Goal: Information Seeking & Learning: Learn about a topic

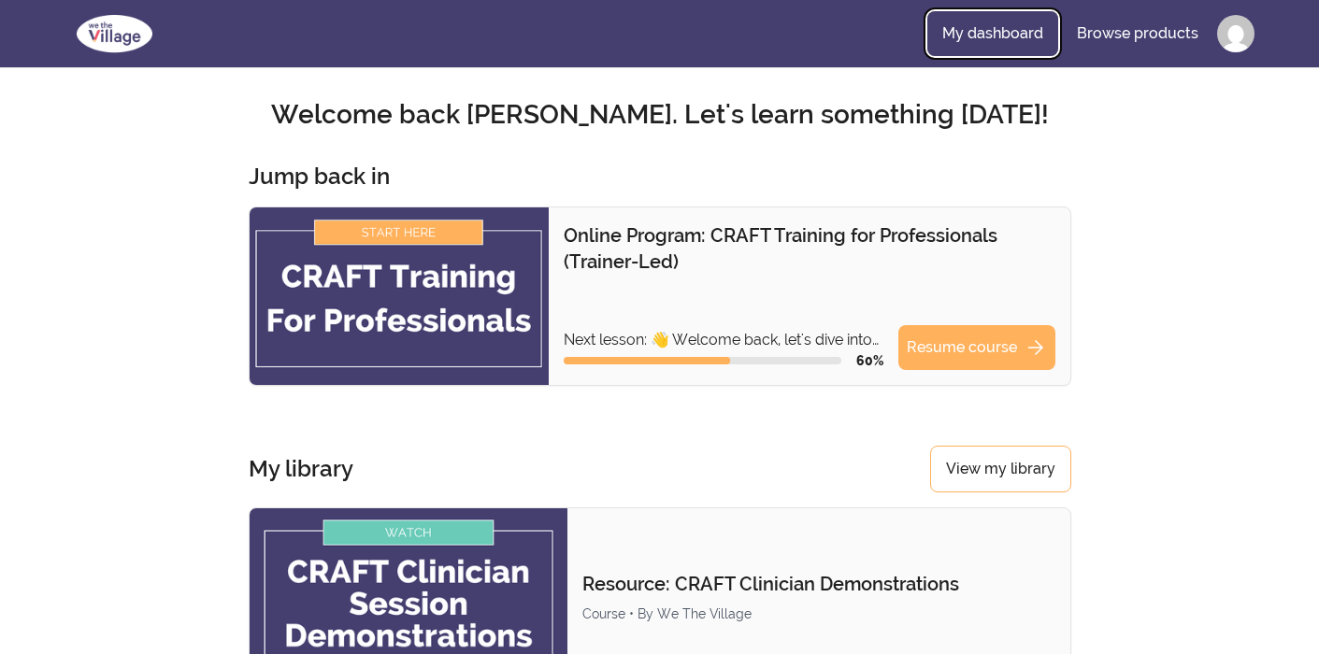
click at [993, 43] on link "My dashboard" at bounding box center [992, 33] width 131 height 45
click at [947, 348] on link "Resume course arrow_forward" at bounding box center [976, 347] width 157 height 45
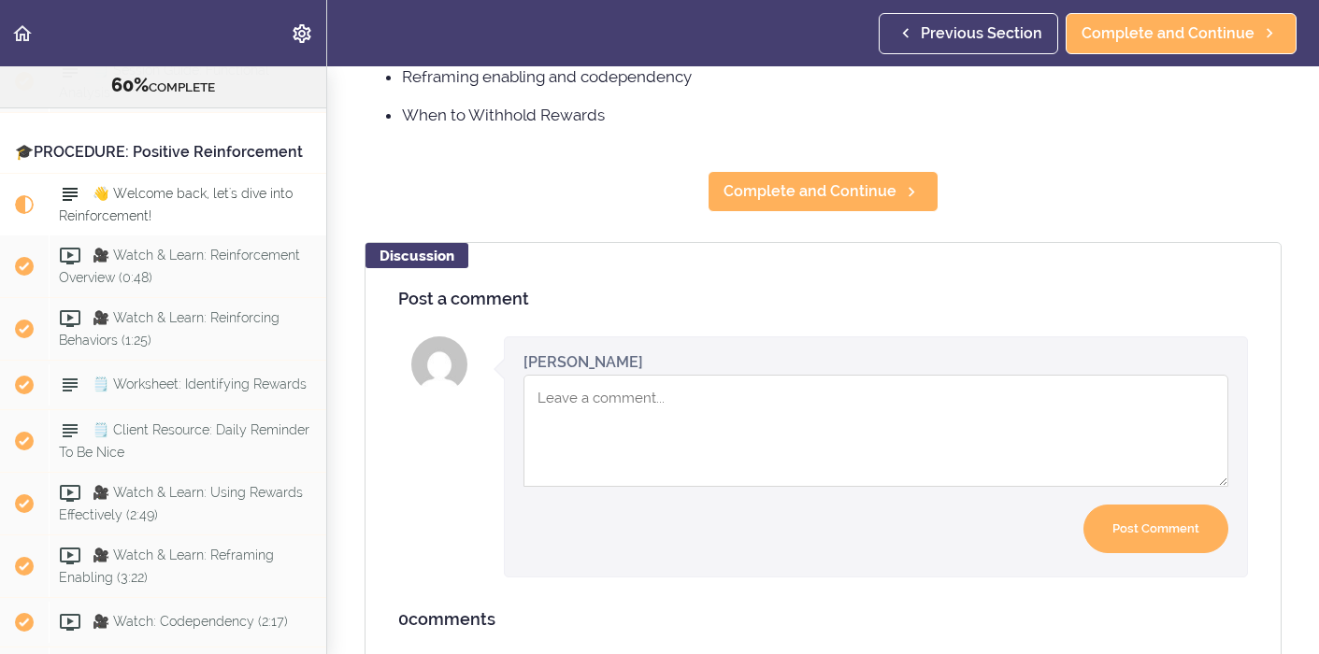
scroll to position [423, 0]
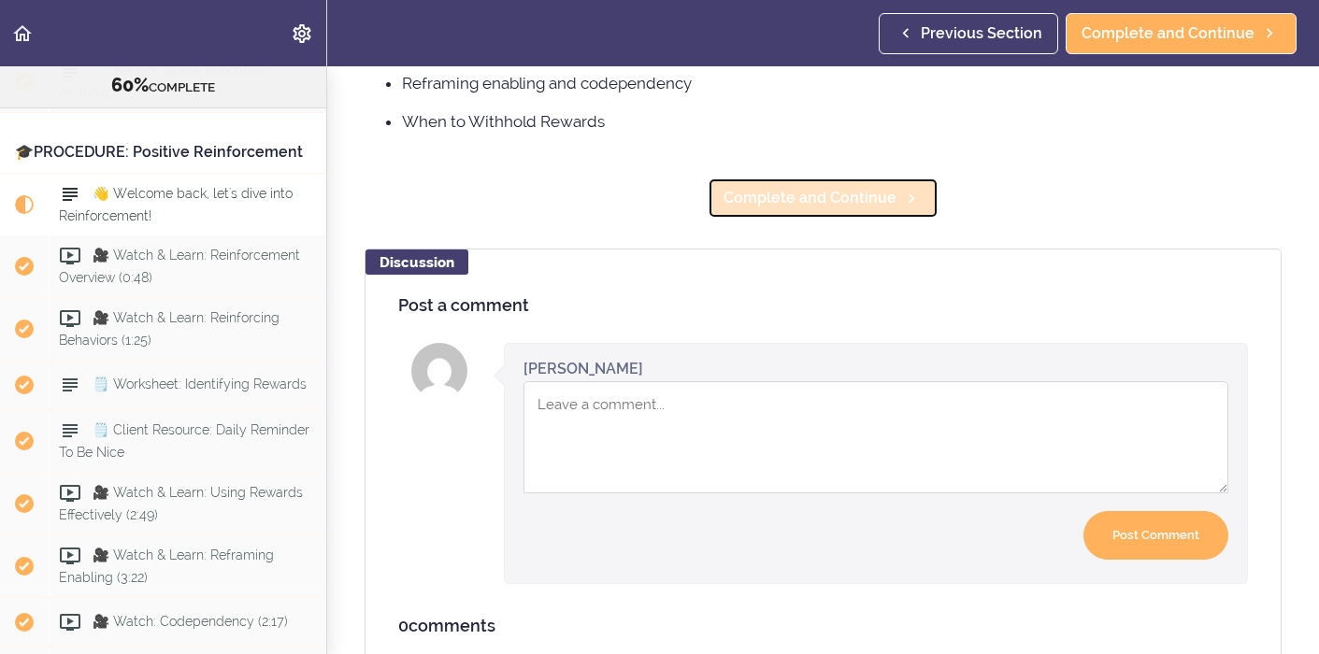
click at [833, 194] on span "Complete and Continue" at bounding box center [810, 198] width 173 height 22
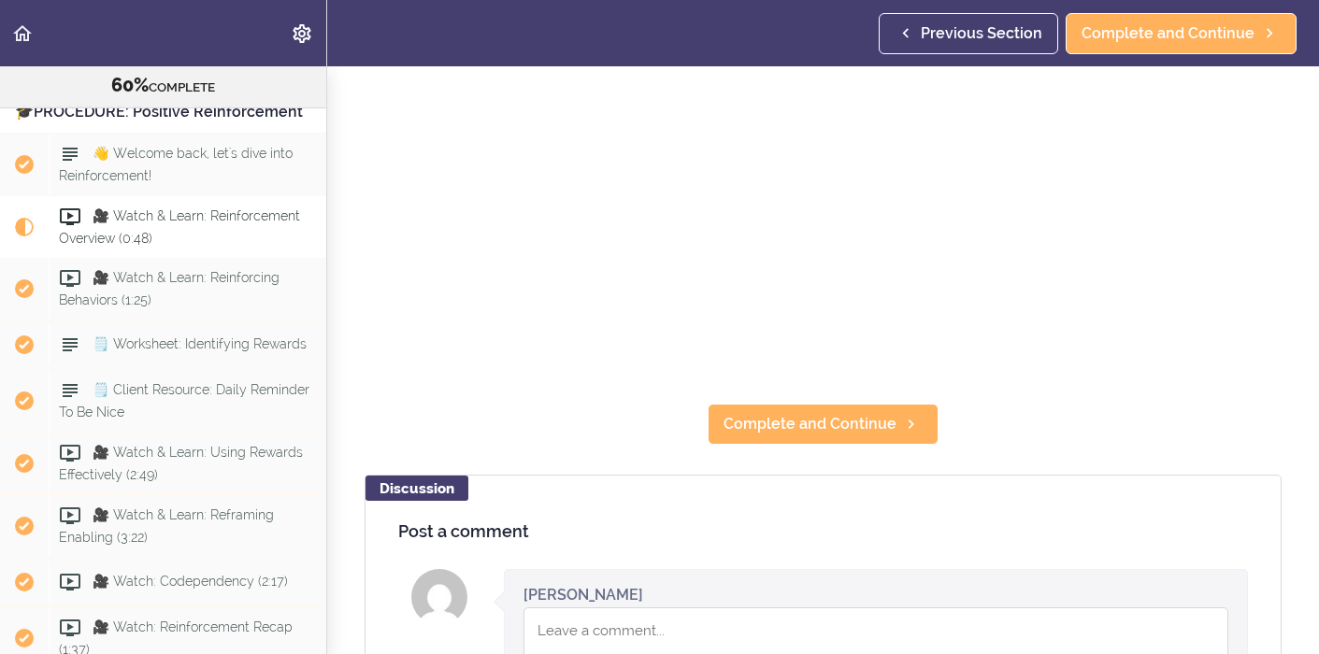
scroll to position [288, 0]
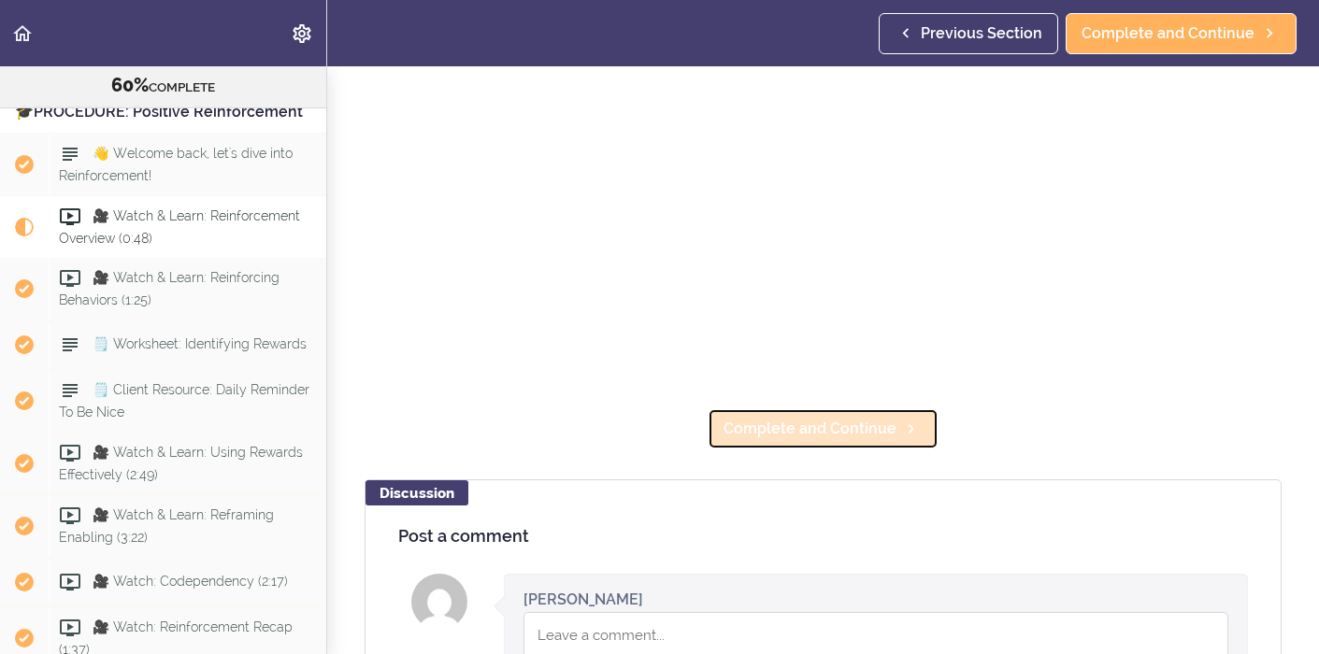
click at [836, 434] on span "Complete and Continue" at bounding box center [810, 429] width 173 height 22
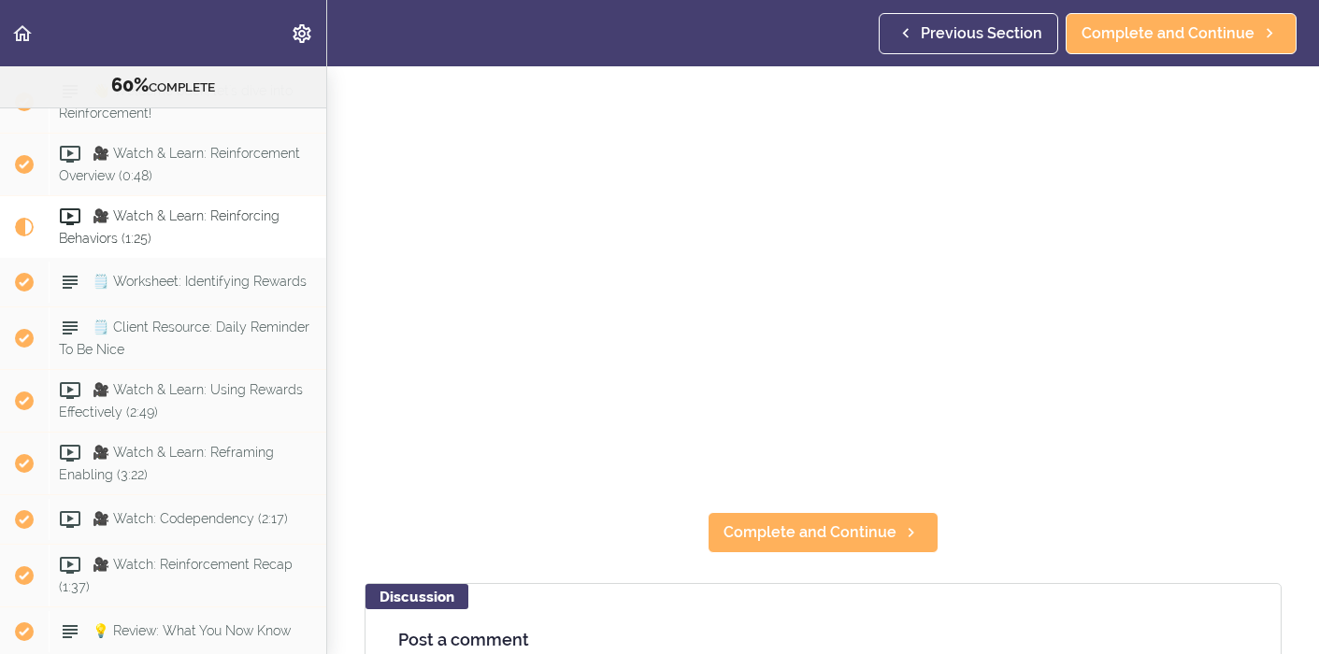
scroll to position [189, 0]
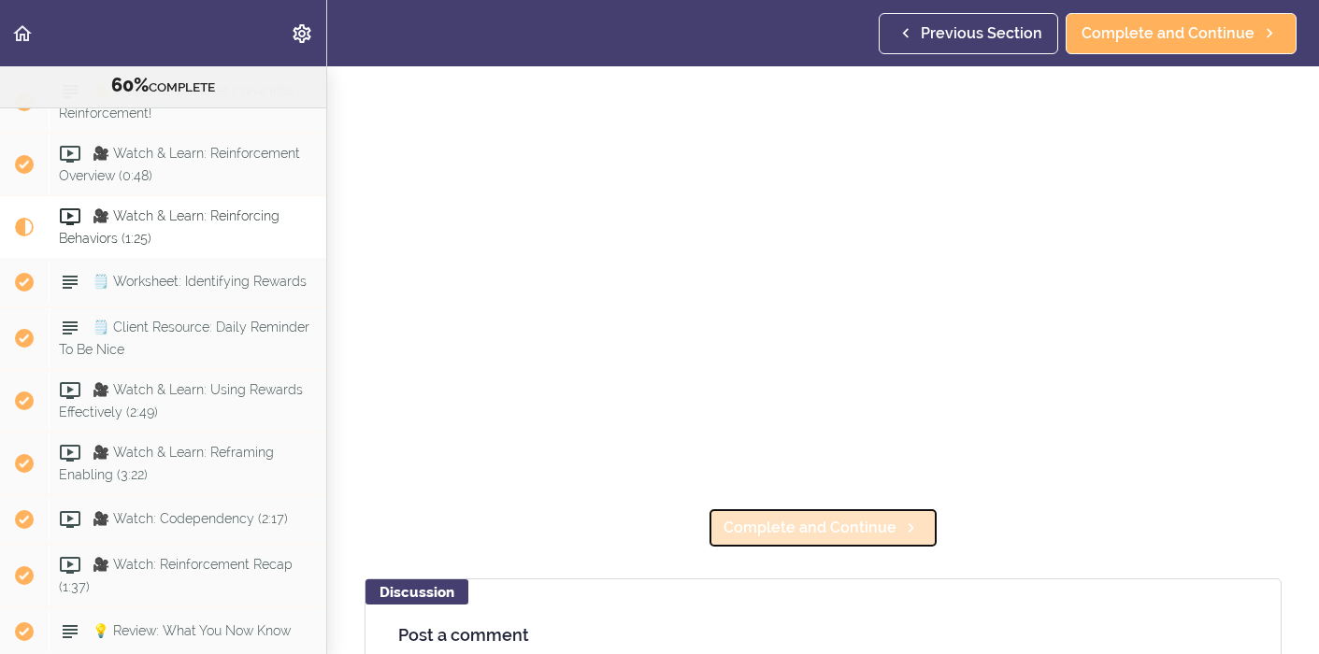
click at [876, 533] on span "Complete and Continue" at bounding box center [810, 528] width 173 height 22
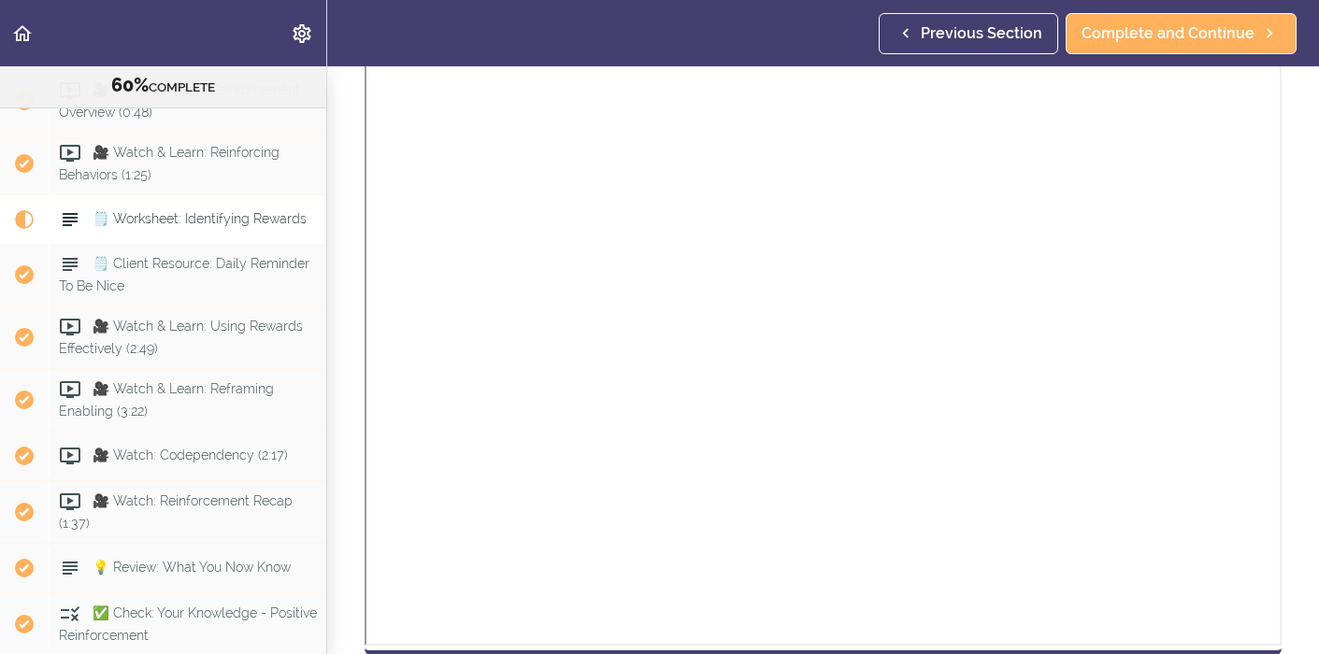
scroll to position [526, 0]
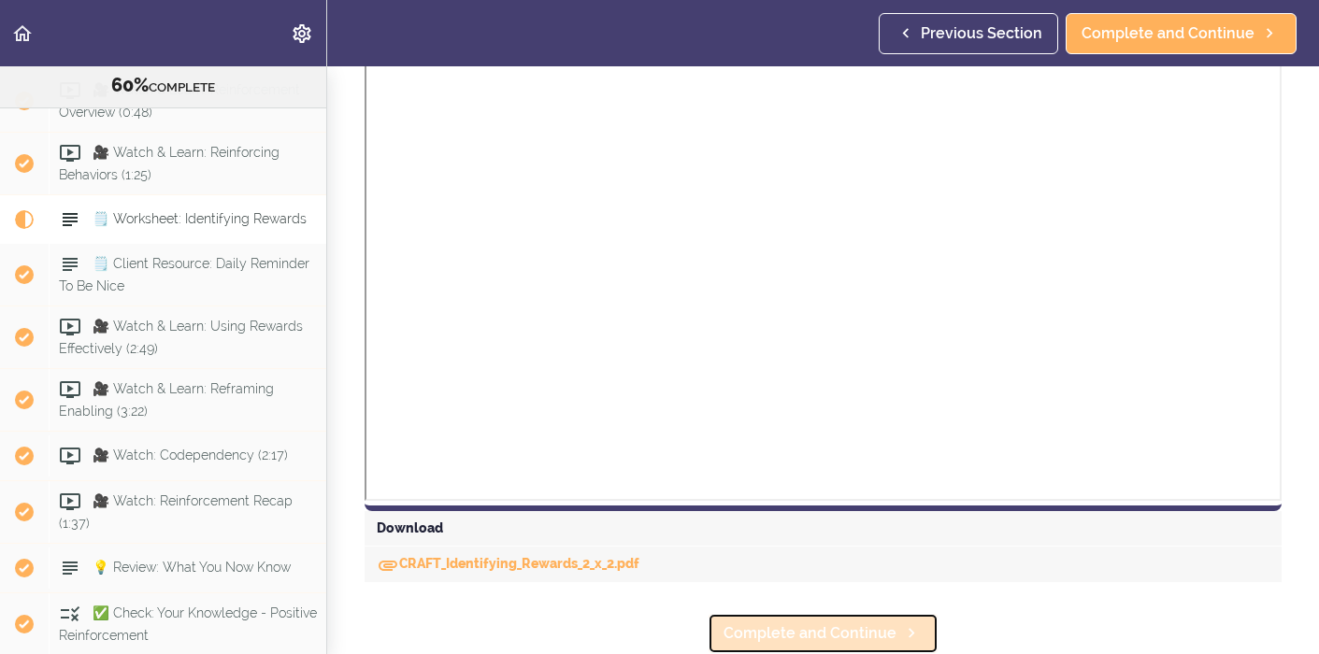
click at [769, 638] on span "Complete and Continue" at bounding box center [810, 634] width 173 height 22
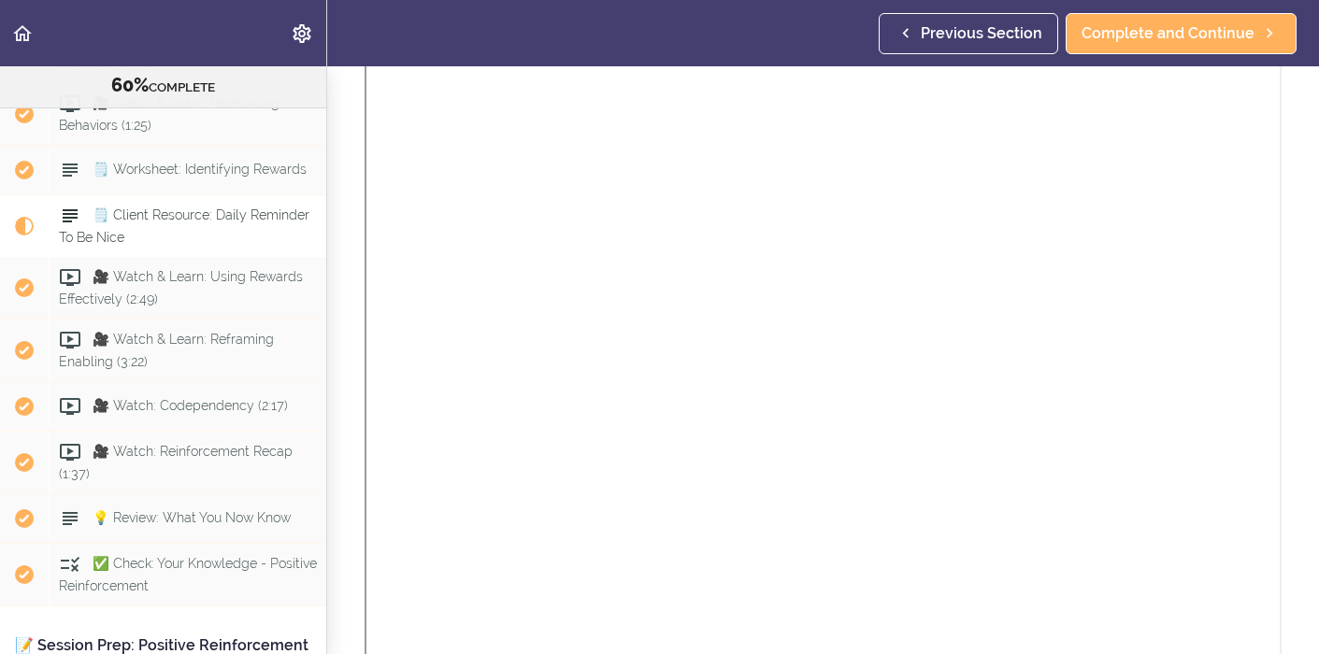
scroll to position [526, 0]
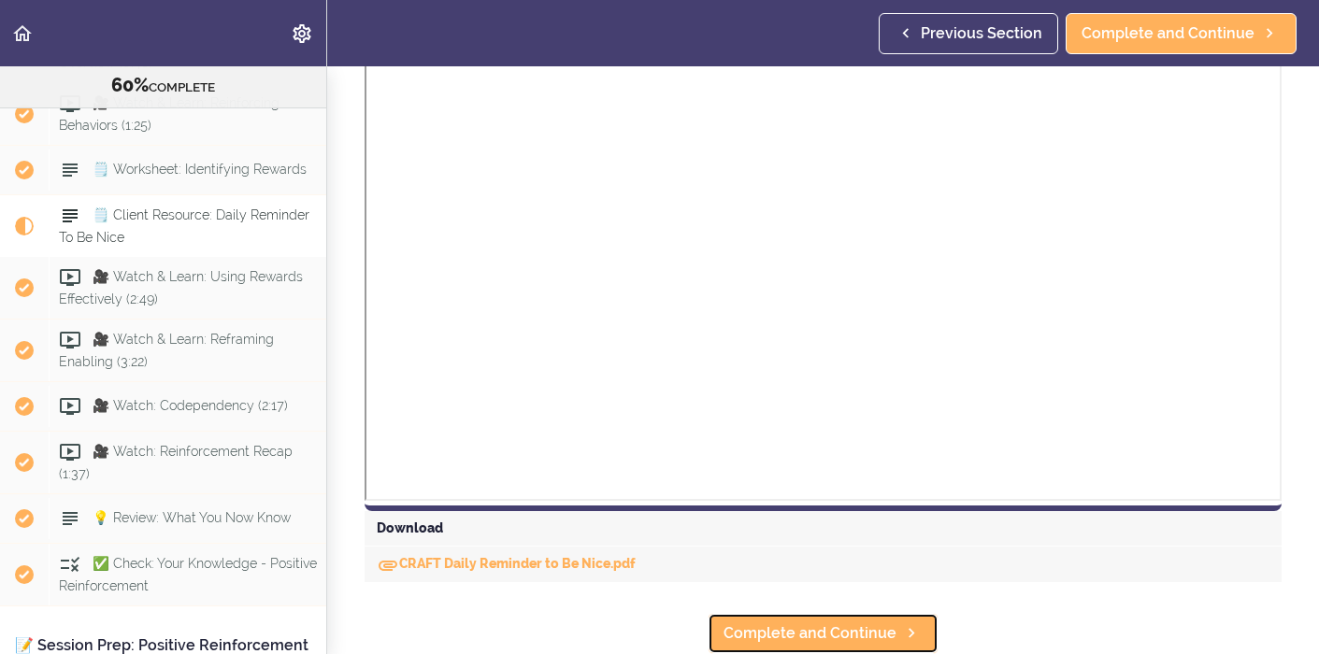
click at [769, 638] on span "Complete and Continue" at bounding box center [810, 634] width 173 height 22
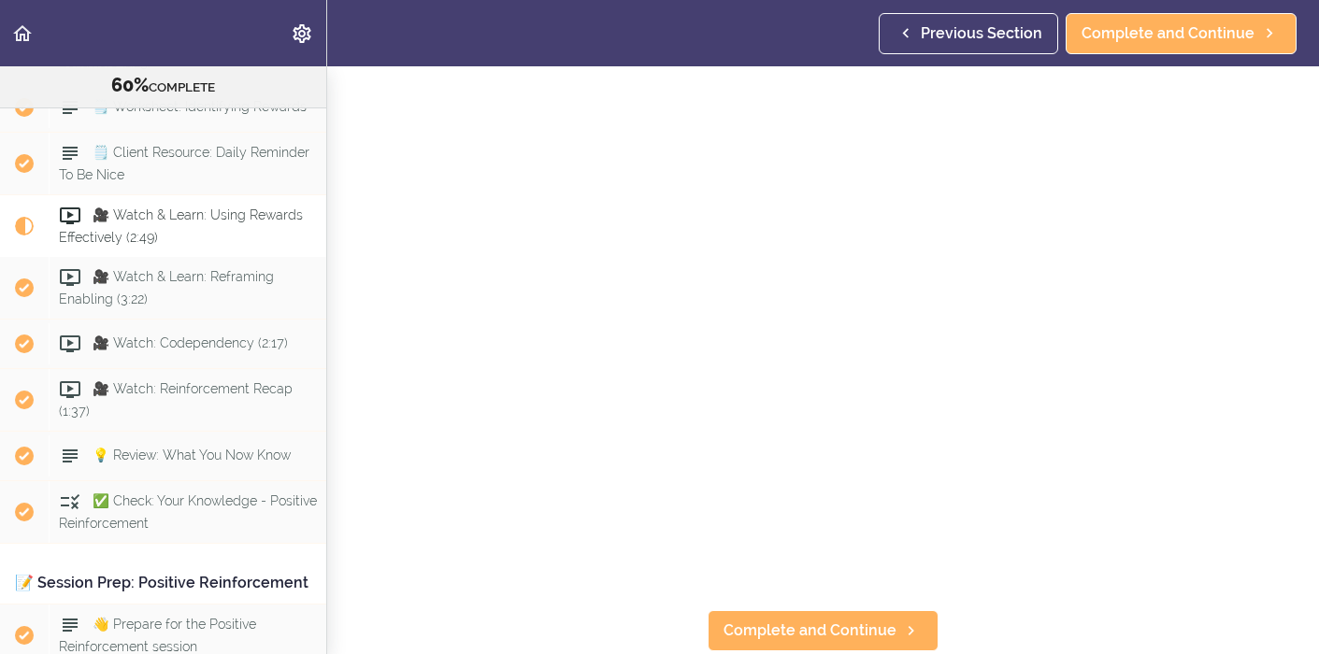
scroll to position [97, 0]
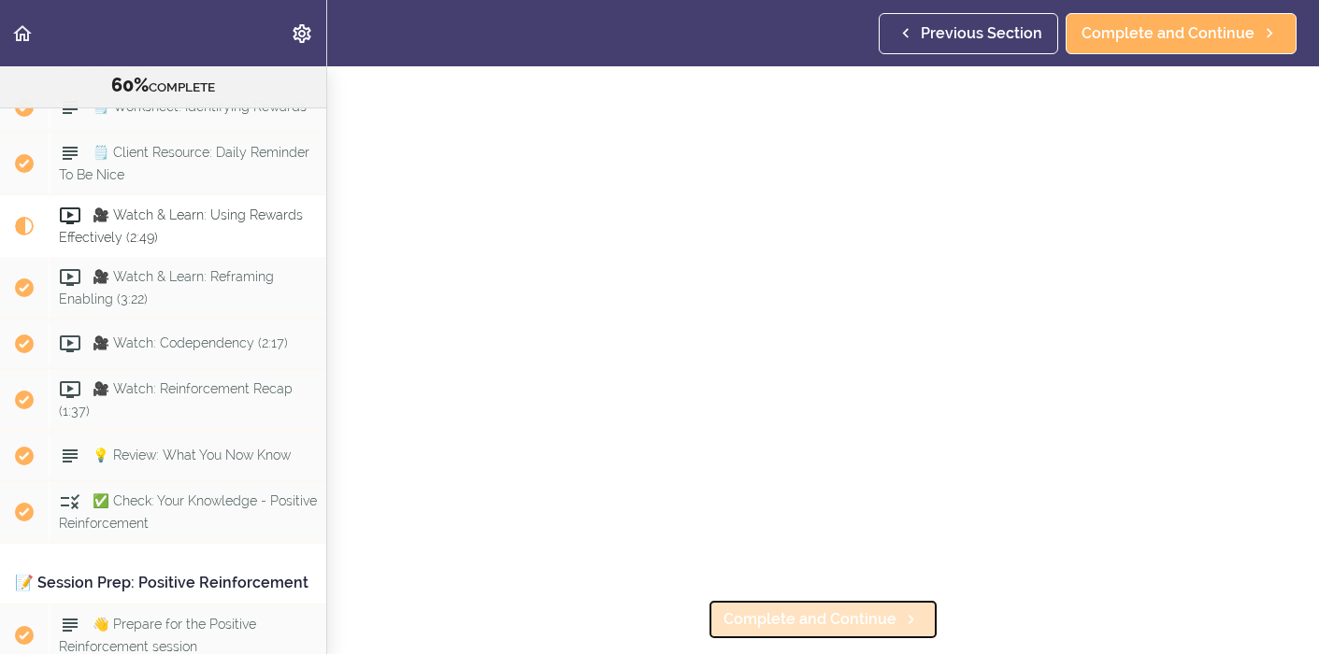
click at [881, 625] on span "Complete and Continue" at bounding box center [810, 620] width 173 height 22
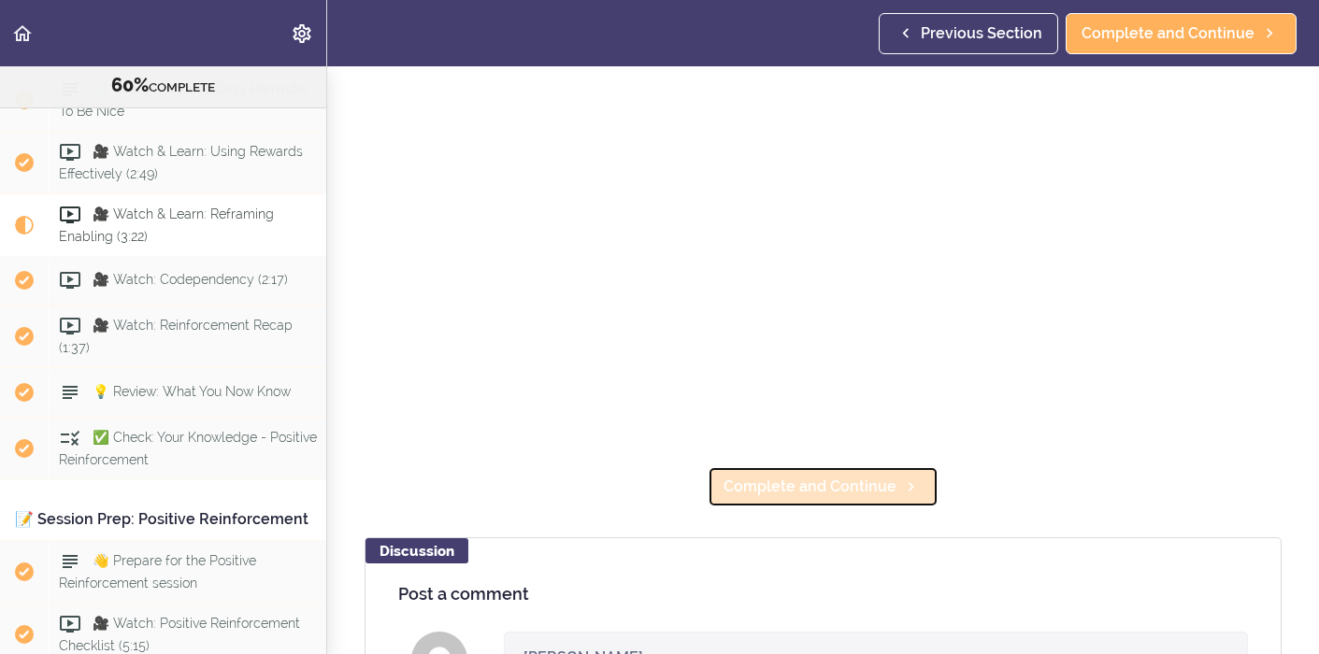
click at [857, 490] on span "Complete and Continue" at bounding box center [810, 487] width 173 height 22
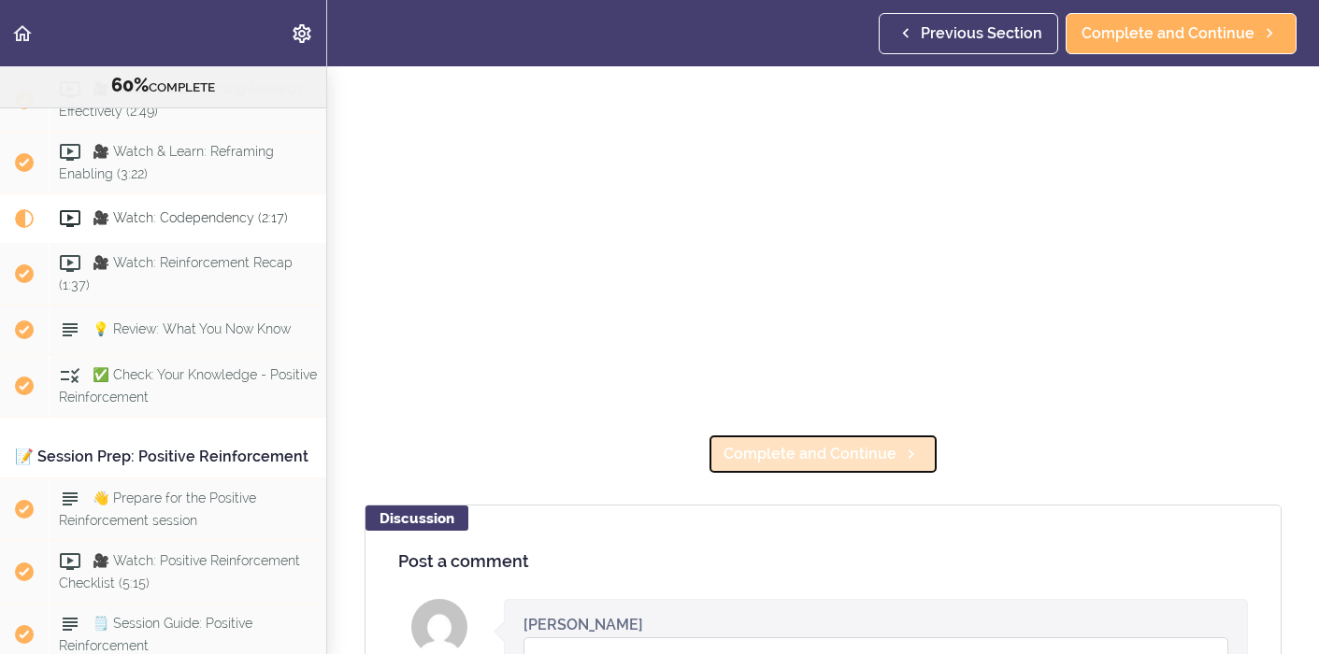
click at [849, 463] on span "Complete and Continue" at bounding box center [810, 454] width 173 height 22
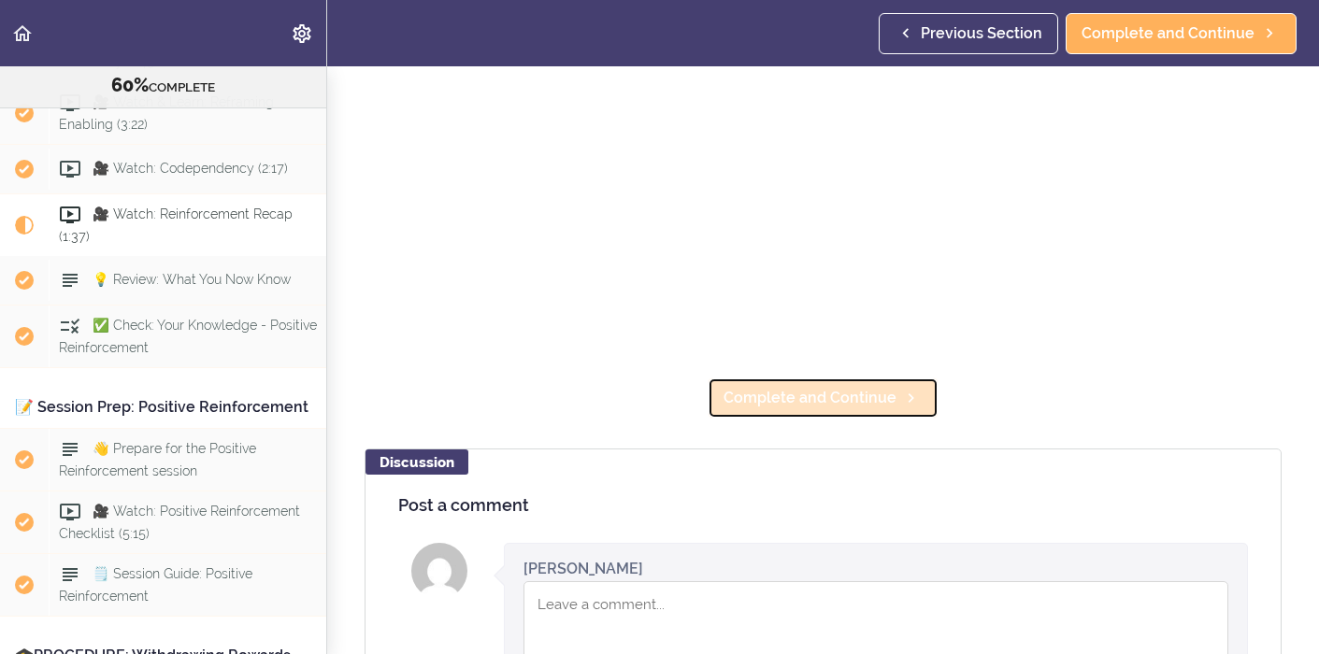
click at [905, 401] on icon at bounding box center [911, 399] width 22 height 20
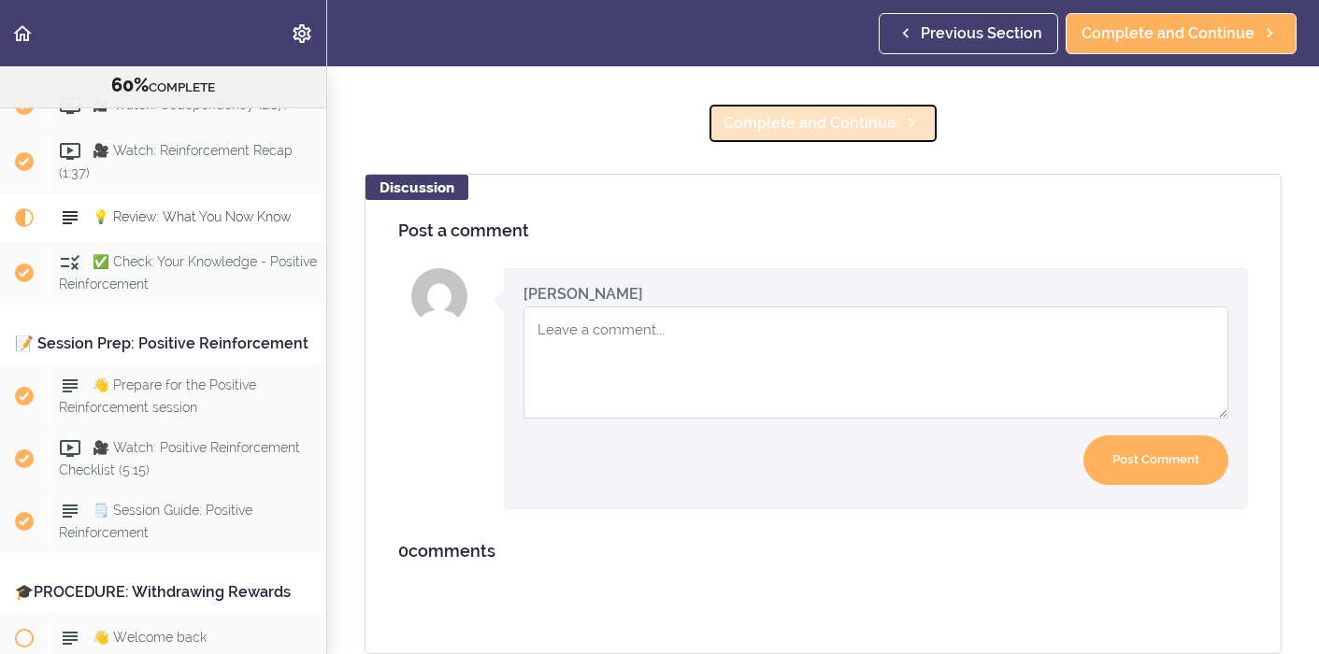
click at [843, 122] on span "Complete and Continue" at bounding box center [810, 123] width 173 height 22
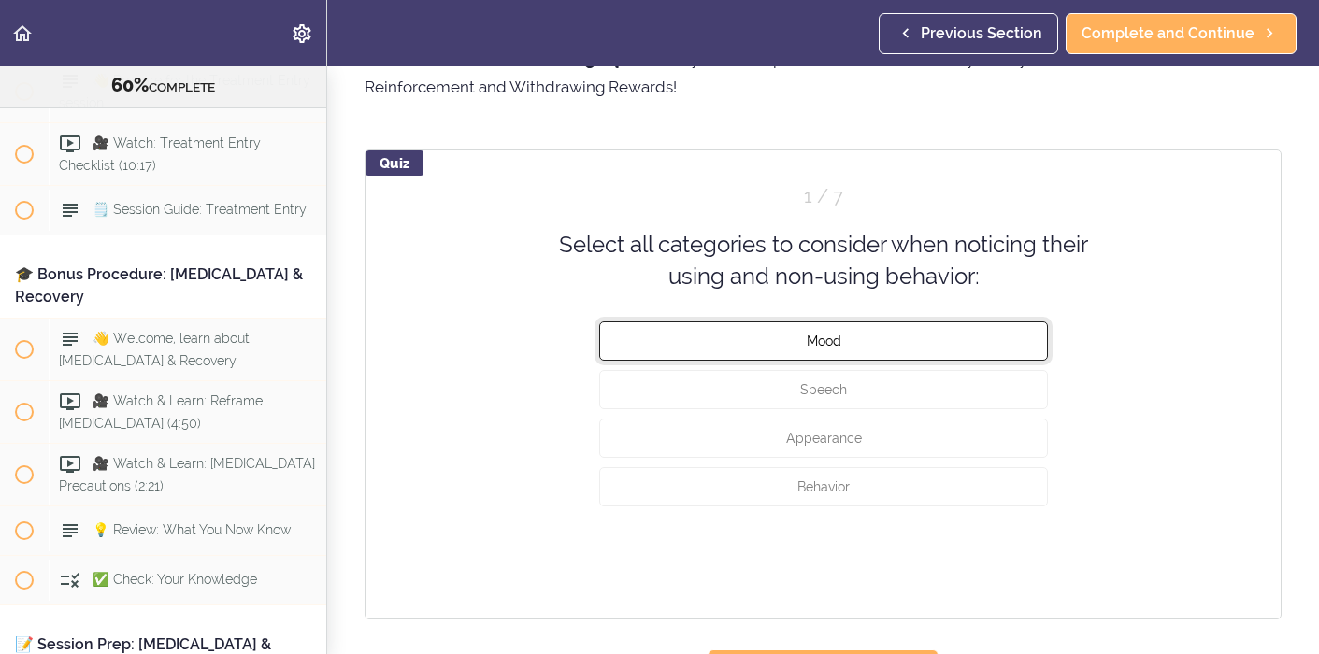
click at [738, 337] on button "Mood" at bounding box center [823, 340] width 449 height 39
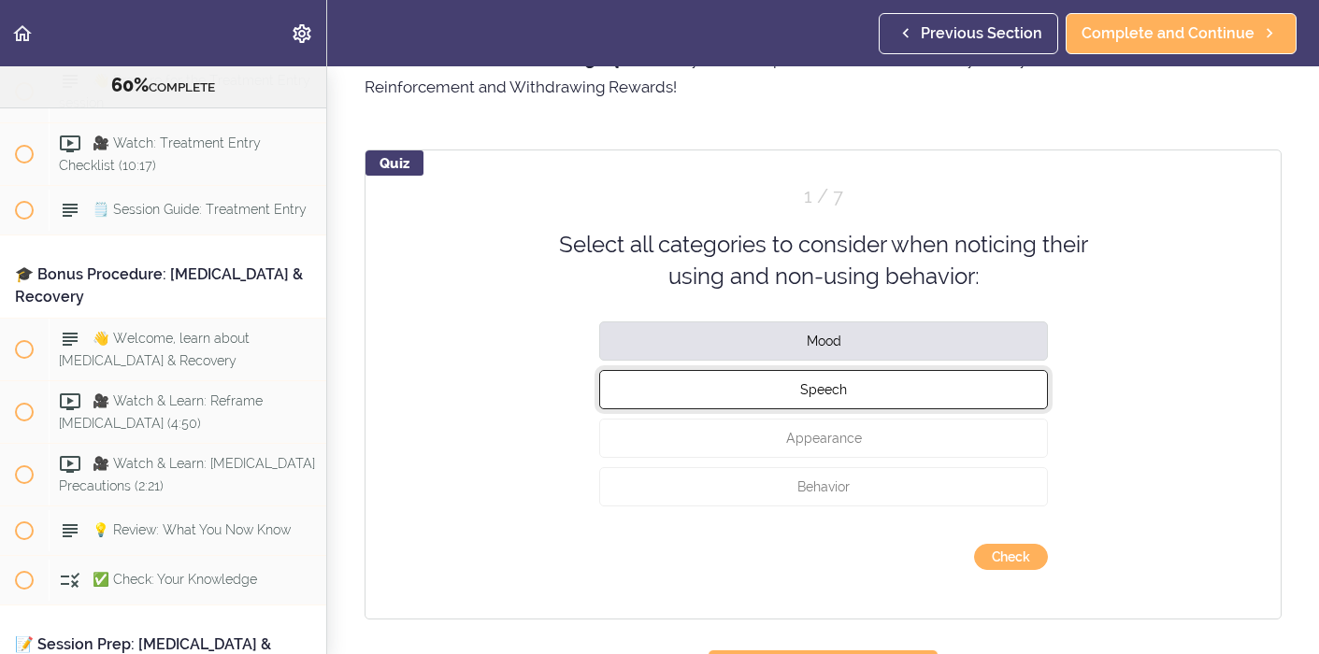
click at [751, 381] on button "Speech" at bounding box center [823, 388] width 449 height 39
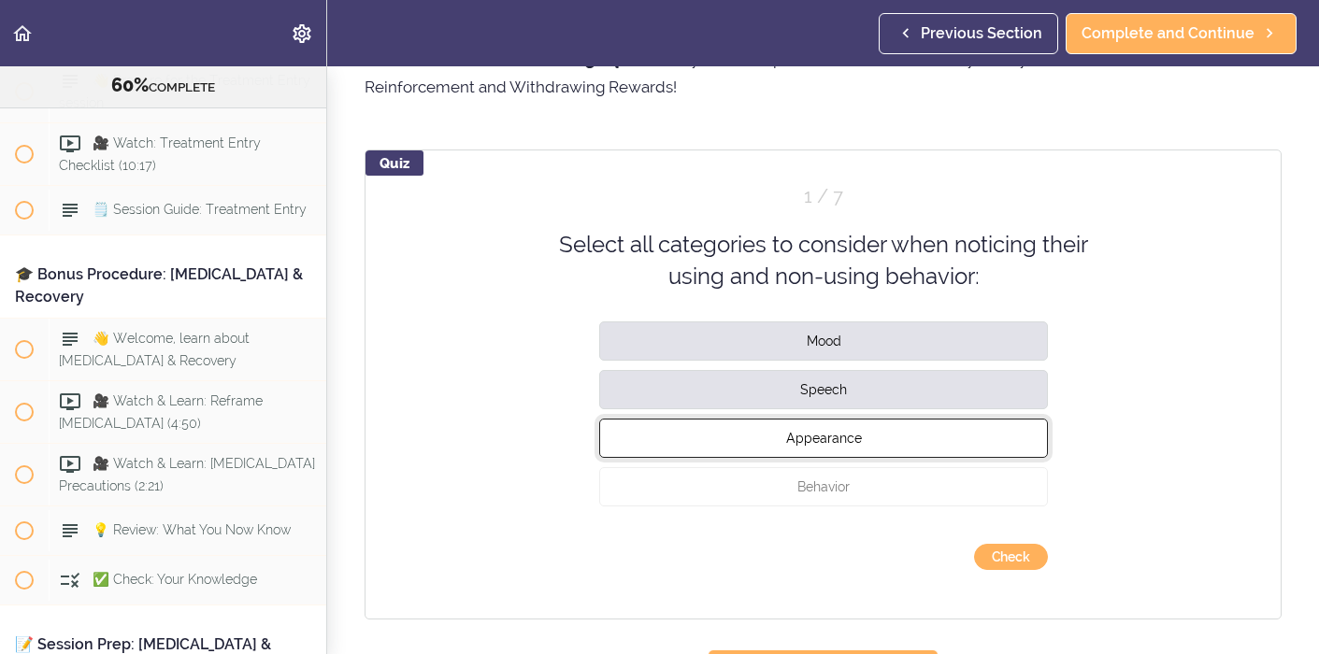
click at [756, 426] on button "Appearance" at bounding box center [823, 437] width 449 height 39
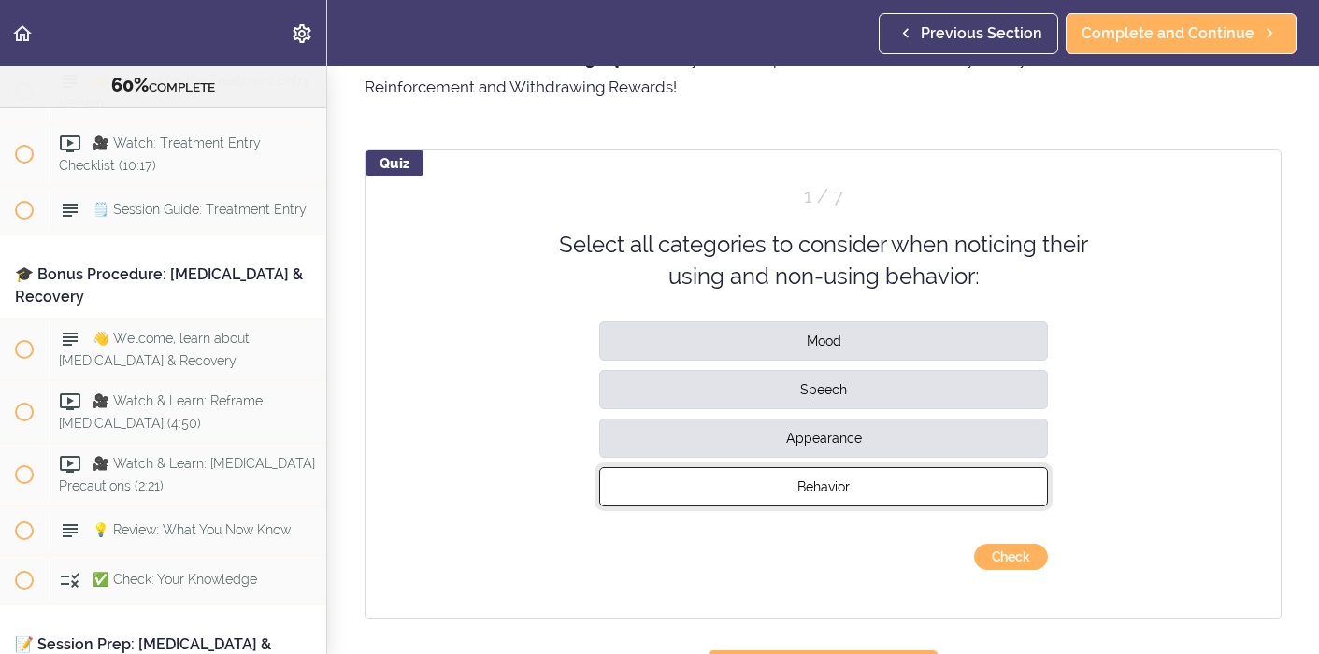
click at [764, 479] on button "Behavior" at bounding box center [823, 486] width 449 height 39
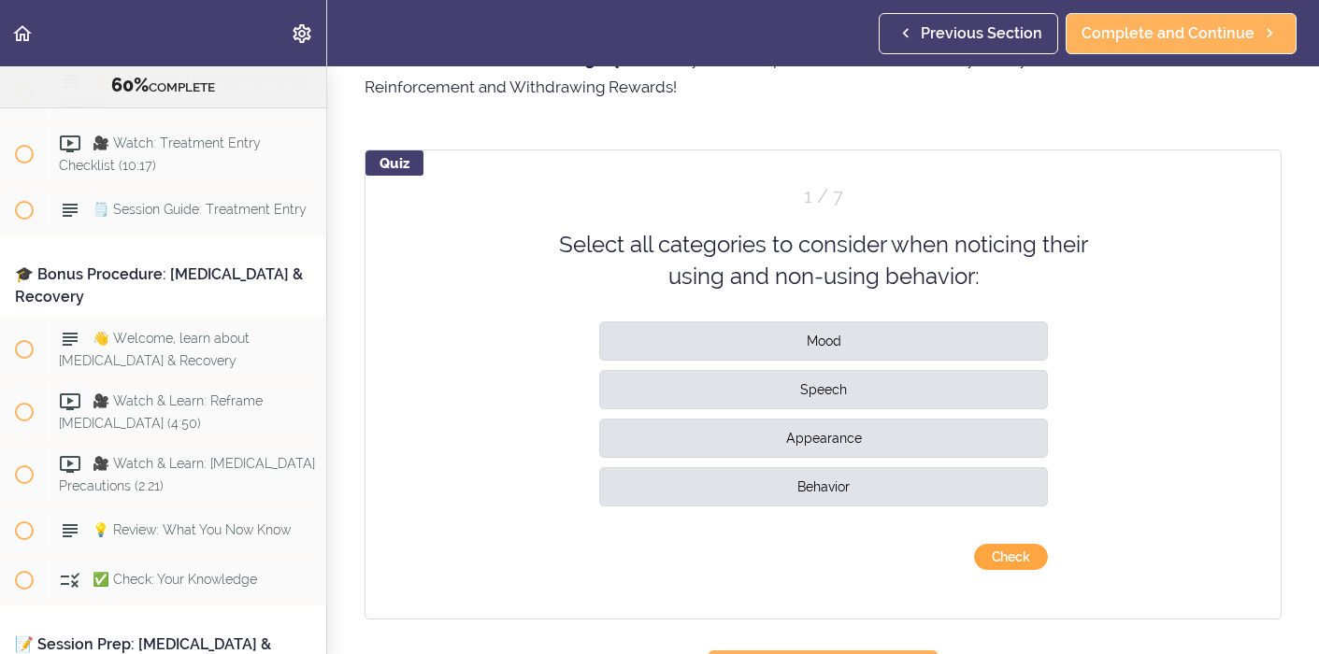
click at [1013, 555] on button "Check" at bounding box center [1011, 557] width 74 height 26
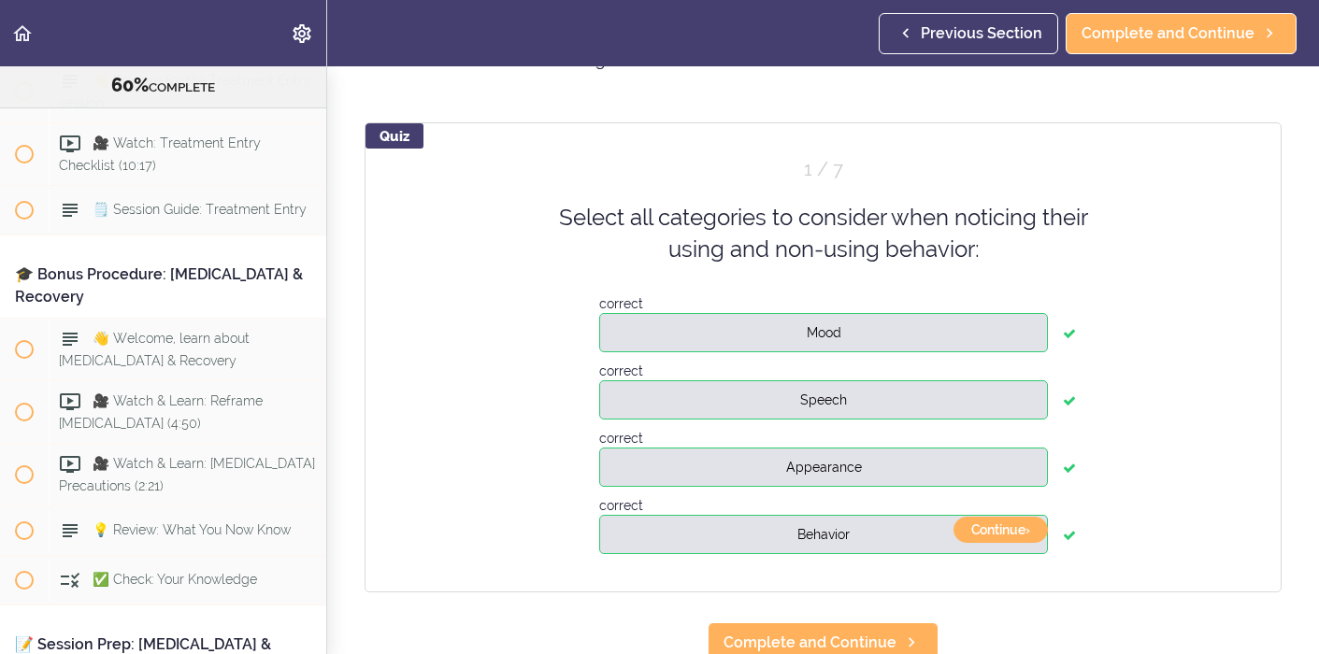
scroll to position [140, 0]
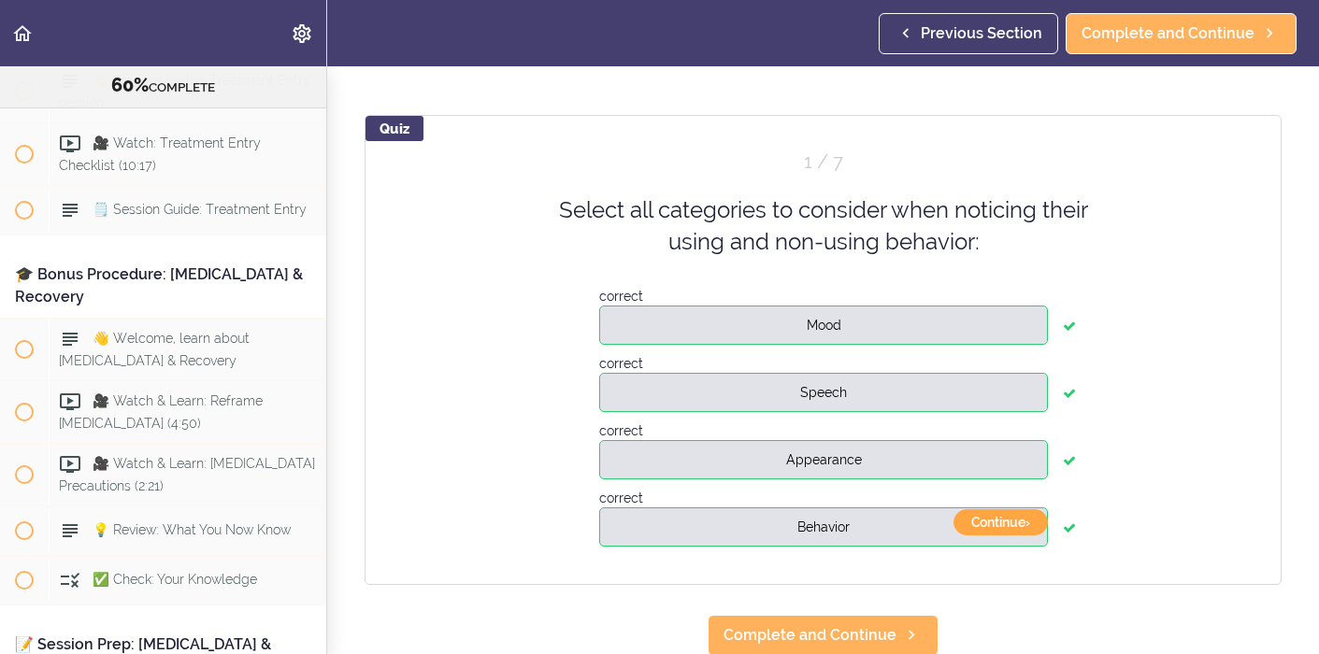
click at [1014, 527] on button "Continue ›" at bounding box center [1001, 523] width 94 height 26
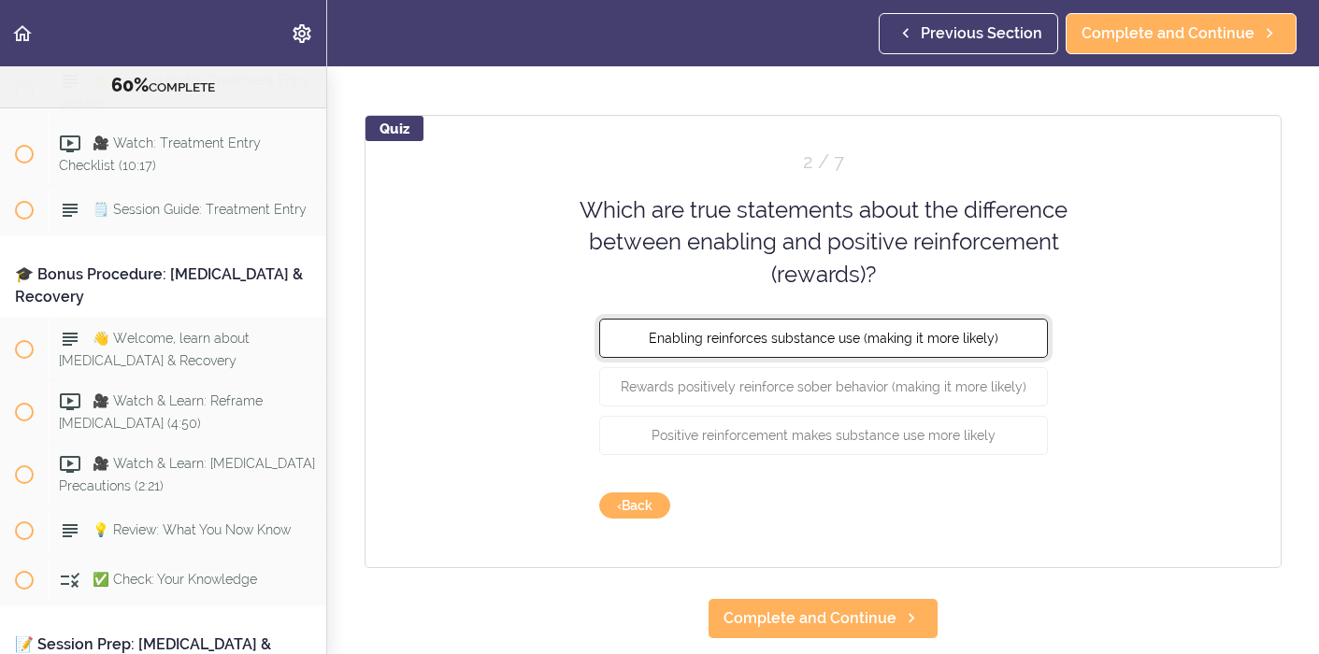
click at [986, 353] on button "Enabling reinforces substance use (making it more likely)" at bounding box center [823, 338] width 449 height 39
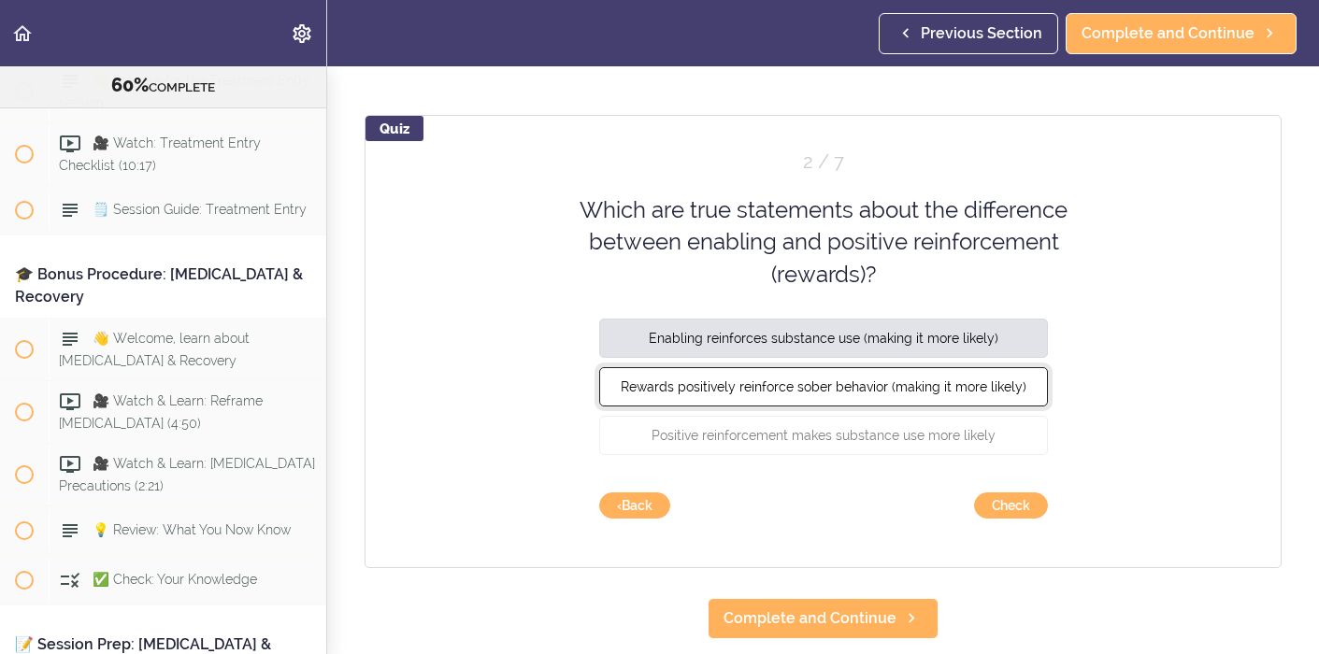
click at [986, 380] on span "Rewards positively reinforce sober behavior (making it more likely)" at bounding box center [824, 387] width 406 height 15
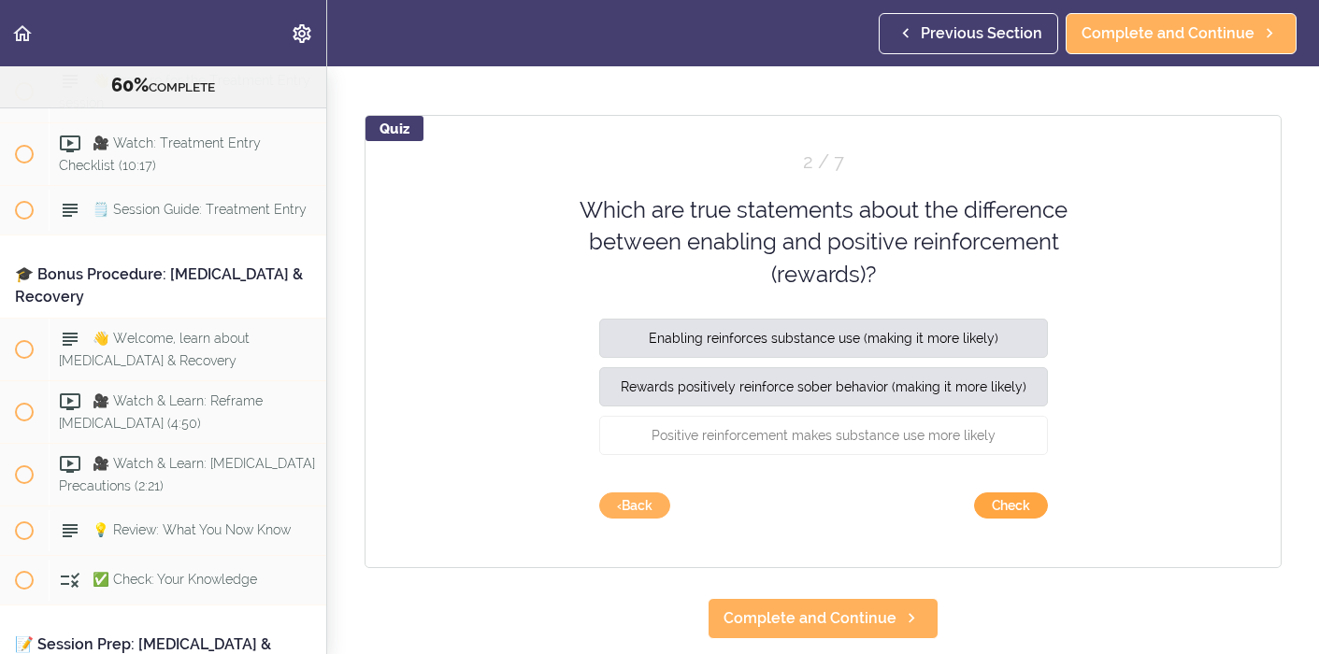
click at [996, 506] on button "Check" at bounding box center [1011, 506] width 74 height 26
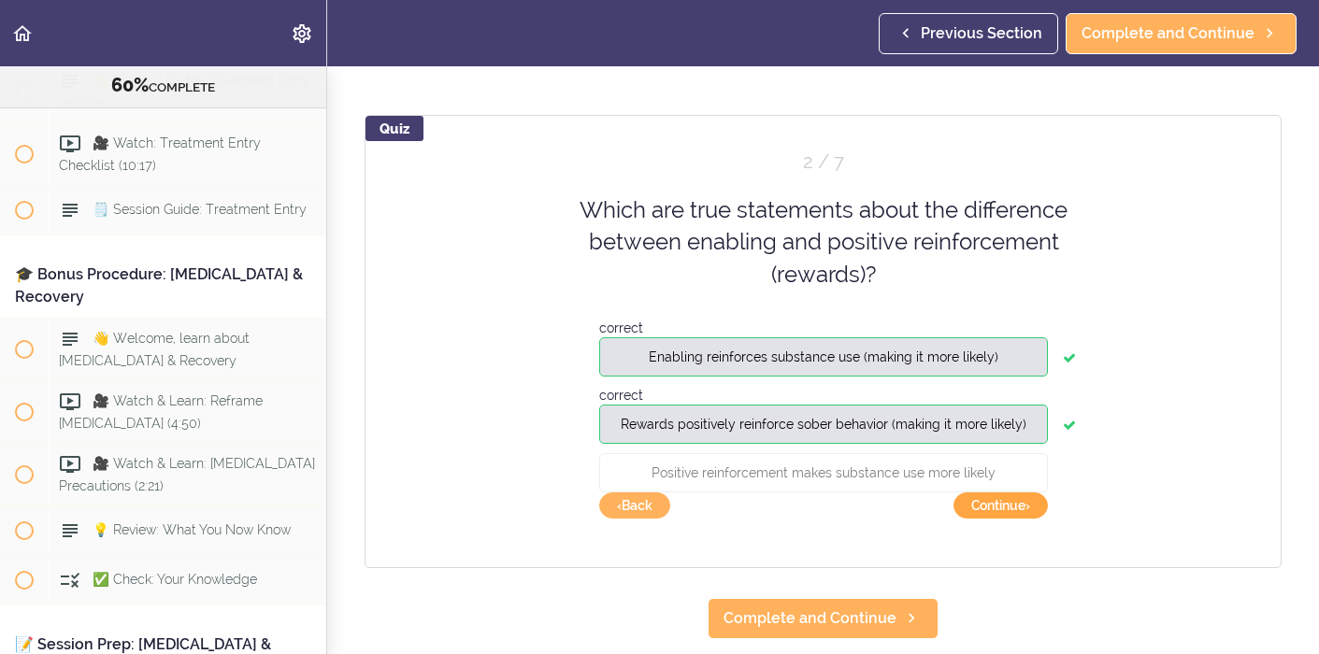
click at [995, 504] on button "Continue ›" at bounding box center [1001, 506] width 94 height 26
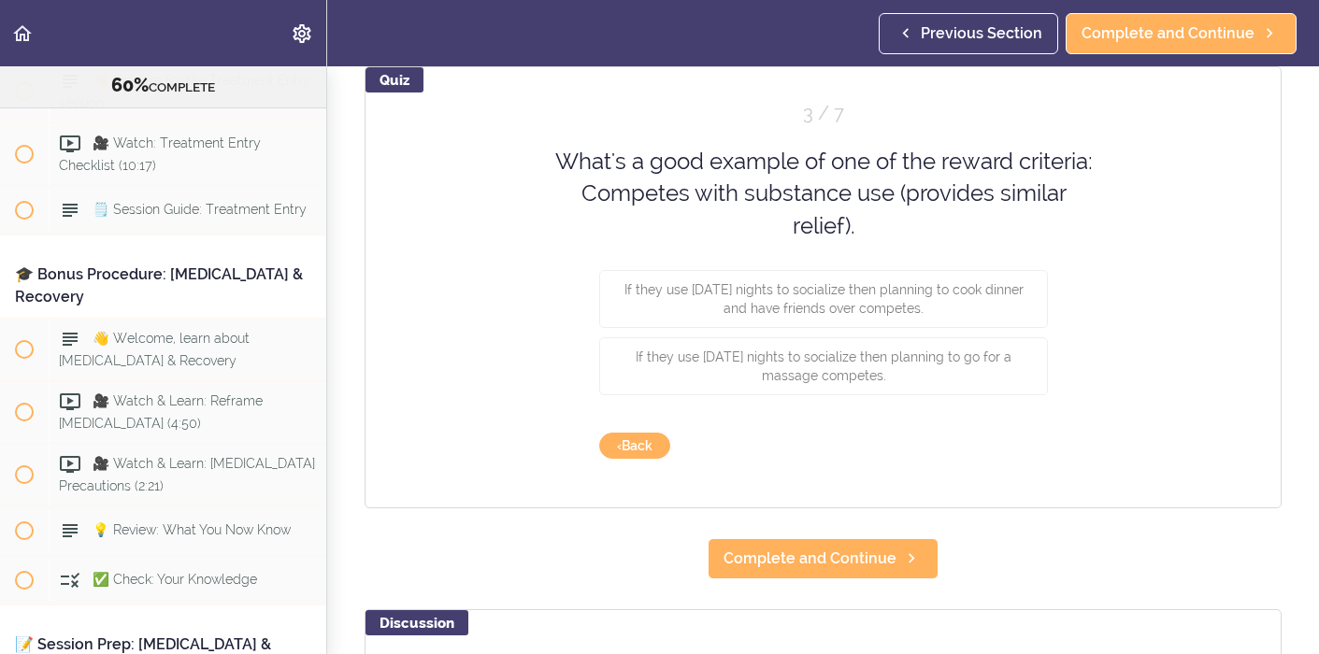
scroll to position [191, 0]
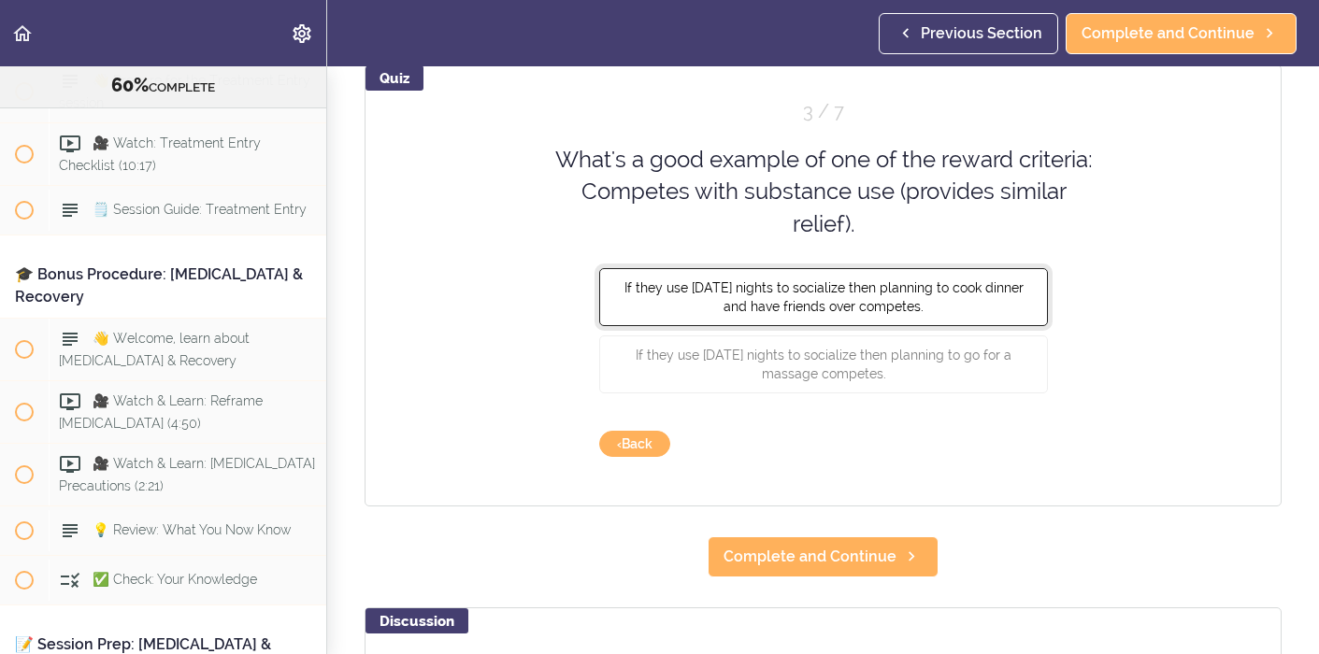
click at [971, 291] on span "If they use Friday nights to socialize then planning to cook dinner and have fr…" at bounding box center [823, 297] width 399 height 34
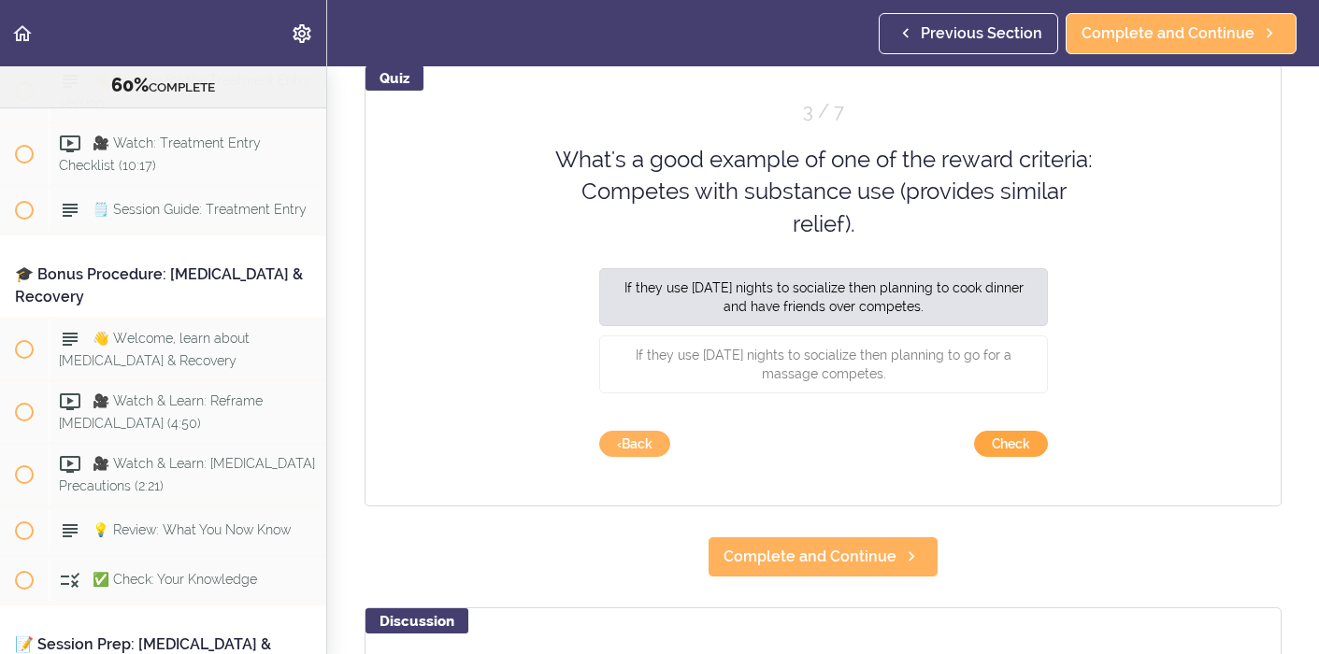
click at [1016, 451] on button "Check" at bounding box center [1011, 444] width 74 height 26
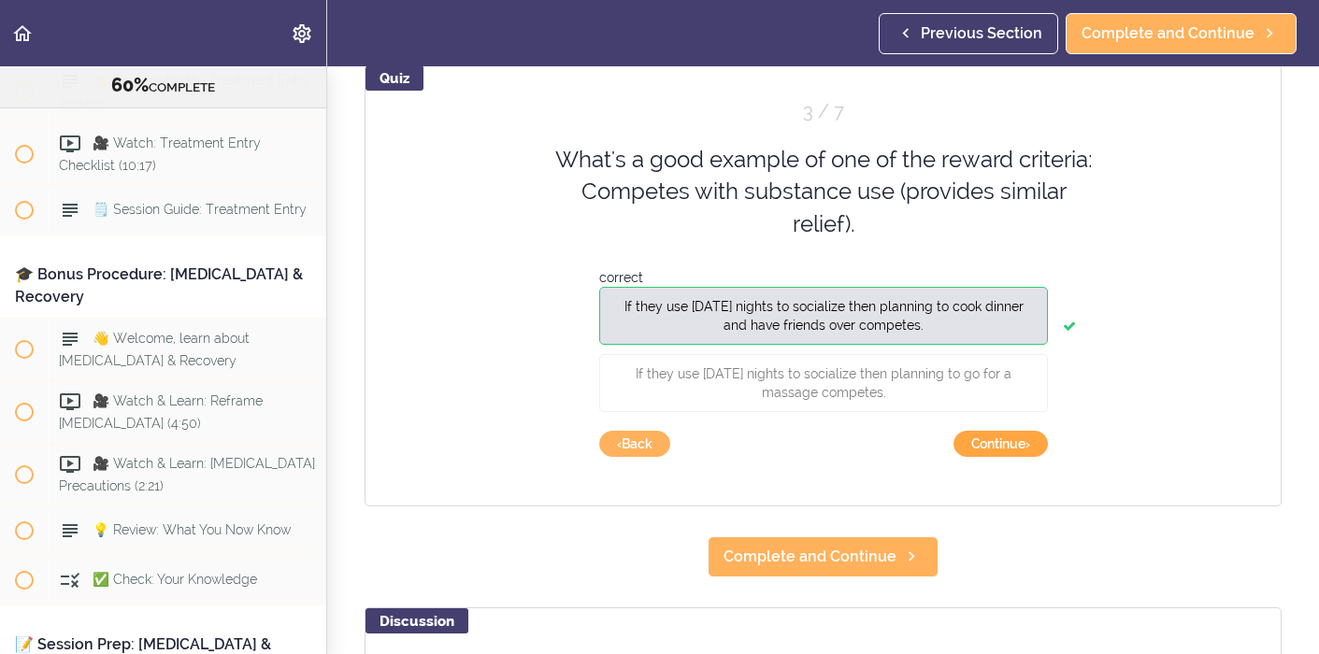
click at [999, 441] on button "Continue ›" at bounding box center [1001, 444] width 94 height 26
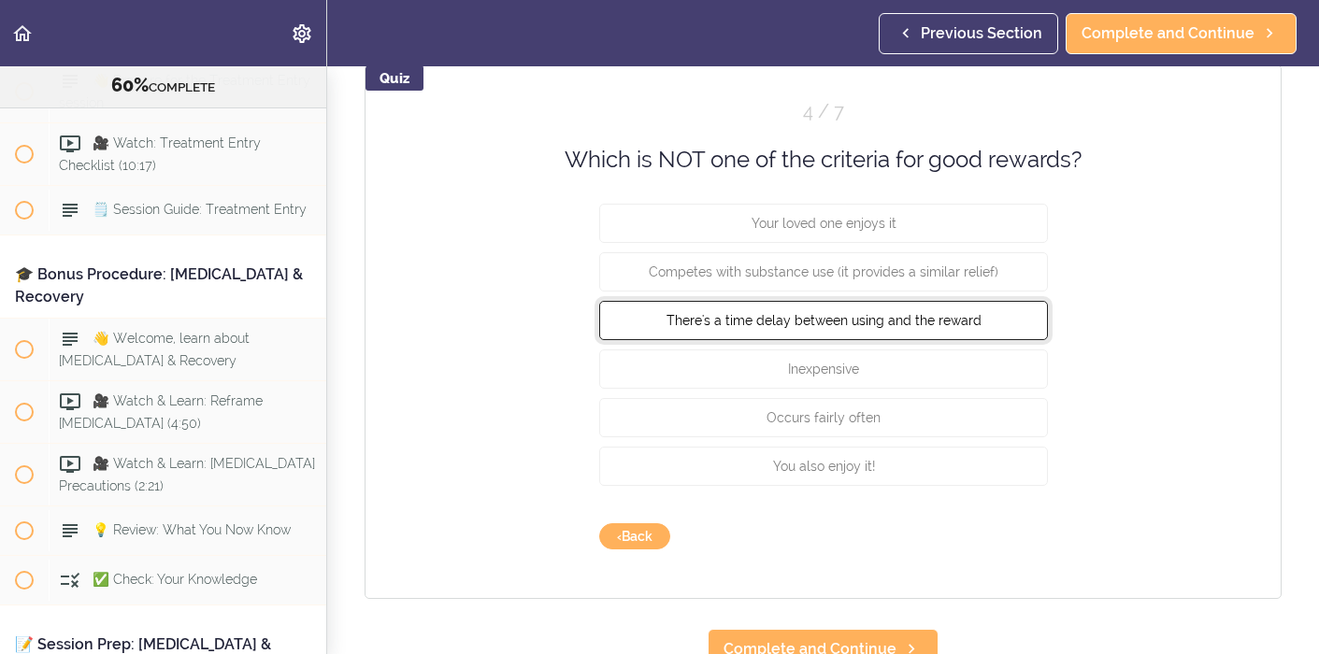
click at [974, 330] on button "There's a time delay between using and the reward" at bounding box center [823, 320] width 449 height 39
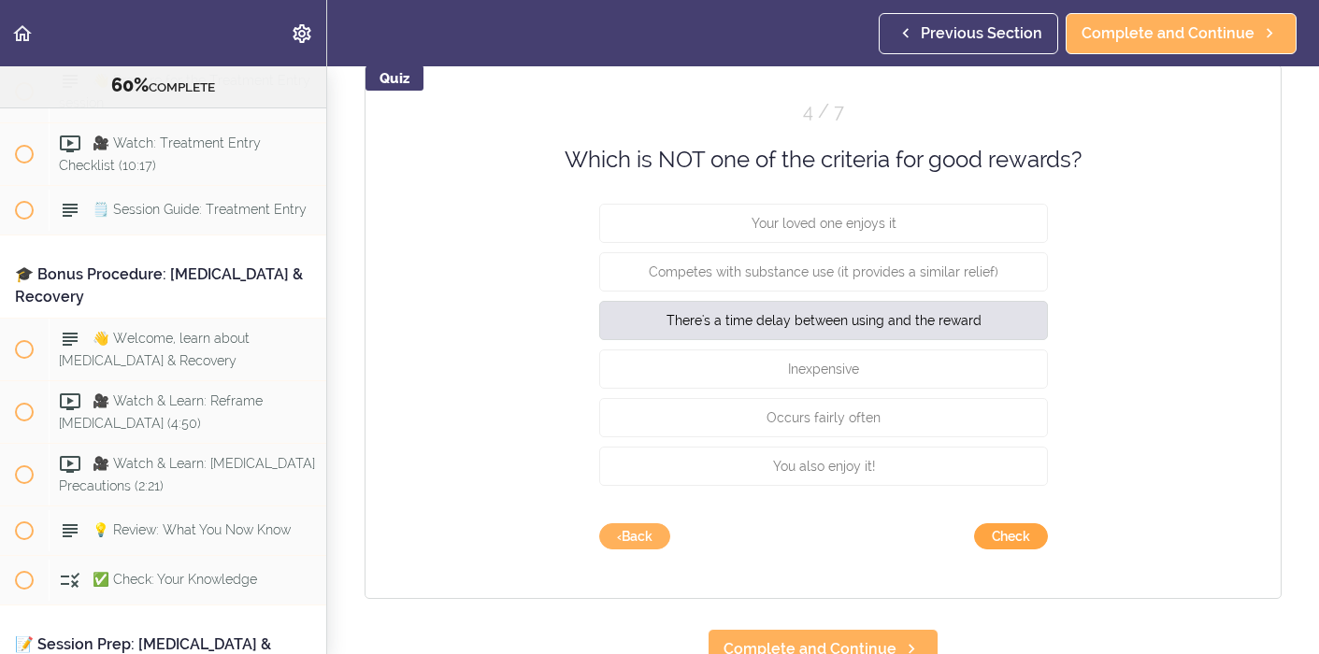
click at [1003, 539] on button "Check" at bounding box center [1011, 537] width 74 height 26
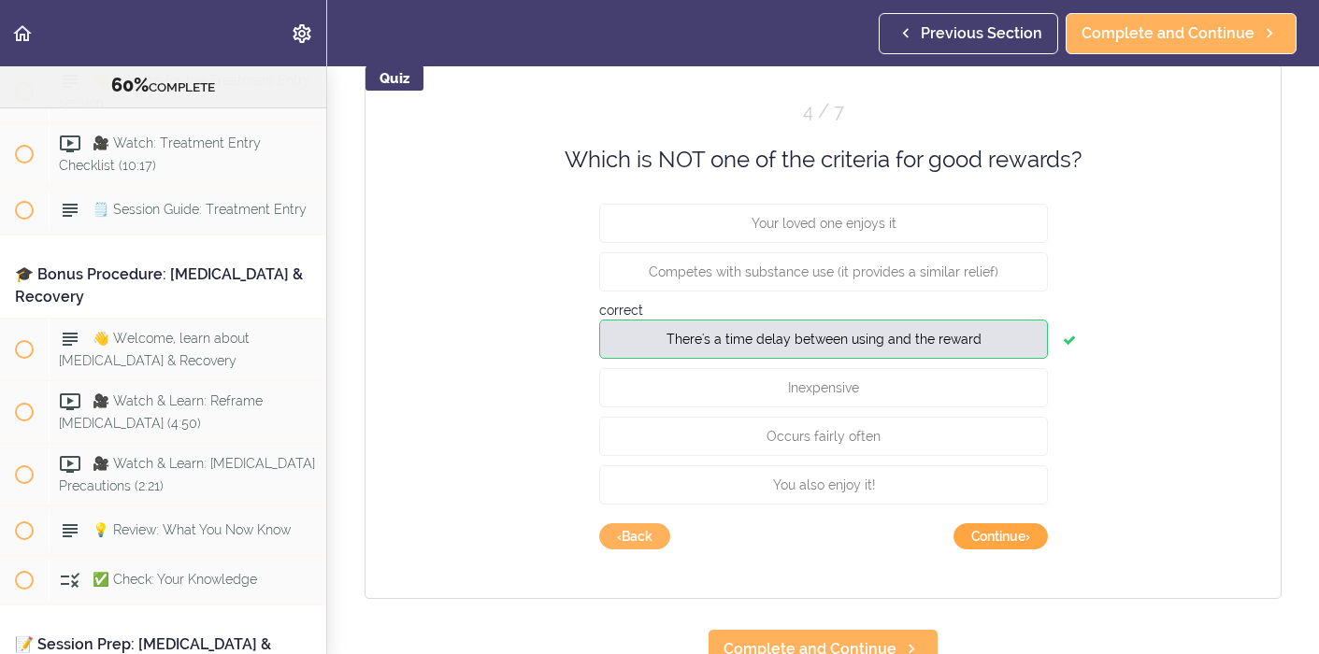
click at [1003, 539] on button "Continue ›" at bounding box center [1001, 537] width 94 height 26
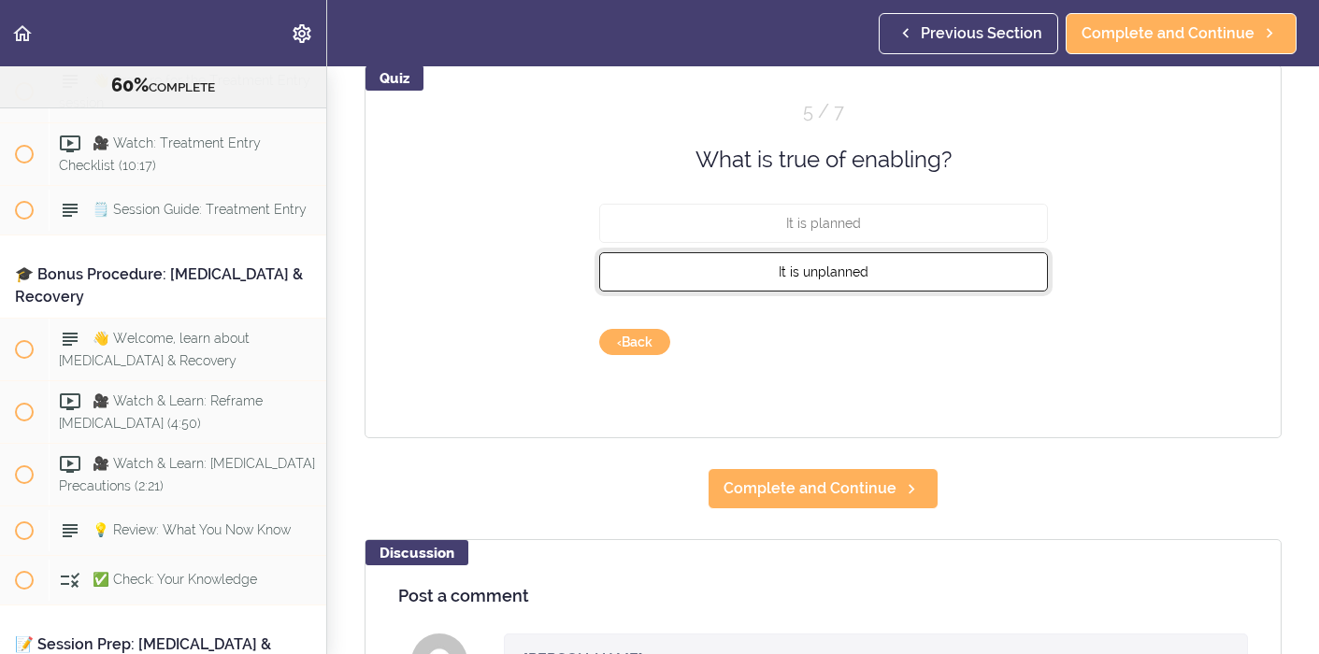
click at [960, 266] on button "It is unplanned" at bounding box center [823, 271] width 449 height 39
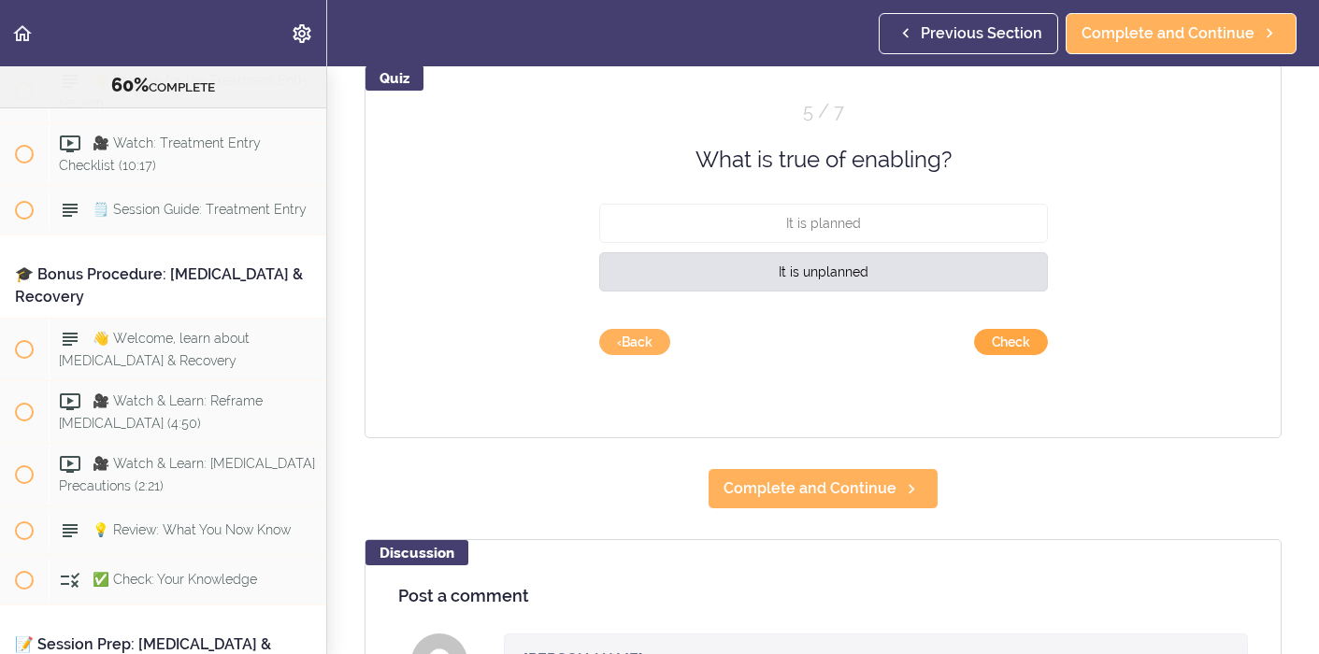
click at [1010, 337] on button "Check" at bounding box center [1011, 342] width 74 height 26
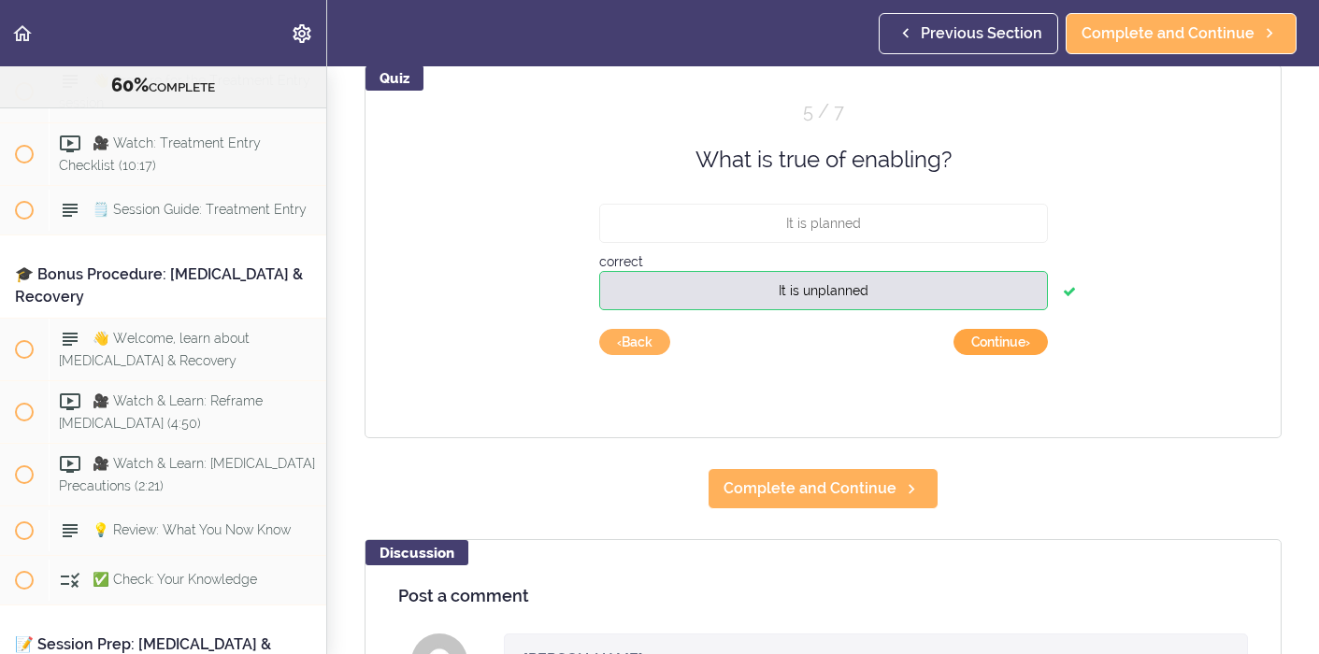
click at [1010, 347] on button "Continue ›" at bounding box center [1001, 342] width 94 height 26
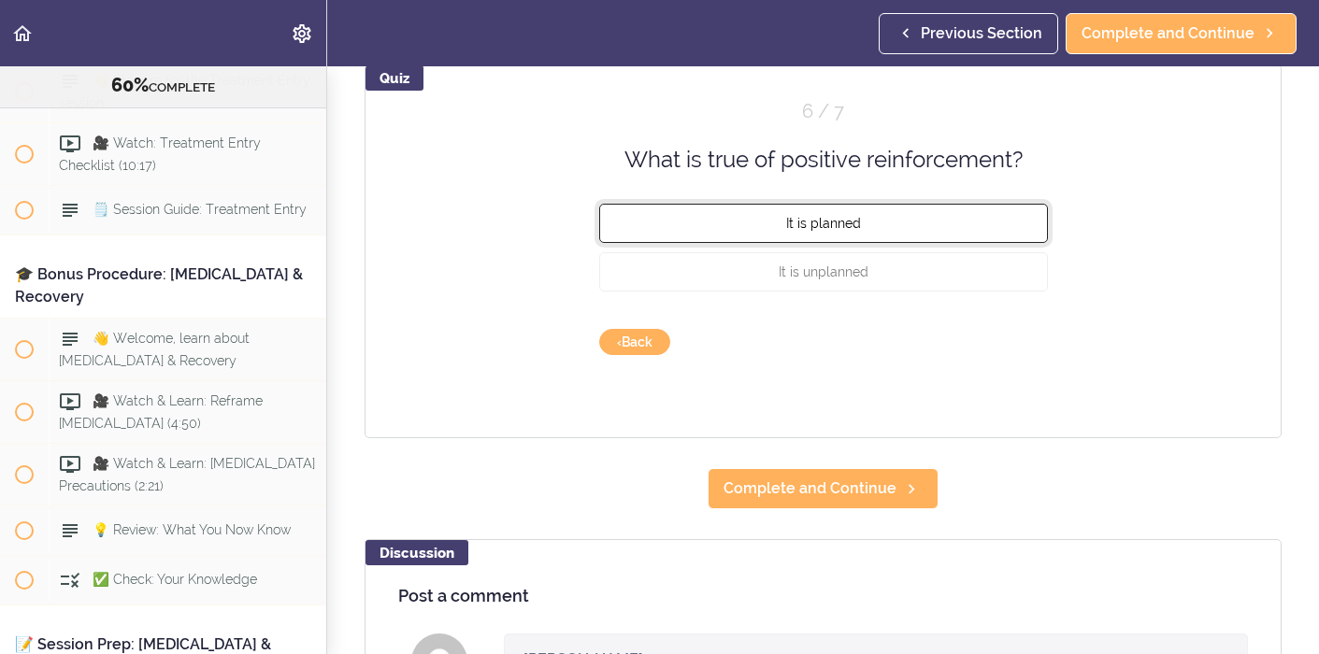
click at [960, 228] on button "It is planned" at bounding box center [823, 223] width 449 height 39
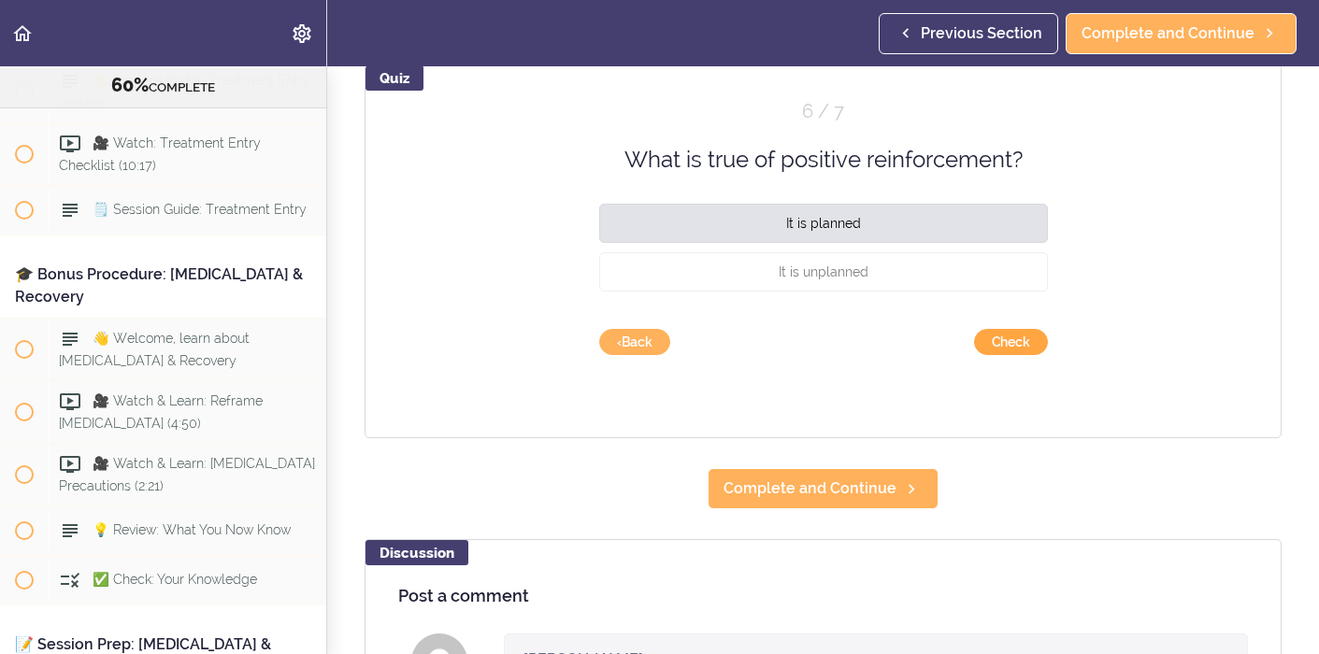
click at [1009, 340] on button "Check" at bounding box center [1011, 342] width 74 height 26
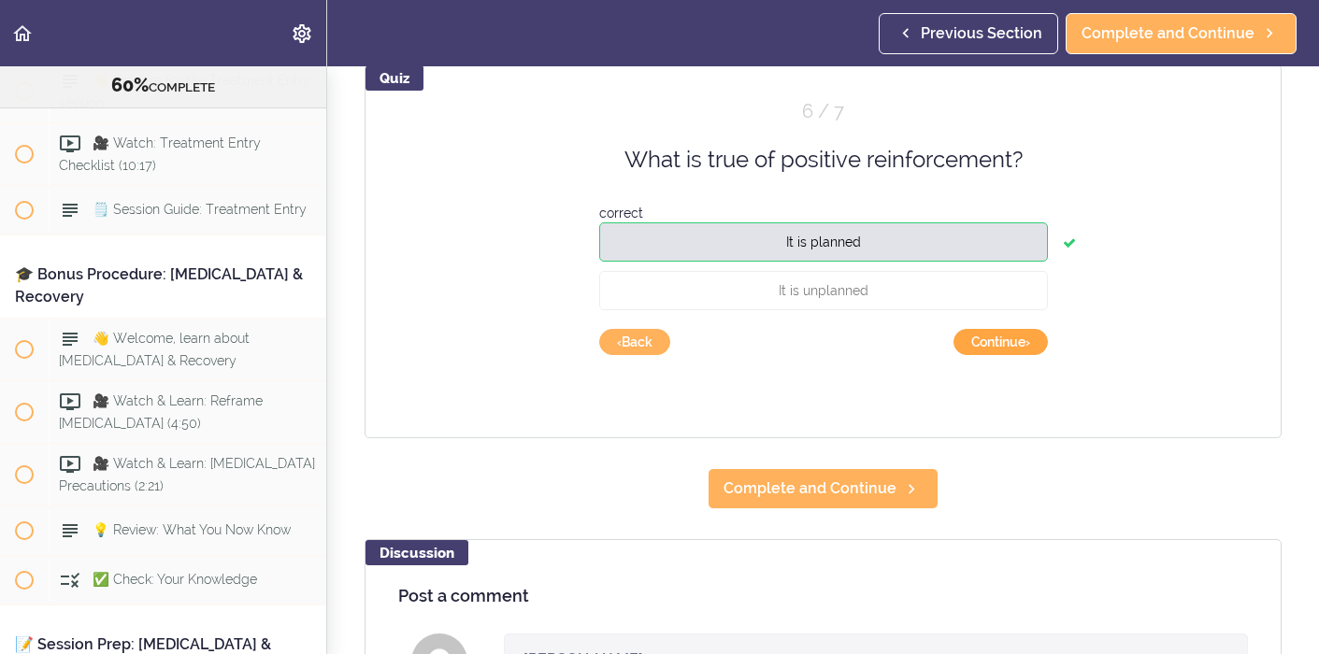
click at [1009, 340] on button "Continue ›" at bounding box center [1001, 342] width 94 height 26
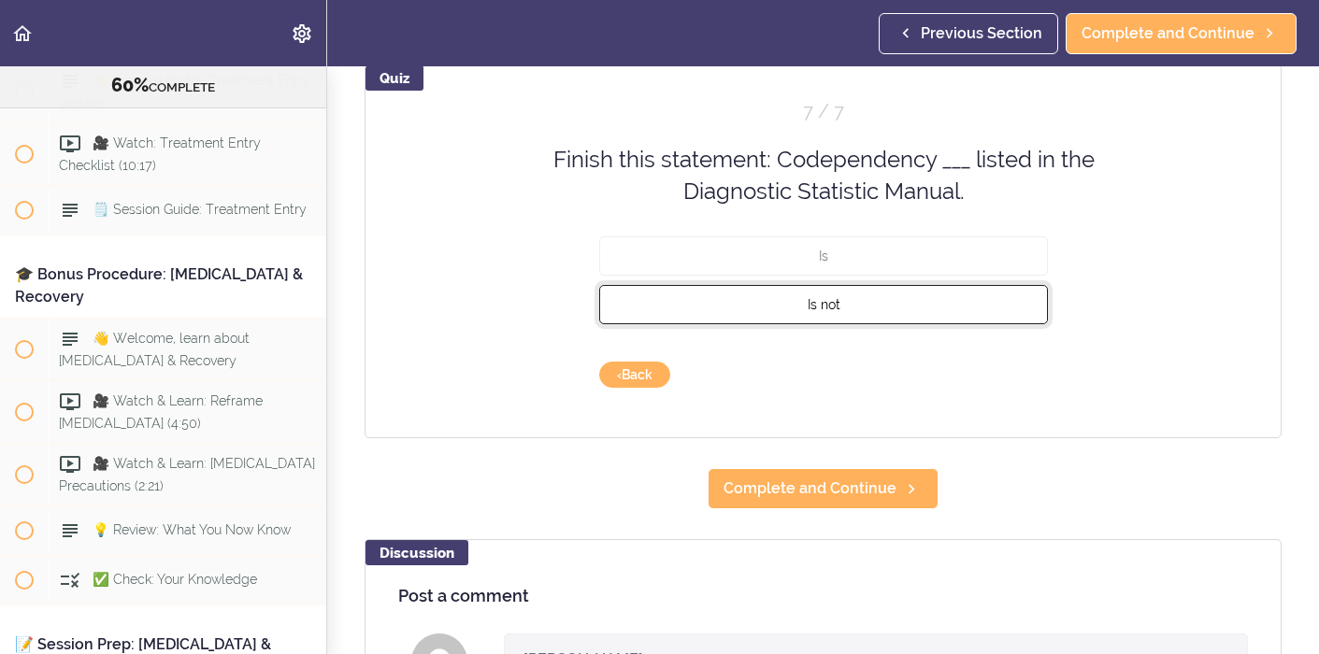
click at [968, 319] on button "Is not" at bounding box center [823, 303] width 449 height 39
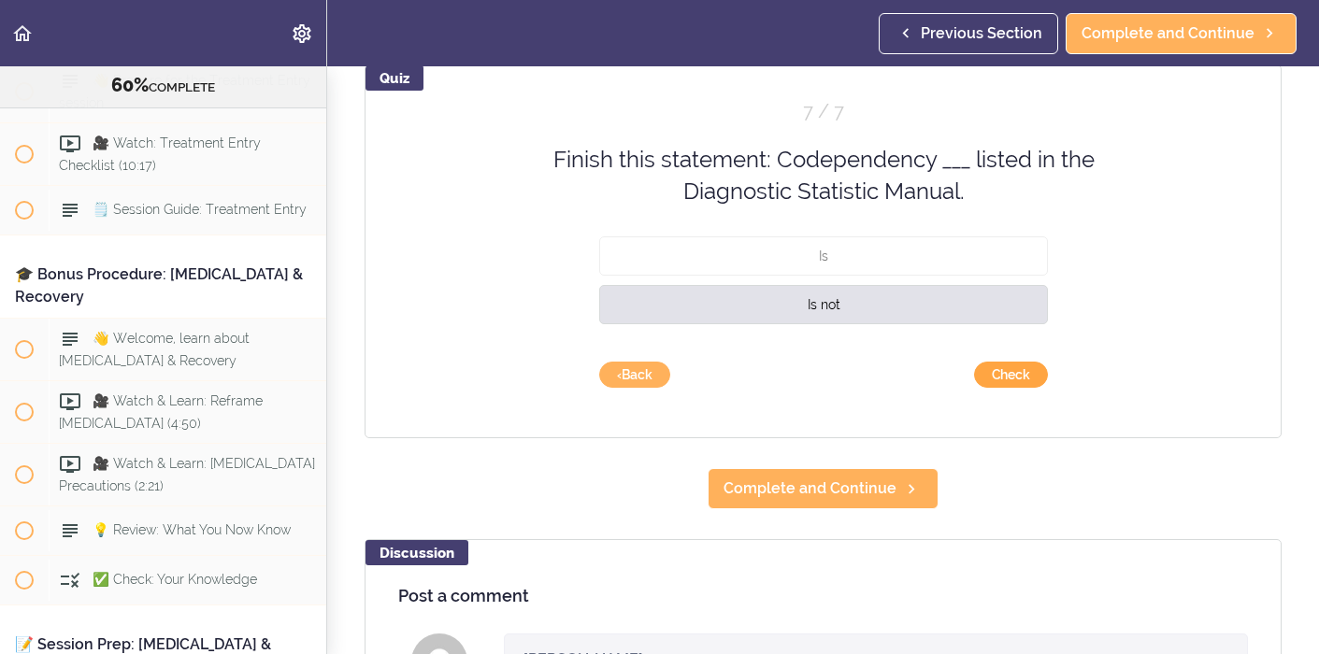
click at [1026, 371] on button "Check" at bounding box center [1011, 375] width 74 height 26
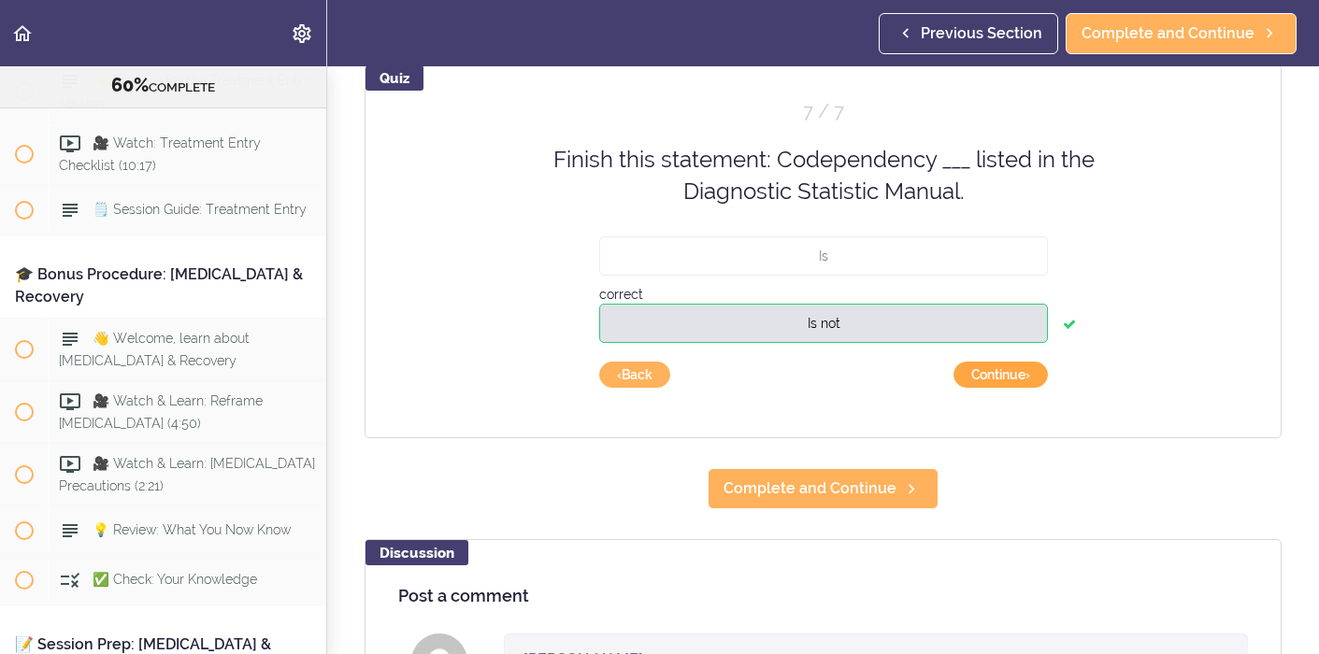
click at [1025, 375] on button "Continue ›" at bounding box center [1001, 375] width 94 height 26
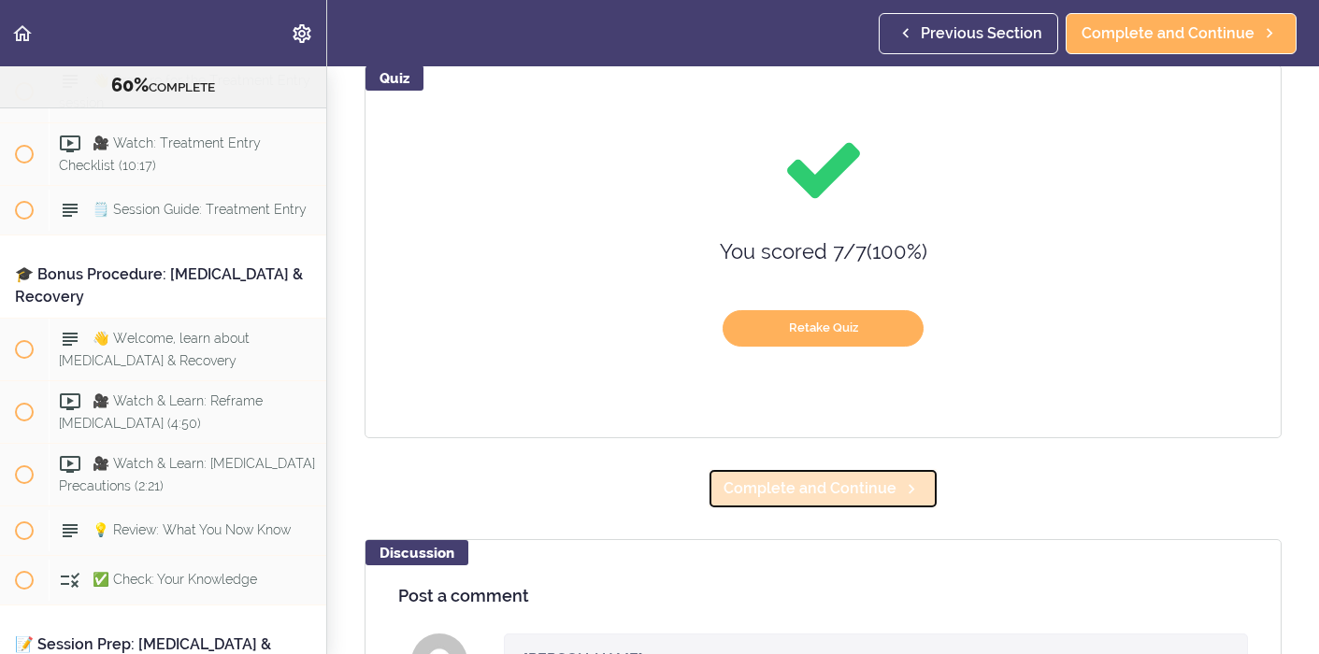
click at [834, 484] on span "Complete and Continue" at bounding box center [810, 489] width 173 height 22
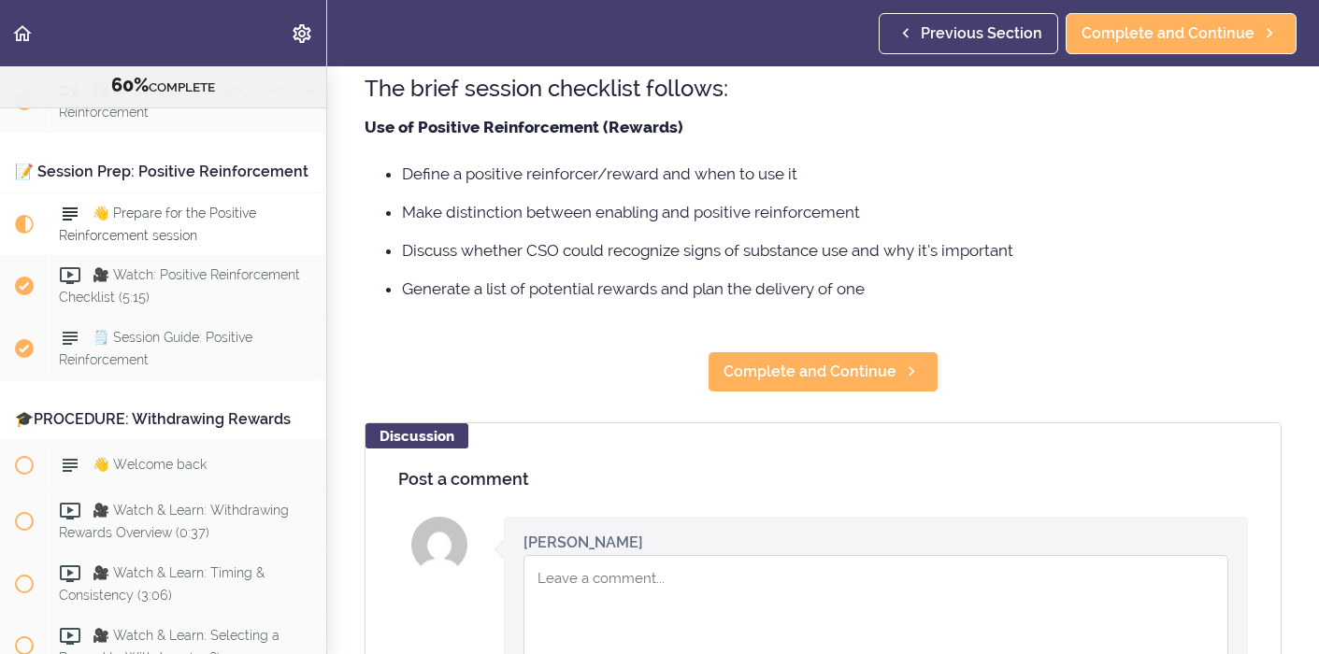
scroll to position [119, 0]
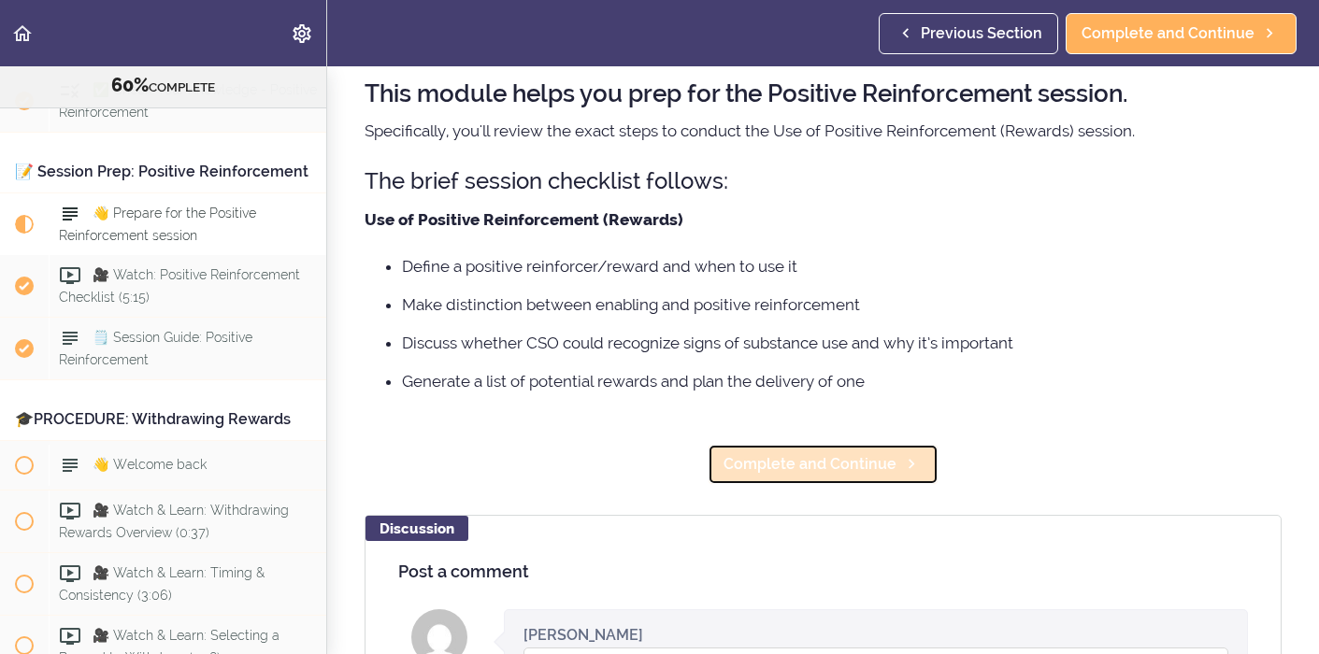
click at [793, 467] on span "Complete and Continue" at bounding box center [810, 464] width 173 height 22
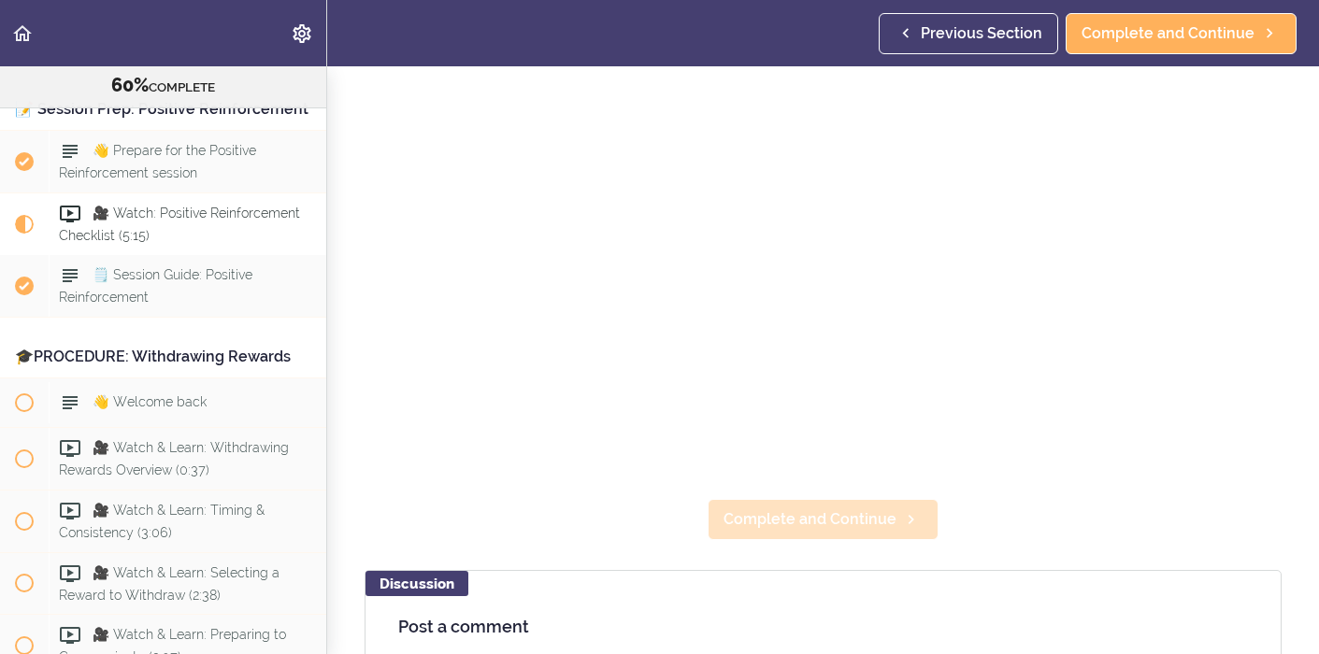
scroll to position [198, 0]
click at [890, 515] on span "Complete and Continue" at bounding box center [810, 519] width 173 height 22
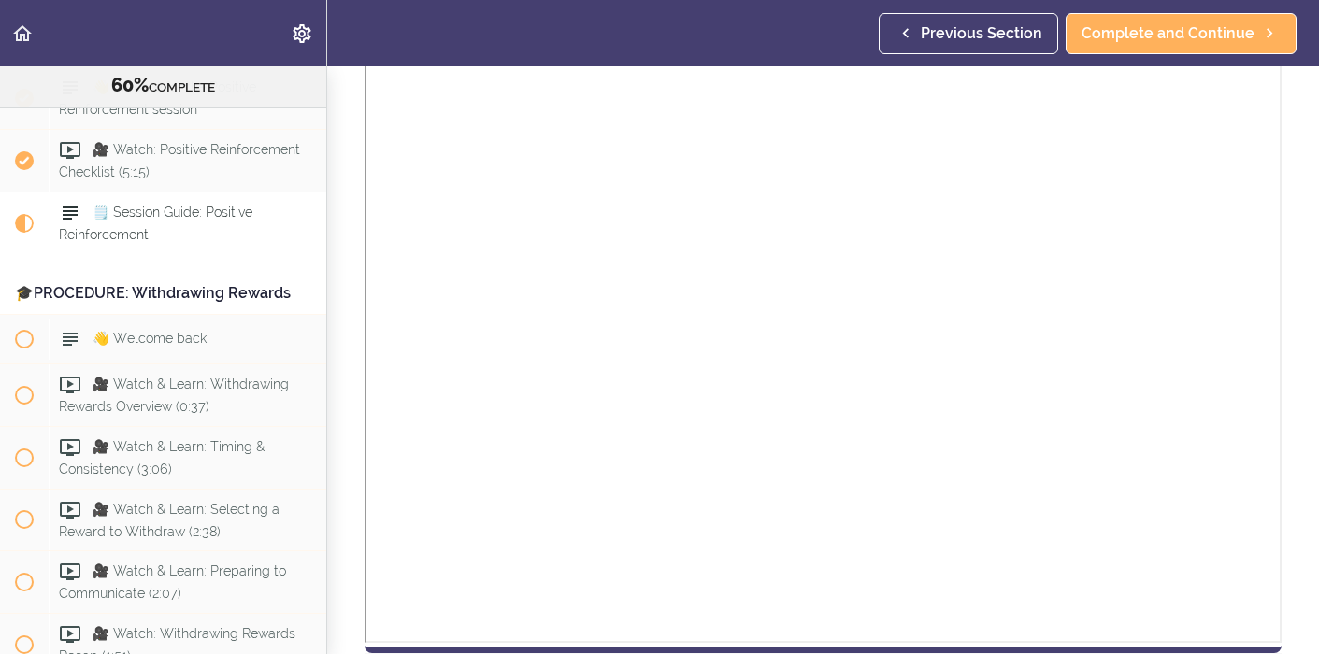
scroll to position [1037, 0]
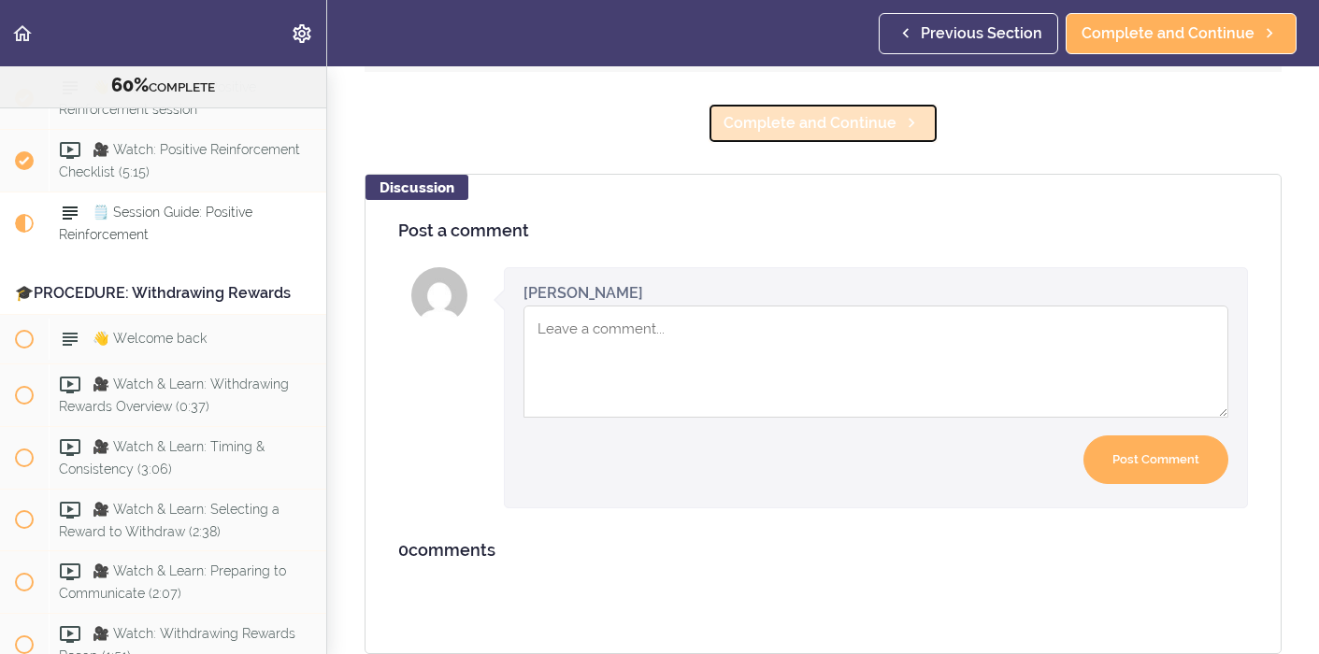
click at [853, 117] on span "Complete and Continue" at bounding box center [810, 123] width 173 height 22
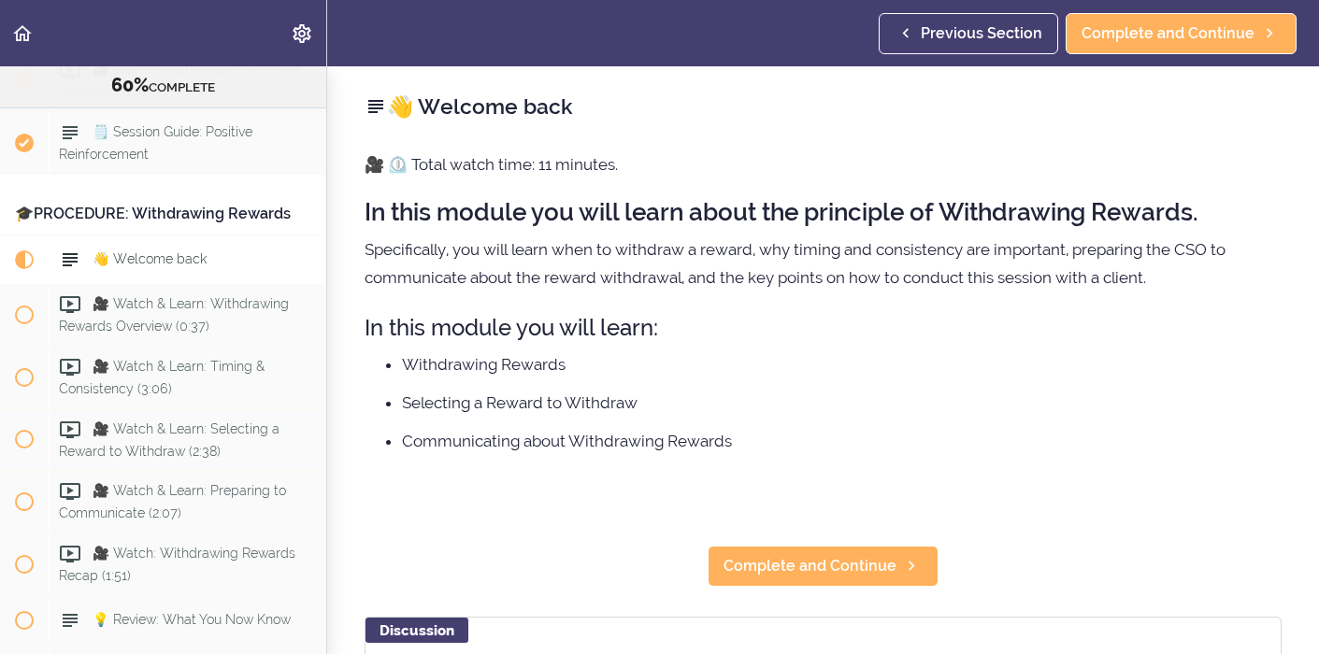
scroll to position [7539, 0]
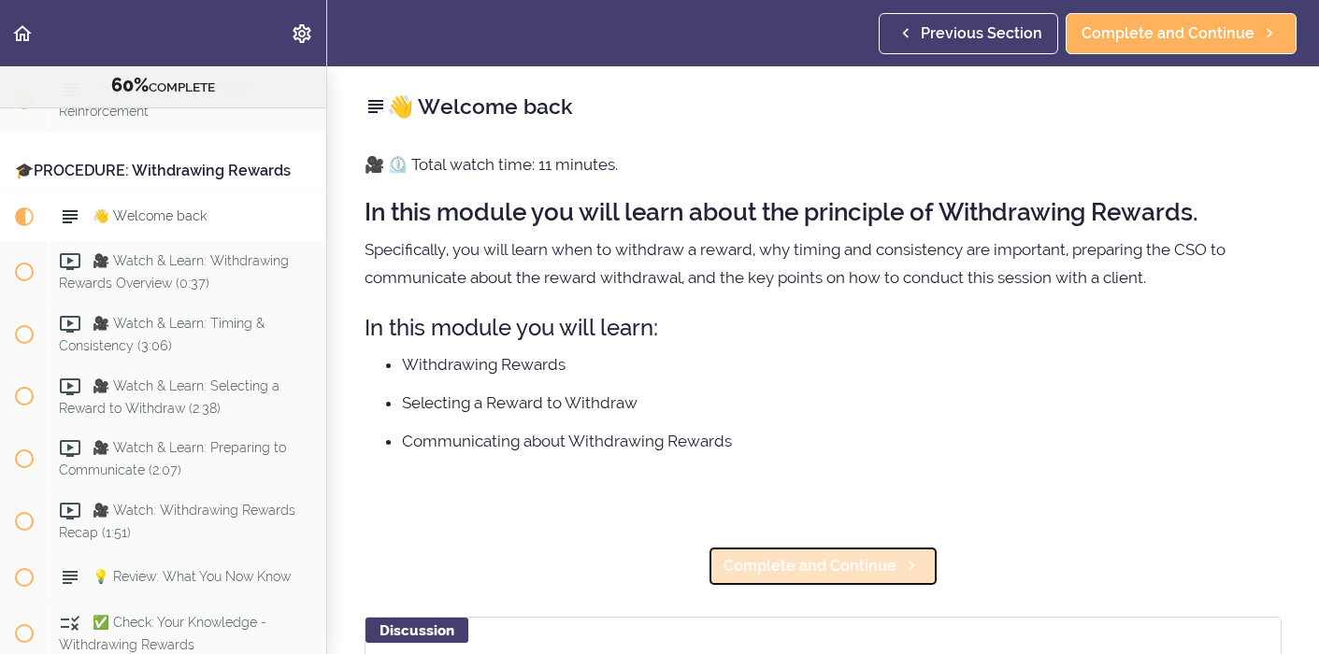
click at [810, 574] on span "Complete and Continue" at bounding box center [810, 566] width 173 height 22
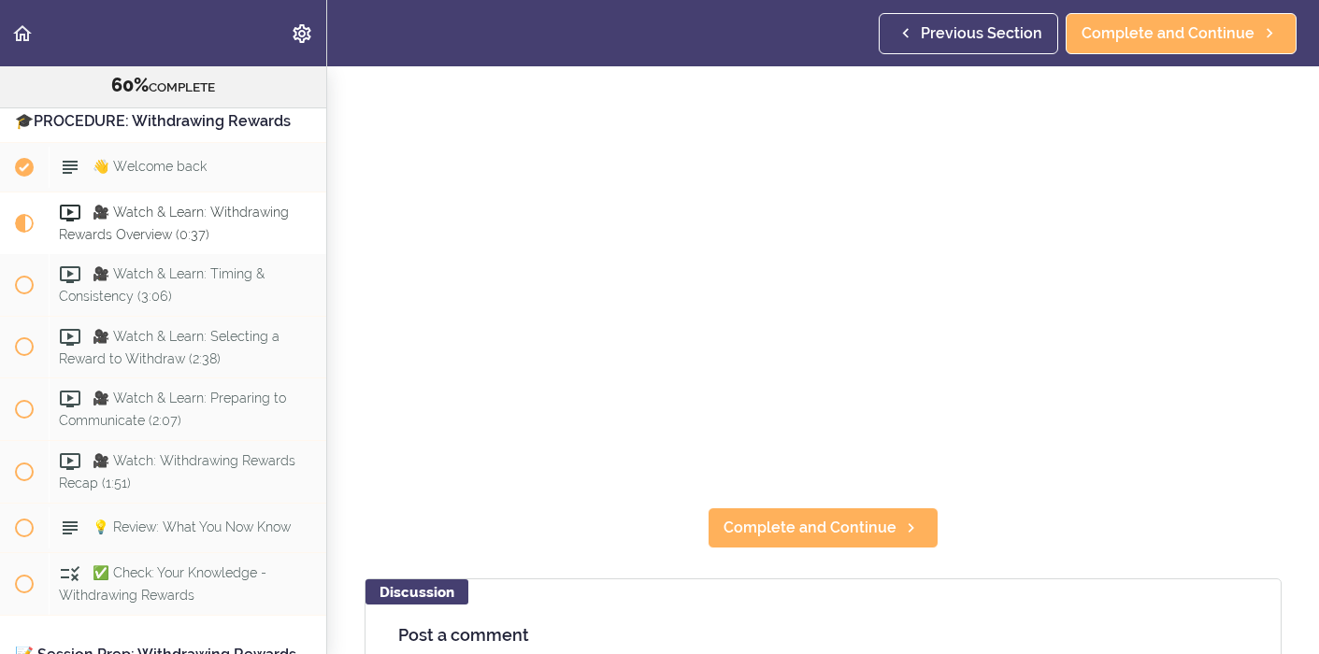
scroll to position [208, 0]
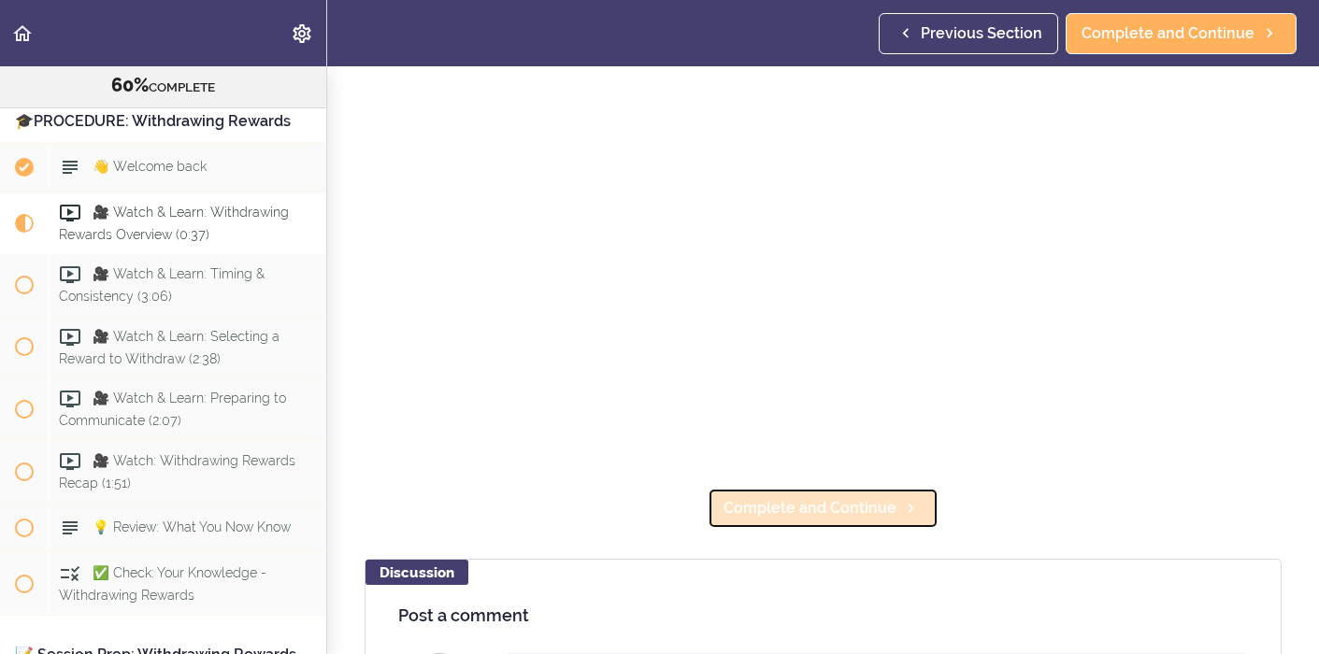
click at [900, 509] on icon at bounding box center [911, 509] width 22 height 20
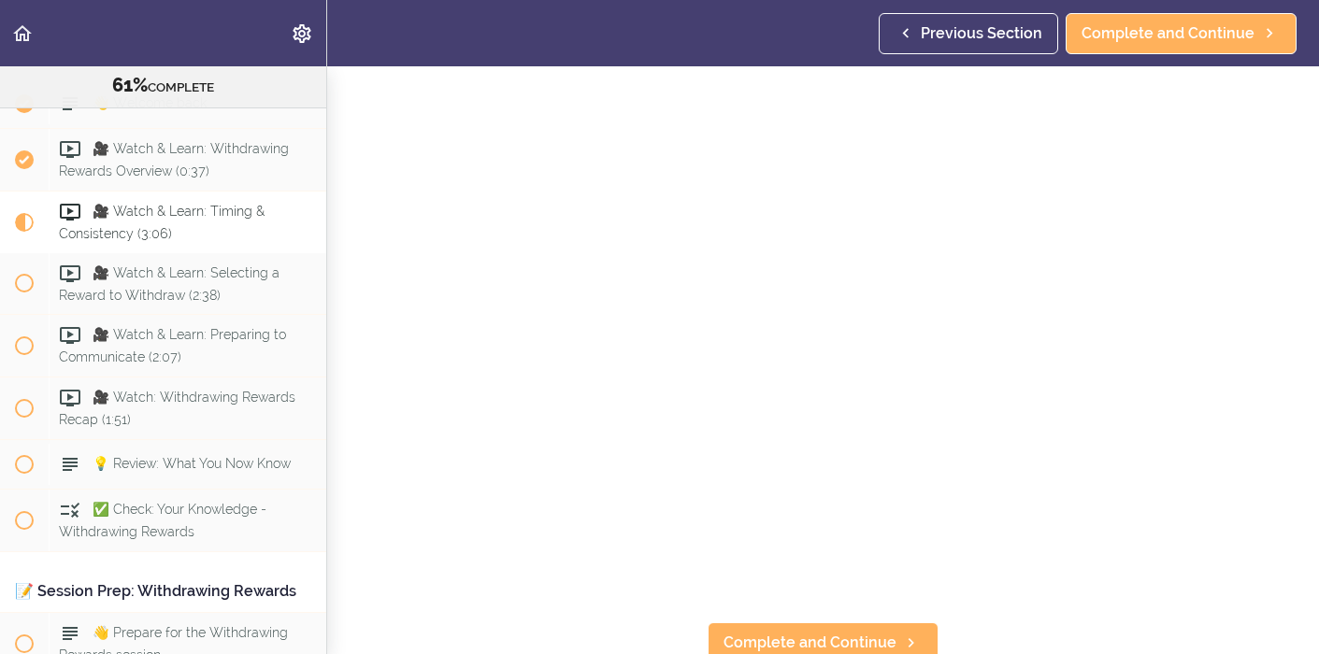
scroll to position [83, 0]
click at [882, 625] on span "Complete and Continue" at bounding box center [810, 634] width 173 height 22
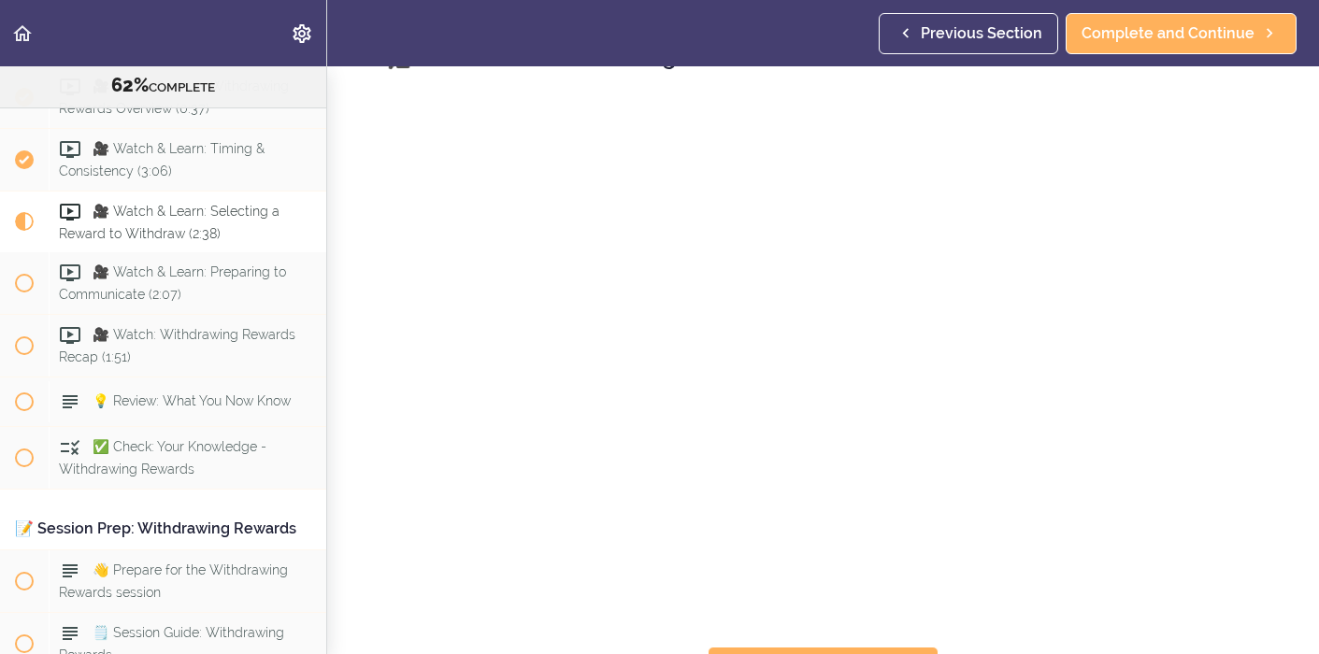
scroll to position [83, 0]
click at [883, 630] on span "Complete and Continue" at bounding box center [810, 634] width 173 height 22
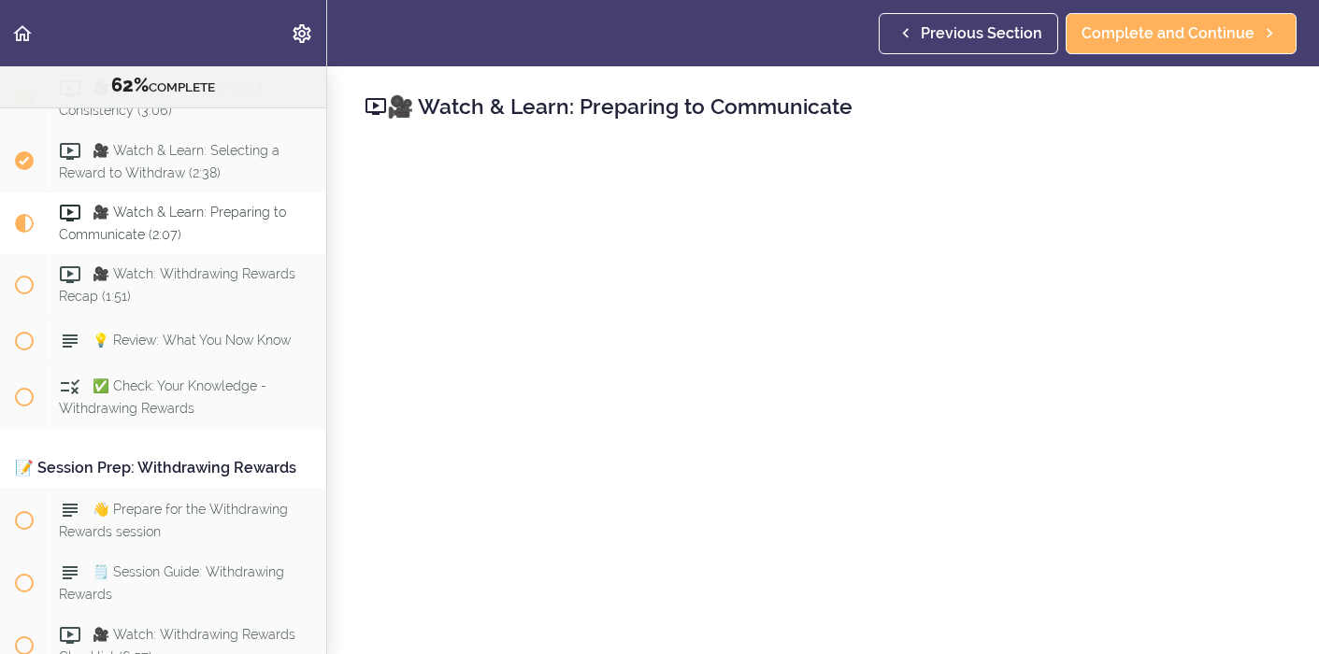
scroll to position [7779, 0]
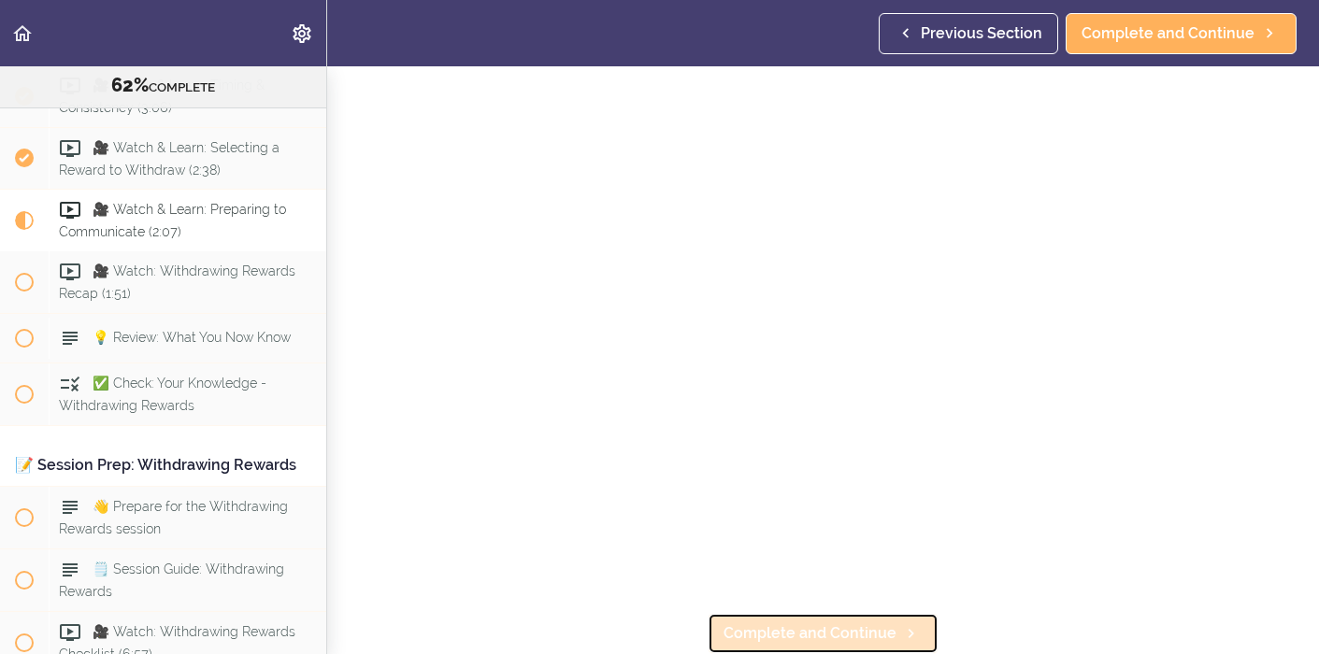
click at [878, 626] on span "Complete and Continue" at bounding box center [810, 634] width 173 height 22
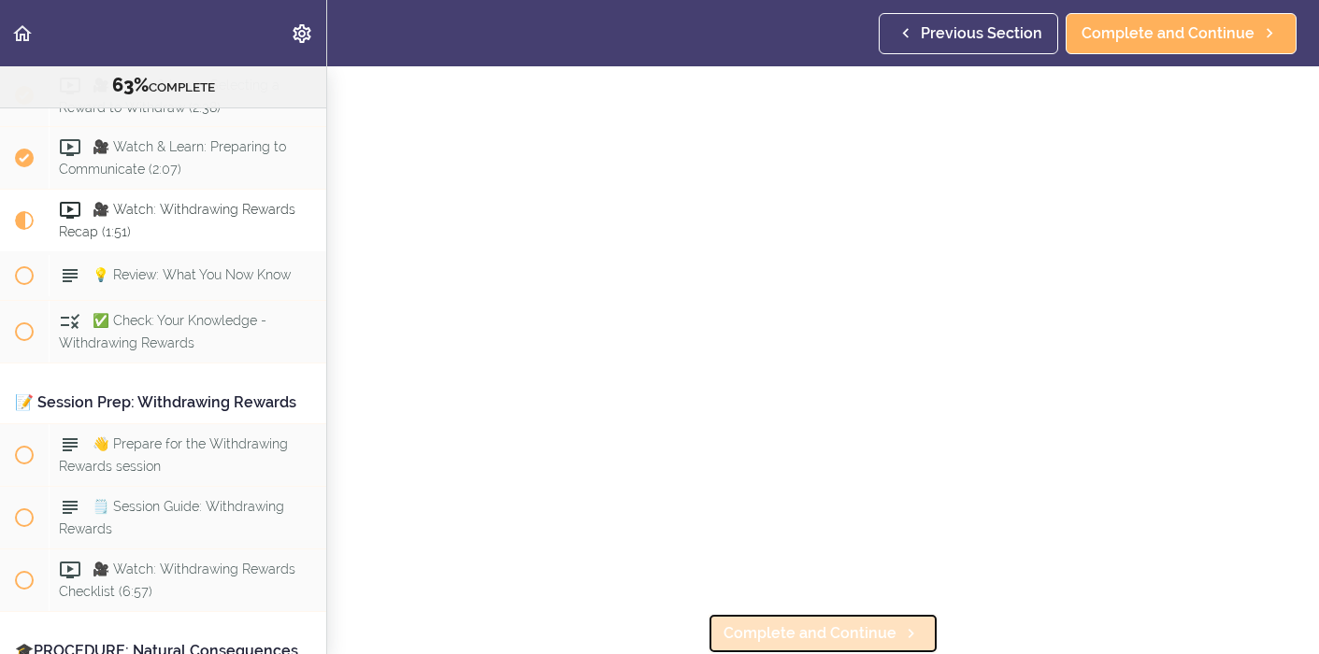
click at [872, 635] on span "Complete and Continue" at bounding box center [810, 634] width 173 height 22
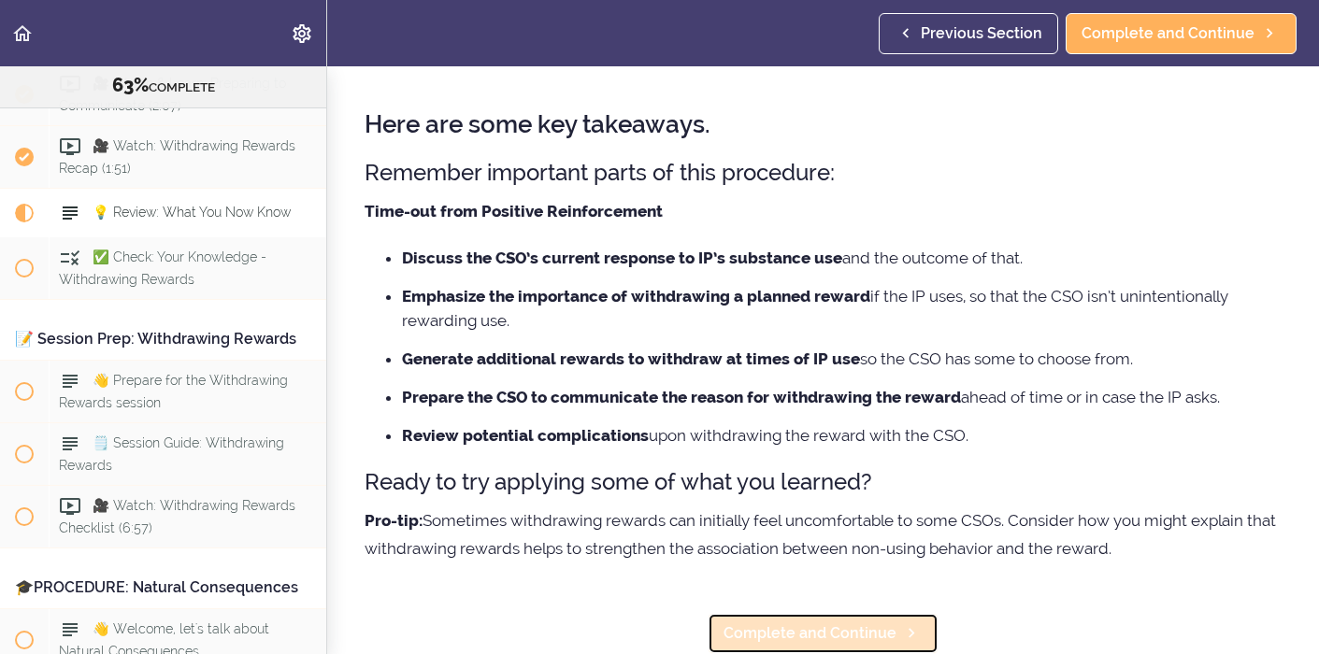
click at [872, 624] on span "Complete and Continue" at bounding box center [810, 634] width 173 height 22
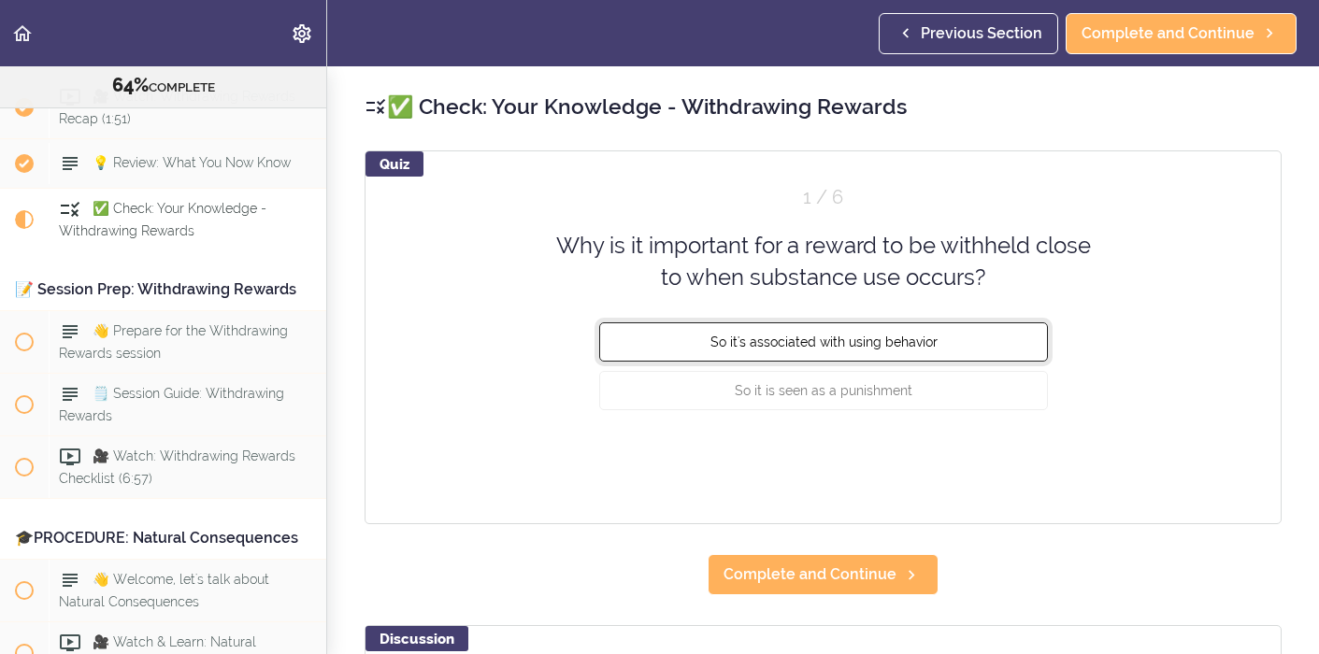
click at [1009, 329] on button "So it's associated with using behavior" at bounding box center [823, 341] width 449 height 39
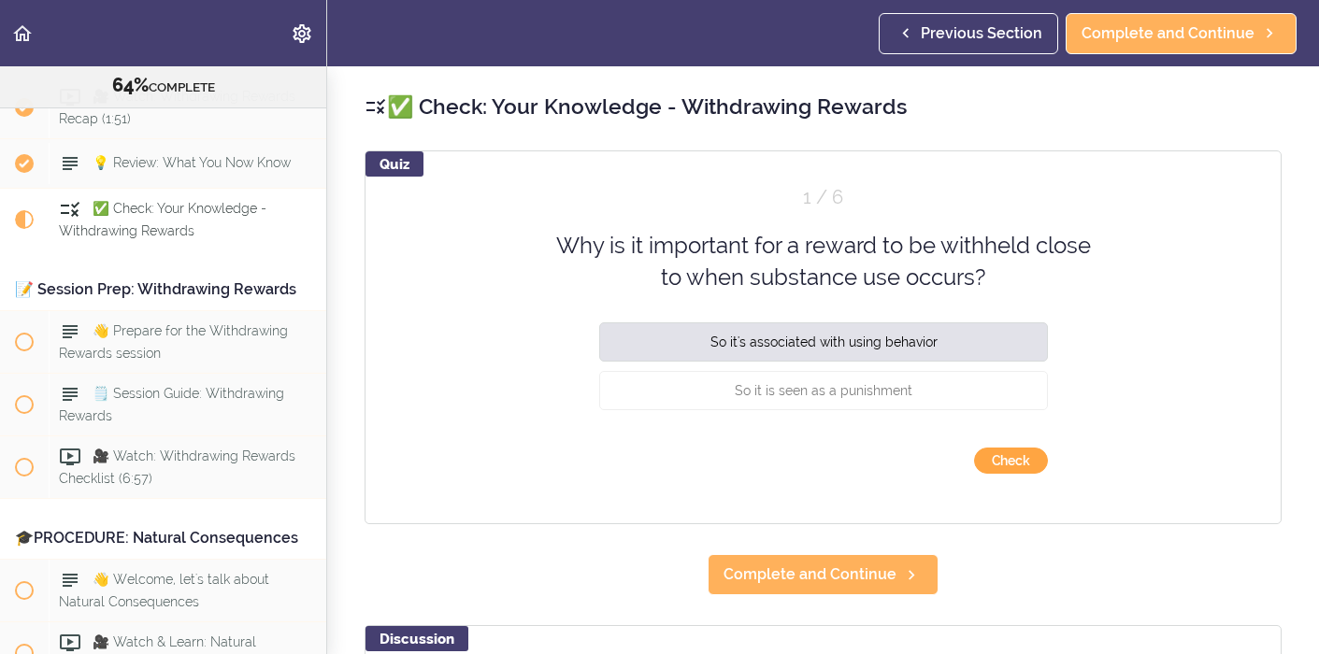
click at [1000, 457] on button "Check" at bounding box center [1011, 461] width 74 height 26
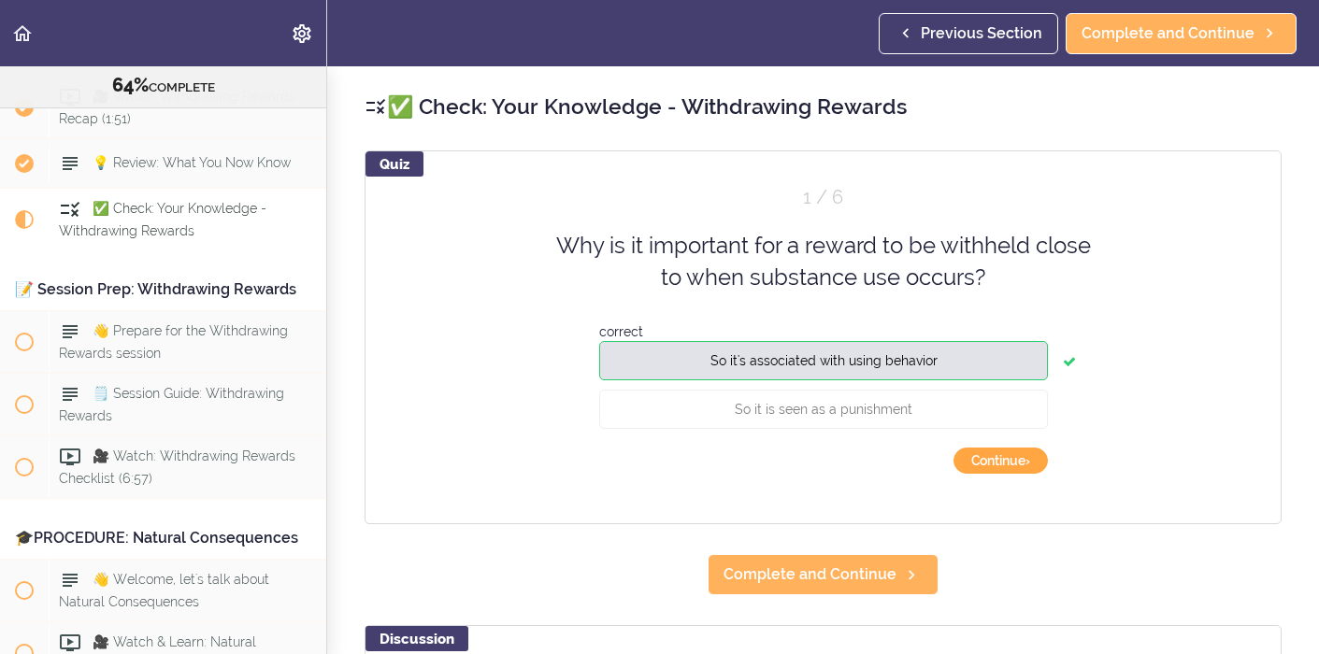
click at [1011, 460] on button "Continue ›" at bounding box center [1001, 461] width 94 height 26
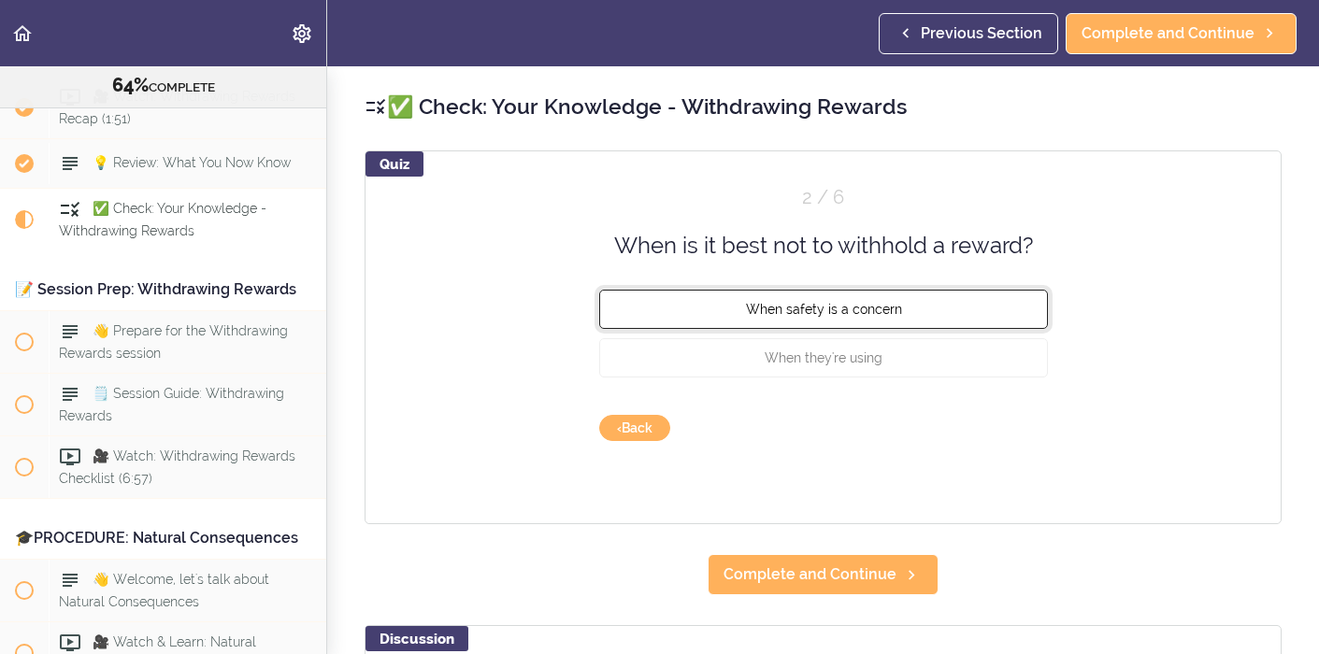
click at [919, 315] on button "When safety is a concern" at bounding box center [823, 309] width 449 height 39
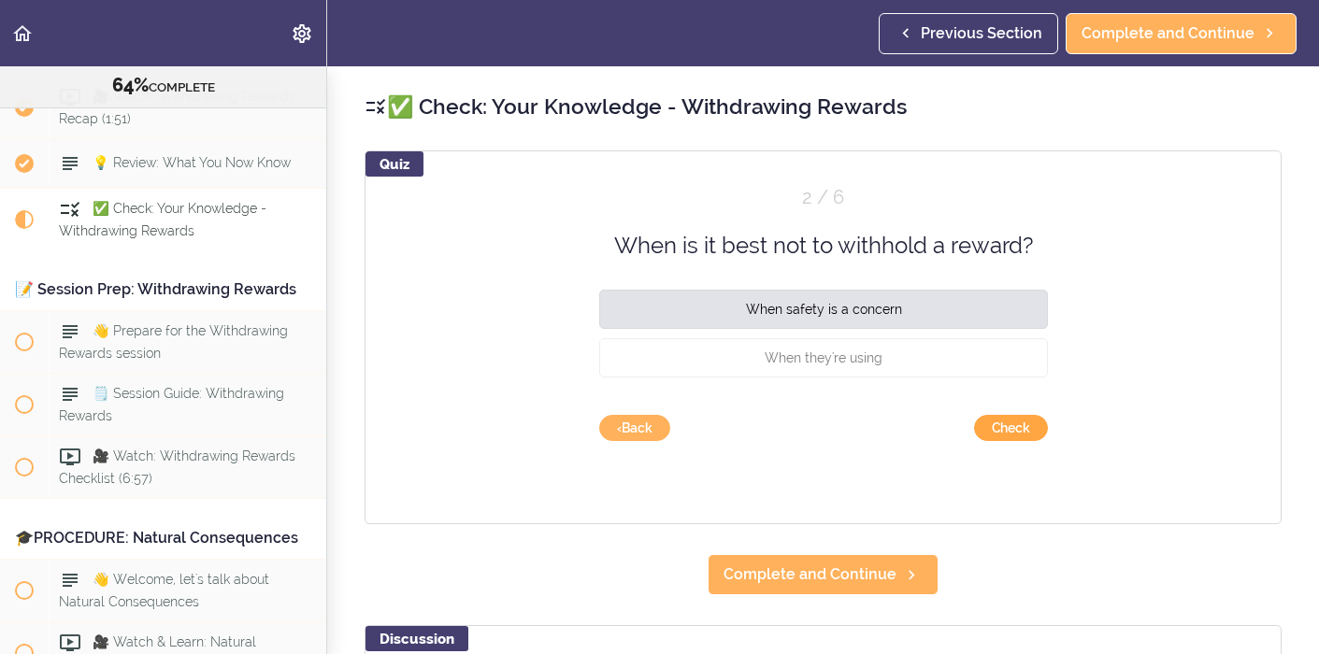
click at [1016, 427] on button "Check" at bounding box center [1011, 428] width 74 height 26
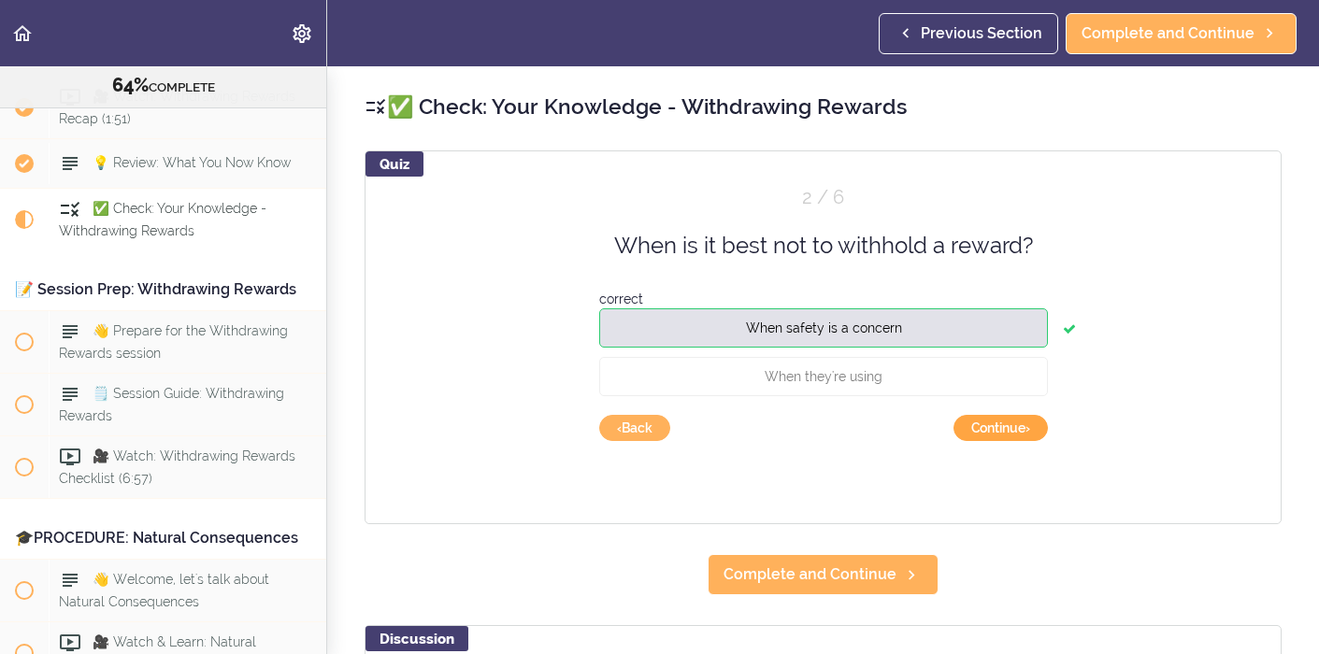
click at [1016, 427] on button "Continue ›" at bounding box center [1001, 428] width 94 height 26
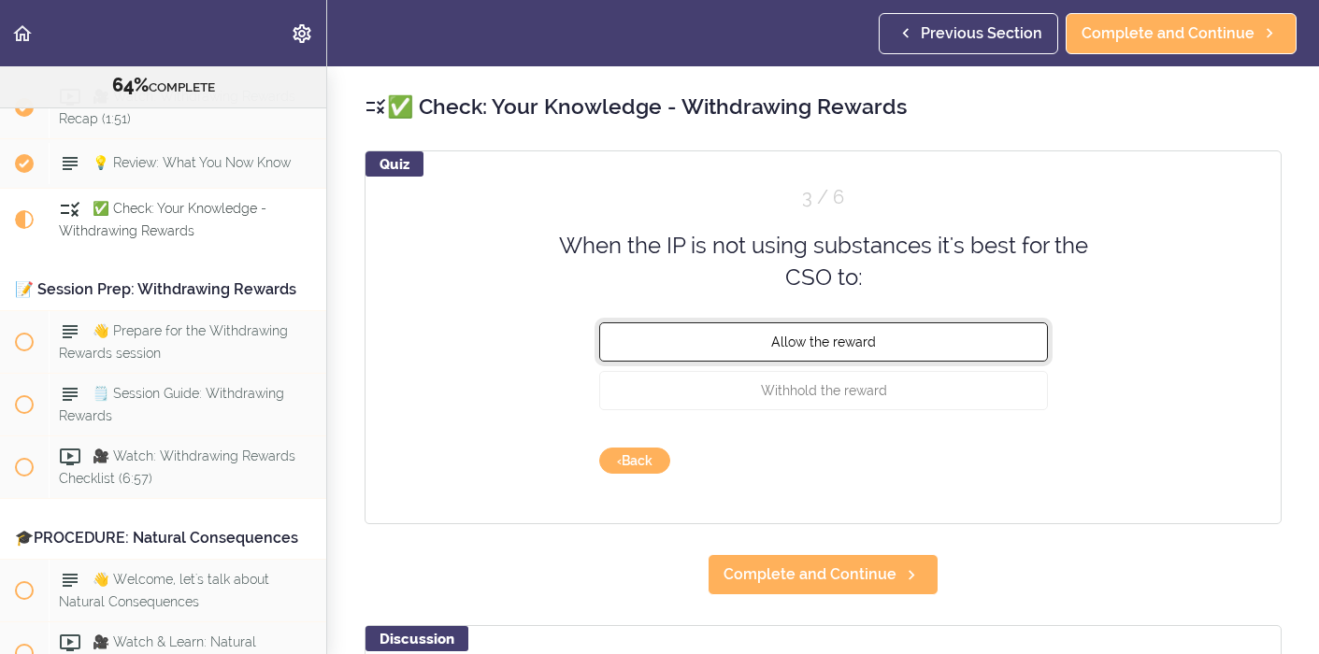
click at [951, 344] on button "Allow the reward" at bounding box center [823, 341] width 449 height 39
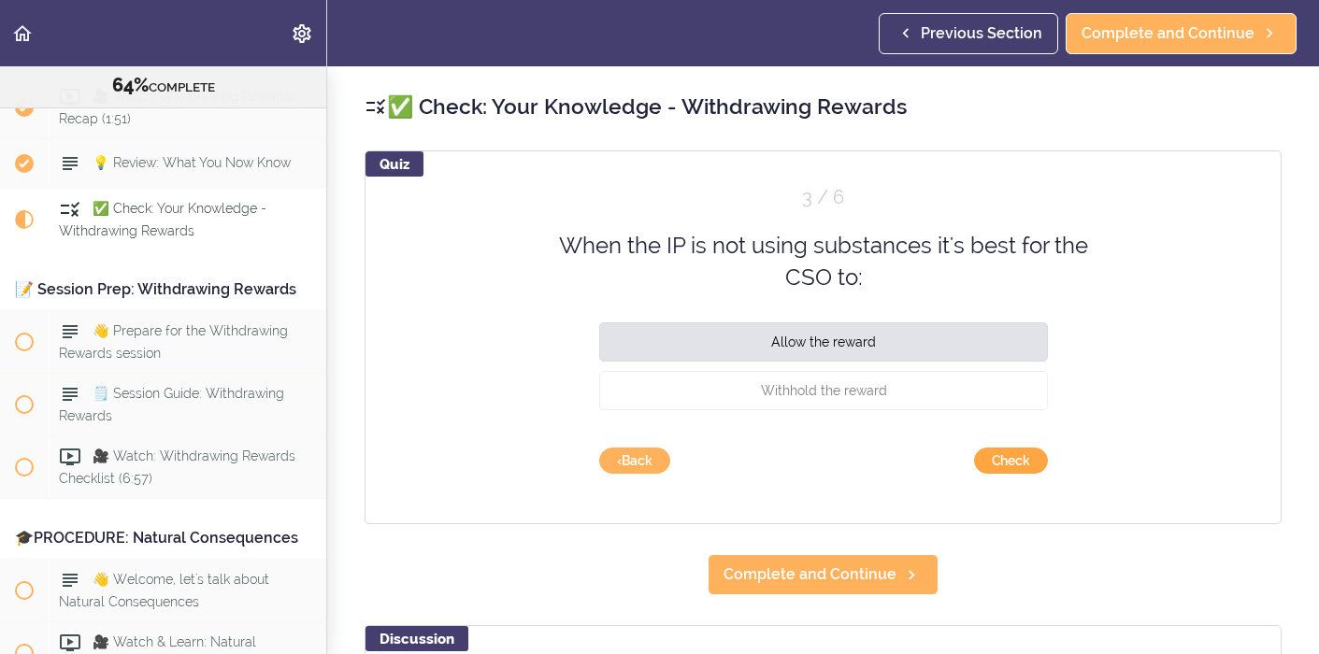
click at [1006, 455] on button "Check" at bounding box center [1011, 461] width 74 height 26
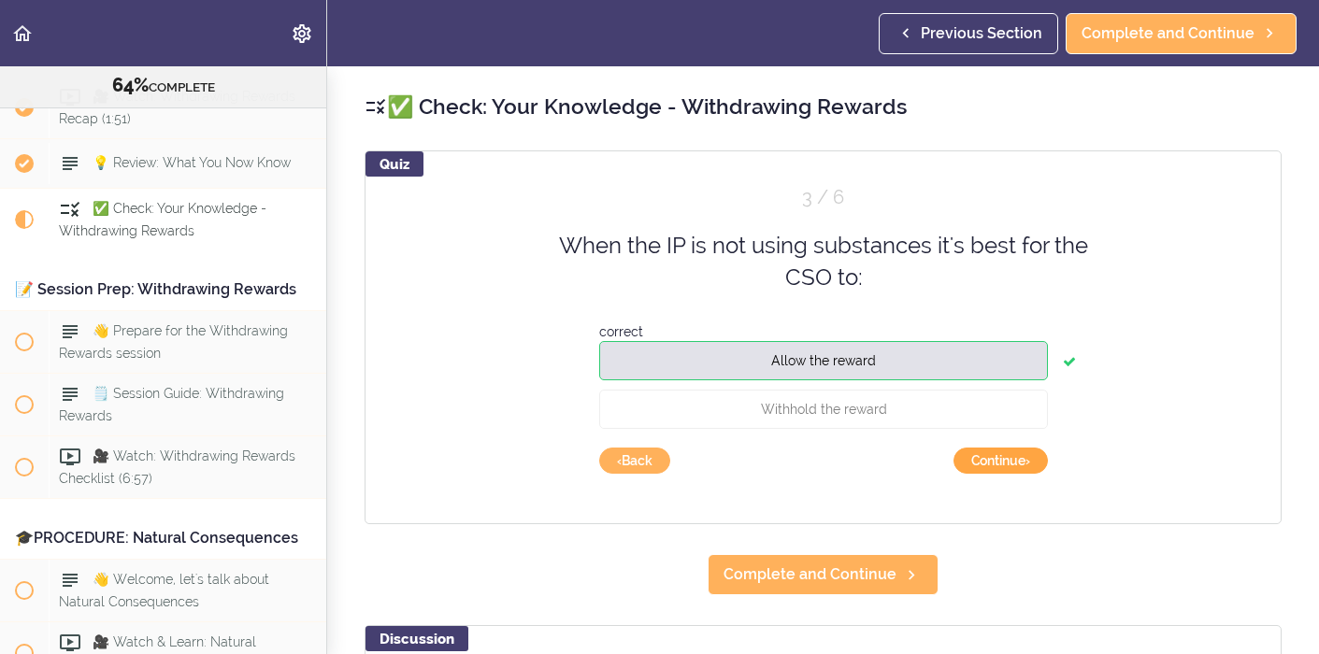
click at [1006, 462] on button "Continue ›" at bounding box center [1001, 461] width 94 height 26
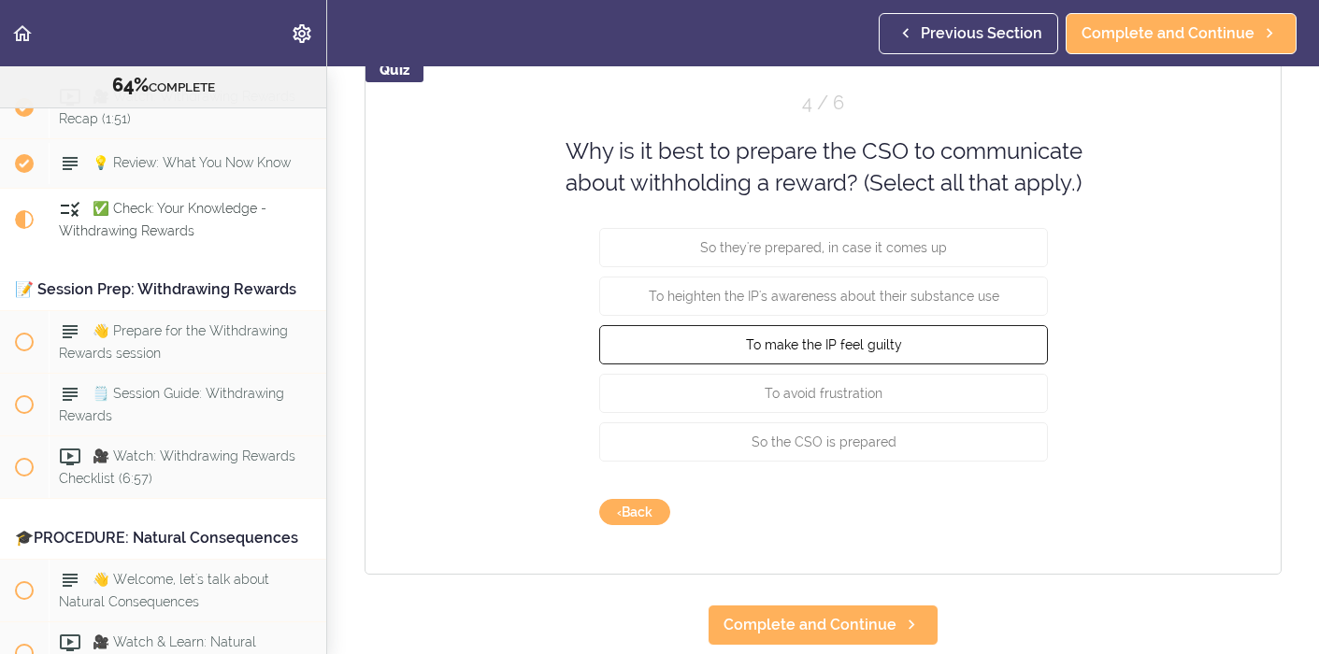
scroll to position [101, 0]
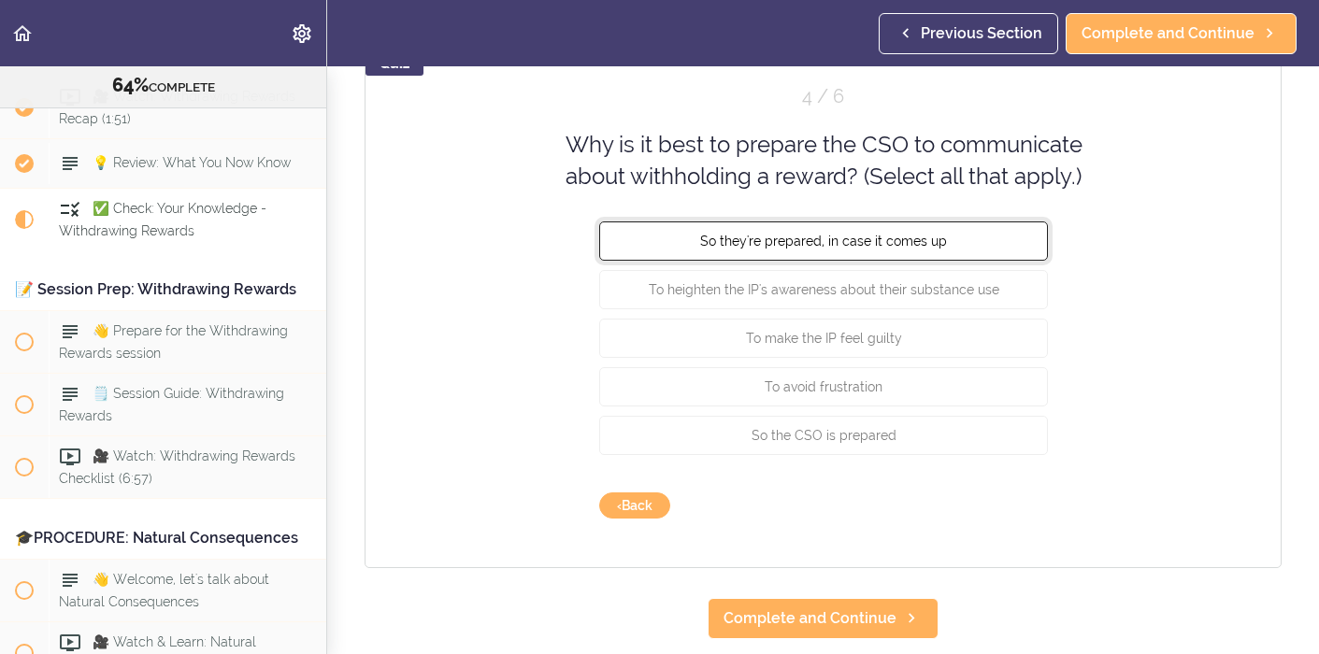
click at [982, 251] on button "So they're prepared, in case it comes up" at bounding box center [823, 240] width 449 height 39
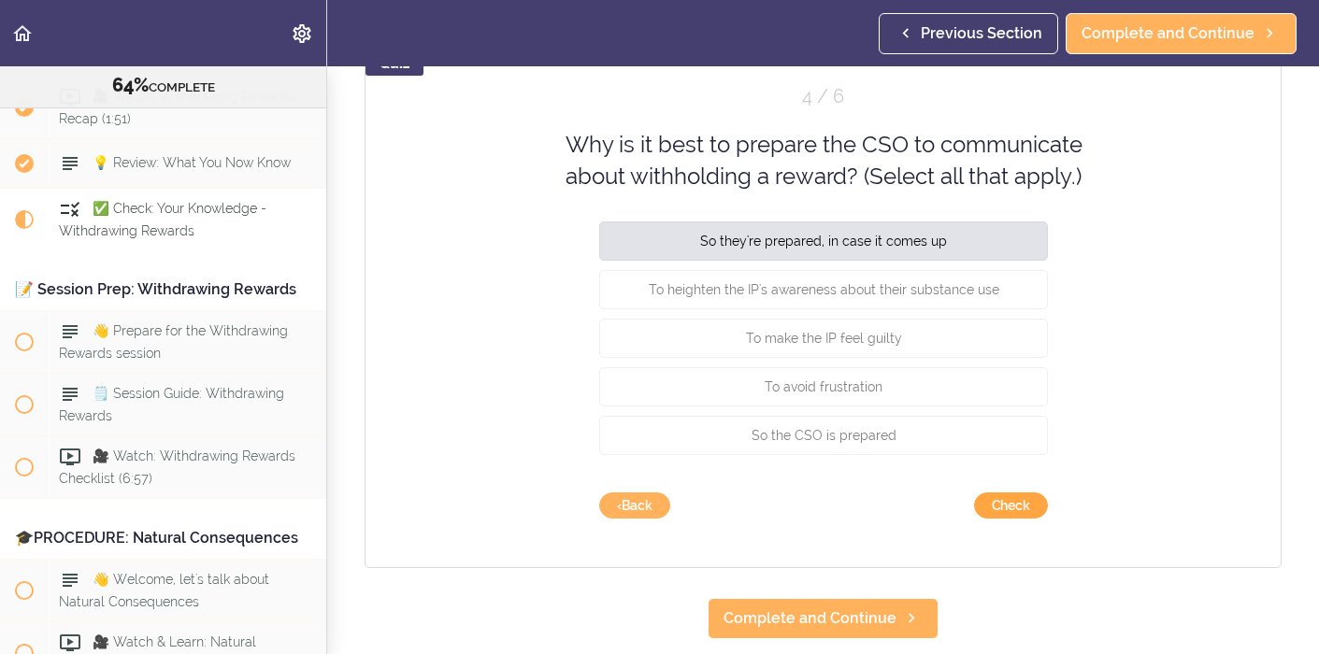
click at [1004, 511] on button "Check" at bounding box center [1011, 506] width 74 height 26
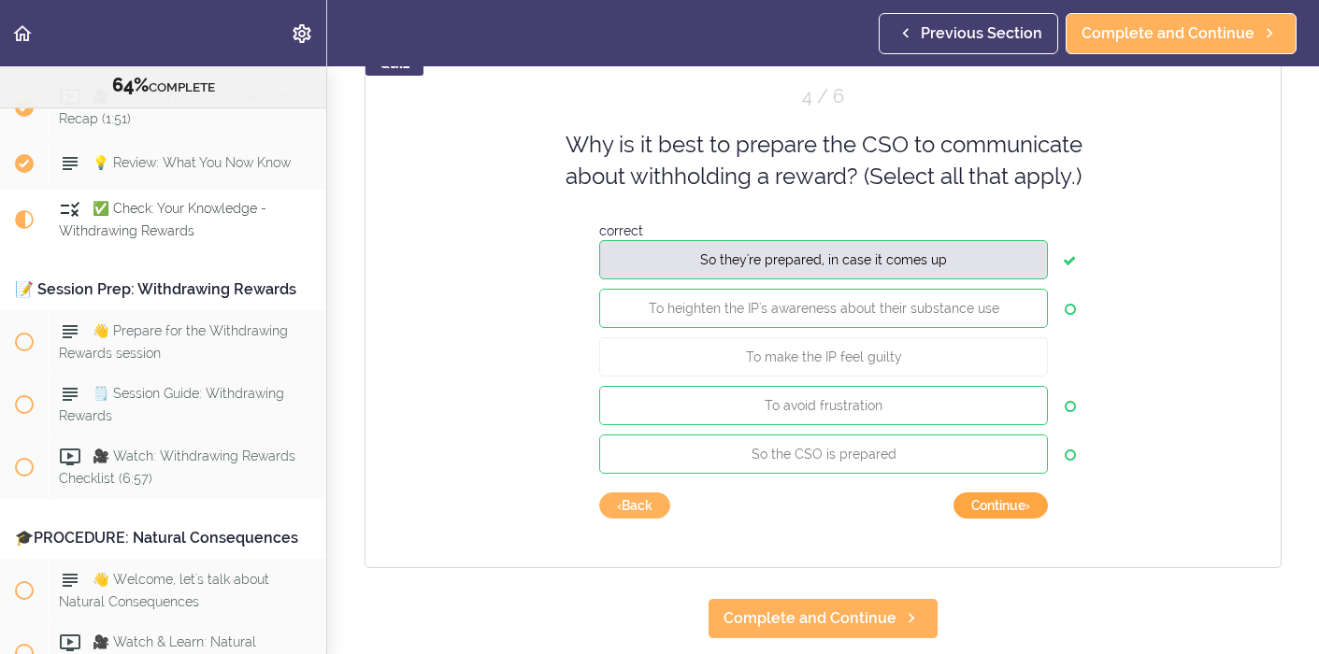
click at [1015, 505] on button "Continue ›" at bounding box center [1001, 506] width 94 height 26
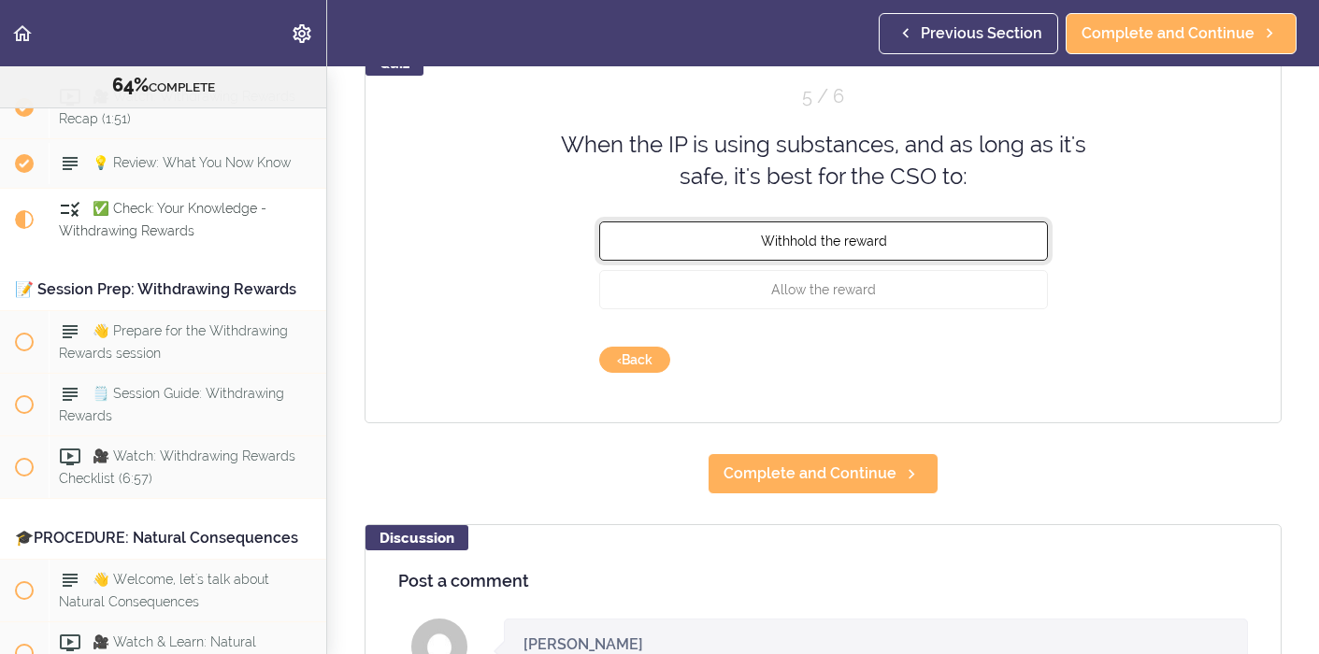
click at [986, 227] on button "Withhold the reward" at bounding box center [823, 240] width 449 height 39
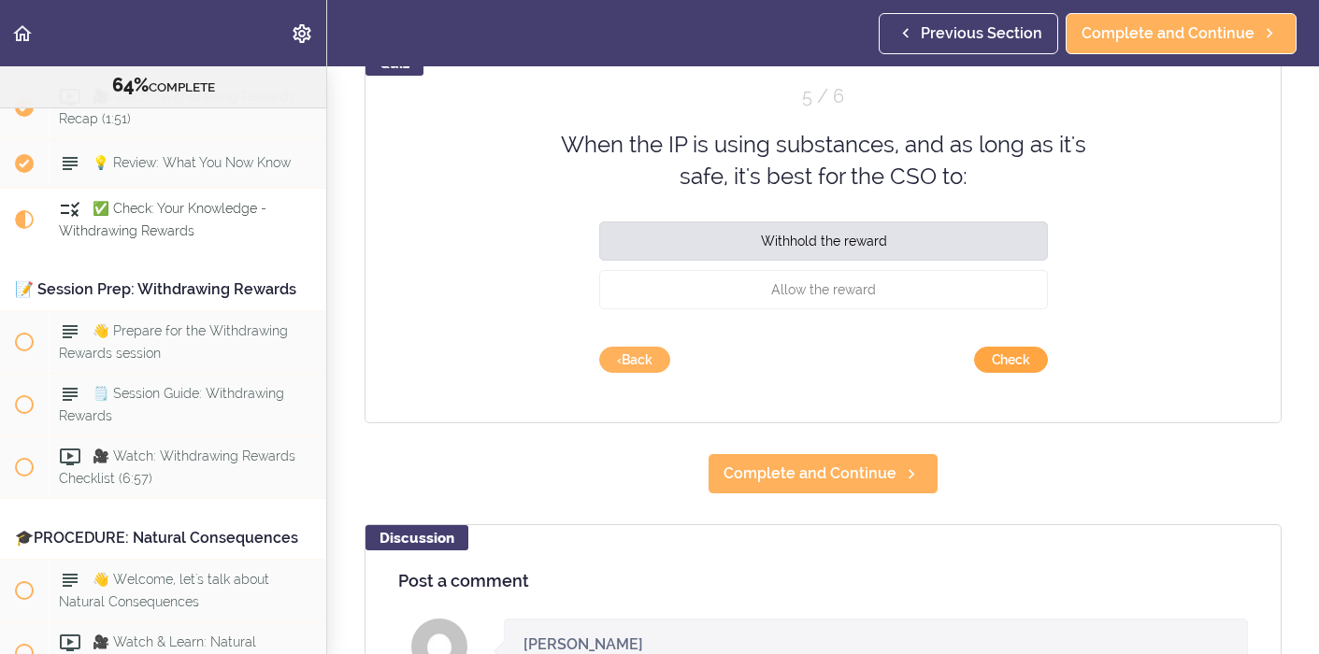
click at [1020, 352] on button "Check" at bounding box center [1011, 360] width 74 height 26
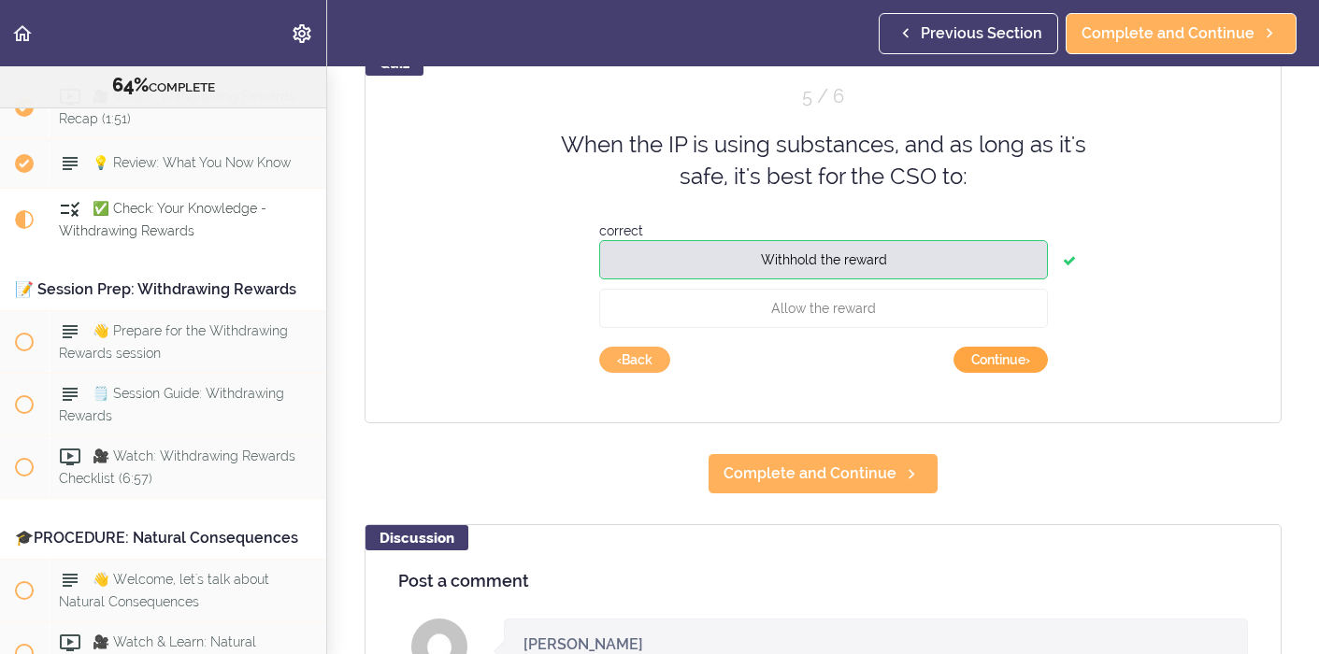
click at [1022, 365] on button "Continue ›" at bounding box center [1001, 360] width 94 height 26
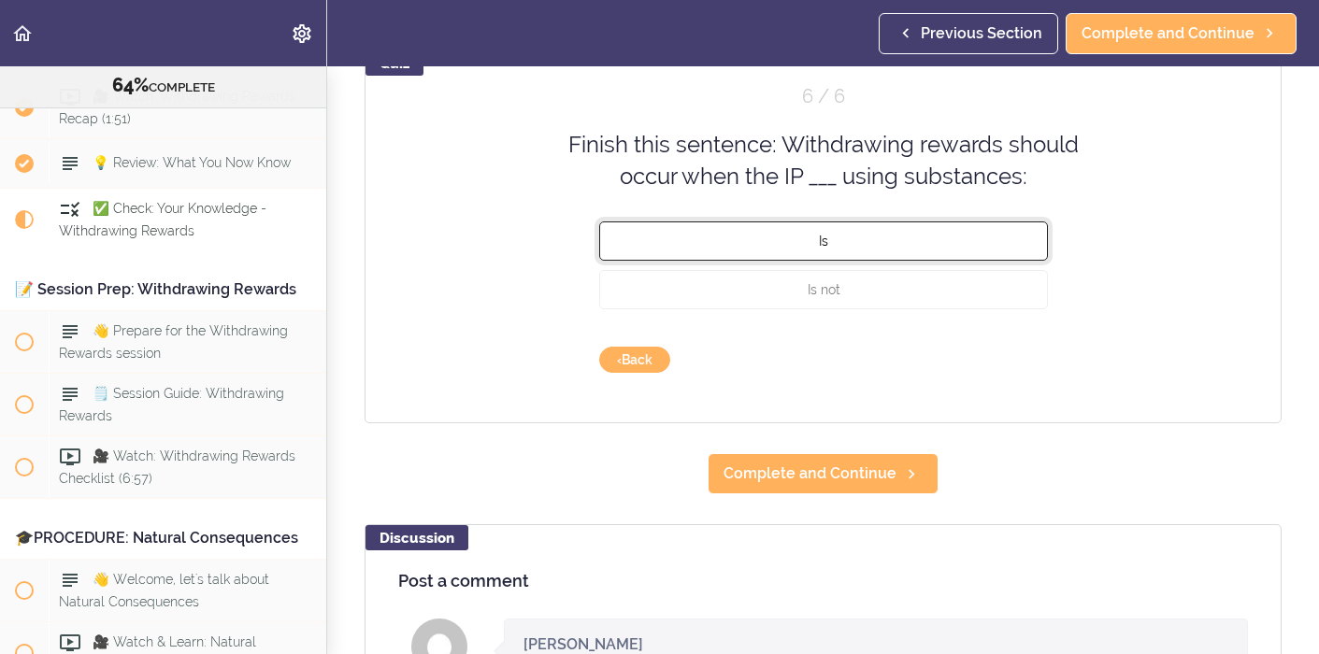
click at [935, 249] on button "Is" at bounding box center [823, 240] width 449 height 39
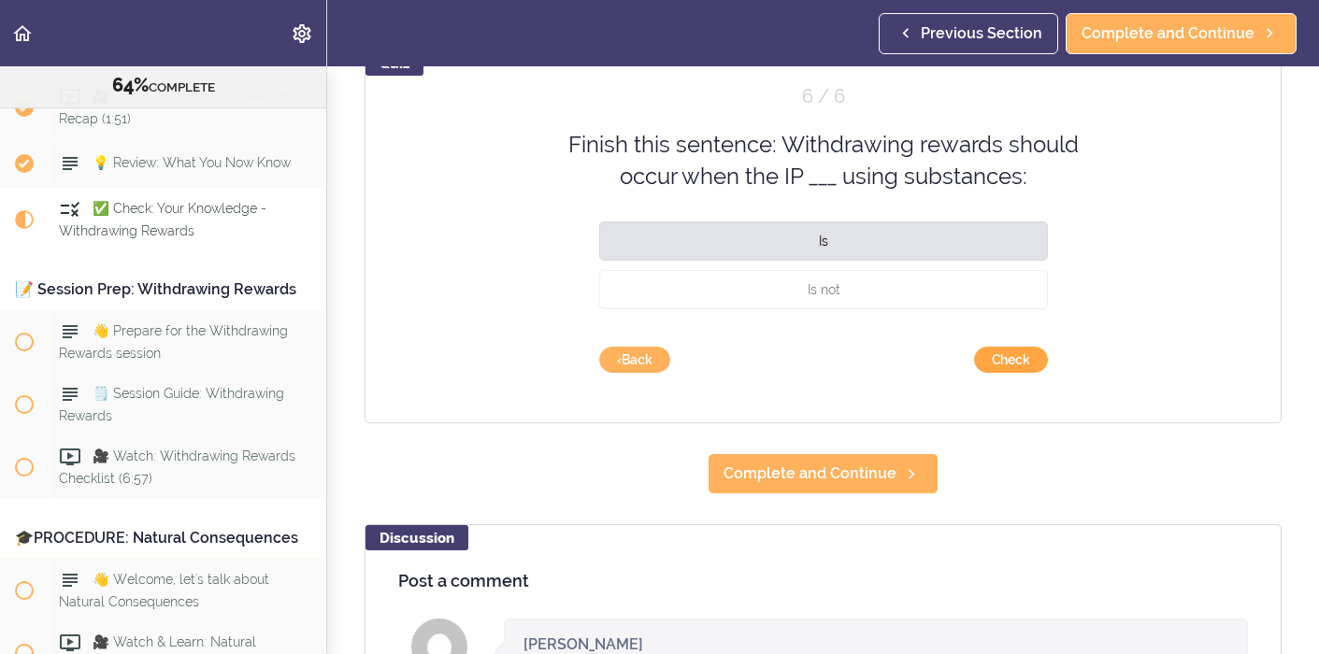
click at [1025, 362] on button "Check" at bounding box center [1011, 360] width 74 height 26
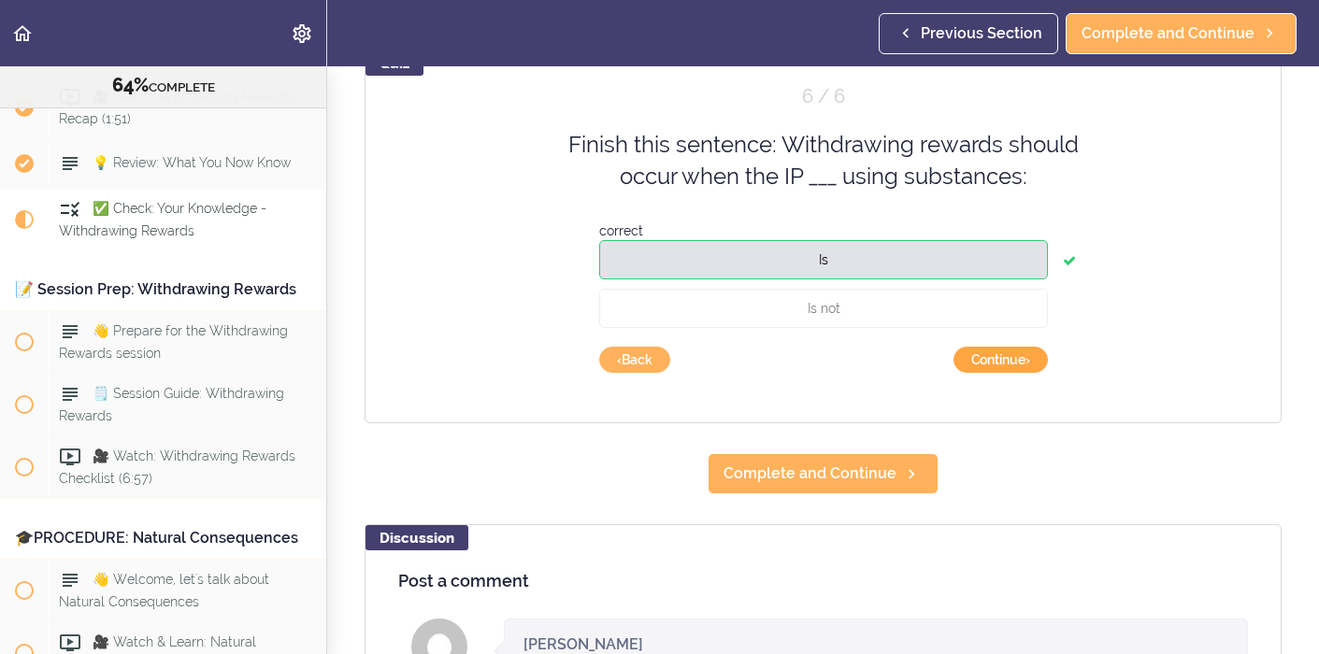
click at [1024, 356] on button "Continue ›" at bounding box center [1001, 360] width 94 height 26
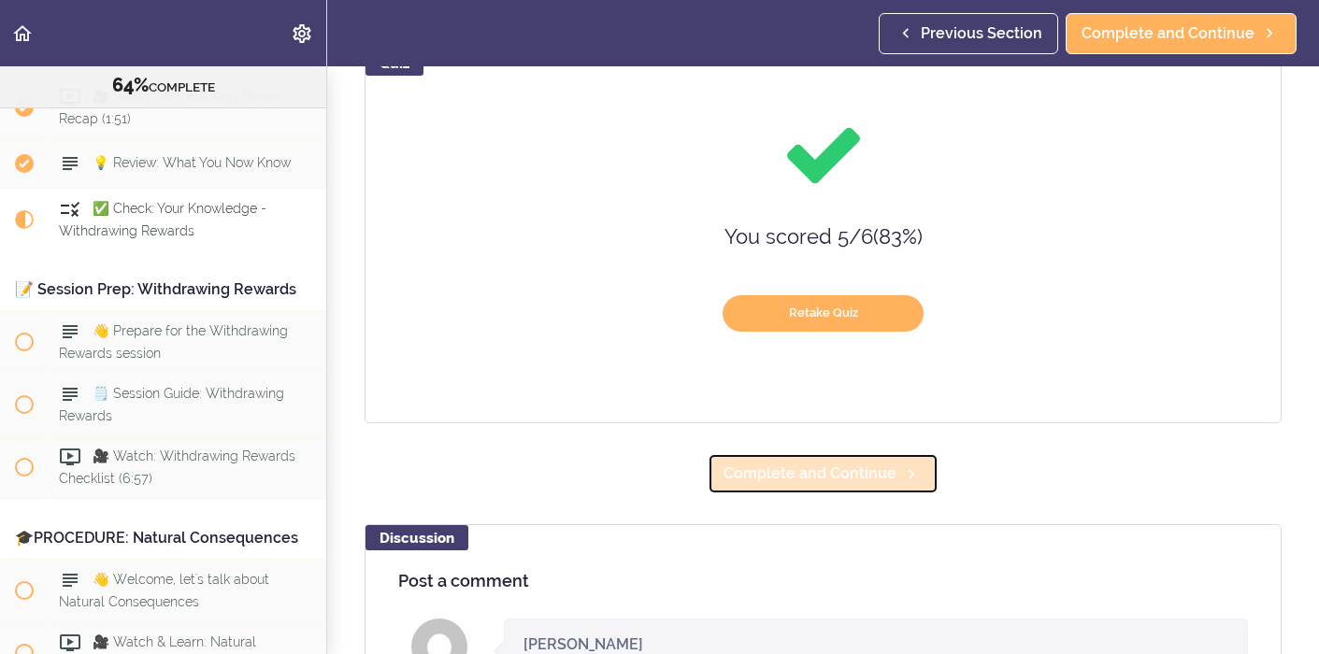
click at [812, 477] on span "Complete and Continue" at bounding box center [810, 474] width 173 height 22
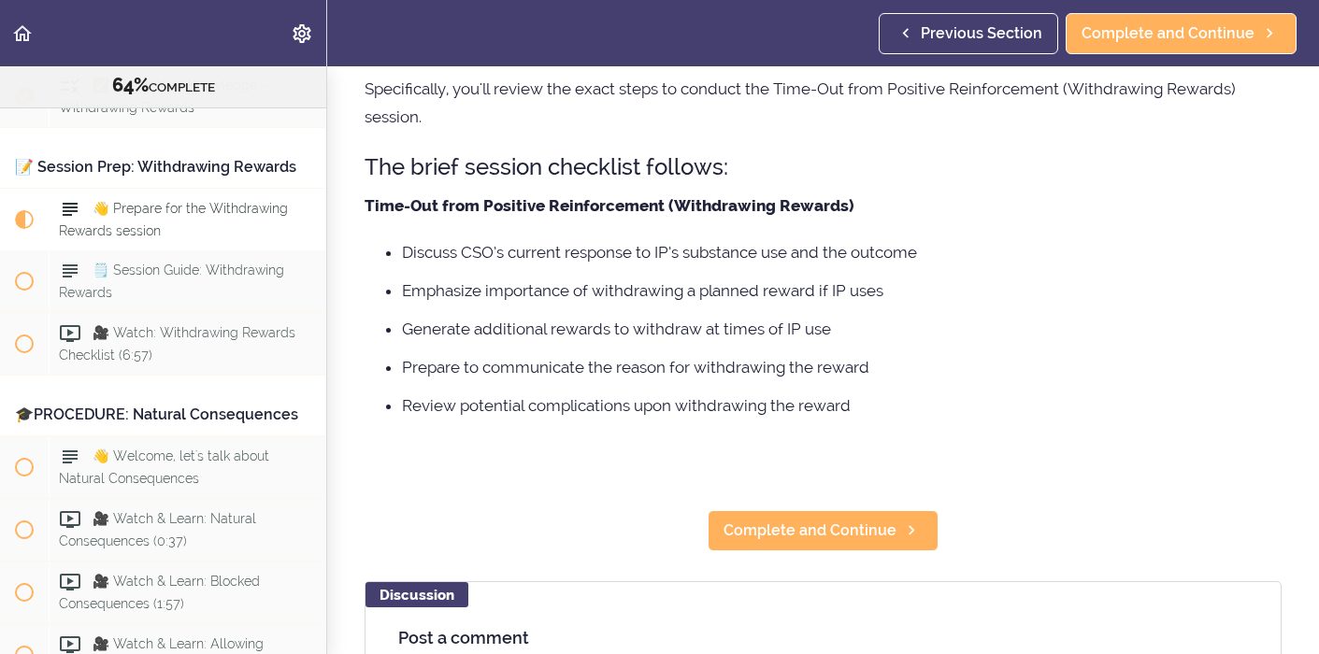
scroll to position [163, 0]
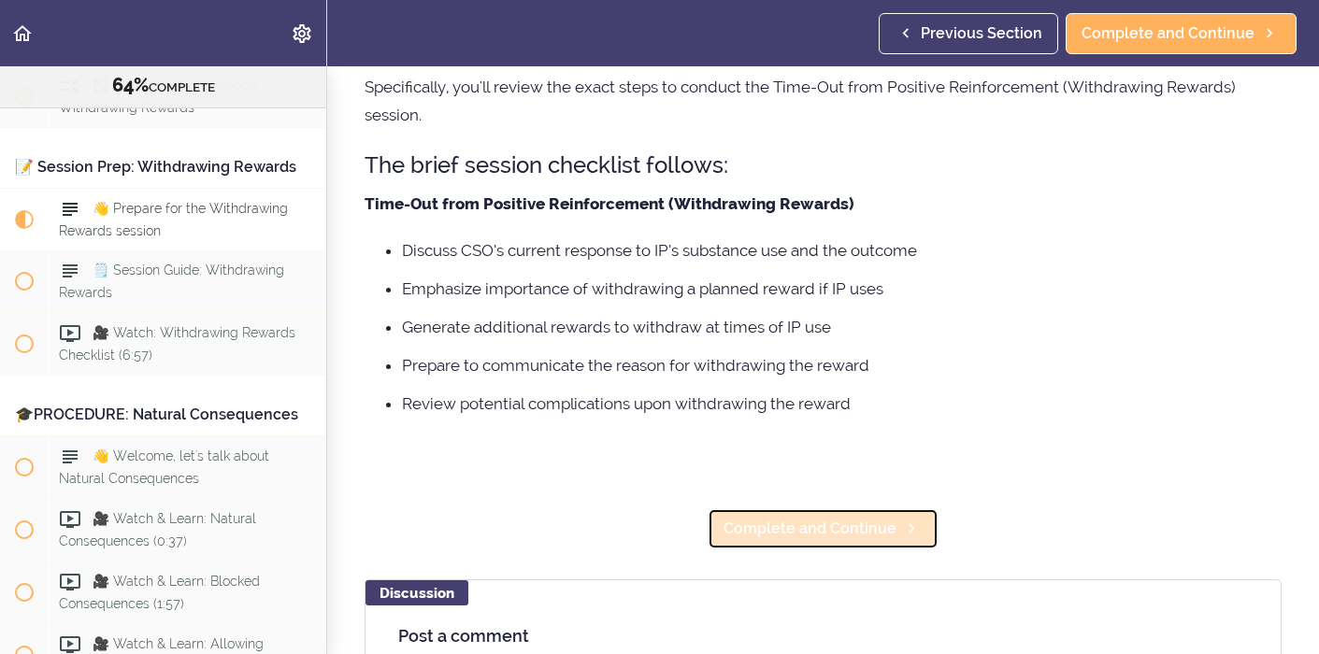
click at [826, 539] on span "Complete and Continue" at bounding box center [810, 529] width 173 height 22
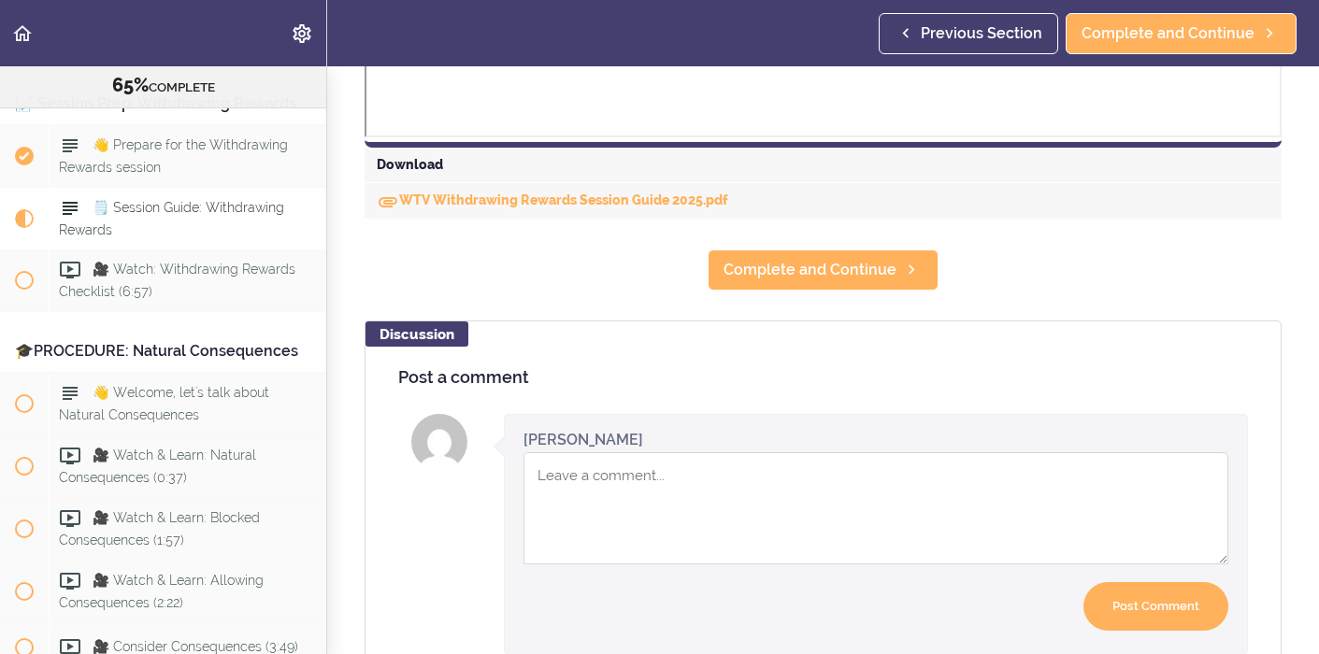
scroll to position [824, 0]
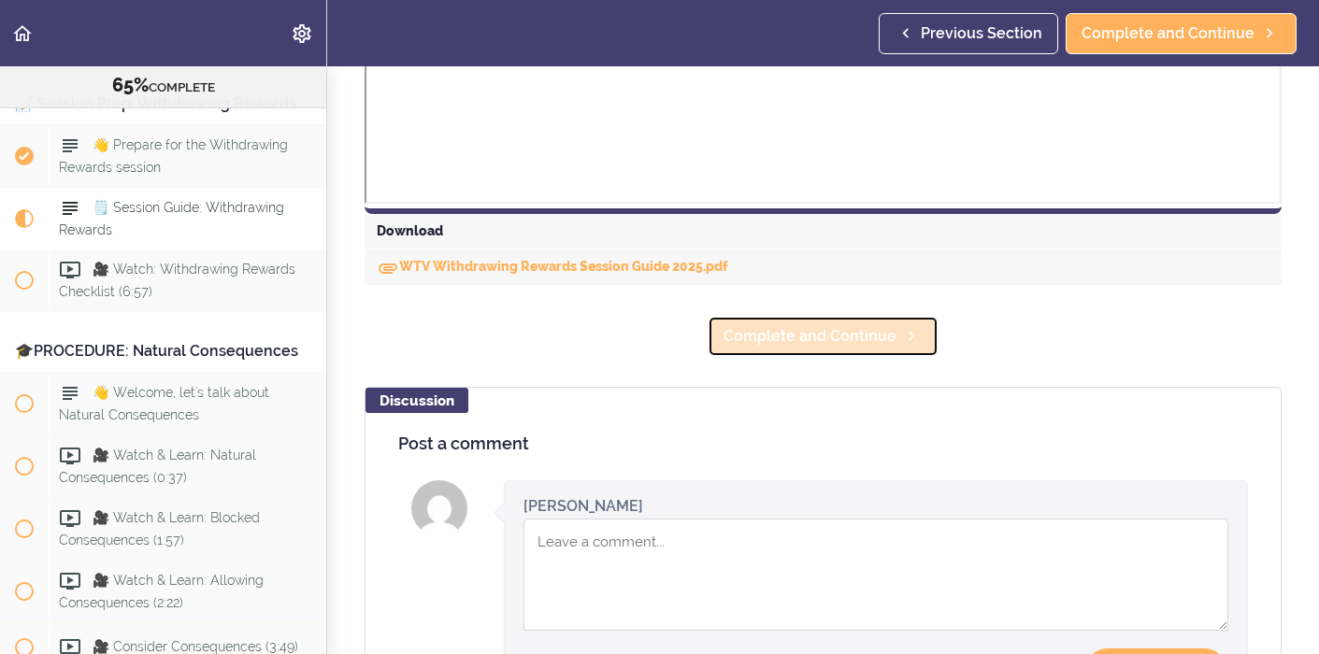
click at [826, 338] on span "Complete and Continue" at bounding box center [810, 336] width 173 height 22
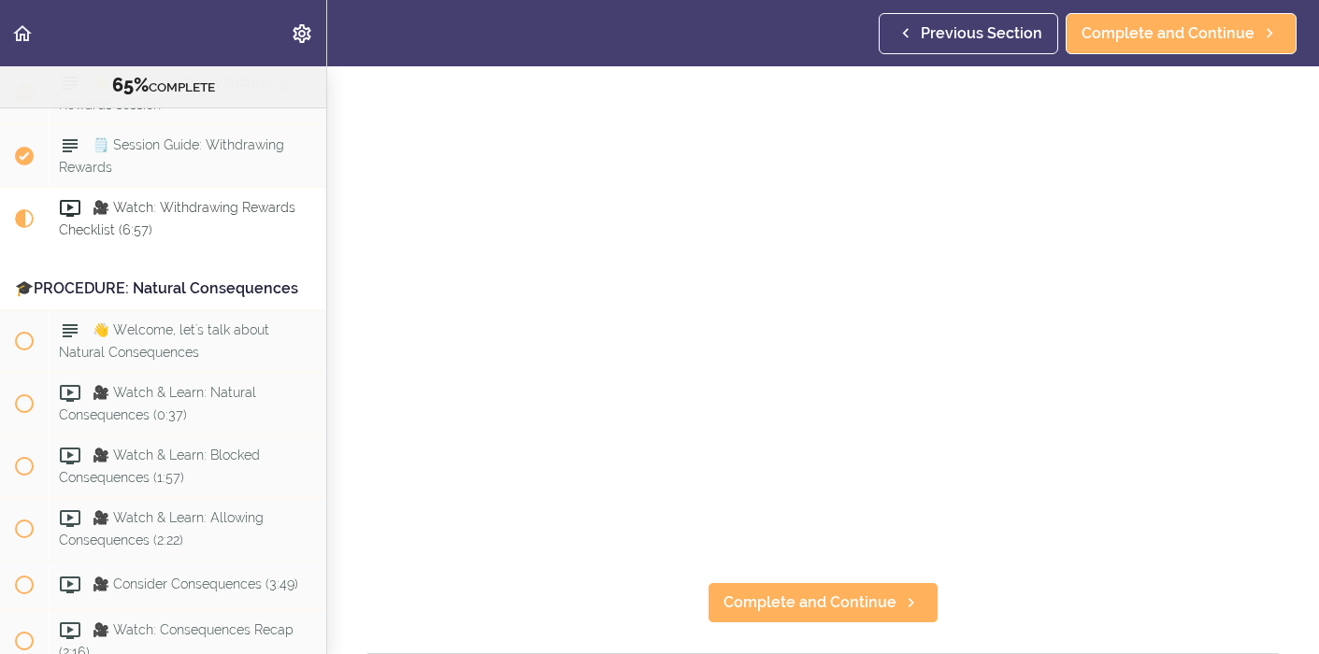
scroll to position [233, 0]
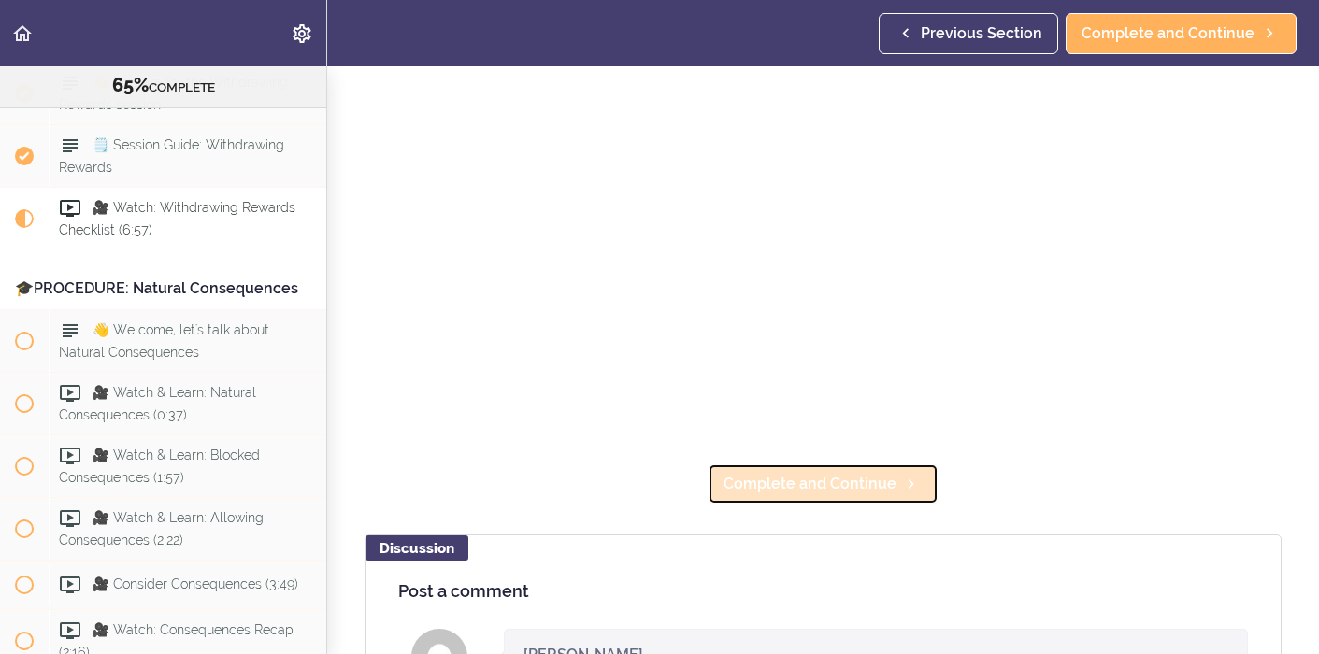
click at [864, 481] on span "Complete and Continue" at bounding box center [810, 484] width 173 height 22
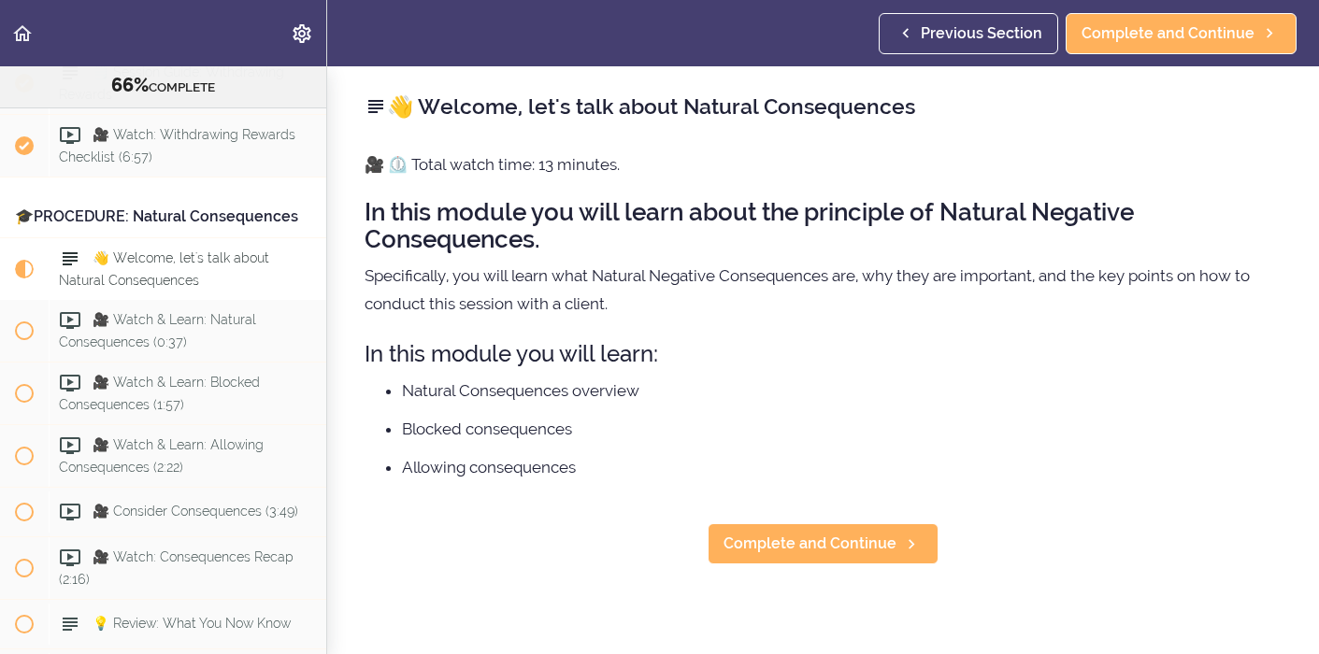
scroll to position [8328, 0]
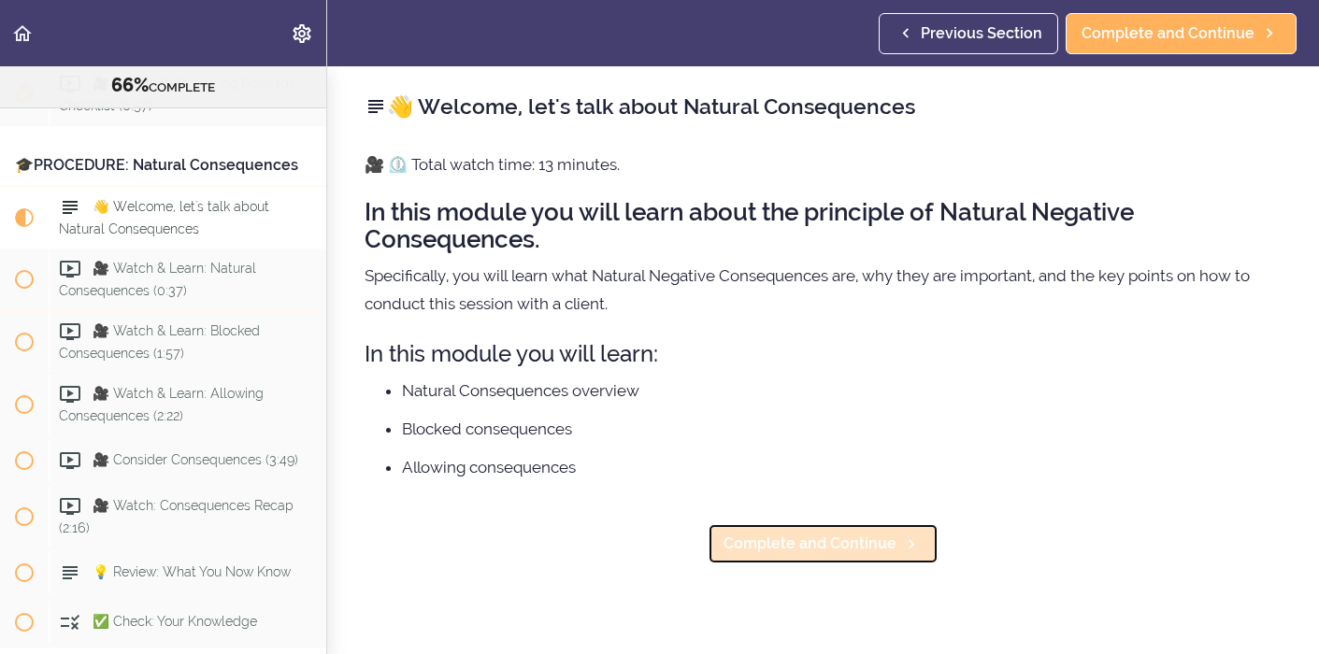
click at [851, 543] on span "Complete and Continue" at bounding box center [810, 544] width 173 height 22
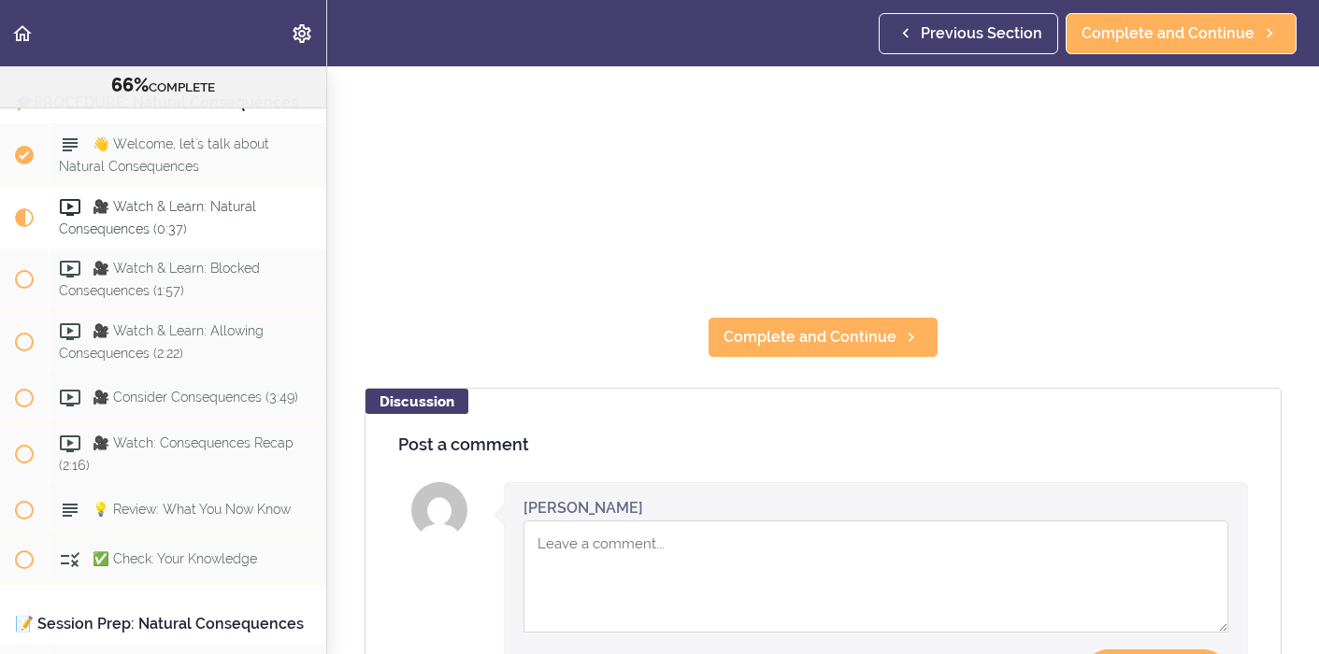
scroll to position [392, 0]
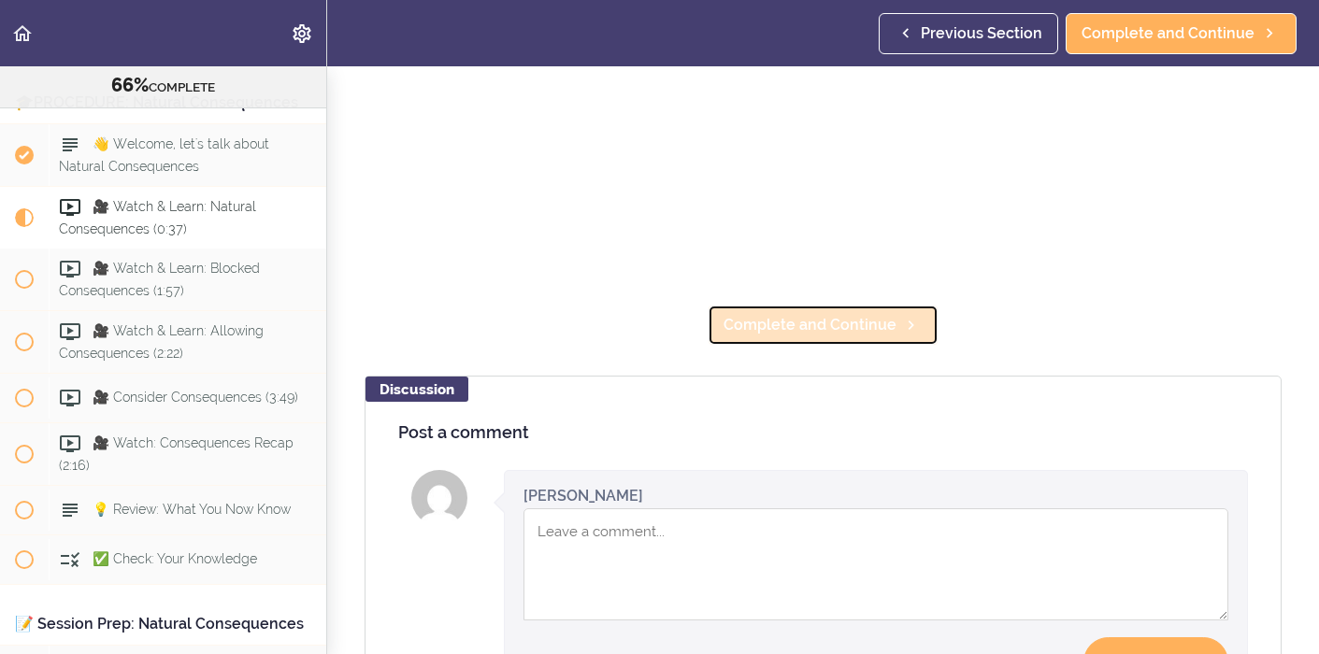
click at [861, 327] on span "Complete and Continue" at bounding box center [810, 325] width 173 height 22
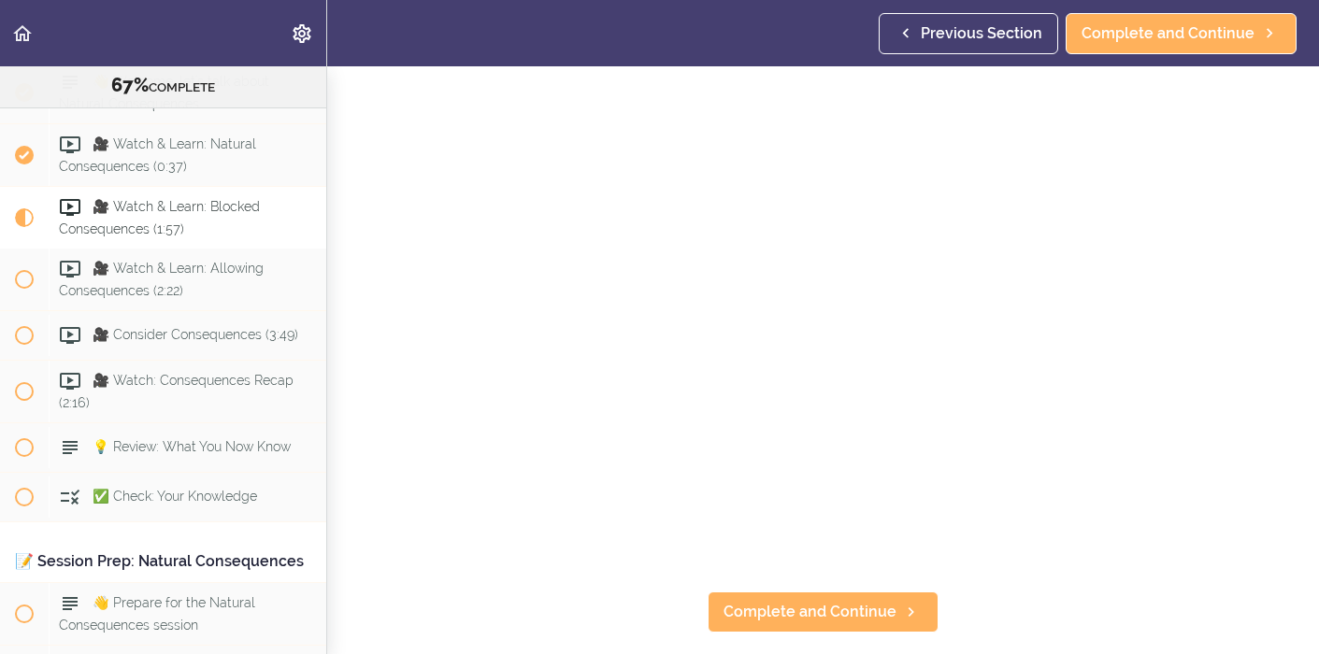
scroll to position [151, 0]
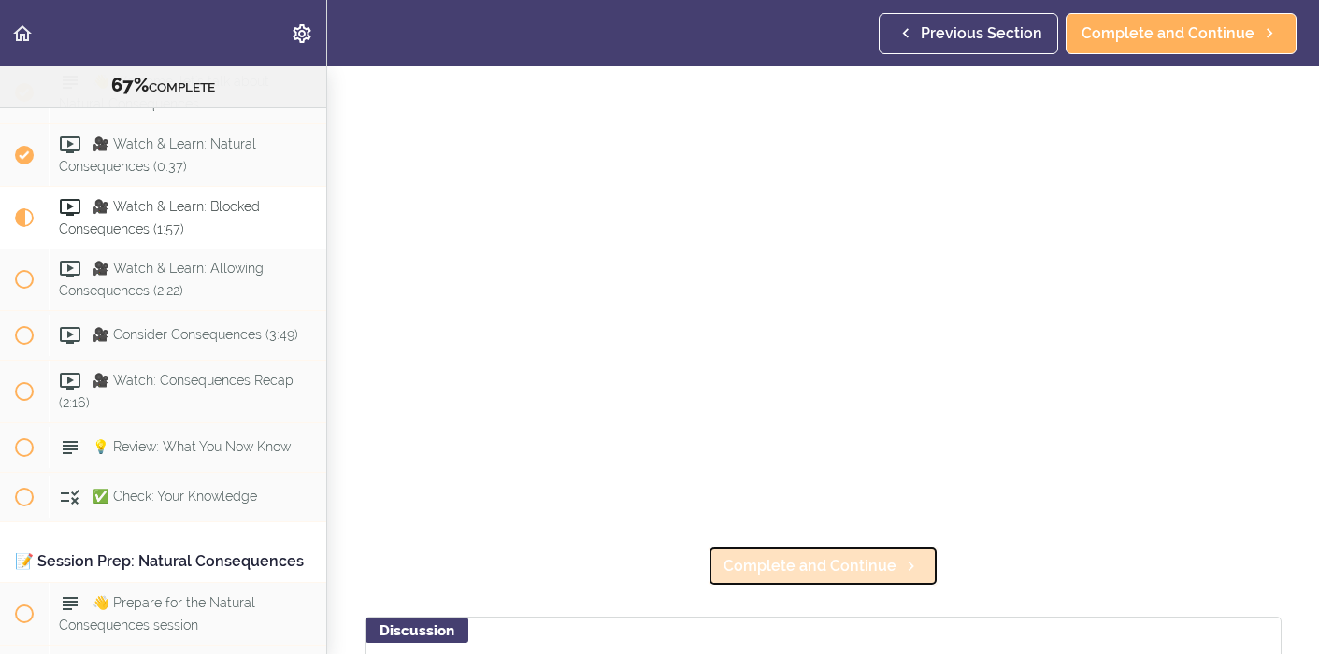
click at [872, 560] on span "Complete and Continue" at bounding box center [810, 566] width 173 height 22
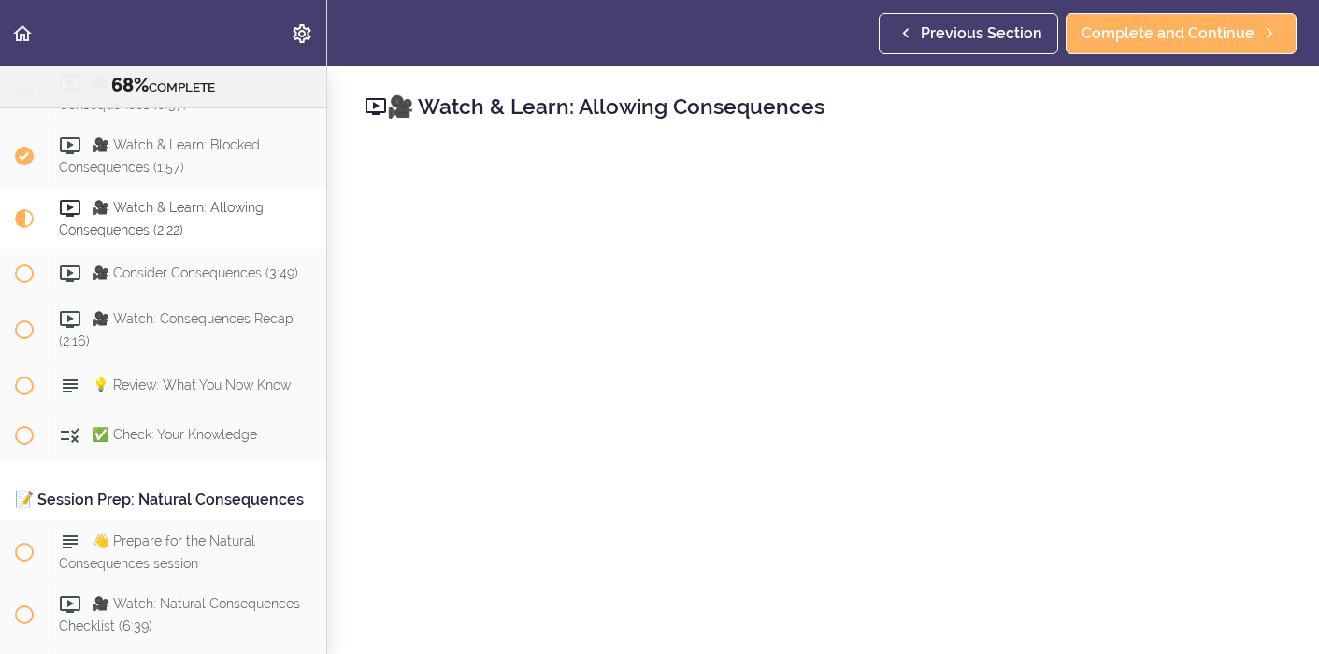
scroll to position [8517, 0]
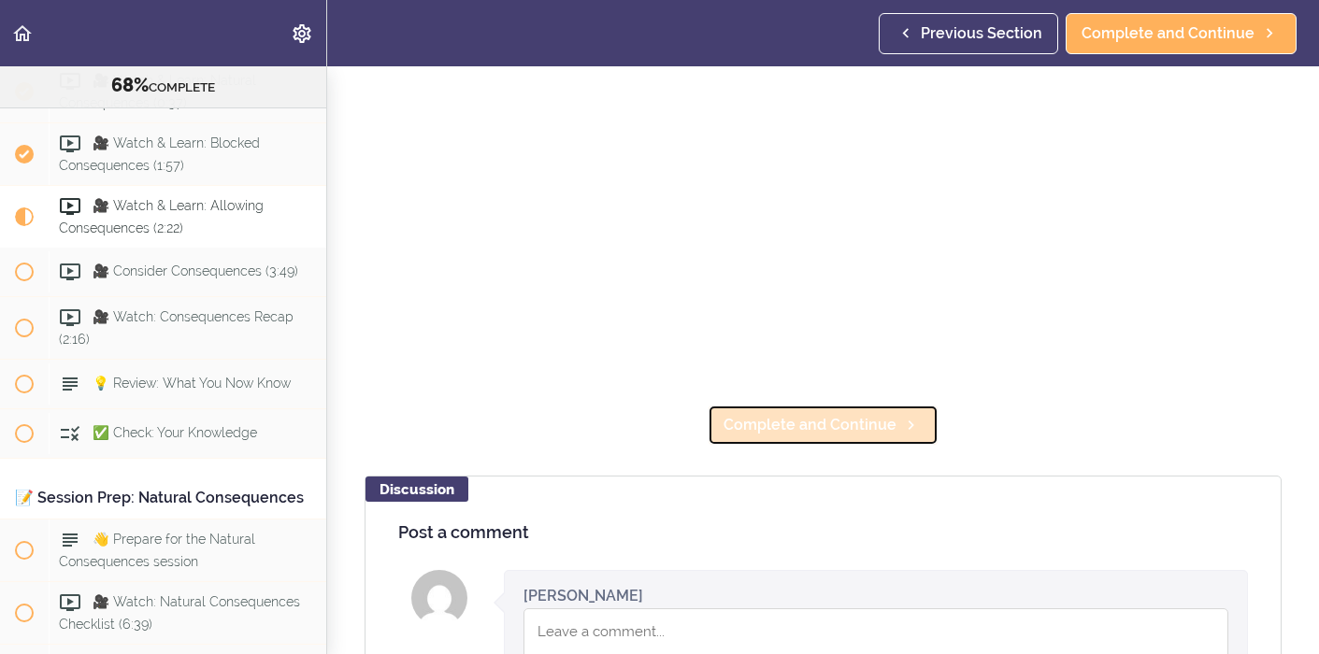
click at [875, 433] on span "Complete and Continue" at bounding box center [810, 425] width 173 height 22
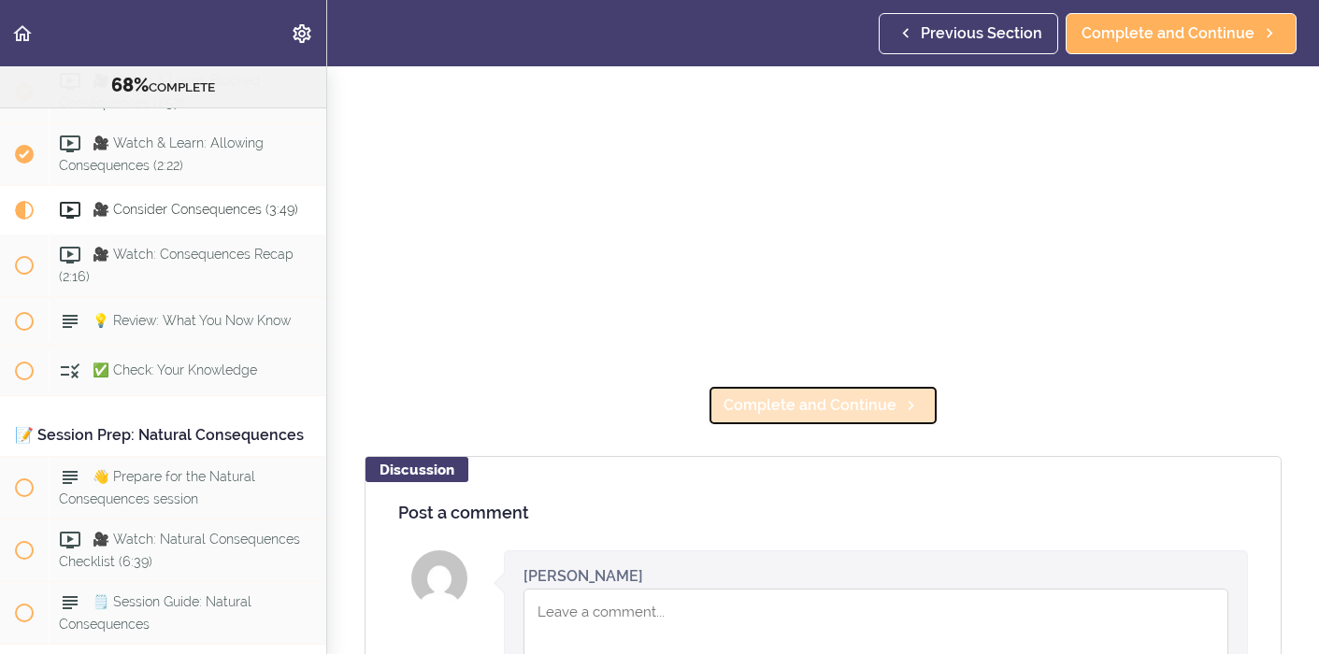
click at [870, 412] on span "Complete and Continue" at bounding box center [810, 406] width 173 height 22
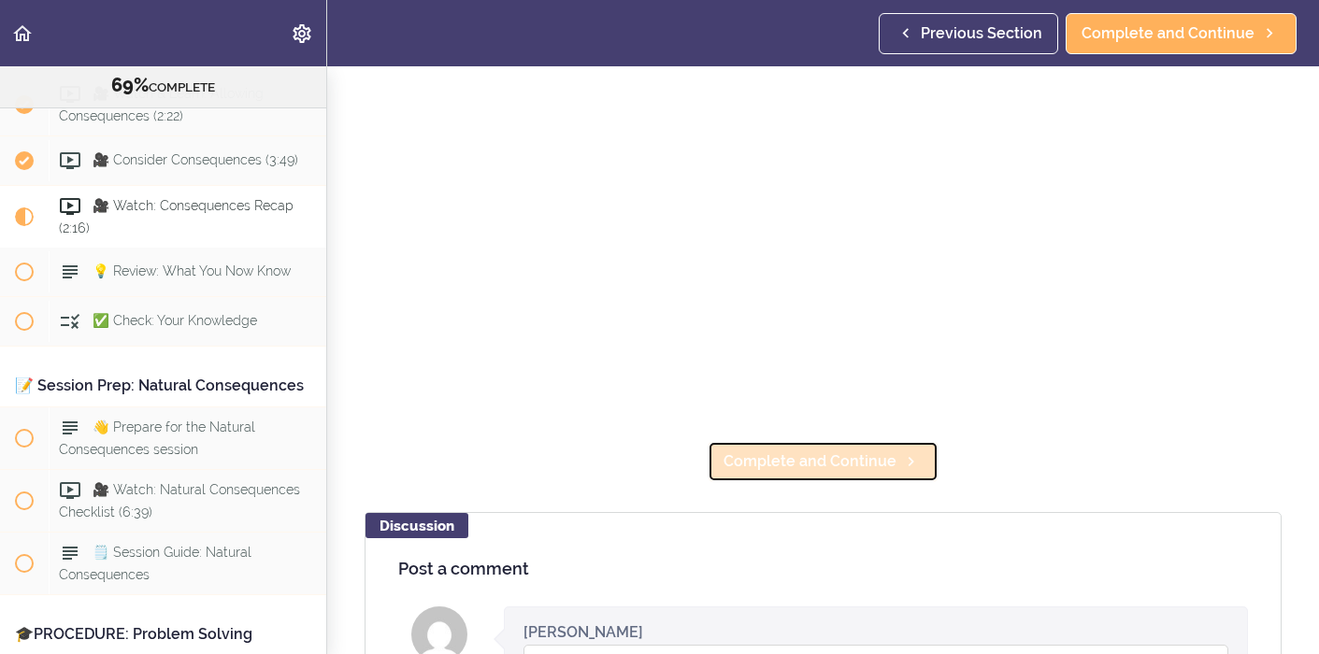
click at [856, 460] on span "Complete and Continue" at bounding box center [810, 462] width 173 height 22
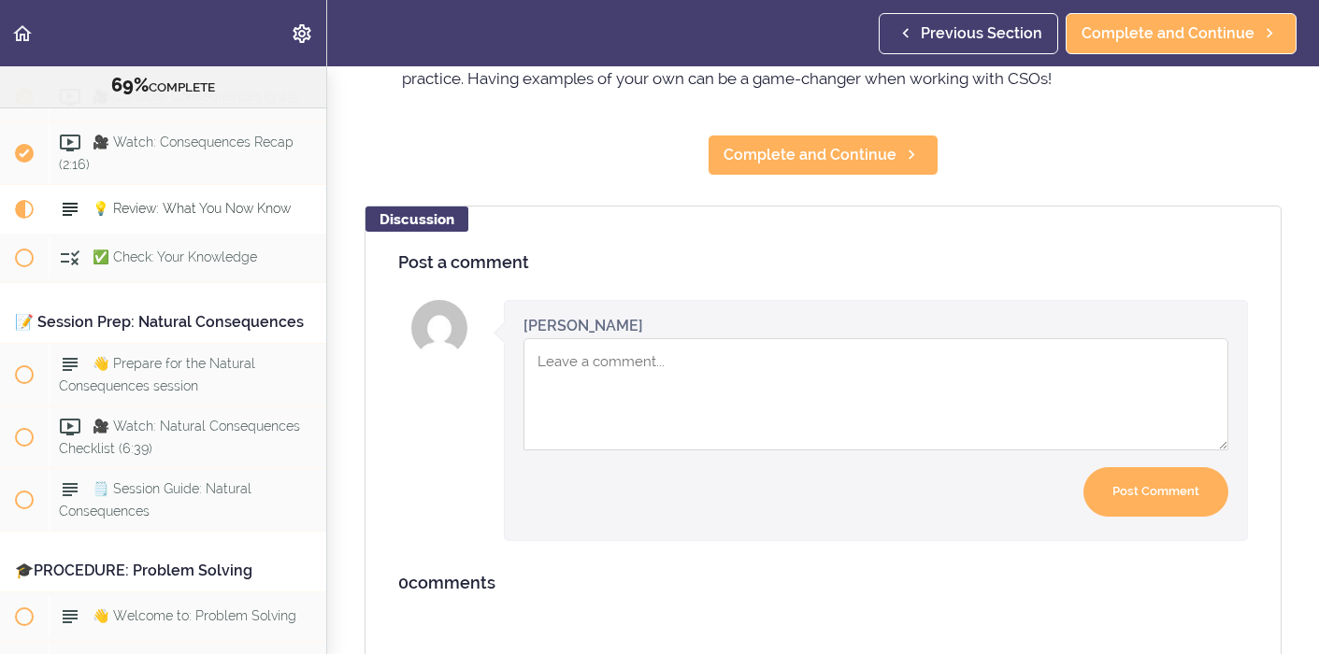
scroll to position [666, 0]
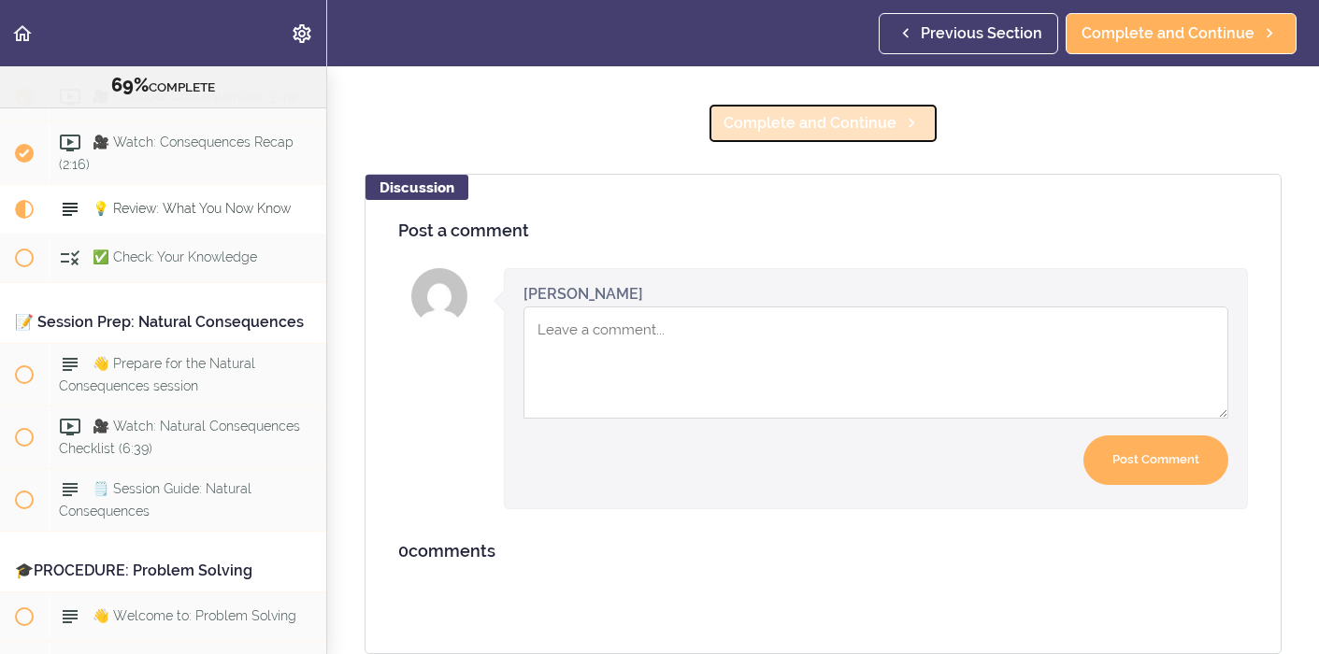
click at [844, 124] on span "Complete and Continue" at bounding box center [810, 123] width 173 height 22
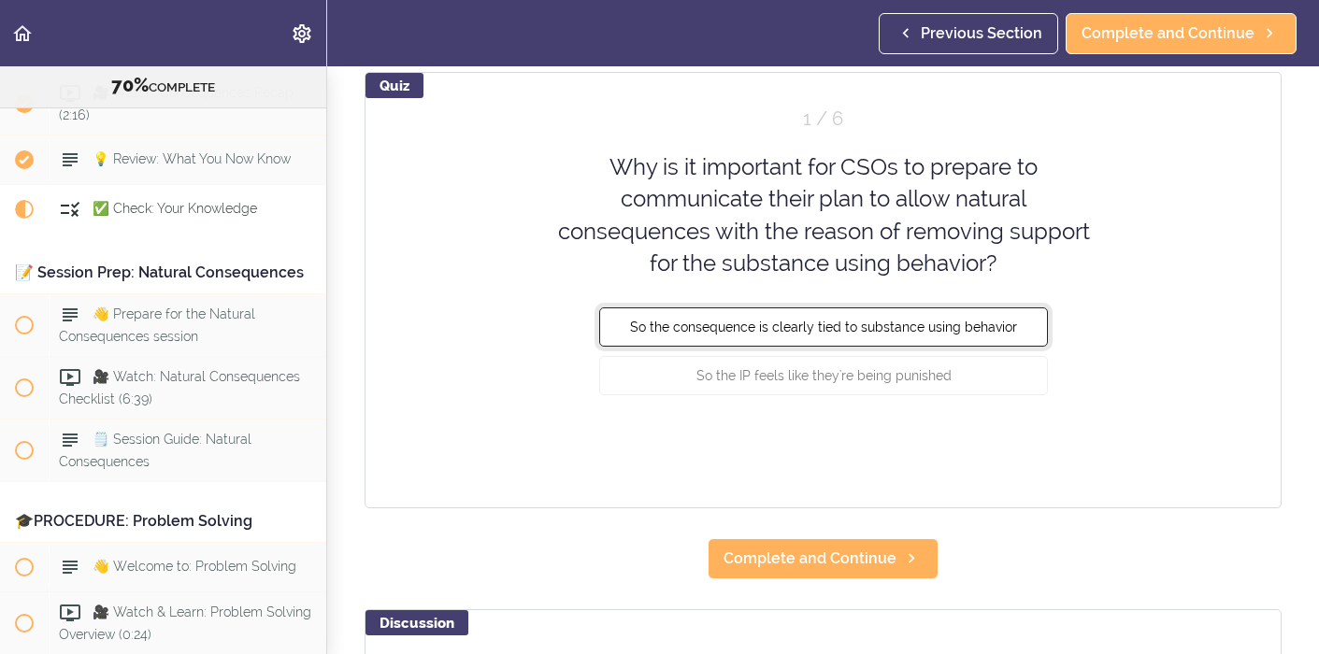
click at [944, 320] on span "So the consequence is clearly tied to substance using behavior" at bounding box center [823, 327] width 387 height 15
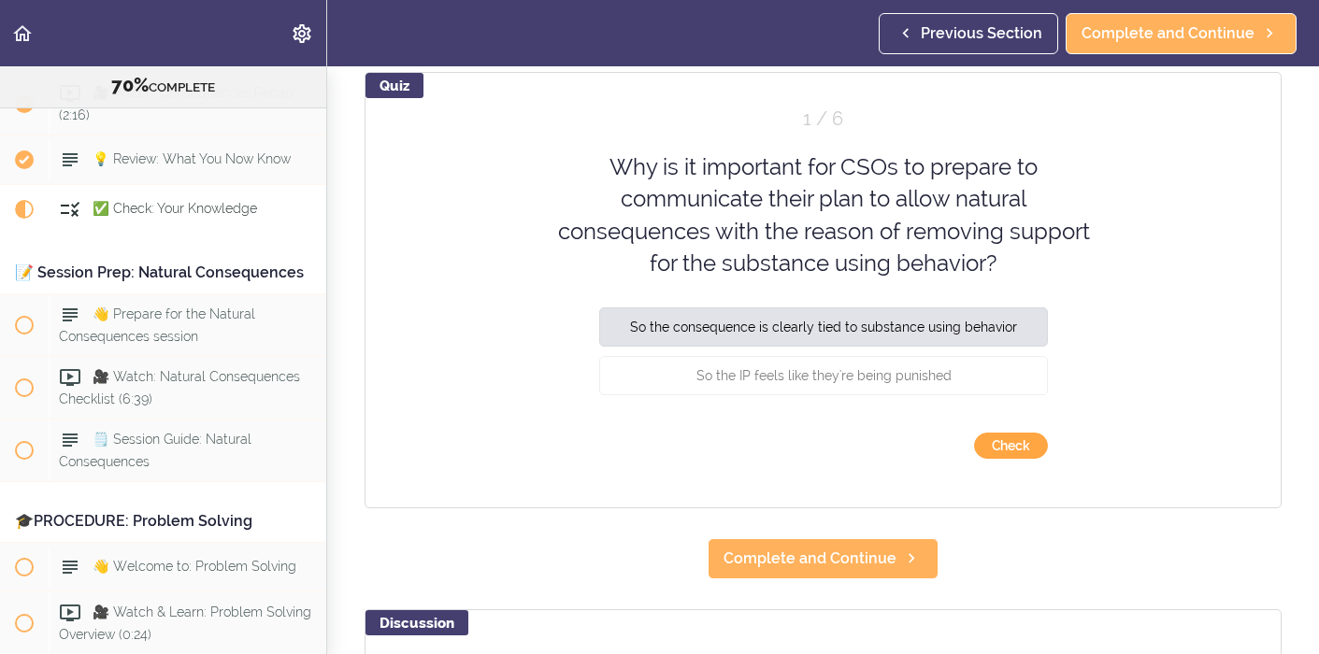
click at [1011, 447] on button "Check" at bounding box center [1011, 446] width 74 height 26
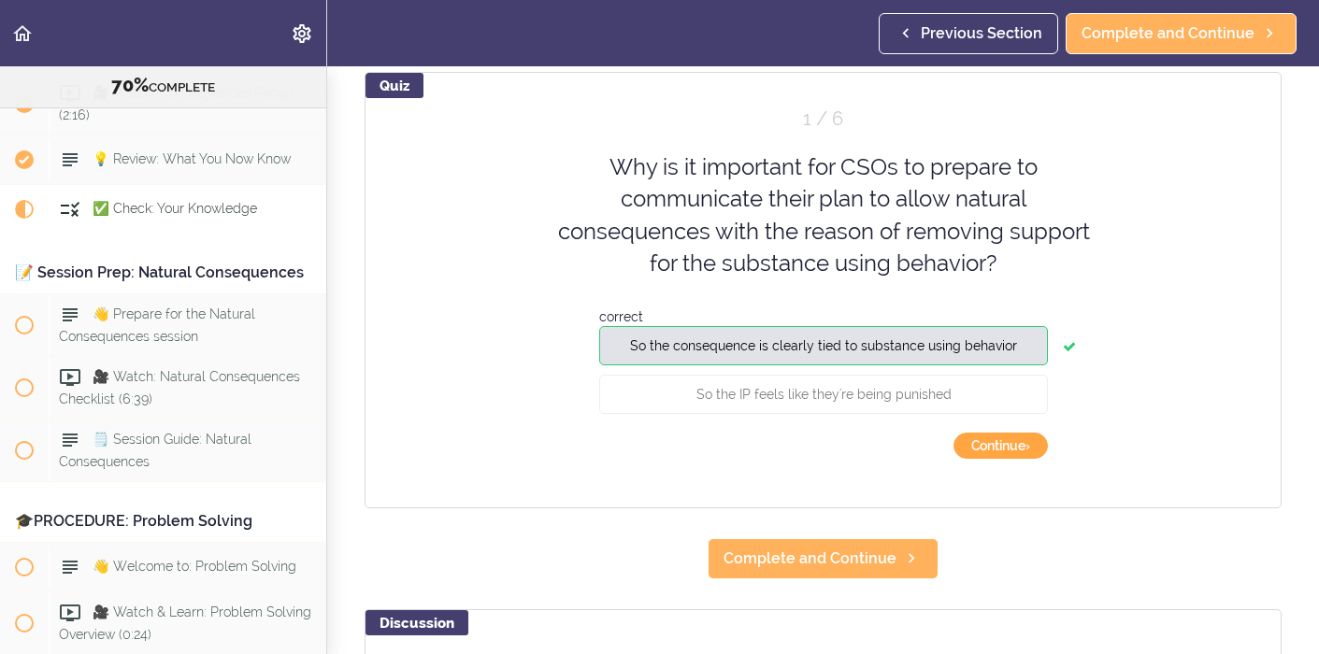
click at [1011, 447] on button "Continue ›" at bounding box center [1001, 446] width 94 height 26
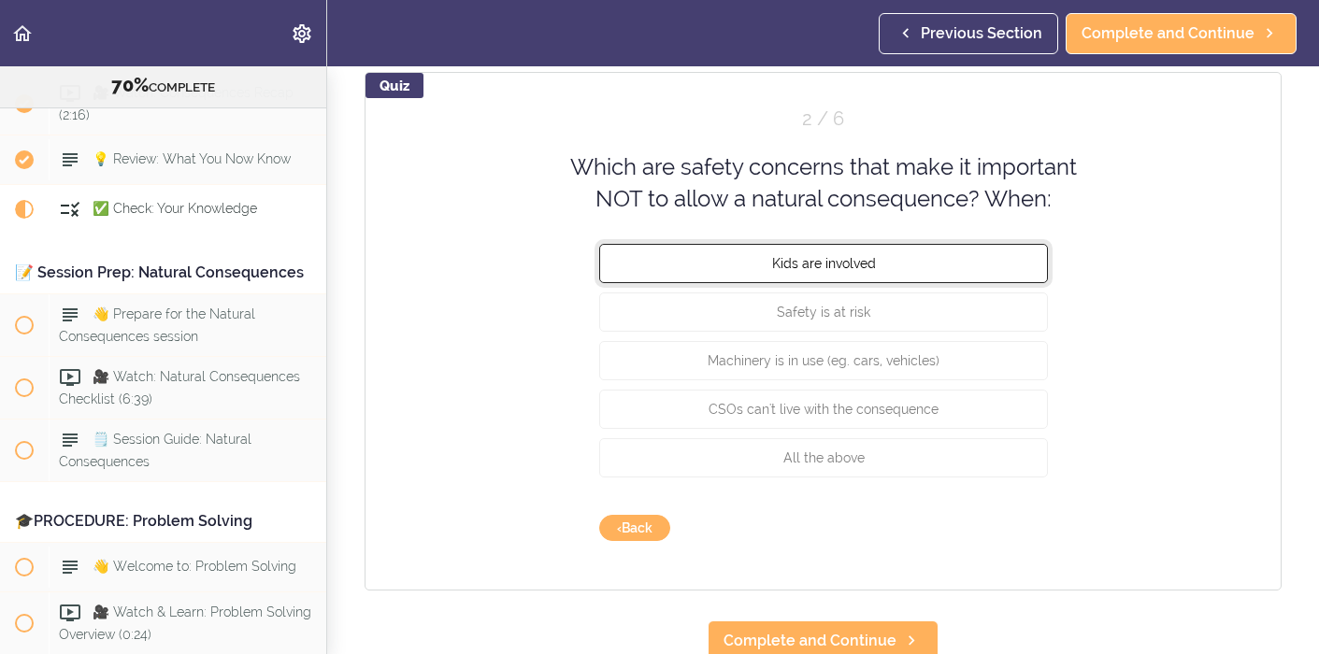
click at [1005, 260] on button "Kids are involved" at bounding box center [823, 262] width 449 height 39
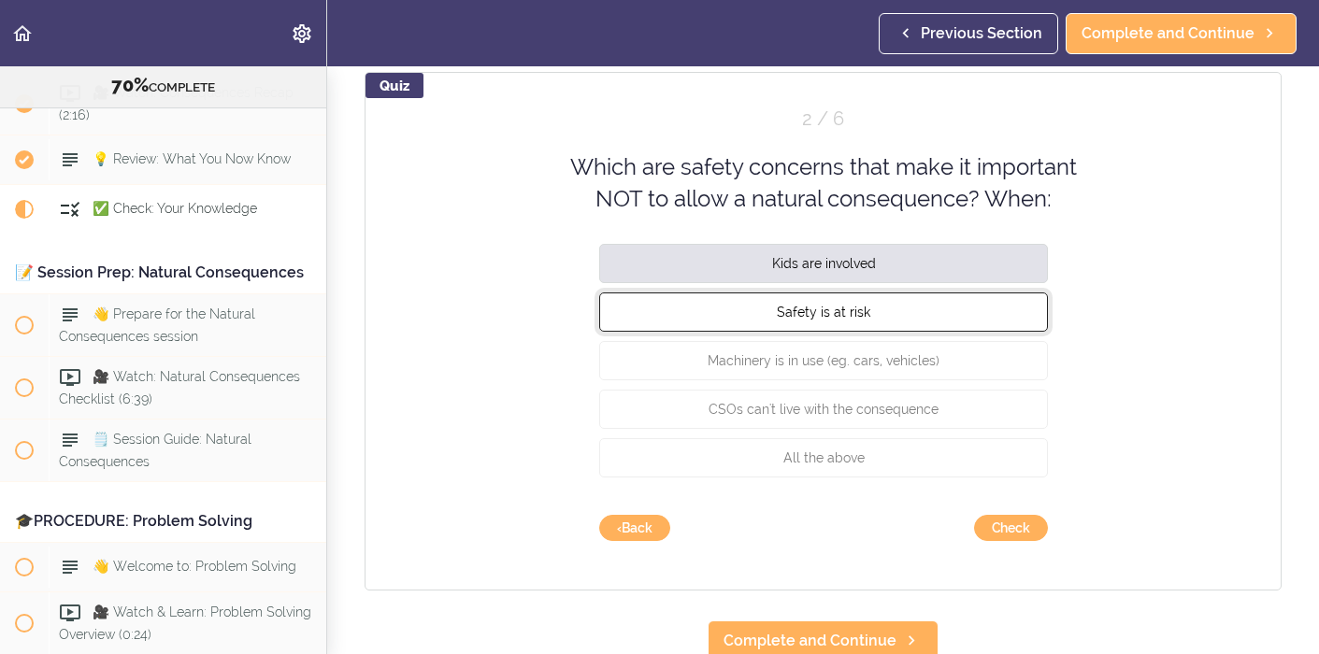
click at [996, 316] on button "Safety is at risk" at bounding box center [823, 311] width 449 height 39
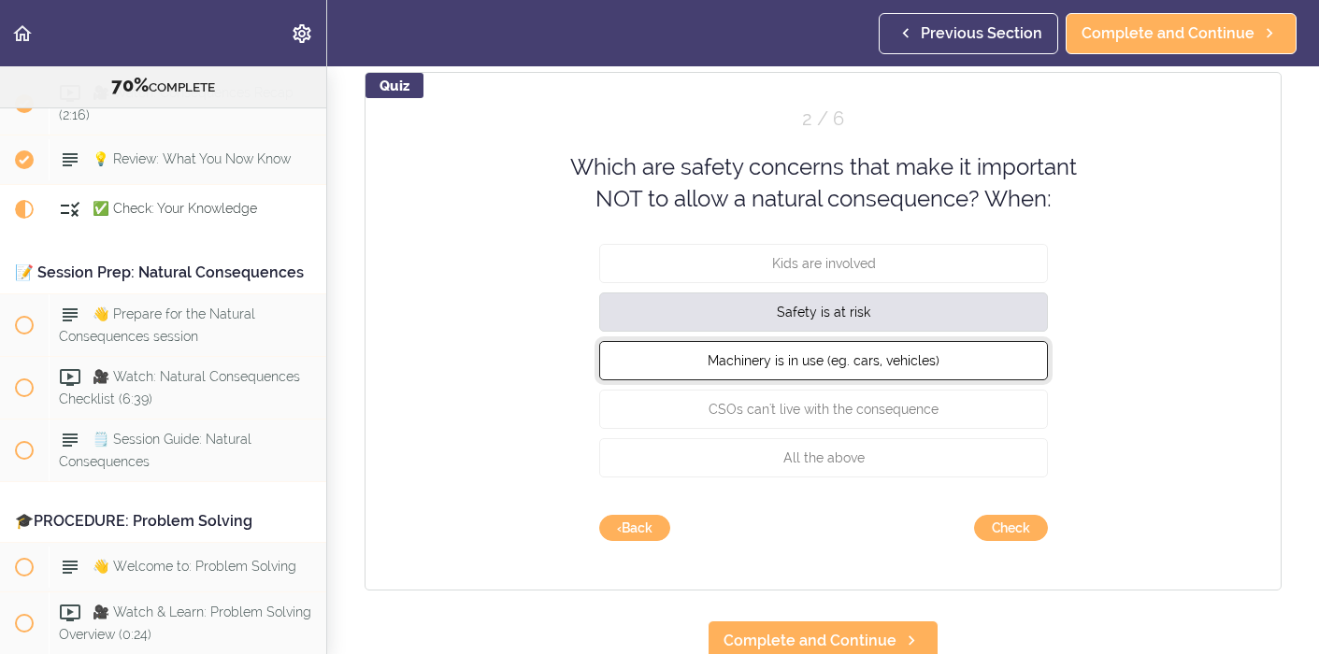
click at [992, 363] on button "Machinery is in use (eg. cars, vehicles)" at bounding box center [823, 359] width 449 height 39
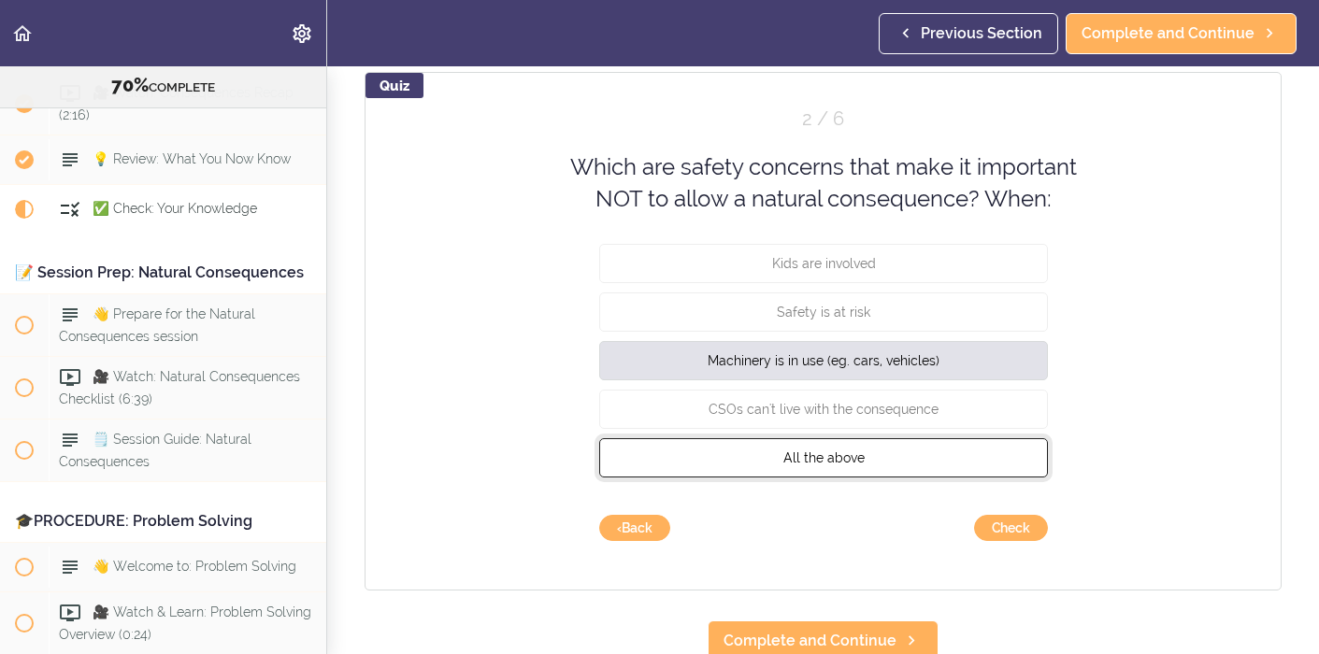
click at [932, 464] on button "All the above" at bounding box center [823, 457] width 449 height 39
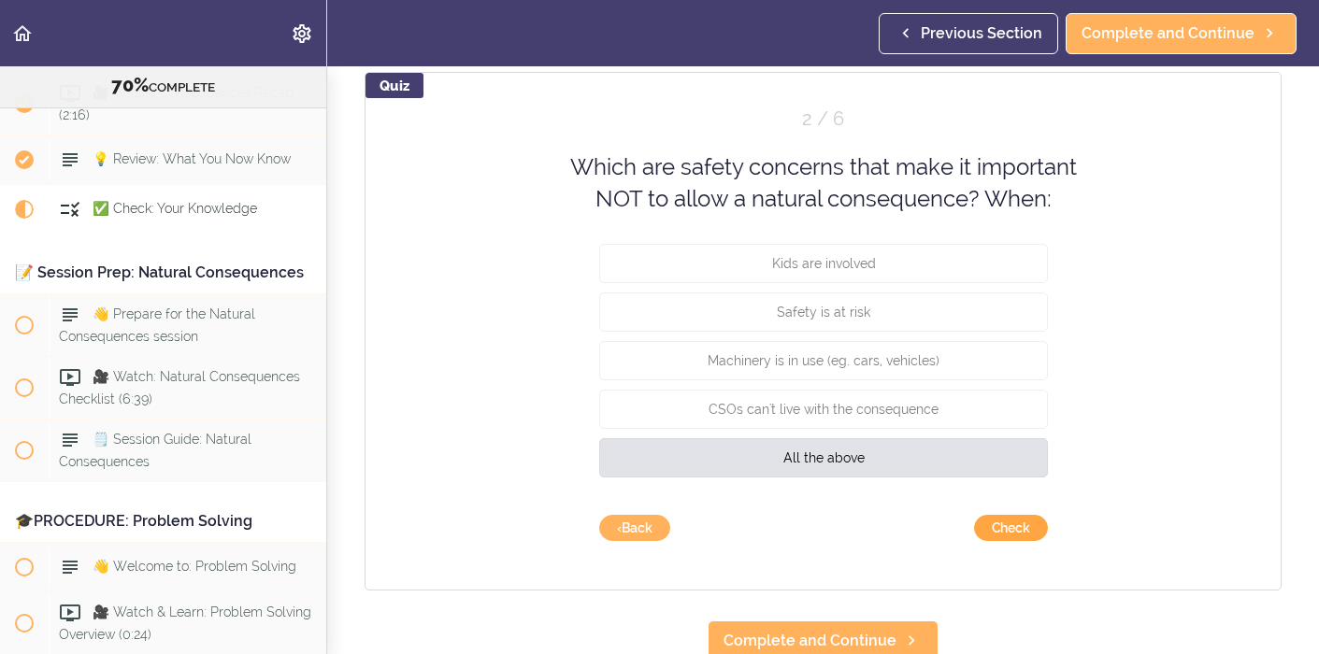
click at [997, 530] on button "Check" at bounding box center [1011, 528] width 74 height 26
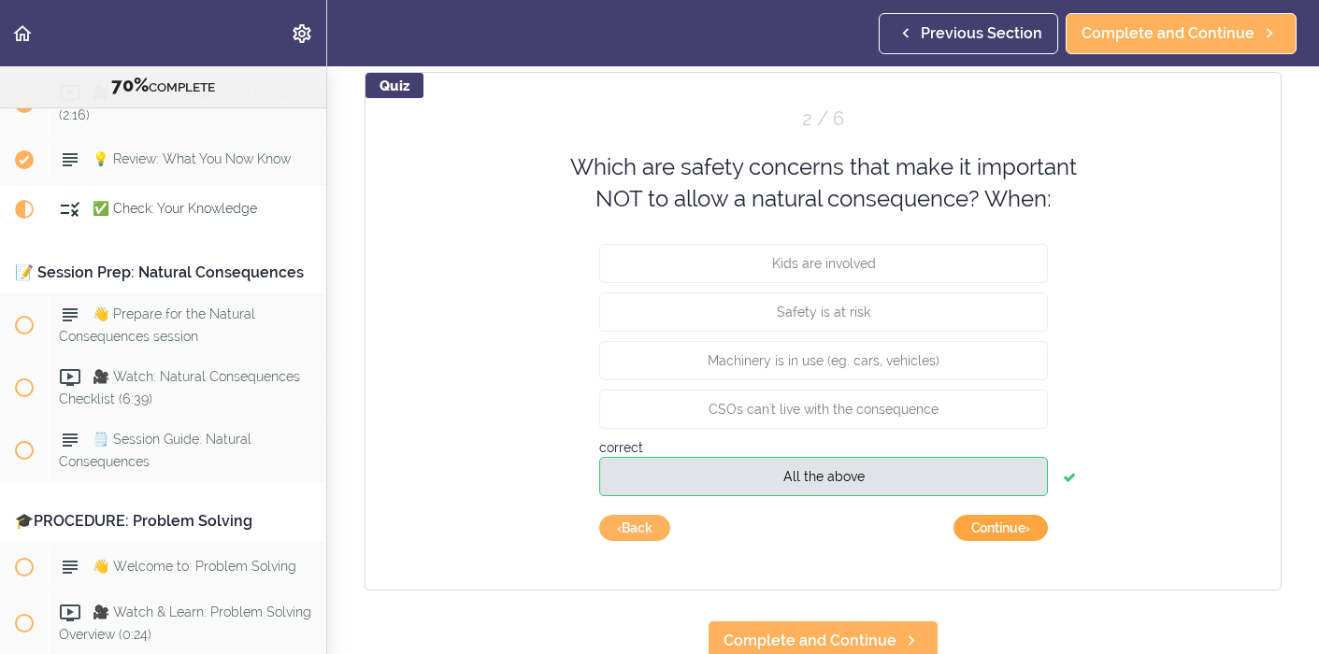
click at [1010, 525] on button "Continue ›" at bounding box center [1001, 528] width 94 height 26
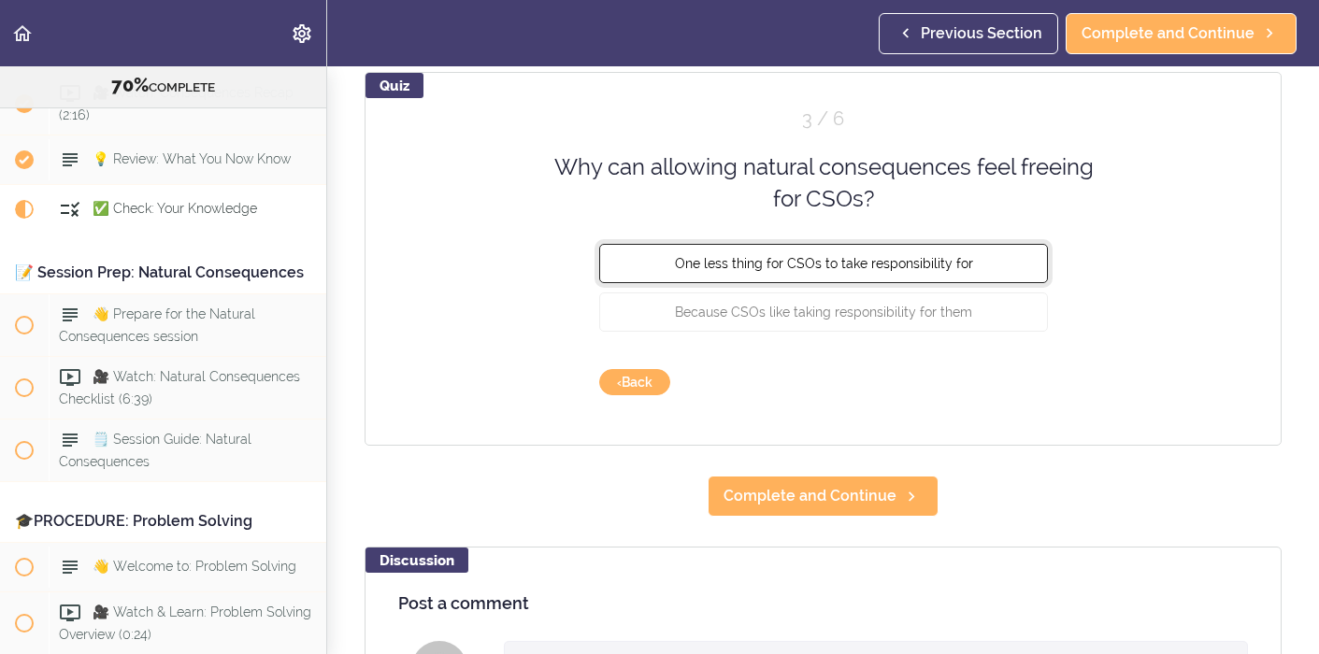
click at [1008, 266] on button "One less thing for CSOs to take responsibility for" at bounding box center [823, 262] width 449 height 39
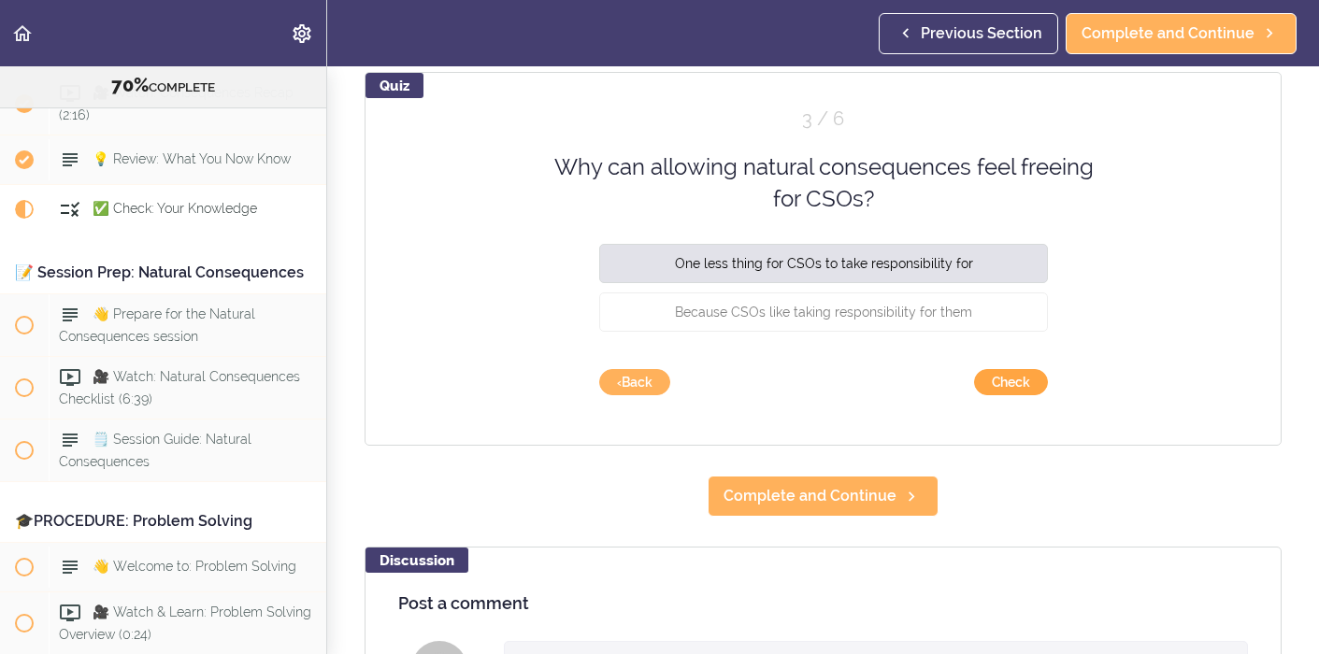
click at [1014, 385] on button "Check" at bounding box center [1011, 382] width 74 height 26
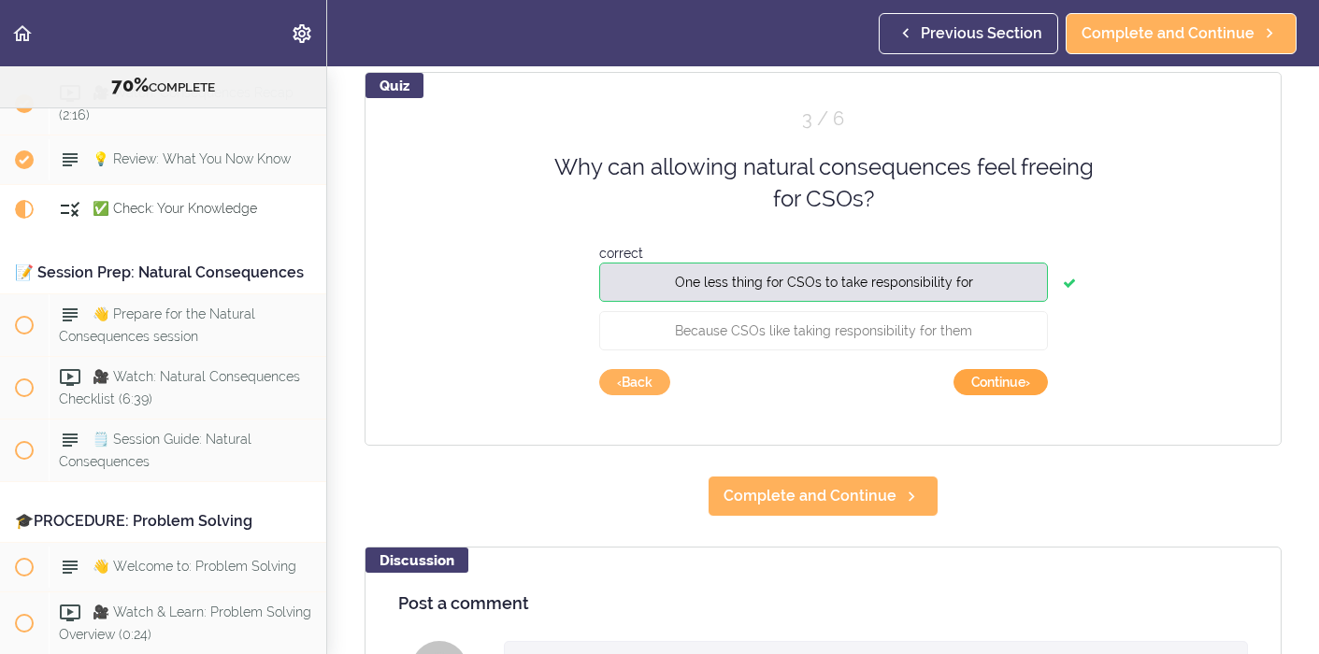
click at [1014, 385] on button "Continue ›" at bounding box center [1001, 382] width 94 height 26
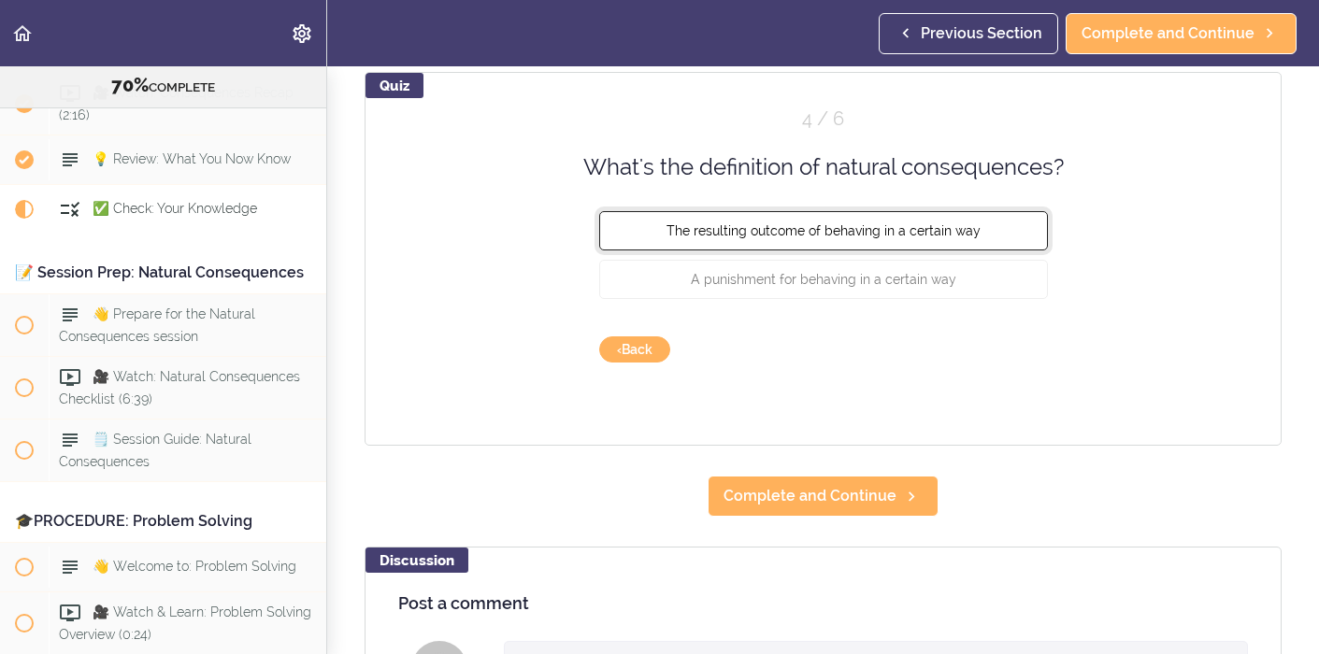
click at [982, 228] on button "The resulting outcome of behaving in a certain way" at bounding box center [823, 230] width 449 height 39
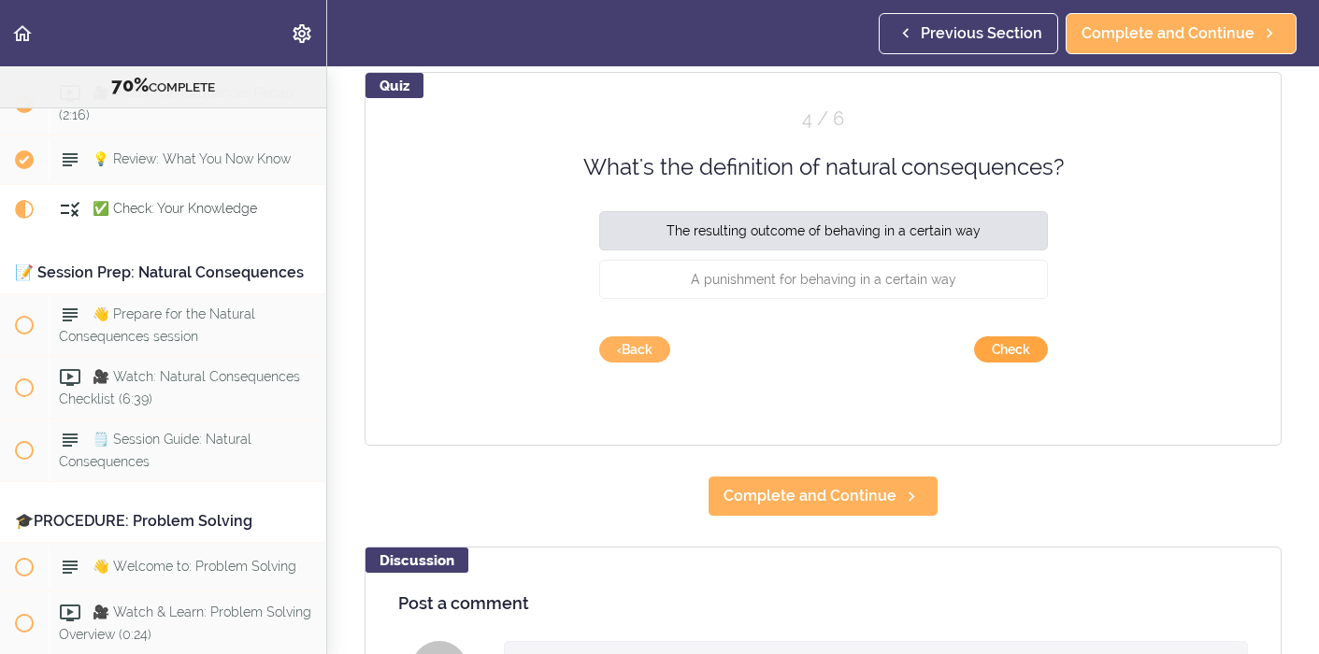
click at [1004, 353] on button "Check" at bounding box center [1011, 350] width 74 height 26
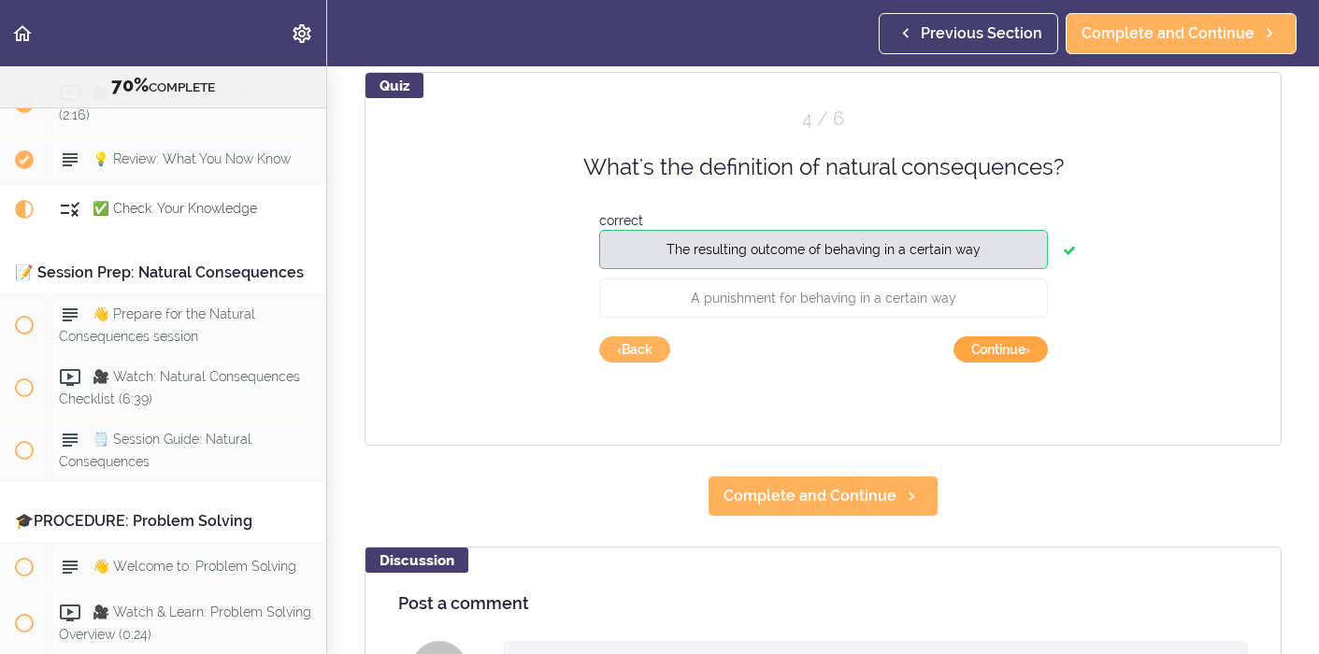
click at [1003, 351] on button "Continue ›" at bounding box center [1001, 350] width 94 height 26
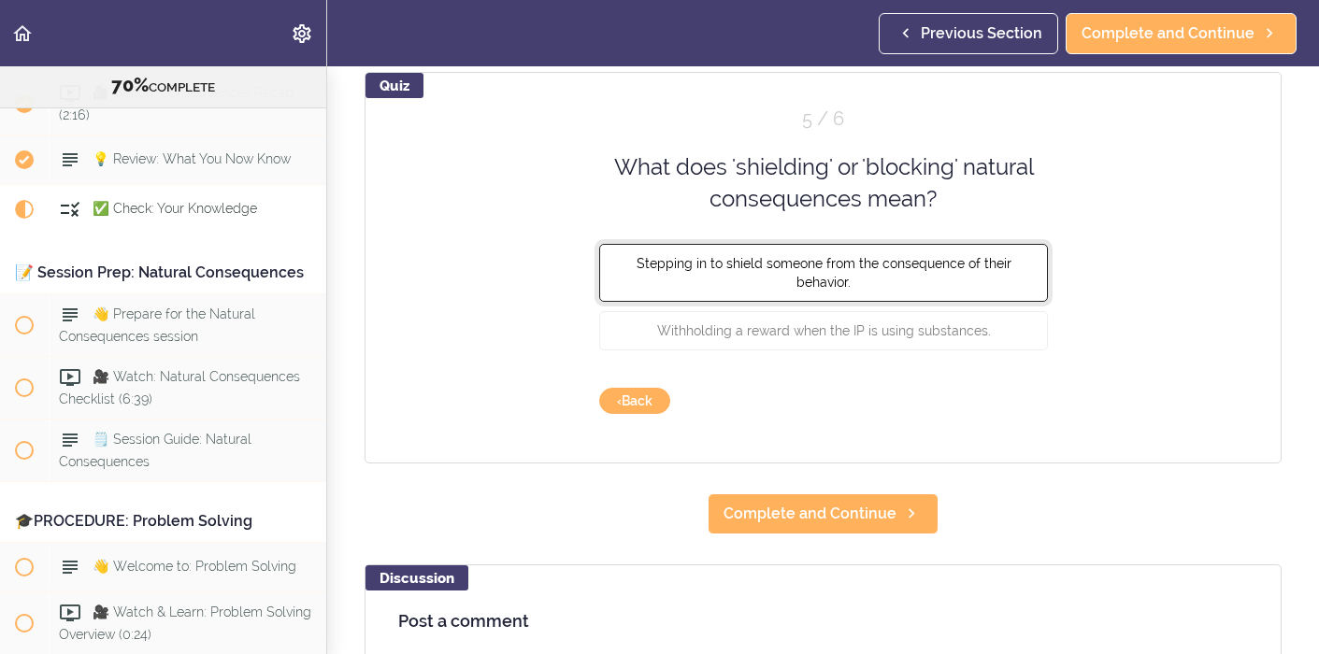
click at [994, 277] on button "Stepping in to shield someone from the consequence of their behavior." at bounding box center [823, 272] width 449 height 58
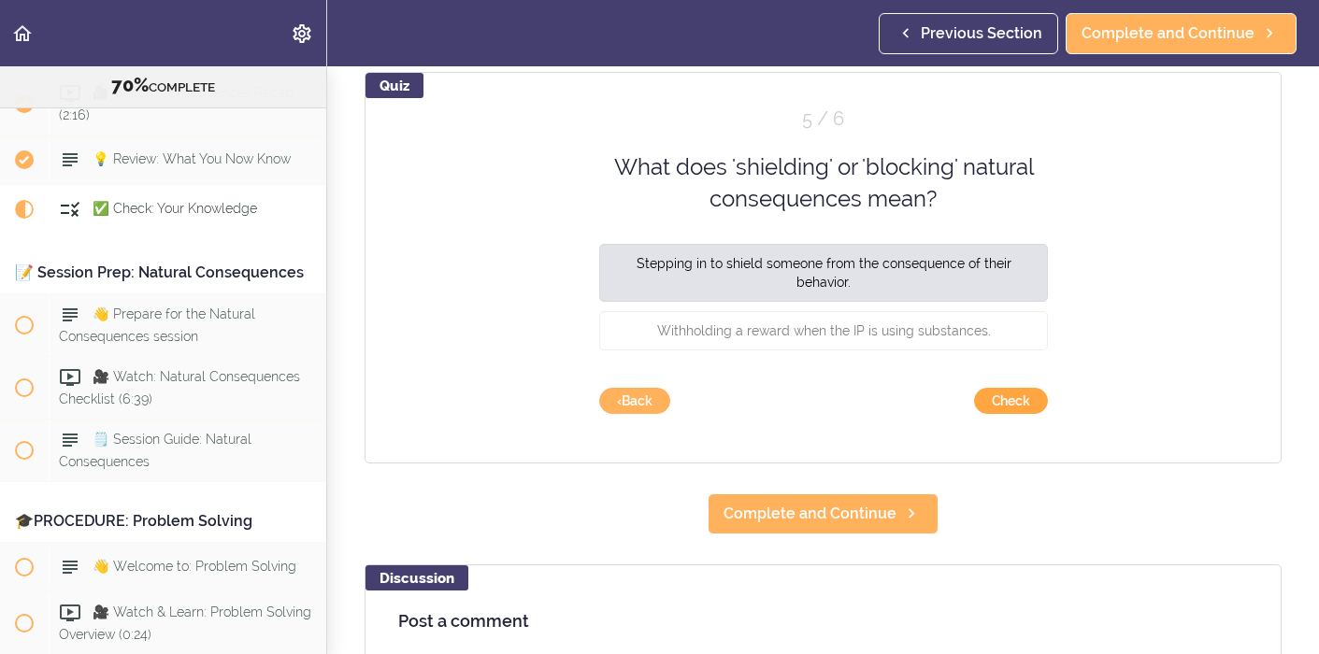
click at [1018, 400] on button "Check" at bounding box center [1011, 401] width 74 height 26
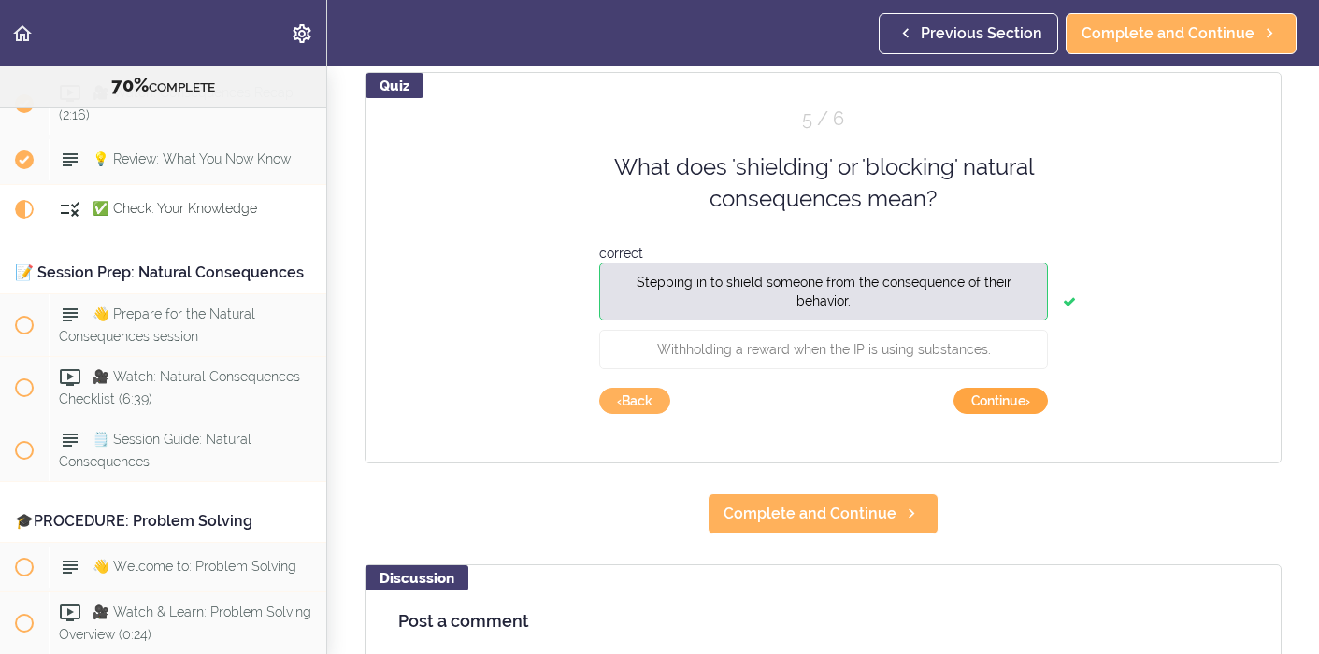
click at [1019, 400] on button "Continue ›" at bounding box center [1001, 401] width 94 height 26
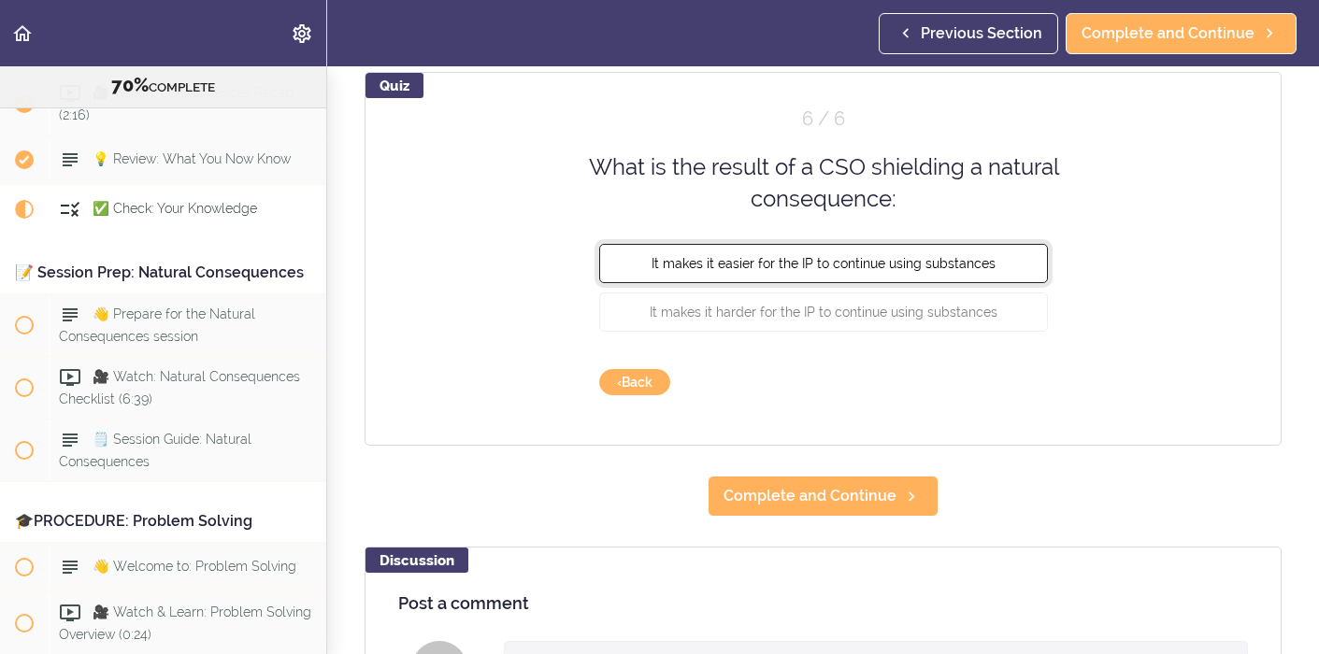
click at [992, 270] on button "It makes it easier for the IP to continue using substances" at bounding box center [823, 262] width 449 height 39
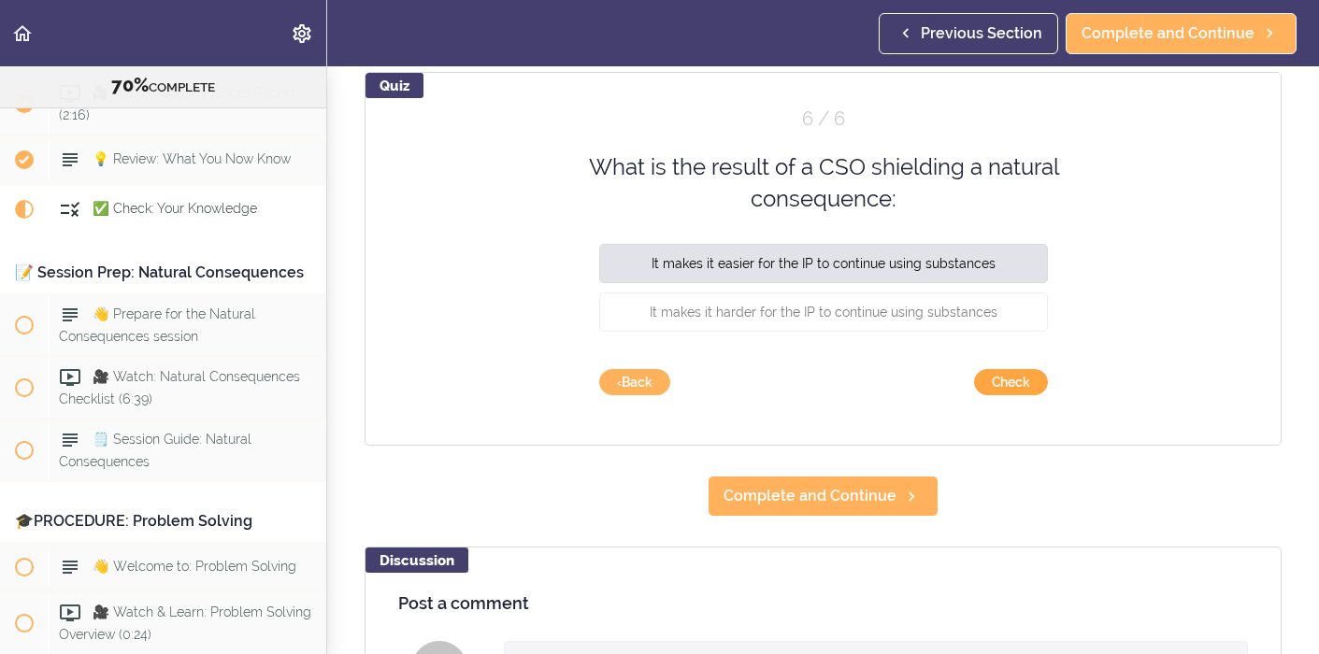
click at [1028, 386] on button "Check" at bounding box center [1011, 382] width 74 height 26
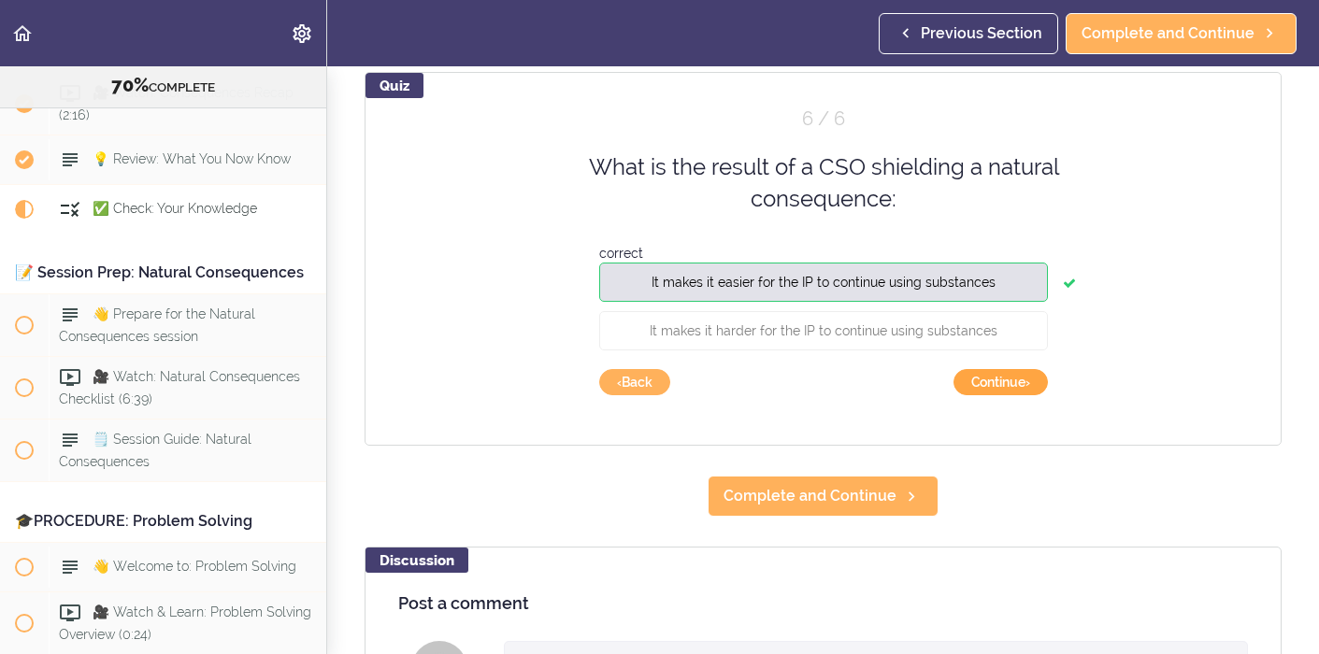
click at [1027, 385] on button "Continue ›" at bounding box center [1001, 382] width 94 height 26
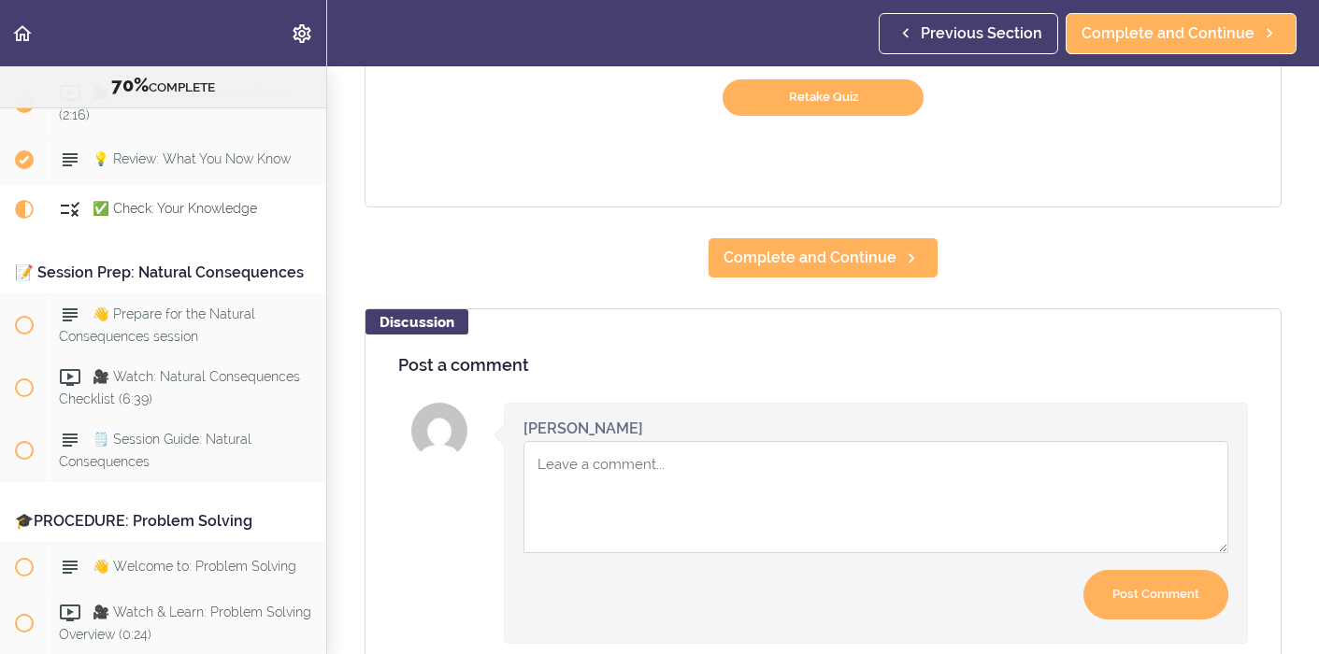
scroll to position [391, 0]
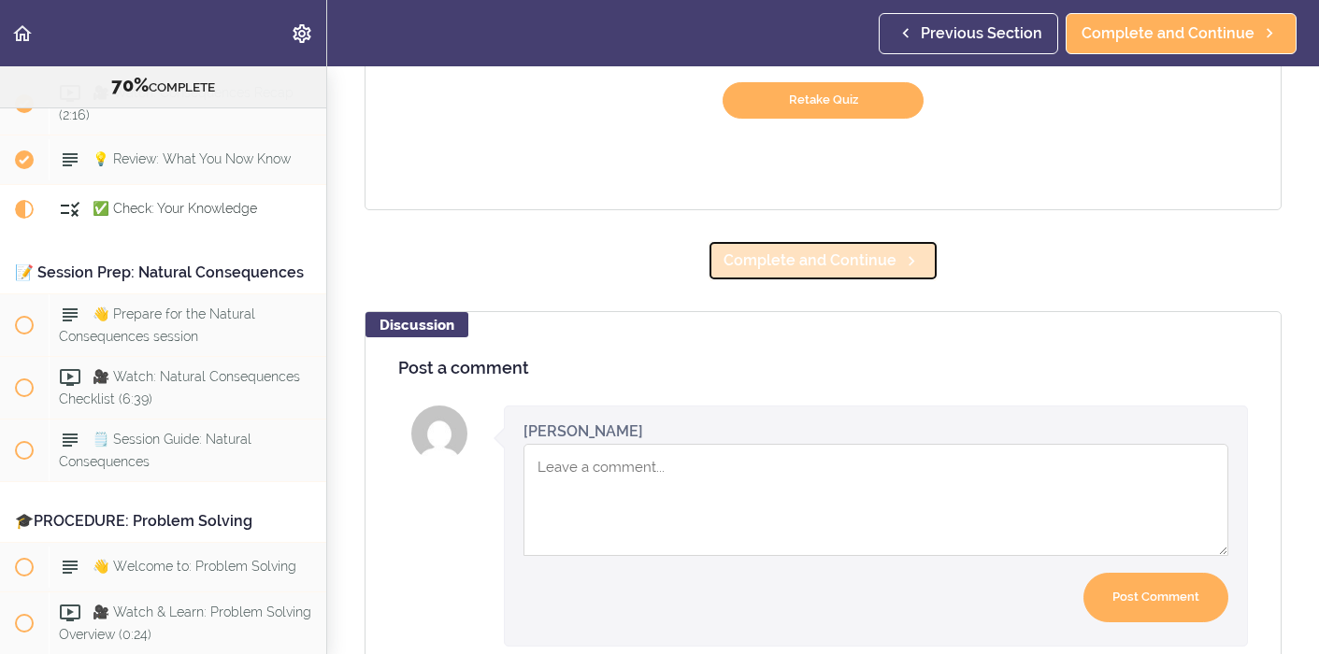
click at [871, 266] on span "Complete and Continue" at bounding box center [810, 261] width 173 height 22
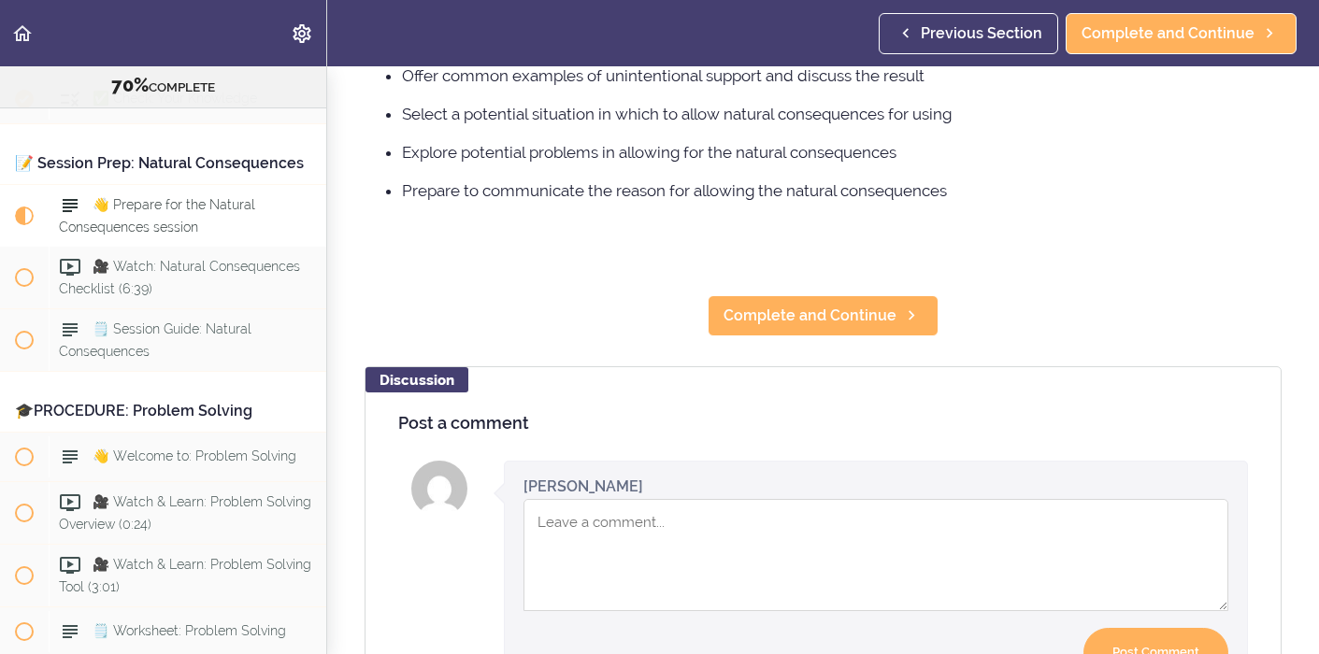
scroll to position [416, 0]
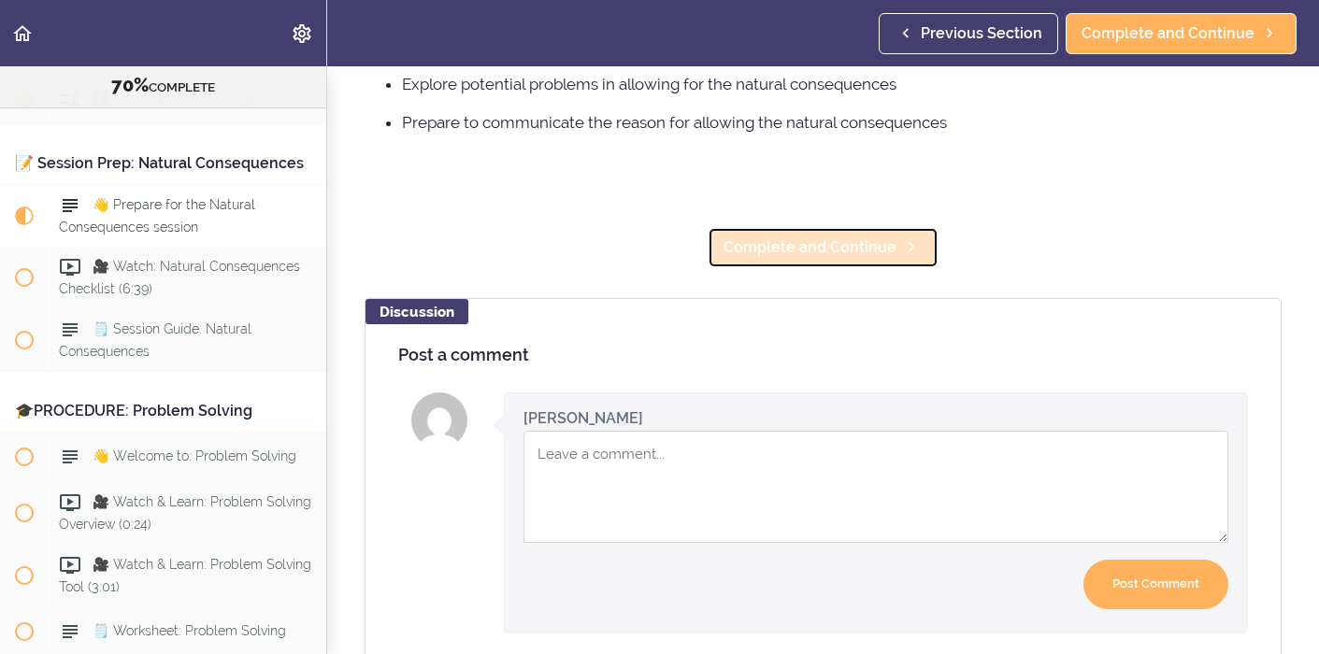
click at [860, 239] on span "Complete and Continue" at bounding box center [810, 248] width 173 height 22
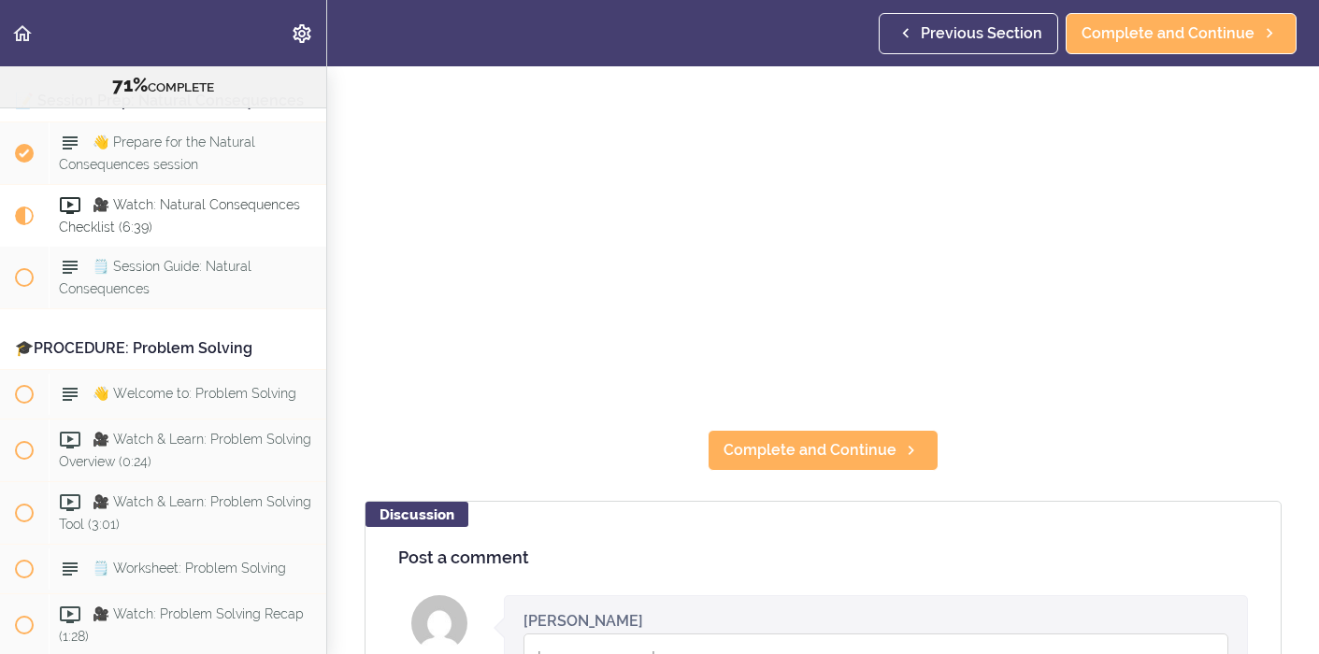
scroll to position [301, 0]
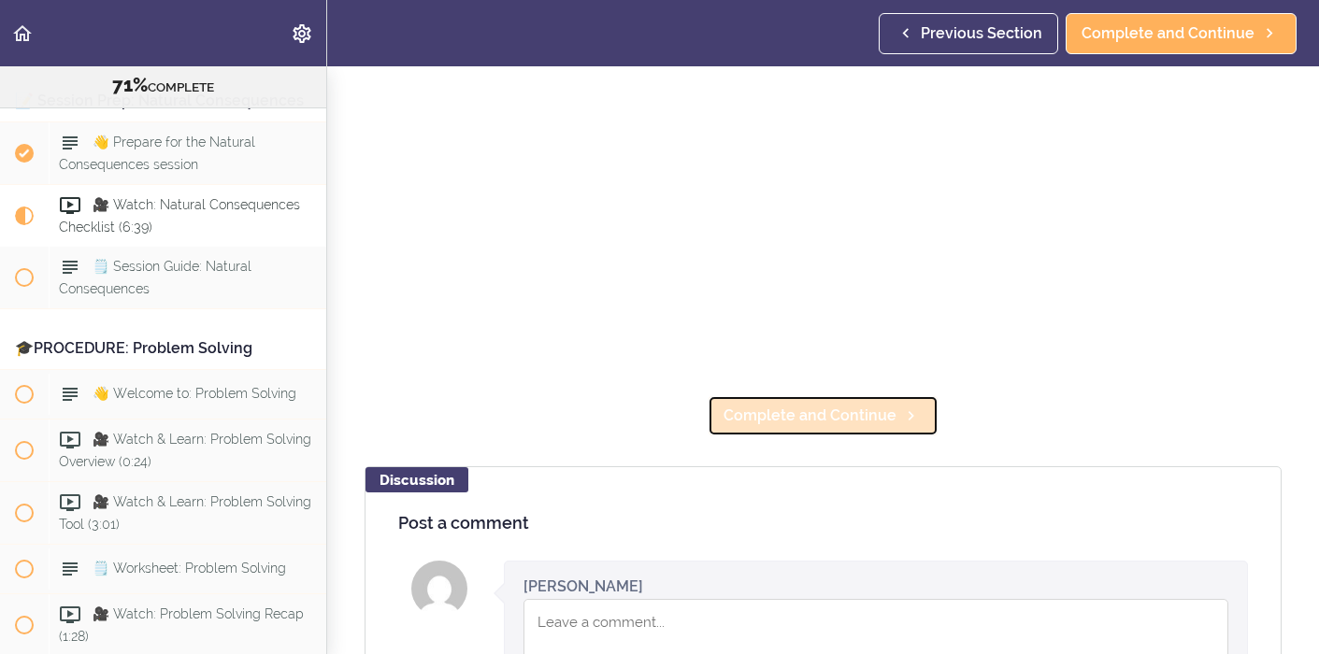
click at [841, 419] on span "Complete and Continue" at bounding box center [810, 416] width 173 height 22
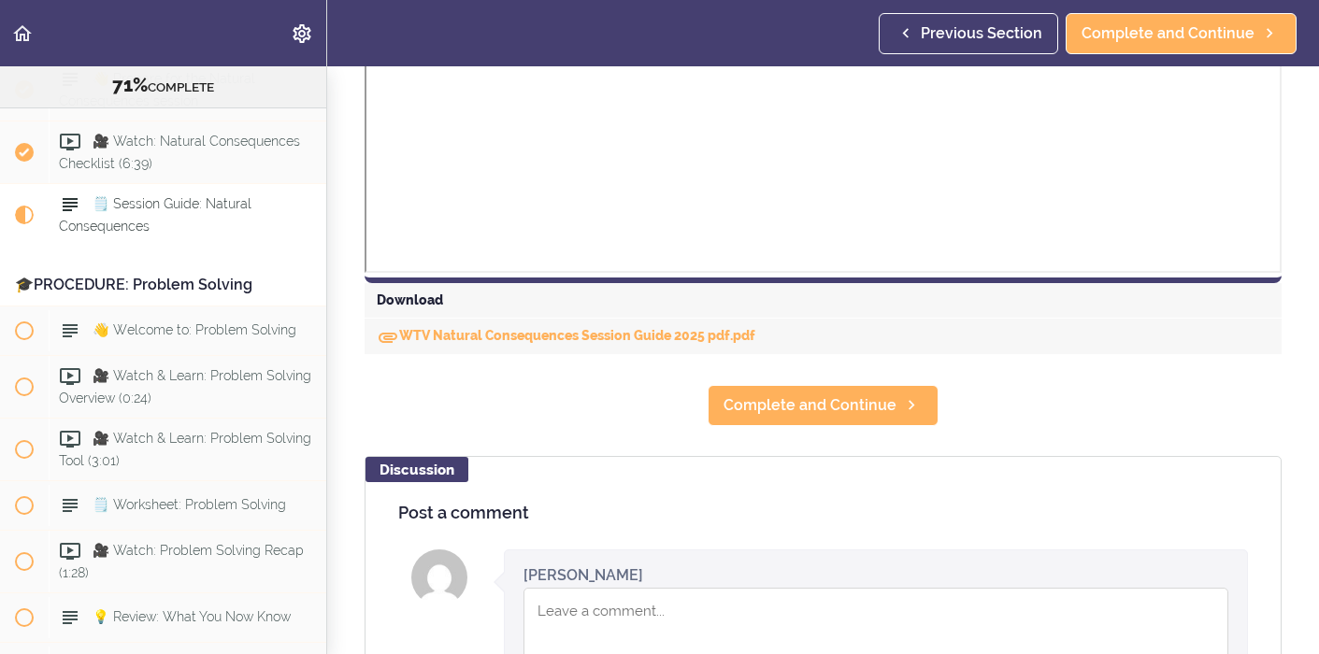
scroll to position [772, 0]
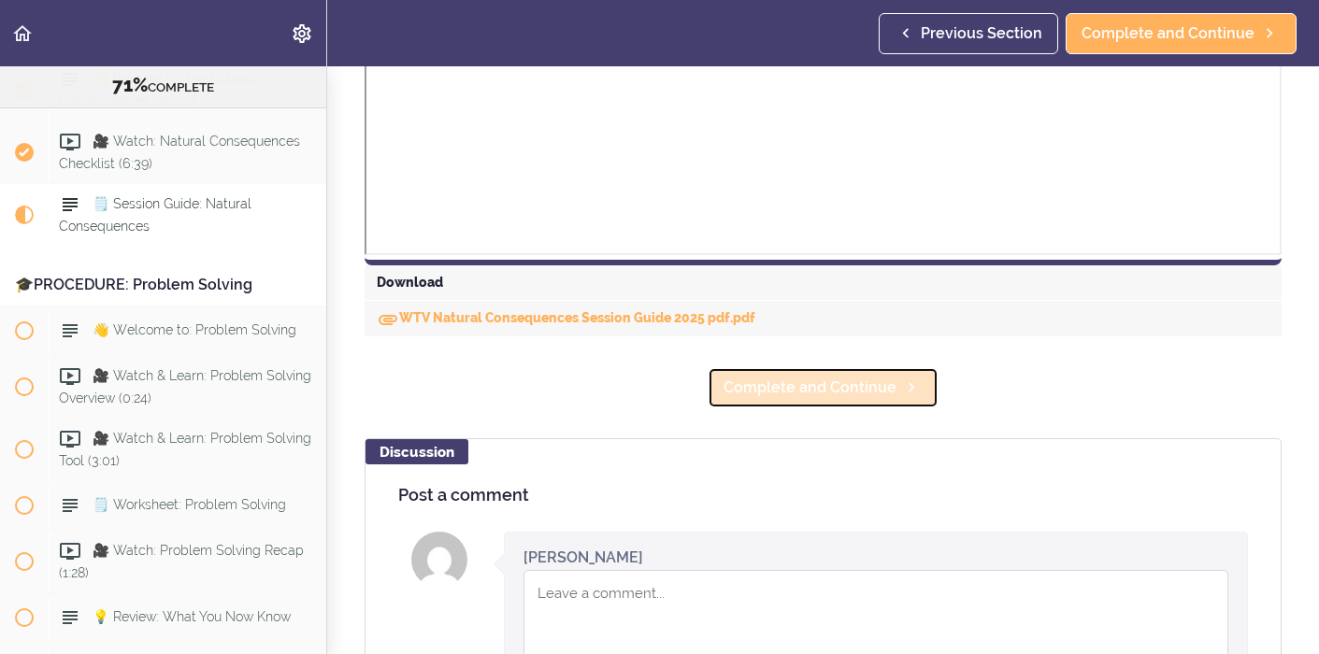
click at [830, 389] on span "Complete and Continue" at bounding box center [810, 388] width 173 height 22
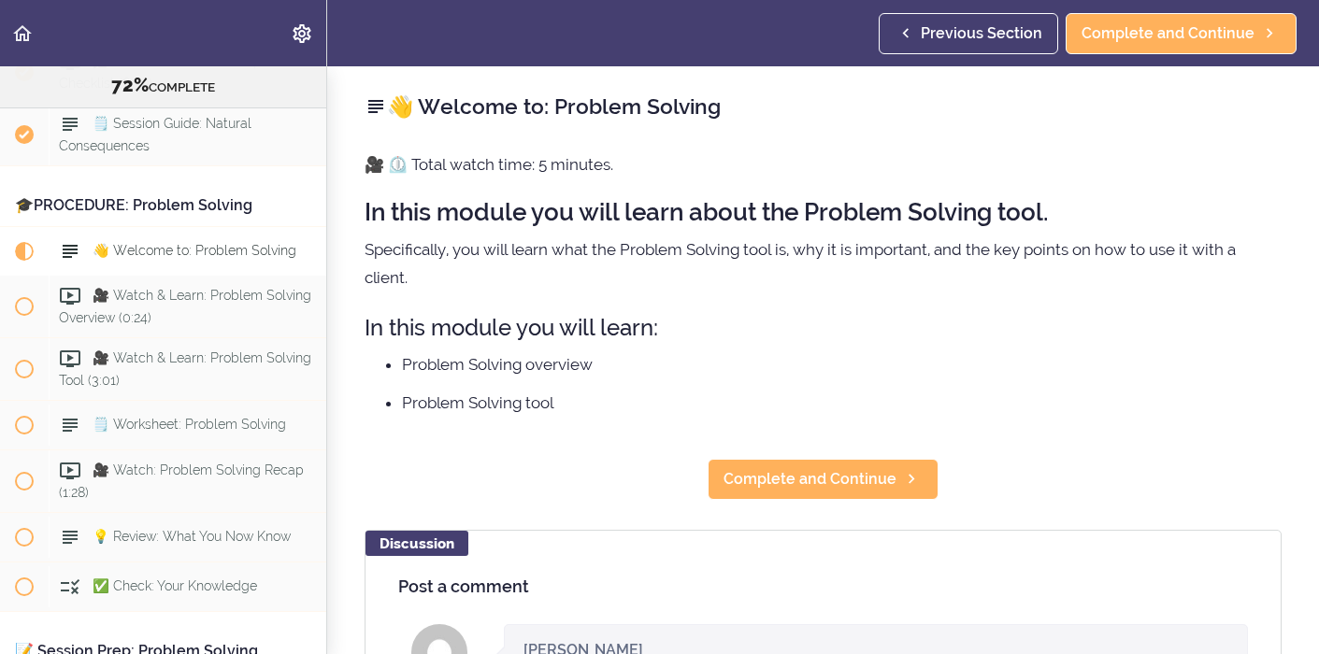
scroll to position [9102, 0]
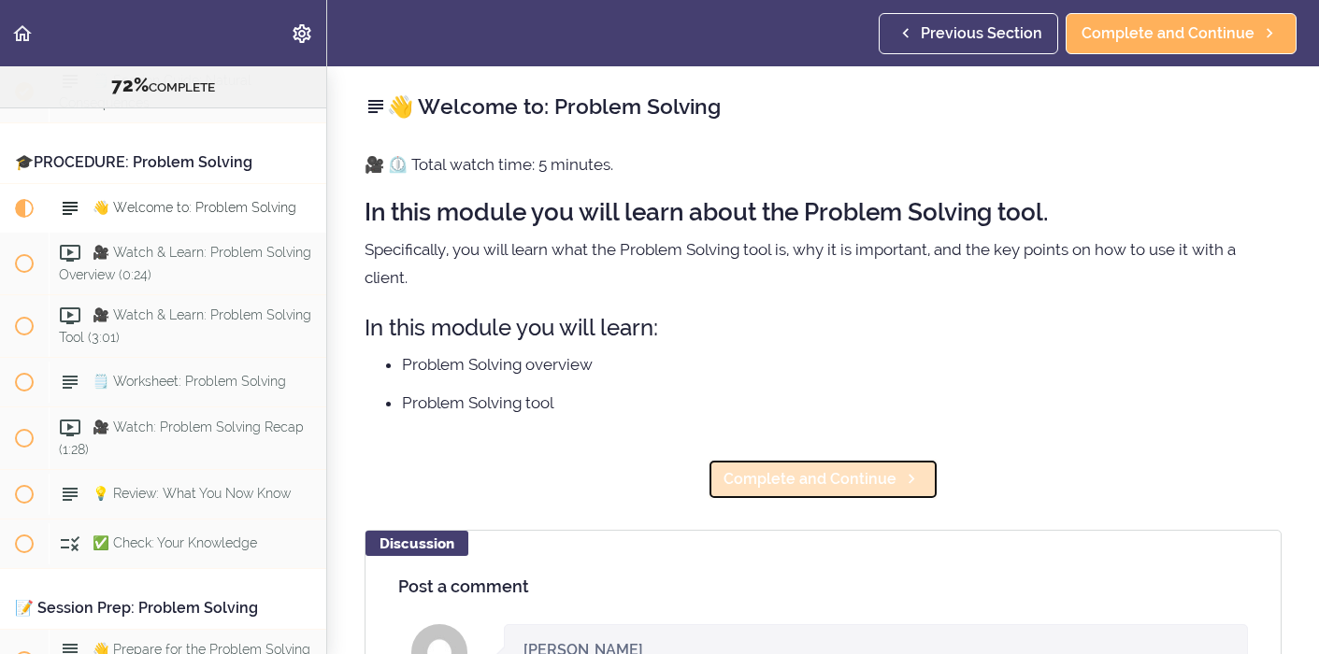
click at [794, 476] on span "Complete and Continue" at bounding box center [810, 479] width 173 height 22
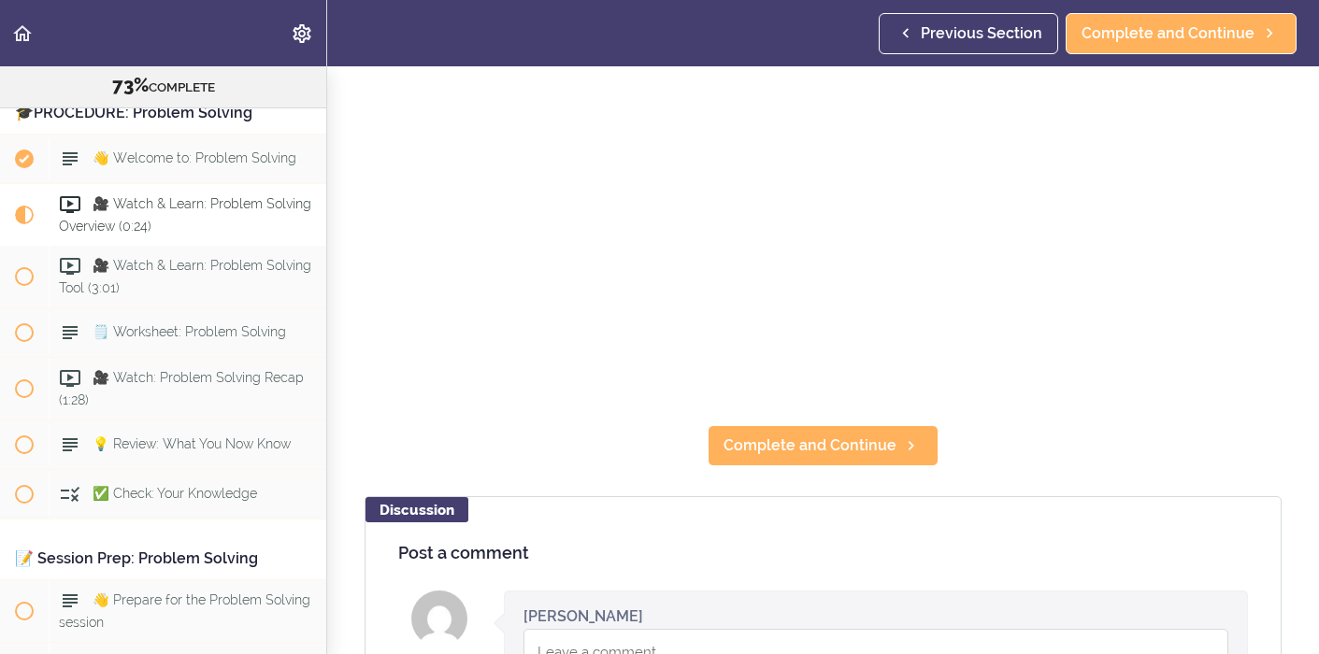
scroll to position [303, 0]
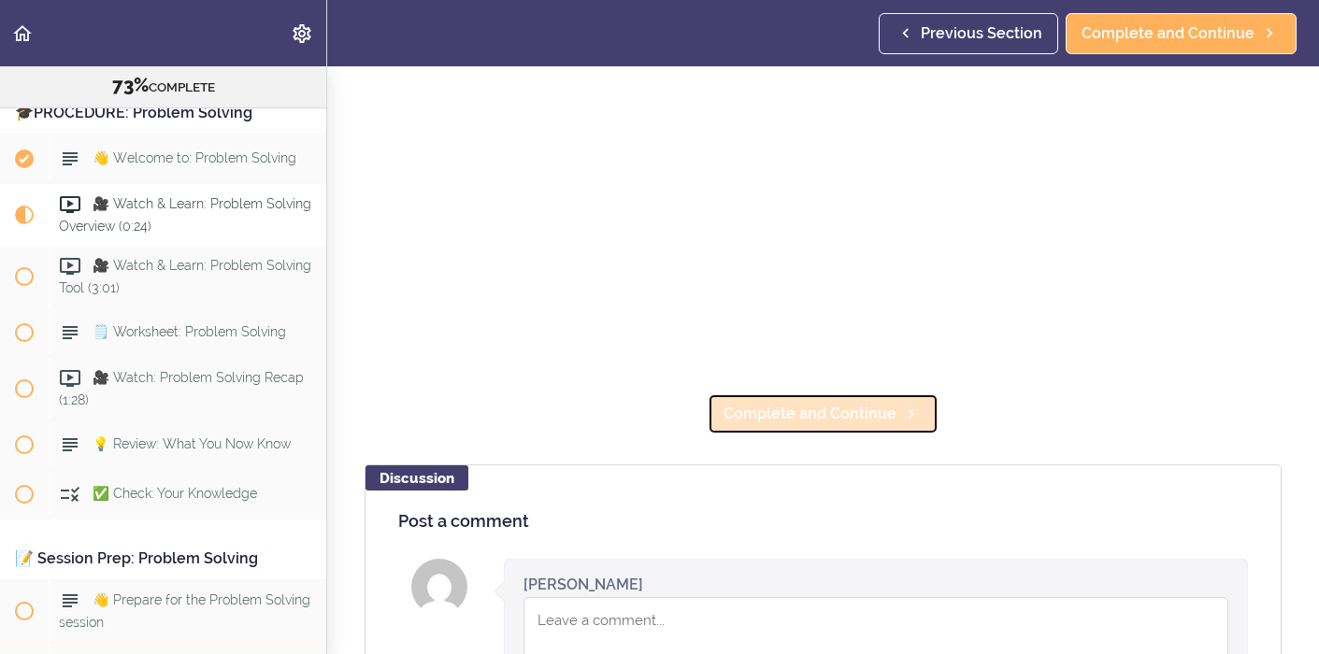
click at [828, 413] on span "Complete and Continue" at bounding box center [810, 414] width 173 height 22
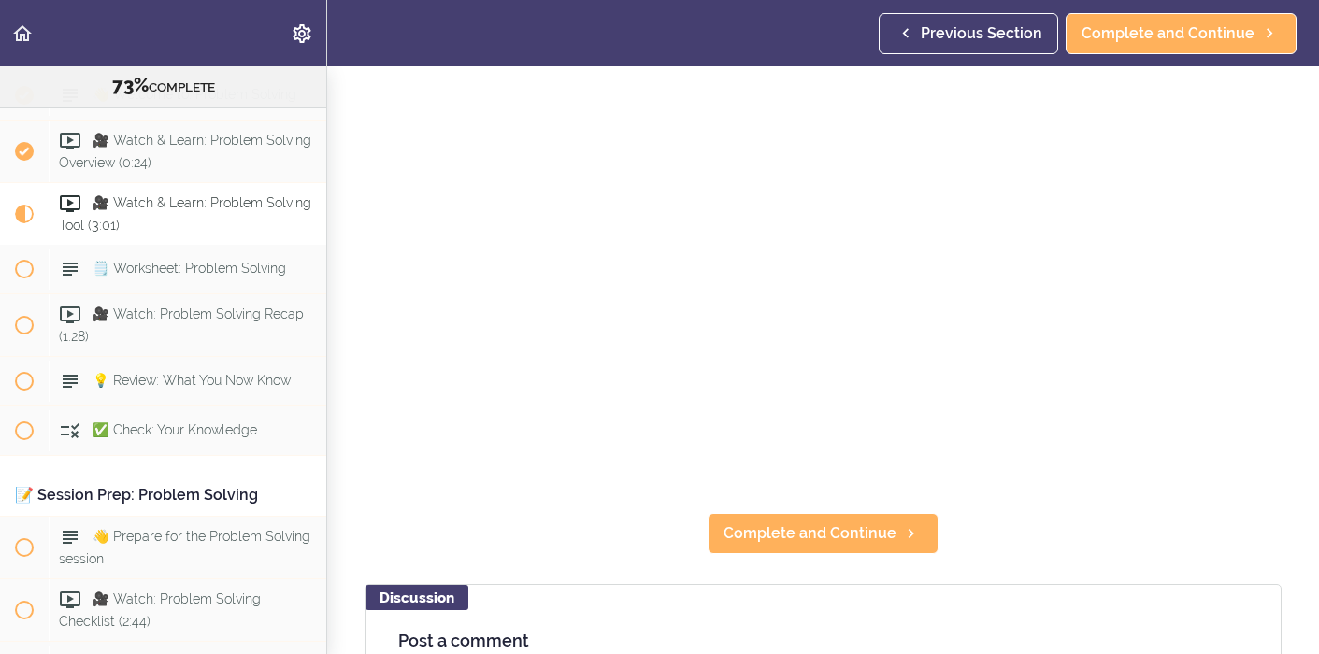
scroll to position [207, 0]
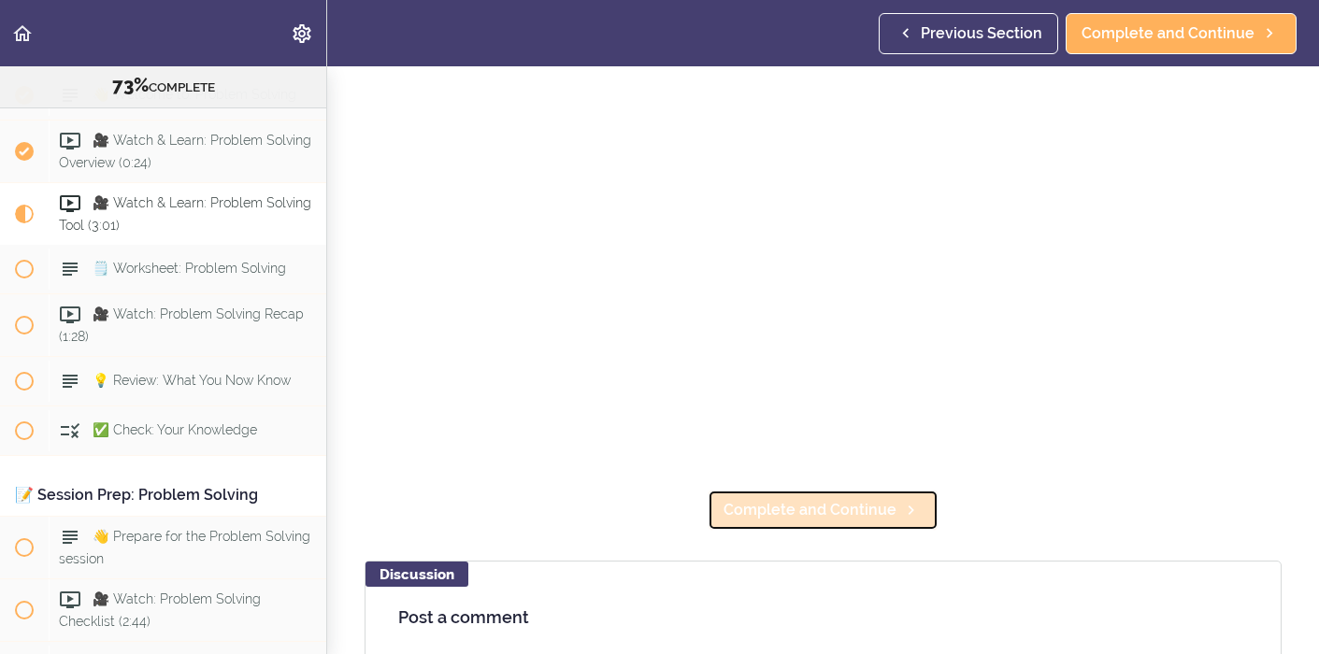
click at [858, 511] on span "Complete and Continue" at bounding box center [810, 510] width 173 height 22
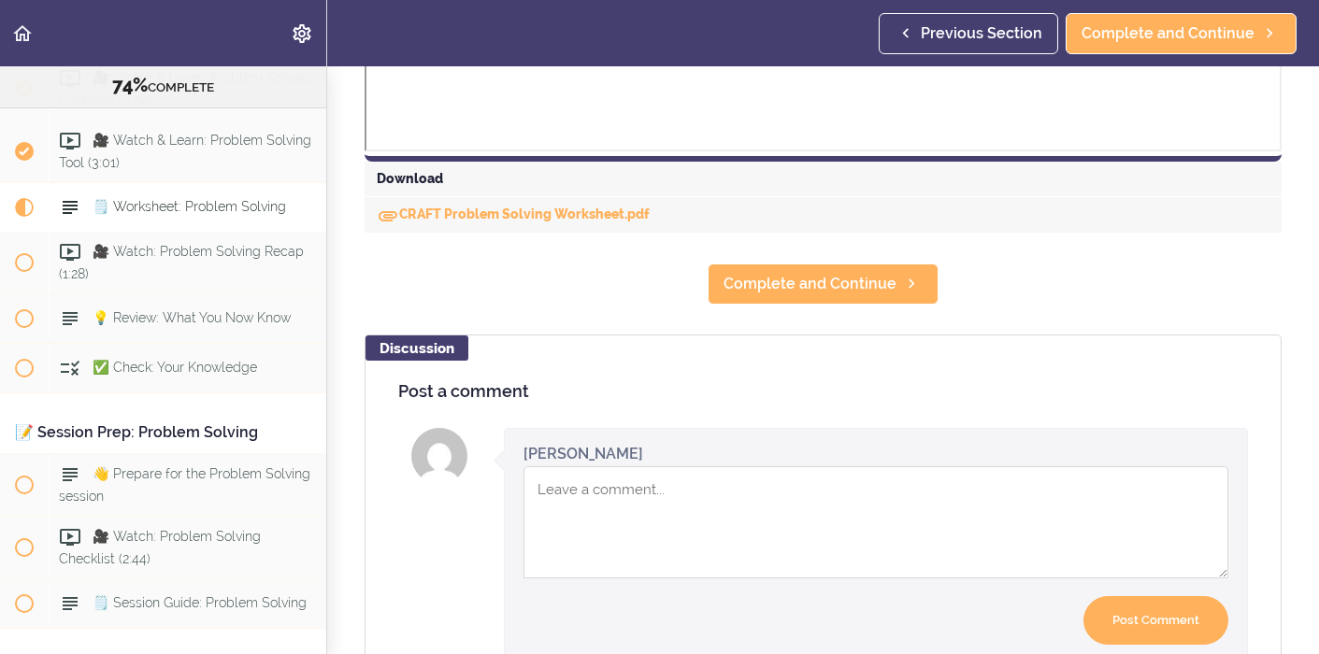
scroll to position [1037, 0]
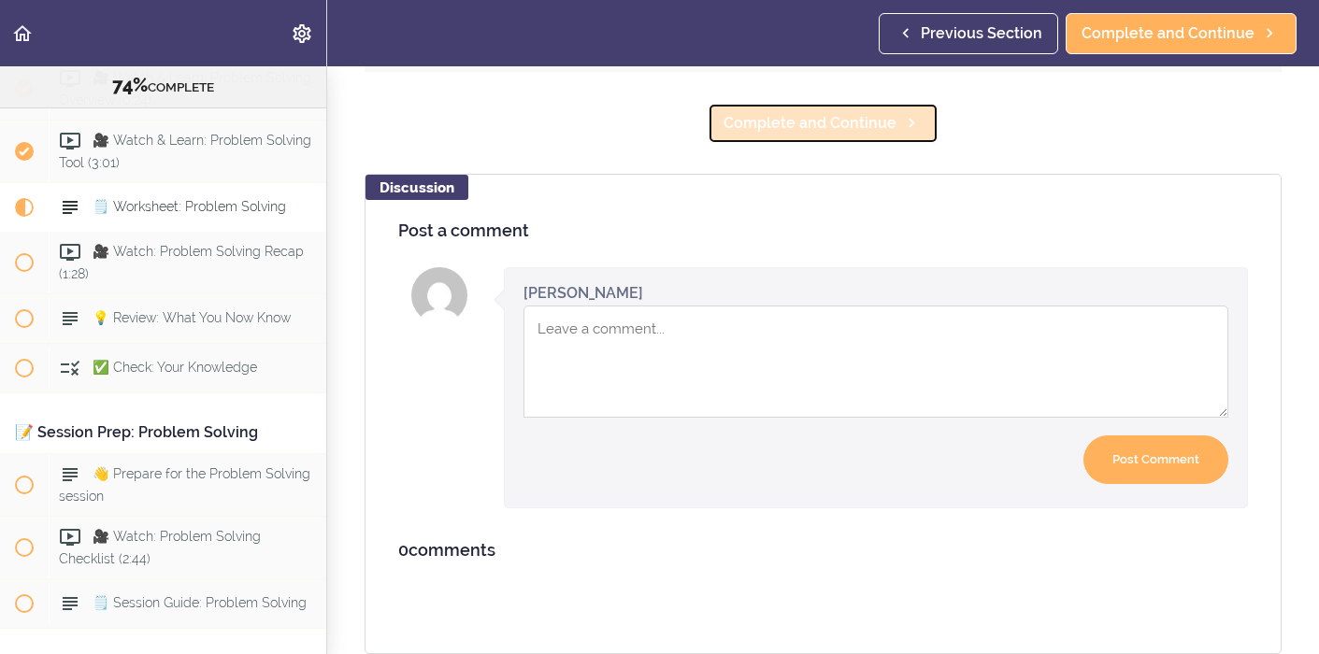
click at [821, 127] on span "Complete and Continue" at bounding box center [810, 123] width 173 height 22
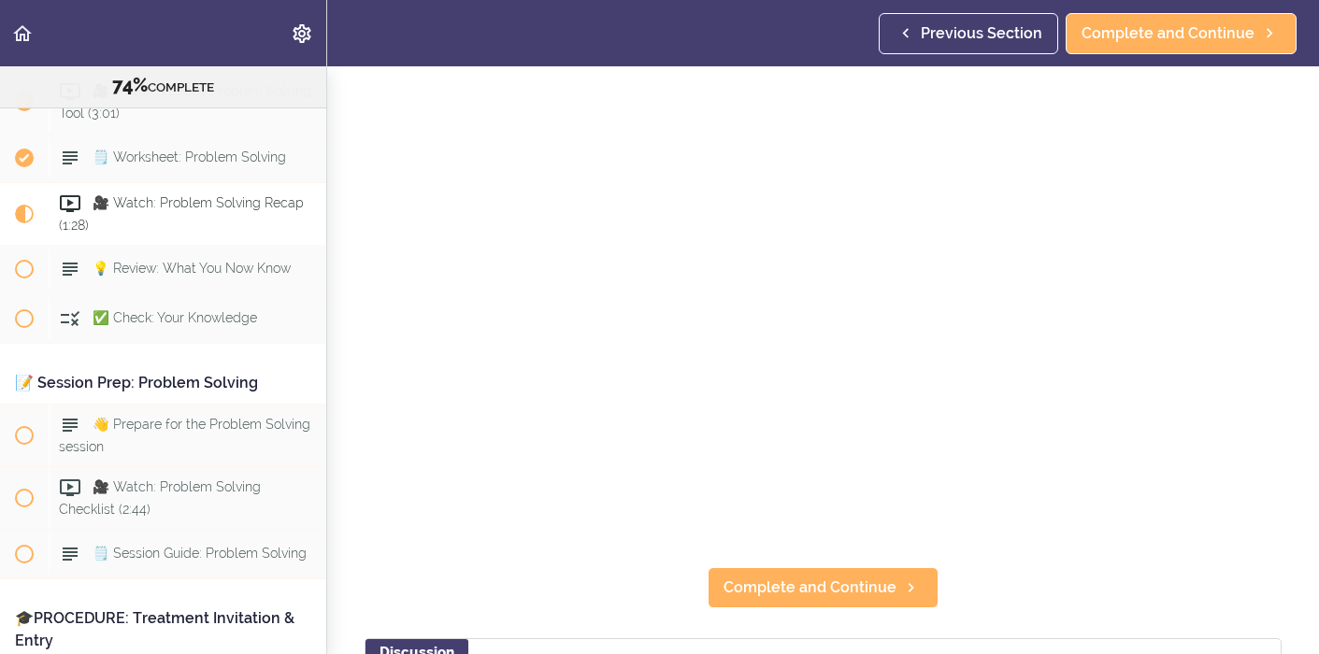
scroll to position [276, 0]
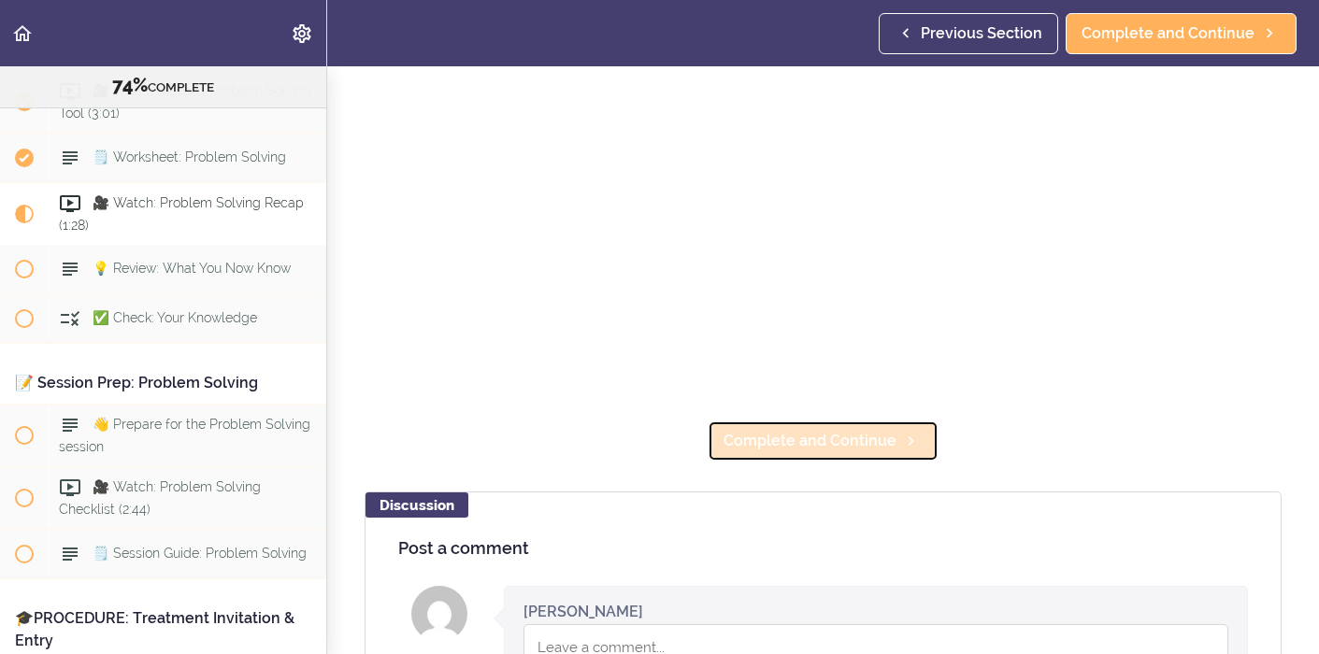
click at [834, 434] on span "Complete and Continue" at bounding box center [810, 441] width 173 height 22
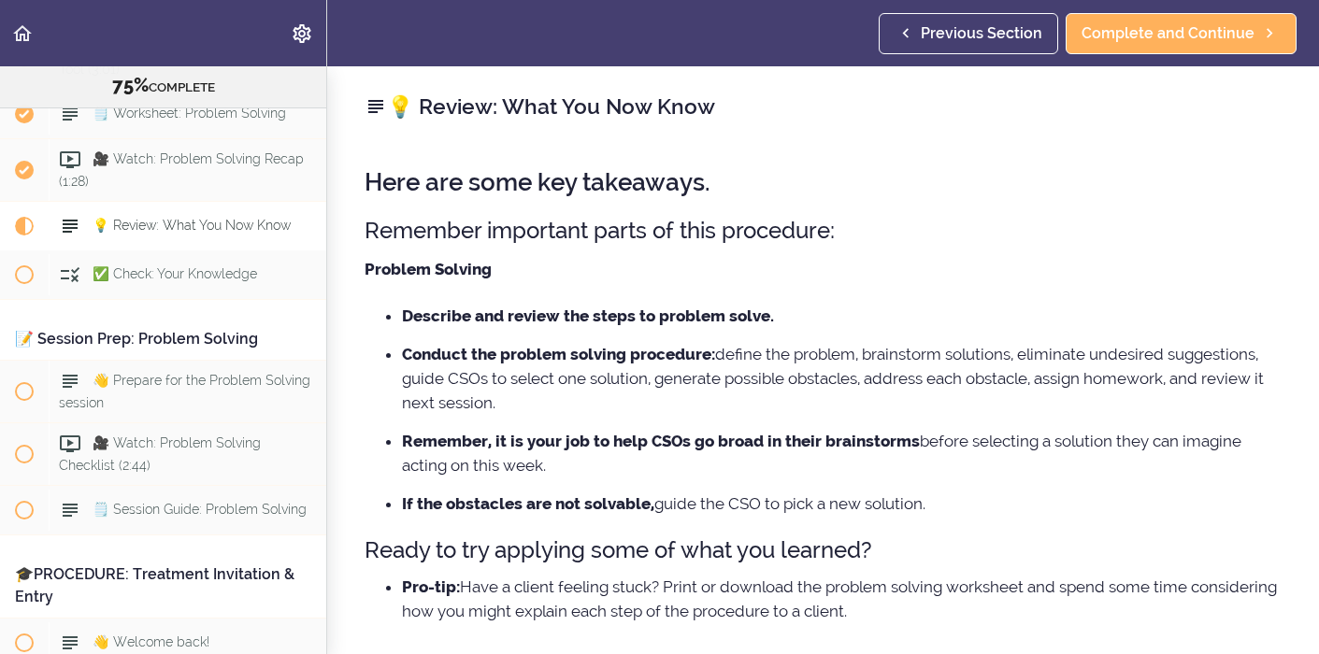
scroll to position [9391, 0]
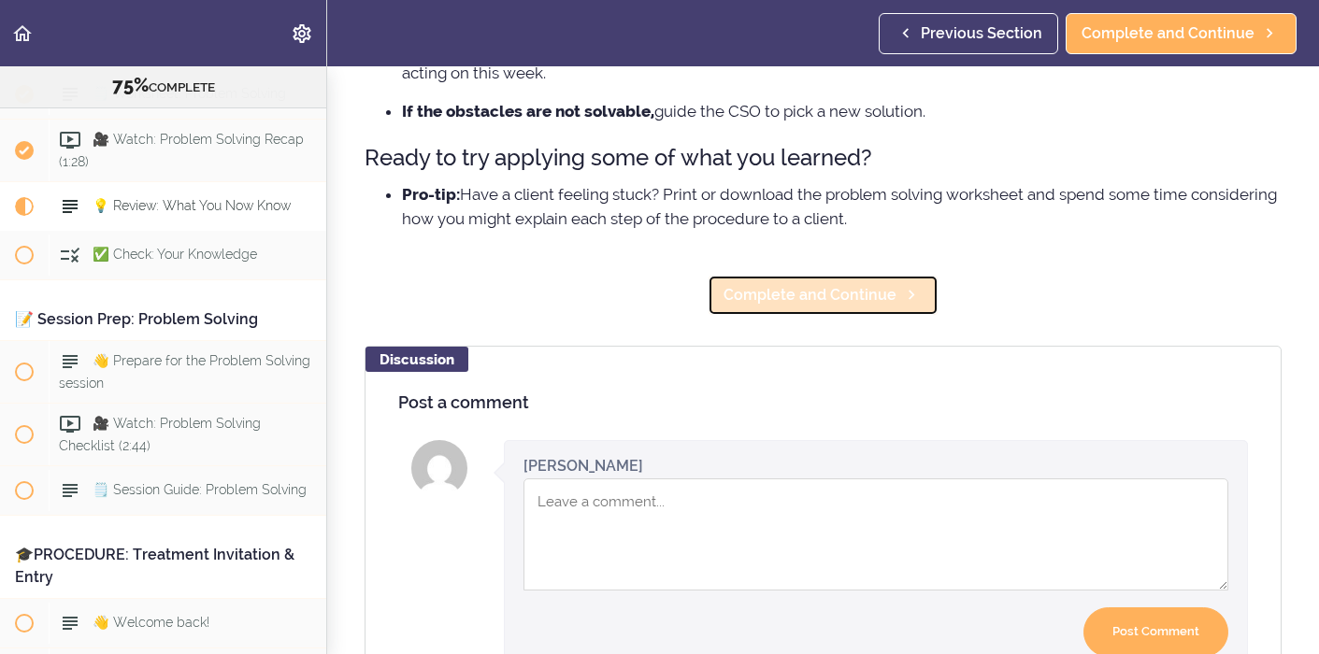
click at [814, 299] on span "Complete and Continue" at bounding box center [810, 295] width 173 height 22
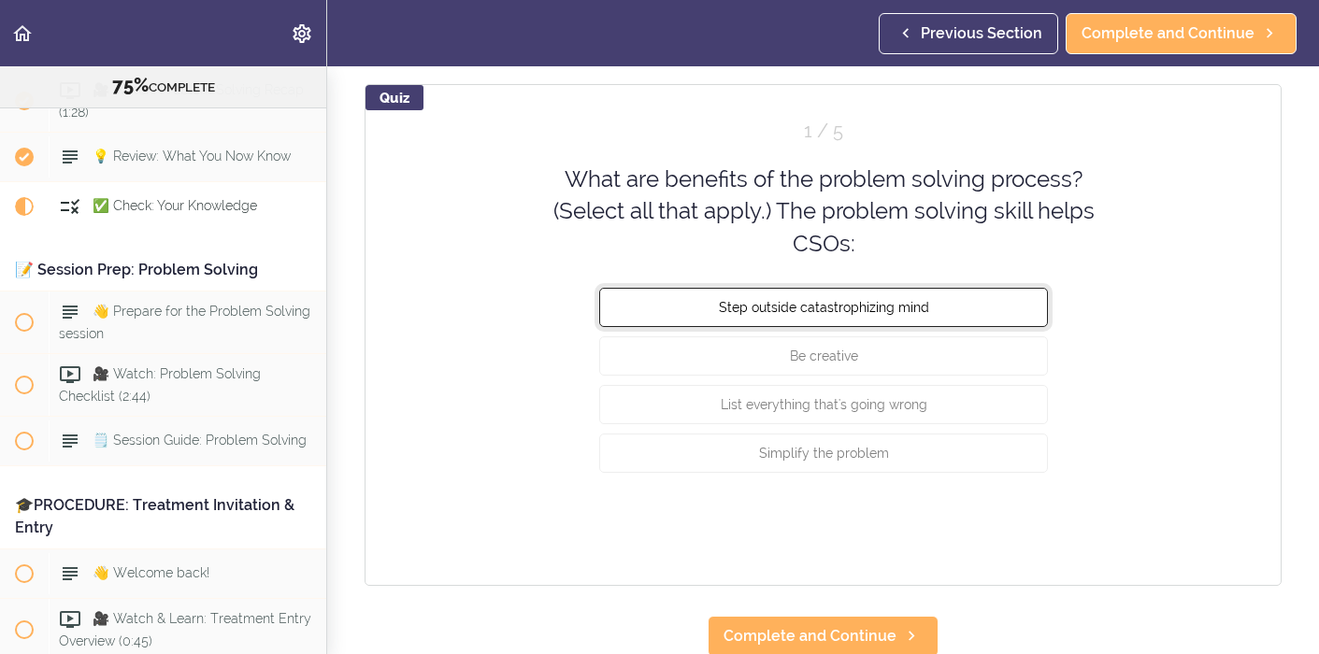
click at [969, 311] on button "Step outside catastrophizing mind" at bounding box center [823, 307] width 449 height 39
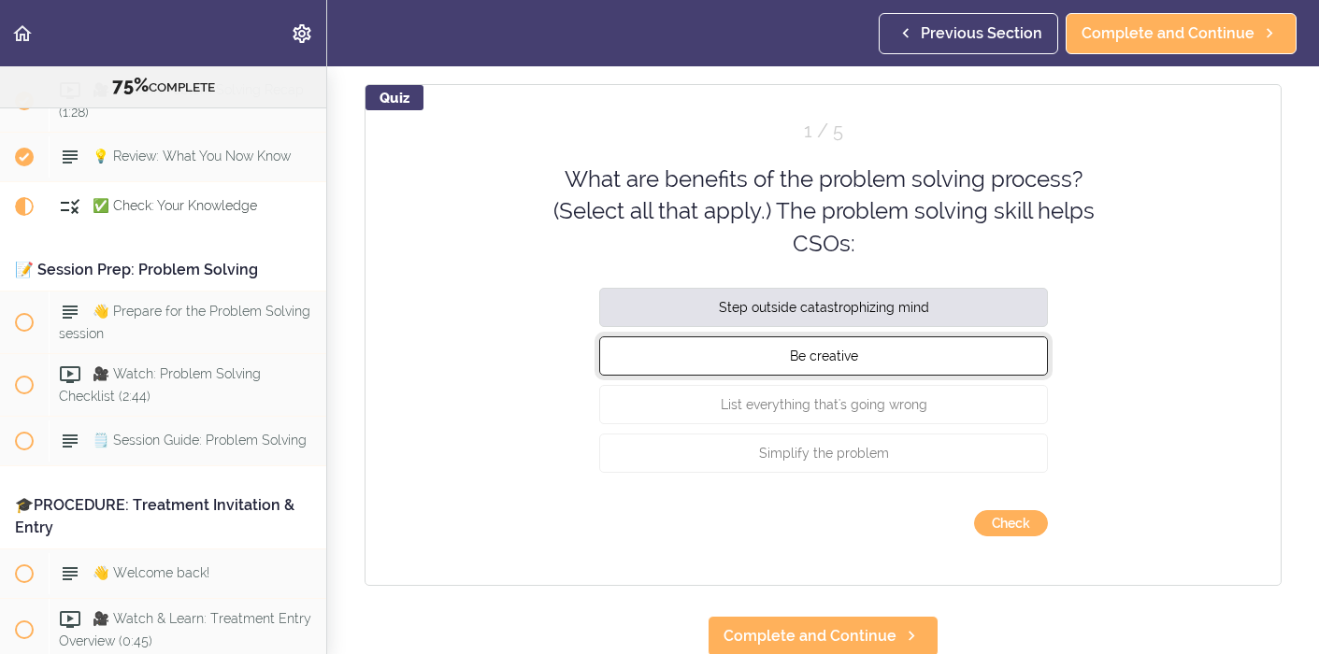
click at [957, 359] on button "Be creative" at bounding box center [823, 356] width 449 height 39
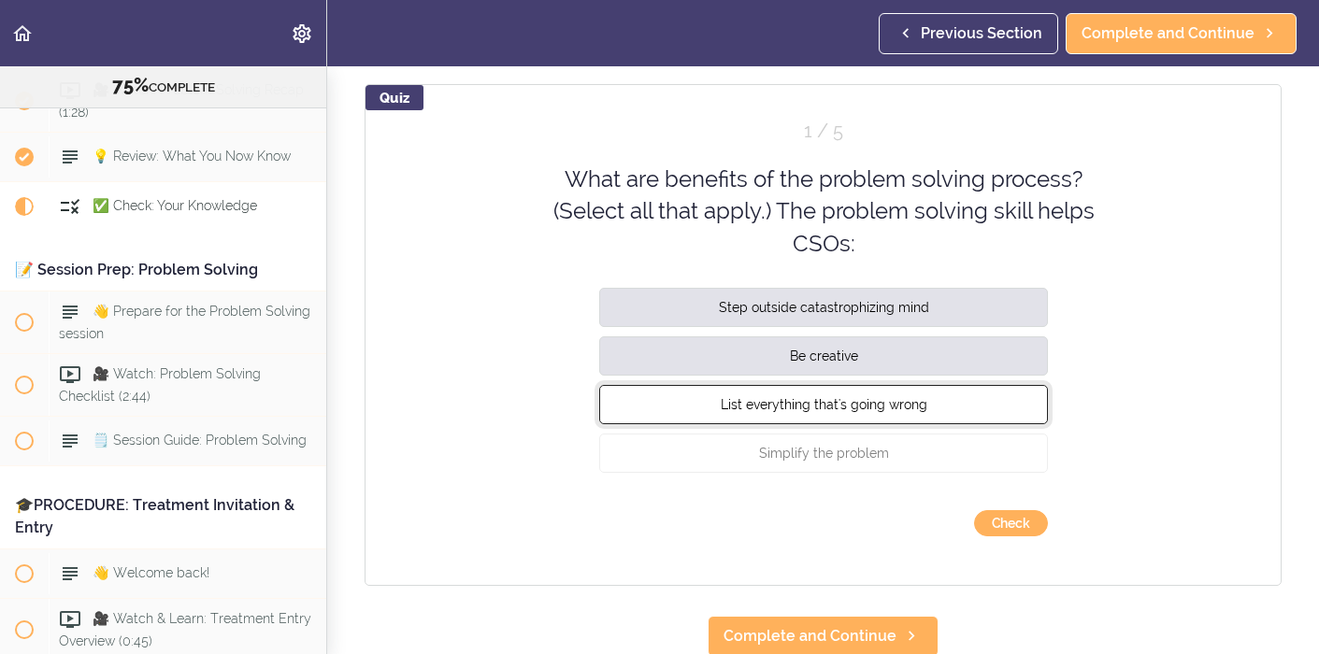
click at [953, 397] on button "List everything that's going wrong" at bounding box center [823, 404] width 449 height 39
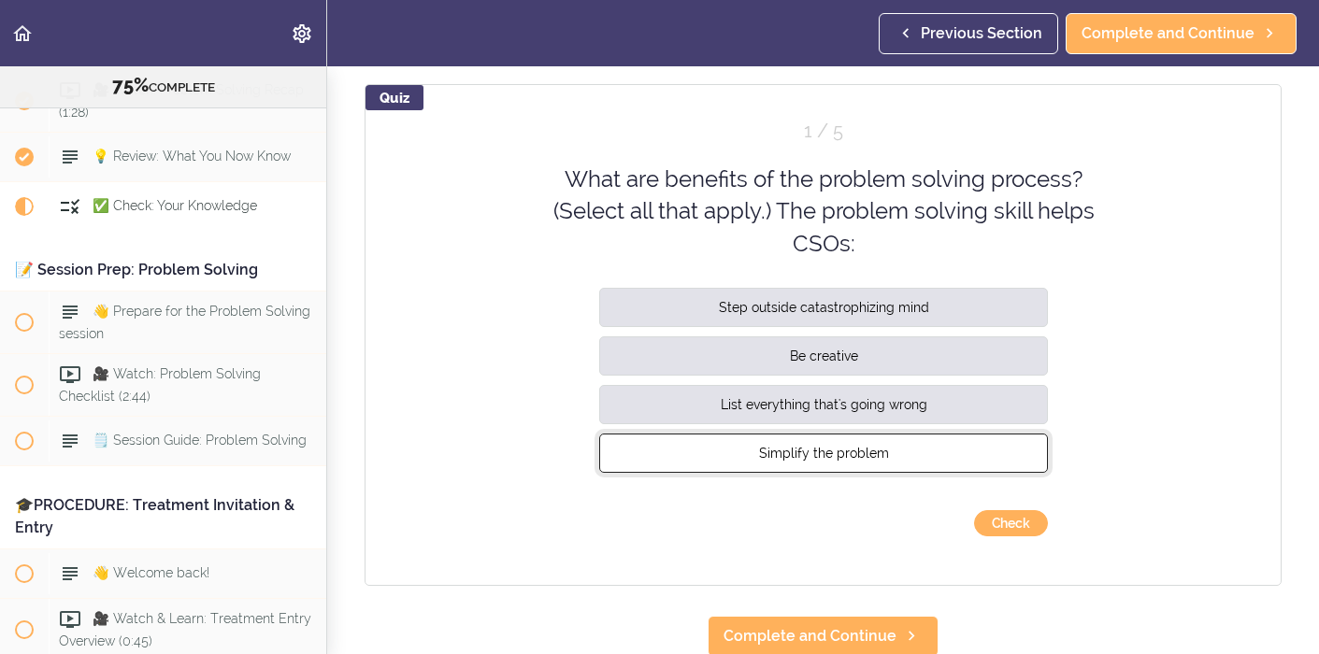
click at [946, 453] on button "Simplify the problem" at bounding box center [823, 453] width 449 height 39
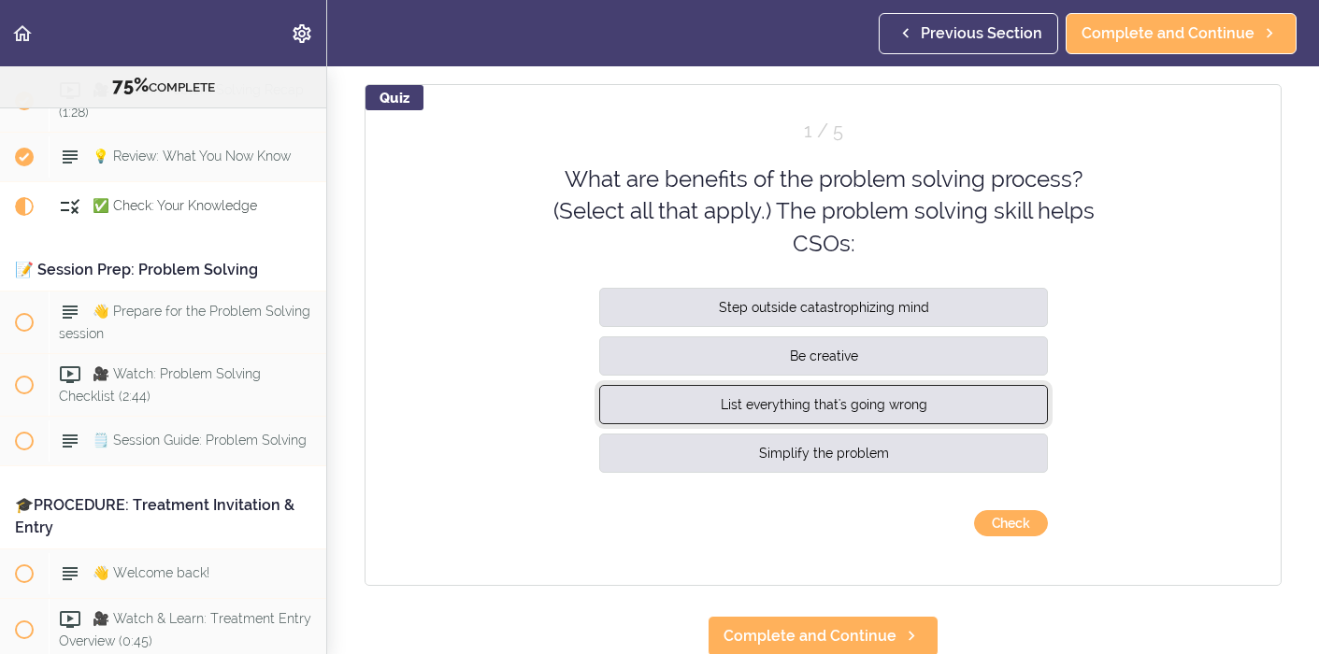
click at [941, 413] on button "List everything that's going wrong" at bounding box center [823, 404] width 449 height 39
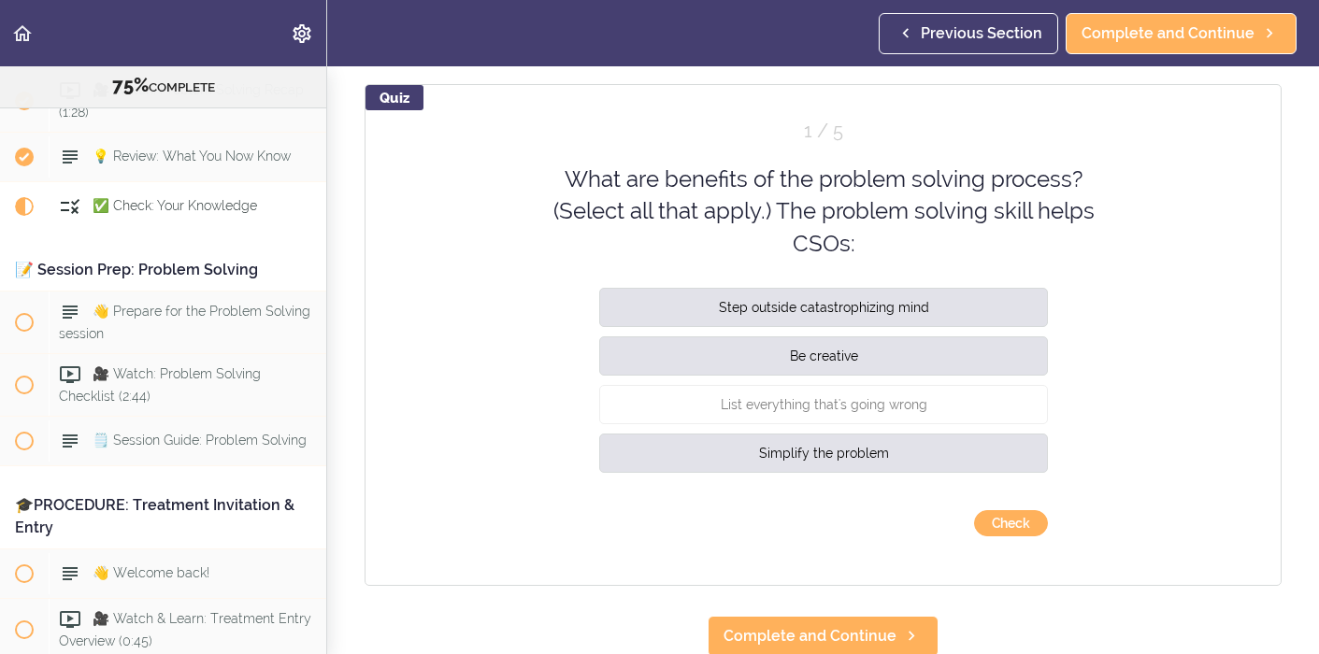
click at [1110, 435] on div "Quiz 1 / 5 What are benefits of the problem solving process? (Select all that a…" at bounding box center [823, 335] width 917 height 502
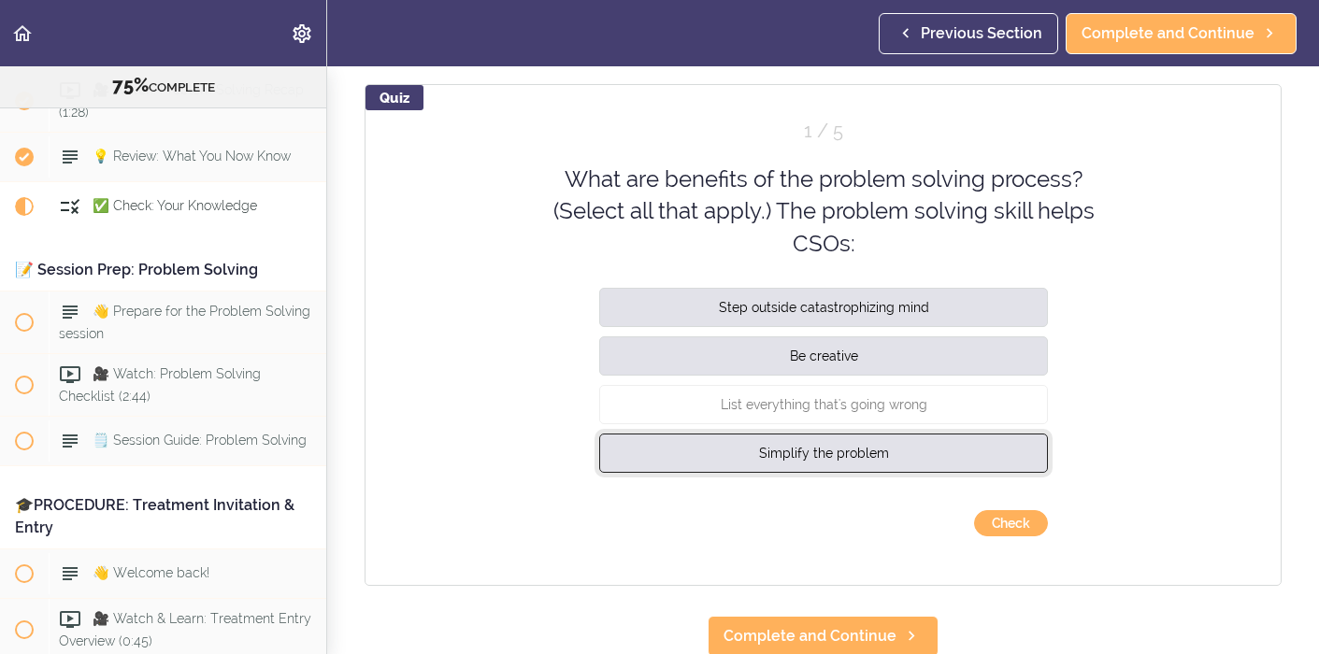
click at [929, 461] on button "Simplify the problem" at bounding box center [823, 453] width 449 height 39
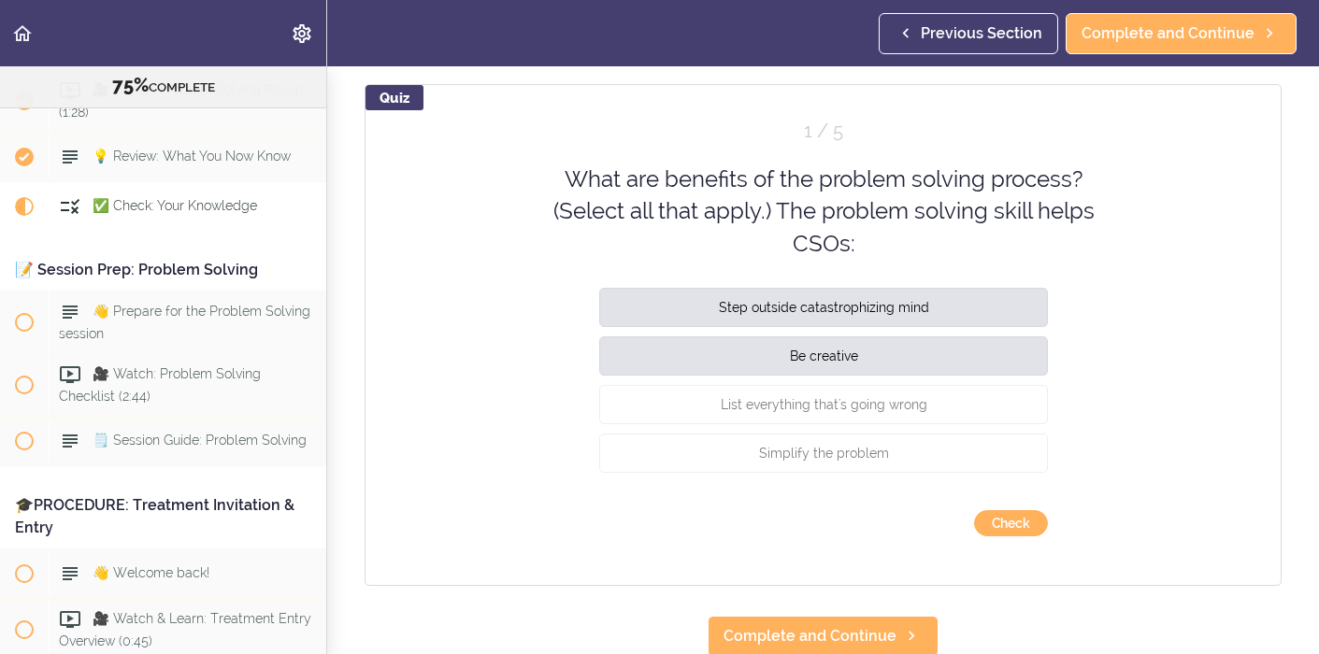
click at [1115, 376] on div "Quiz 1 / 5 What are benefits of the problem solving process? (Select all that a…" at bounding box center [823, 335] width 917 height 502
click at [1012, 517] on button "Check" at bounding box center [1011, 523] width 74 height 26
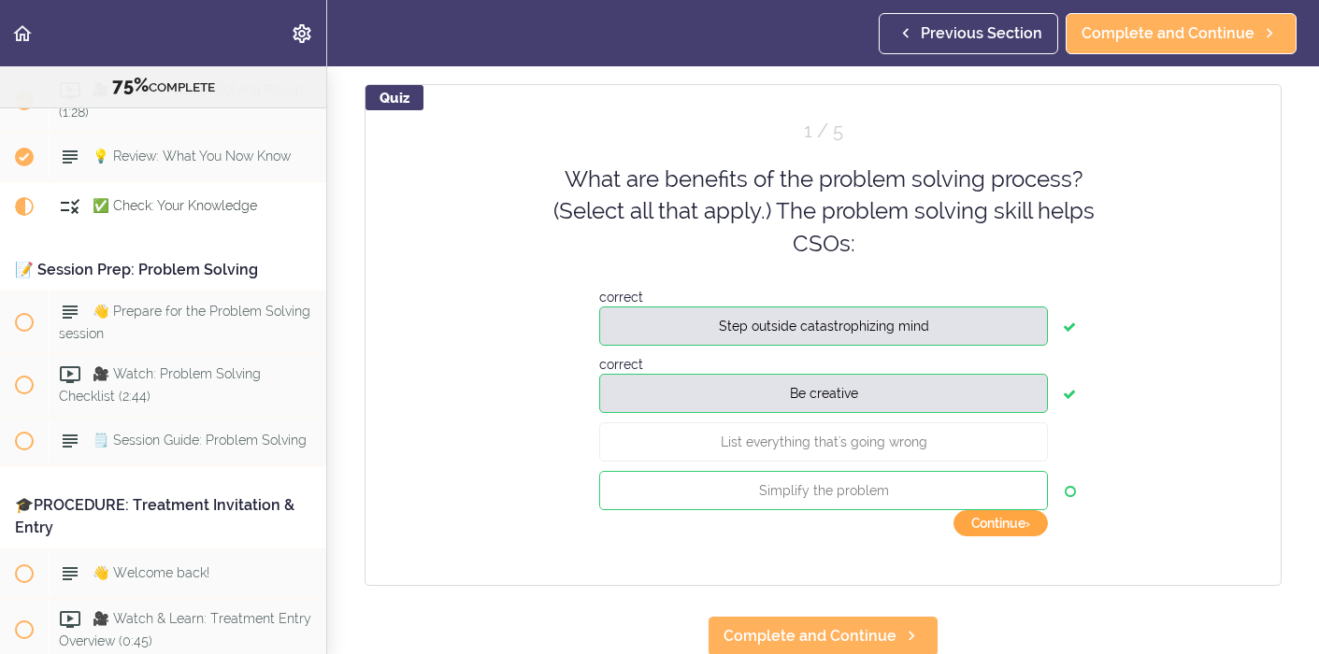
click at [1013, 522] on button "Continue ›" at bounding box center [1001, 523] width 94 height 26
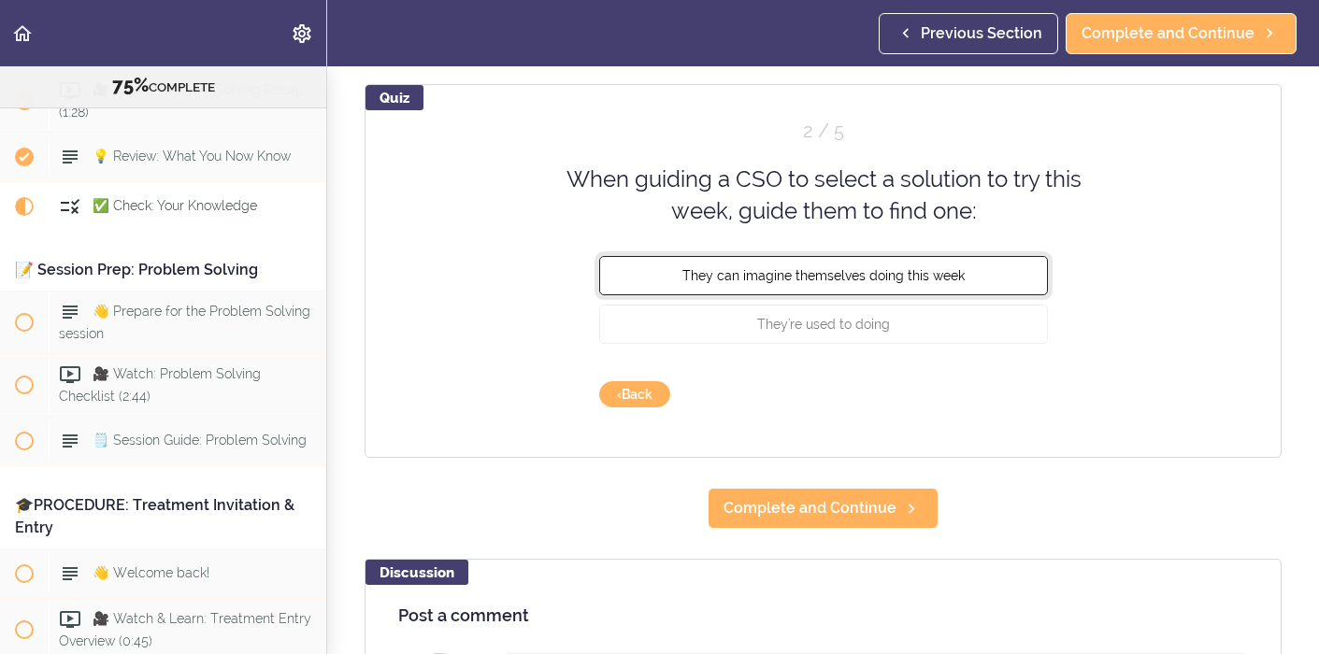
click at [970, 282] on button "They can imagine themselves doing this week" at bounding box center [823, 274] width 449 height 39
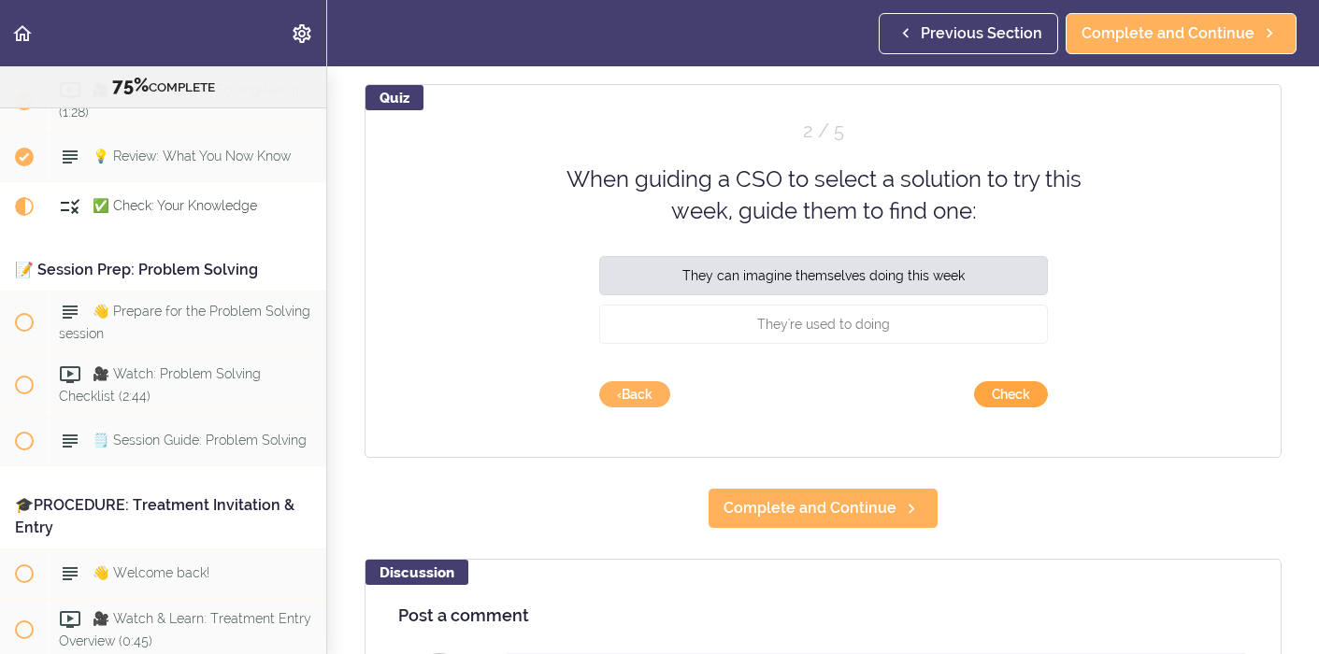
click at [1013, 394] on button "Check" at bounding box center [1011, 394] width 74 height 26
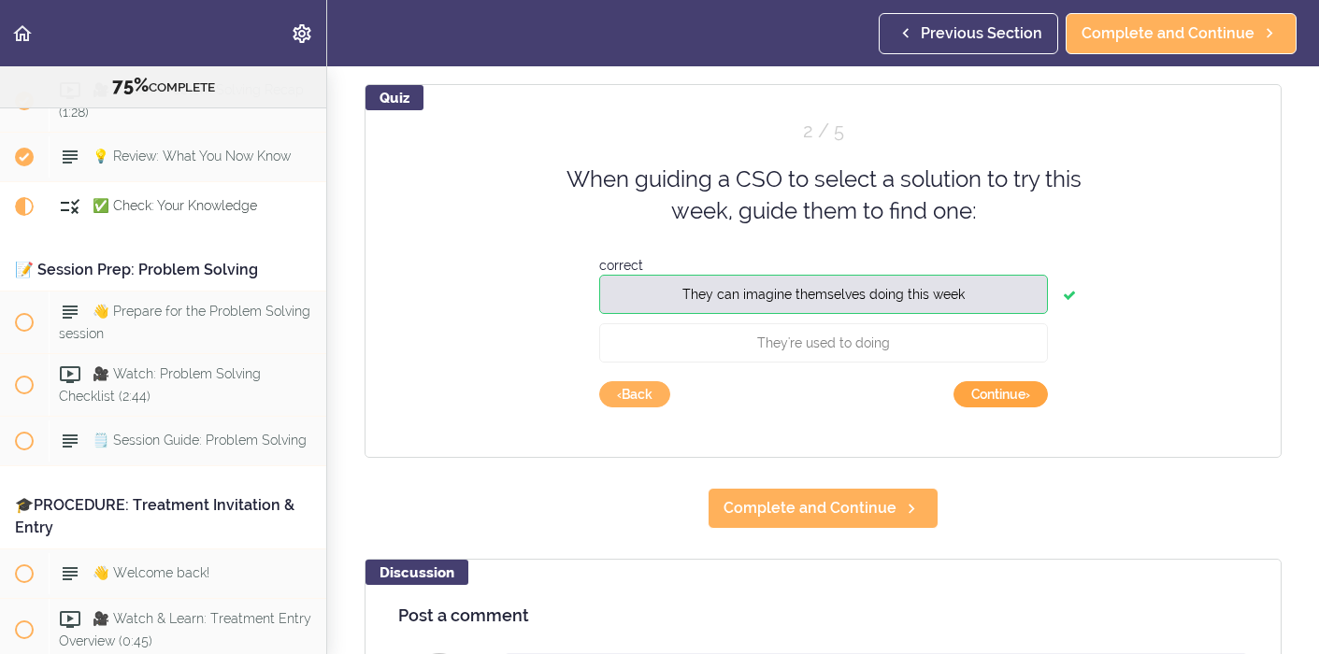
click at [1013, 394] on button "Continue ›" at bounding box center [1001, 394] width 94 height 26
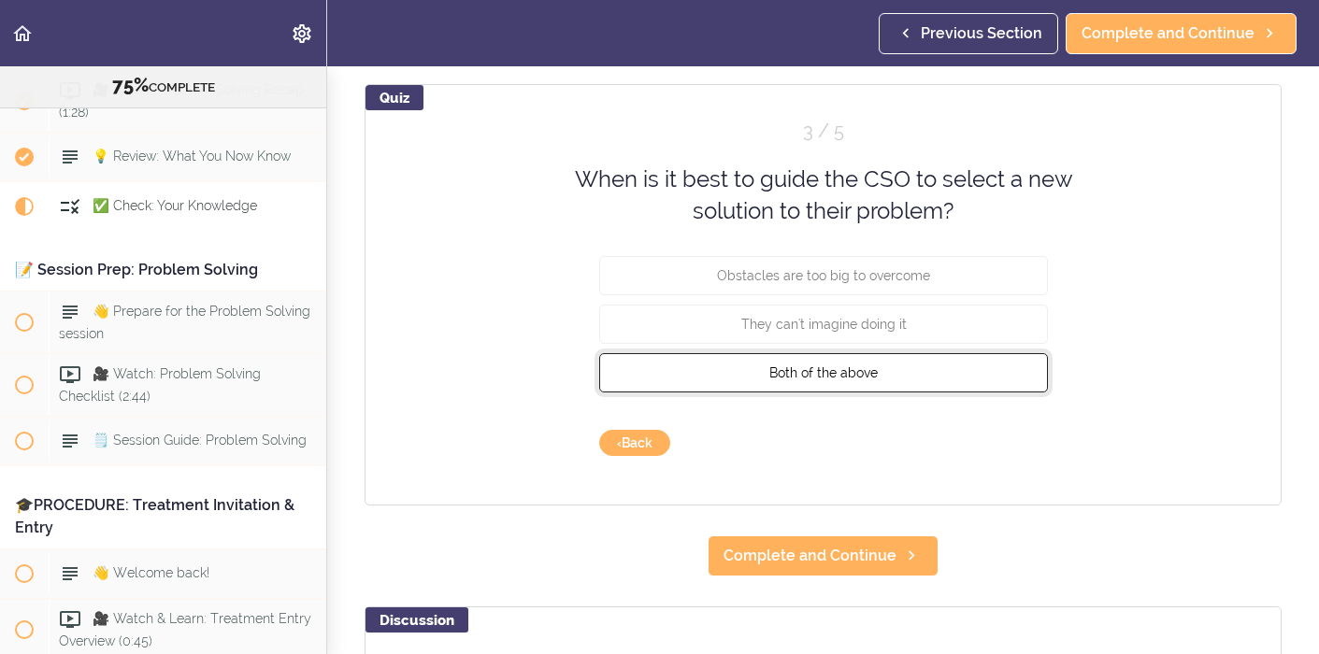
click at [997, 377] on button "Both of the above" at bounding box center [823, 371] width 449 height 39
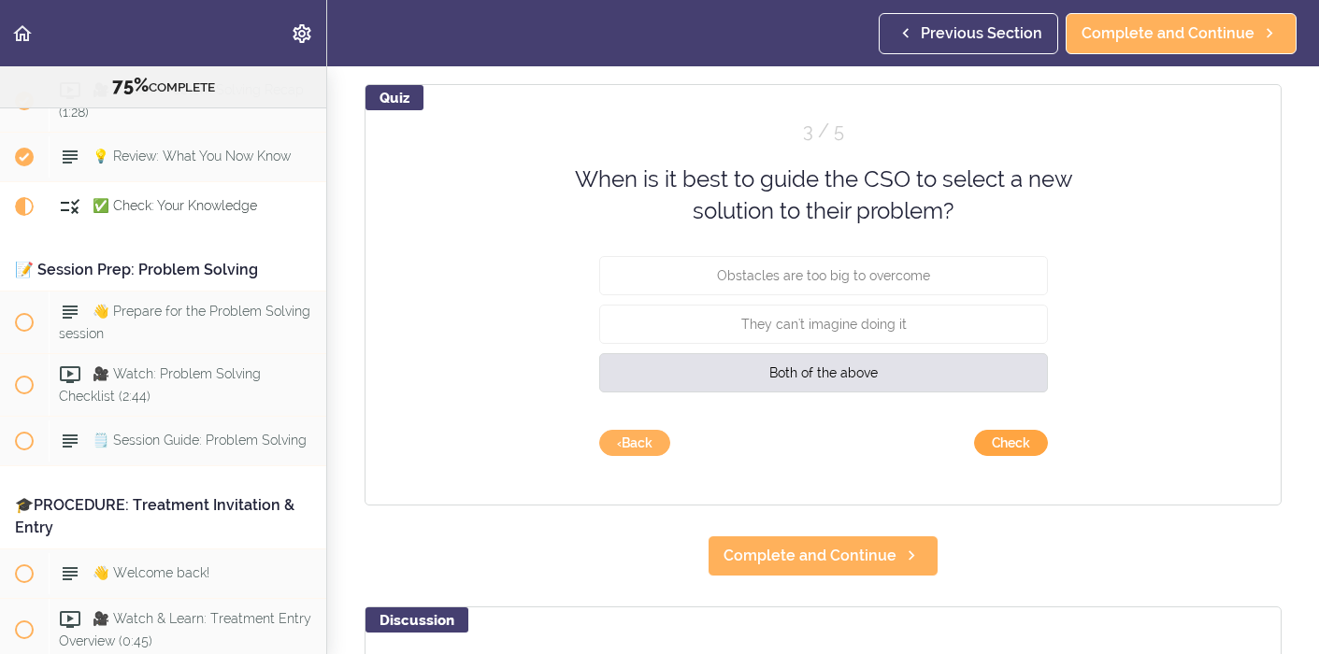
click at [1018, 446] on button "Check" at bounding box center [1011, 443] width 74 height 26
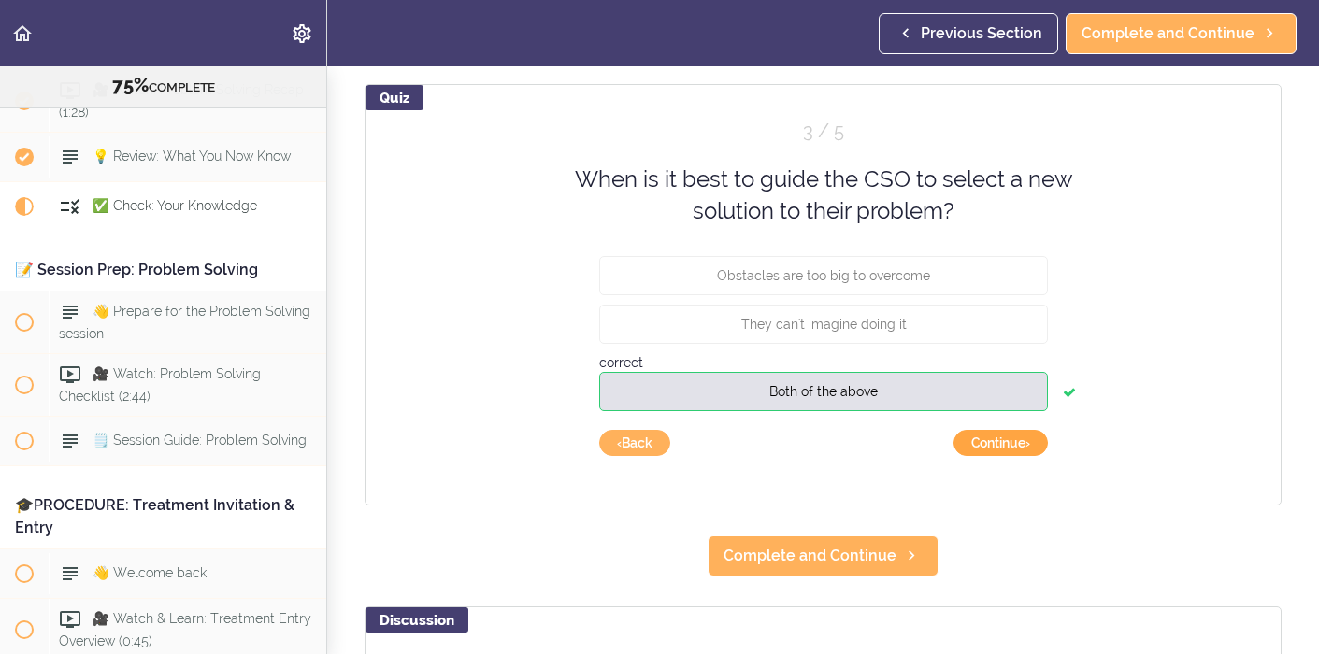
click at [1018, 446] on button "Continue ›" at bounding box center [1001, 443] width 94 height 26
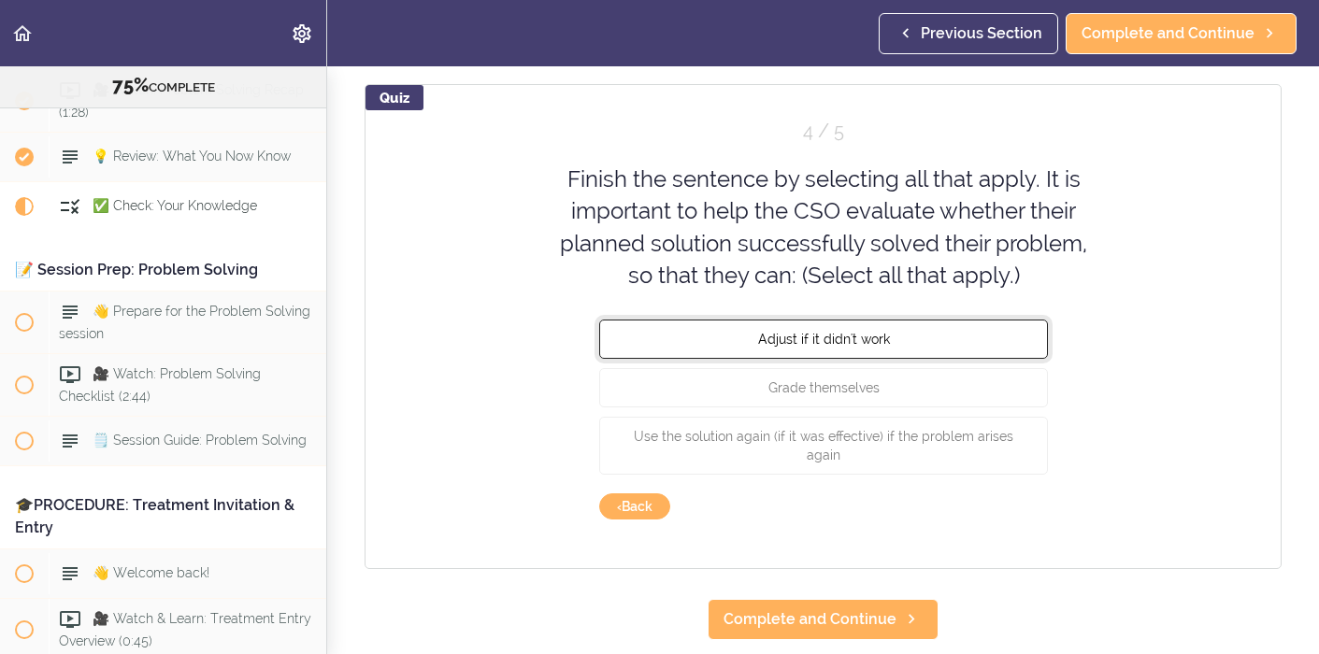
click at [1018, 324] on button "Adjust if it didn't work" at bounding box center [823, 339] width 449 height 39
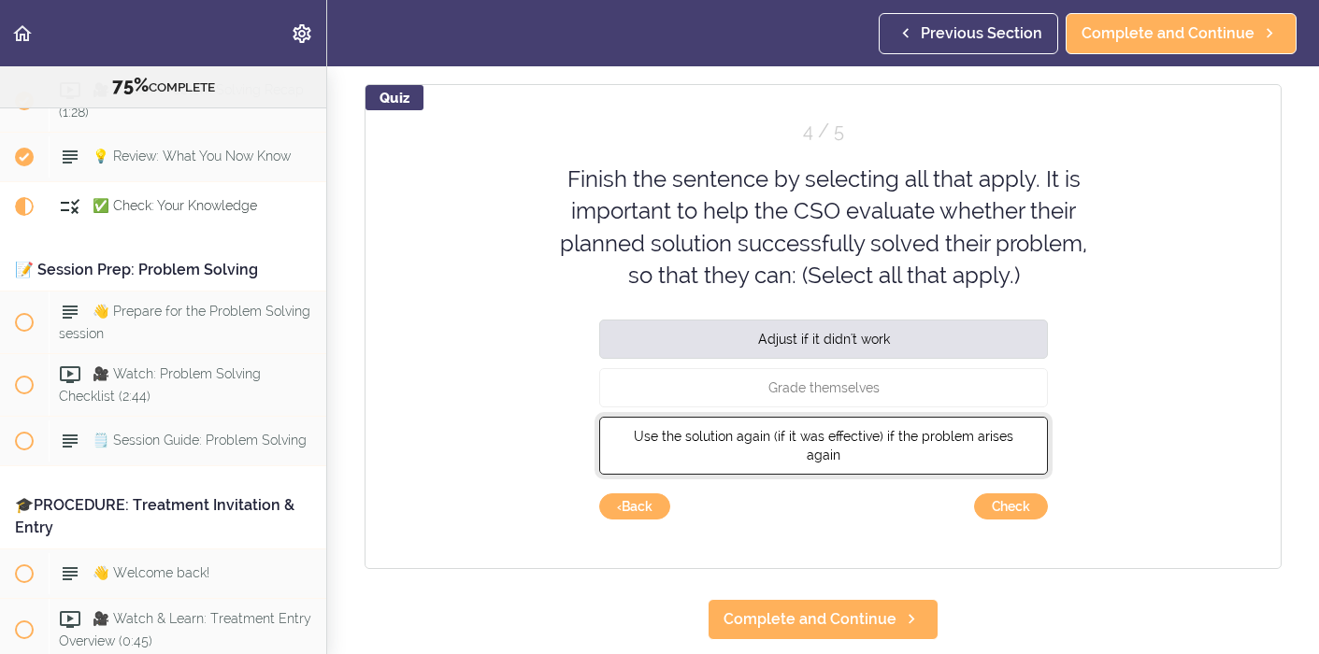
click at [988, 439] on span "Use the solution again (if it was effective) if the problem arises again" at bounding box center [824, 446] width 380 height 34
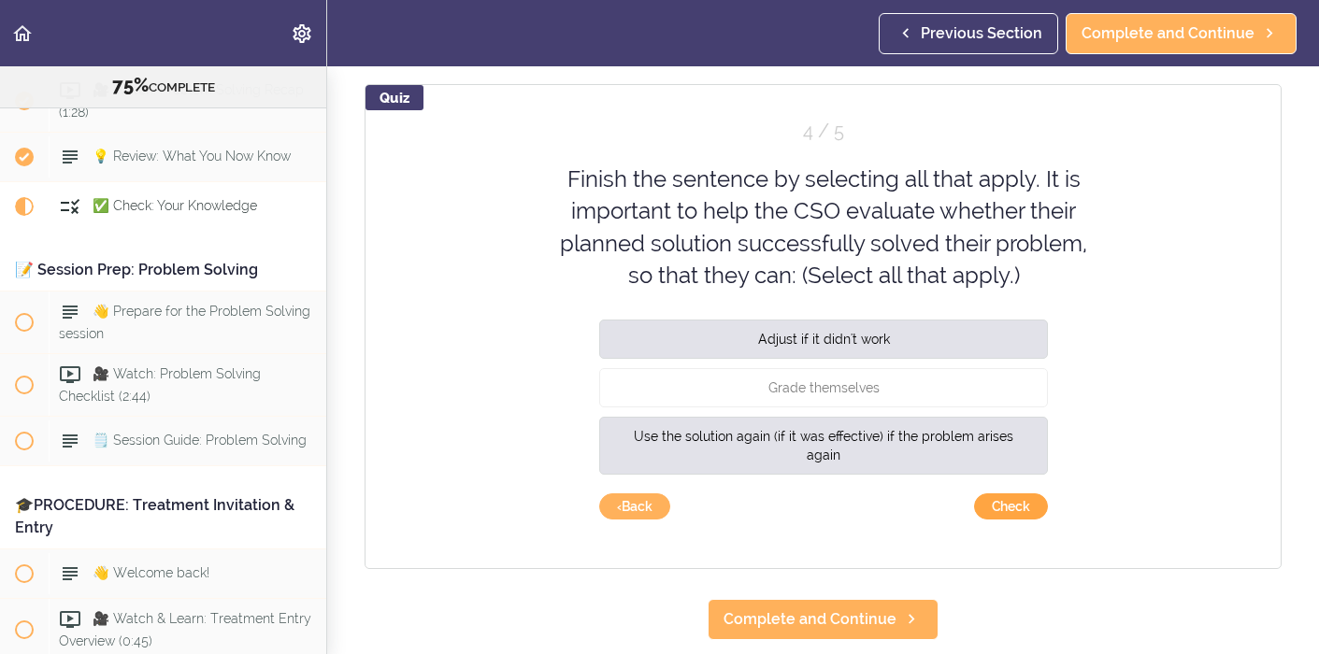
click at [1012, 504] on button "Check" at bounding box center [1011, 507] width 74 height 26
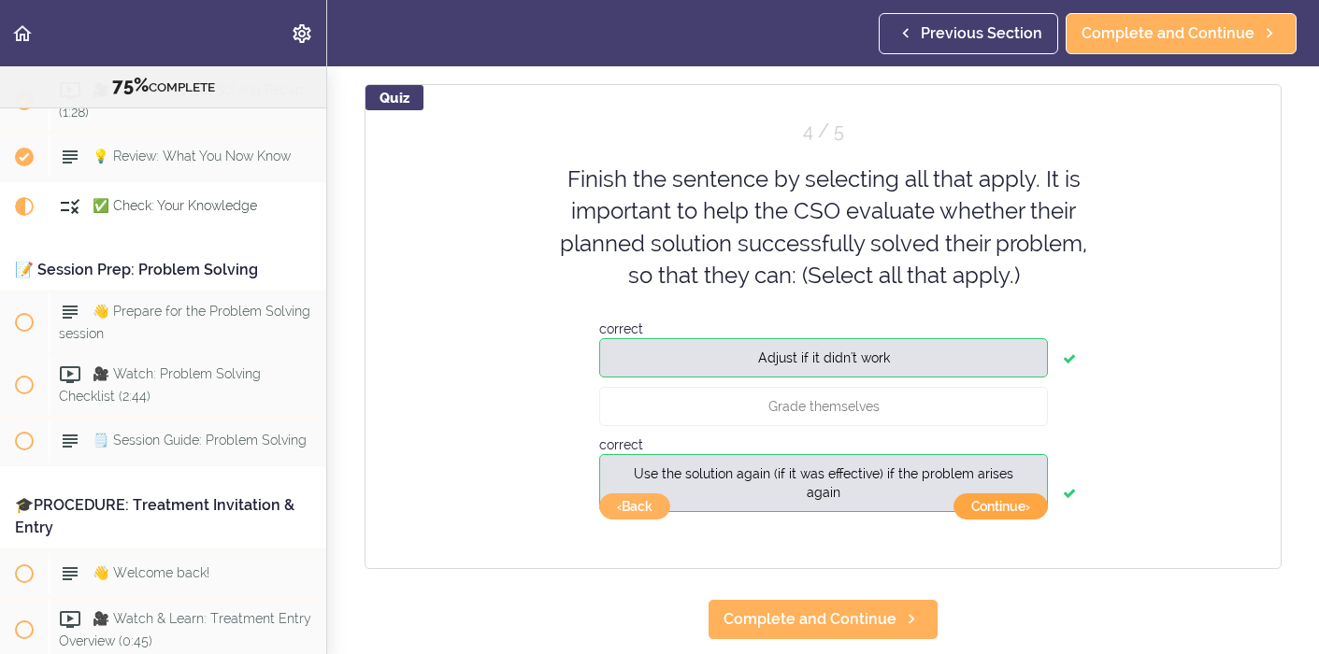
click at [1009, 505] on button "Continue ›" at bounding box center [1001, 507] width 94 height 26
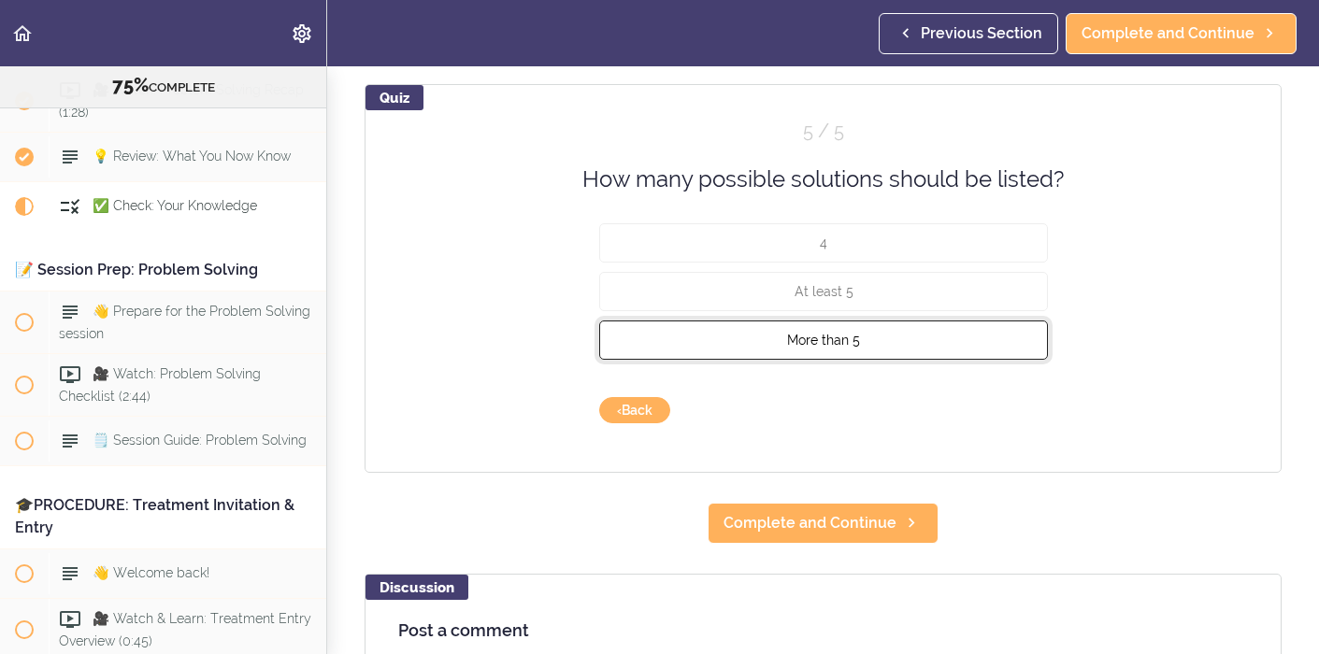
click at [952, 325] on button "More than 5" at bounding box center [823, 340] width 449 height 39
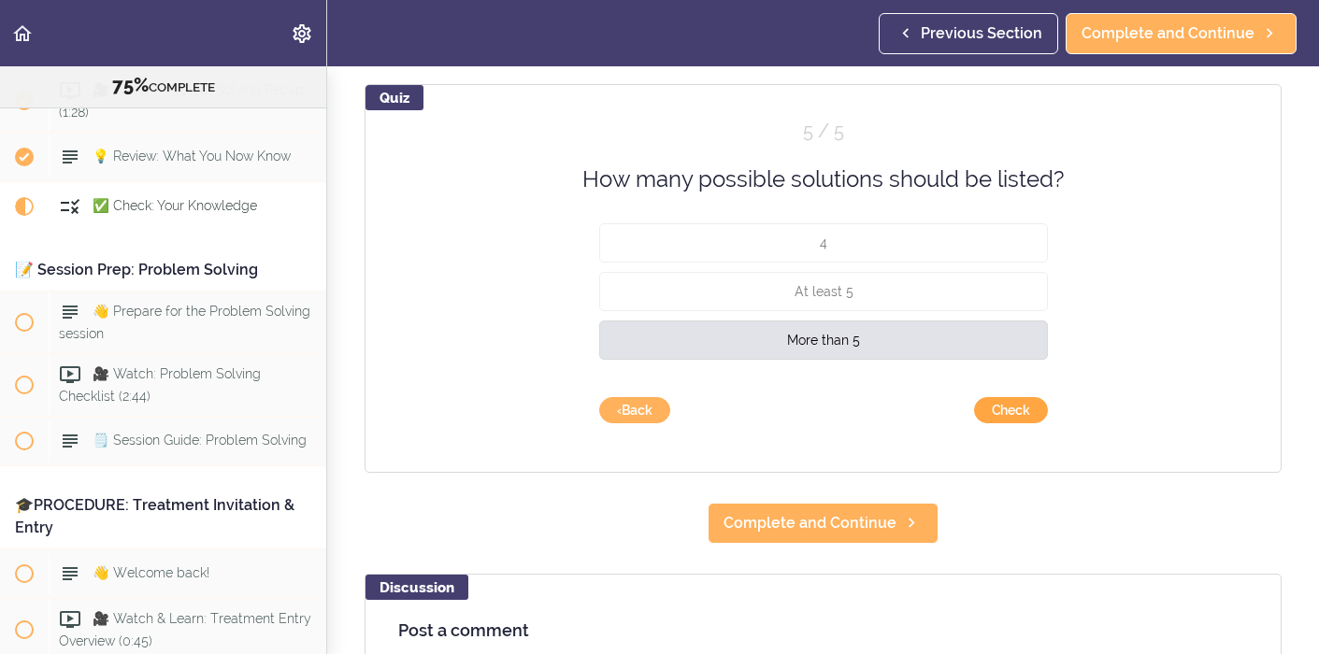
click at [1009, 402] on button "Check" at bounding box center [1011, 410] width 74 height 26
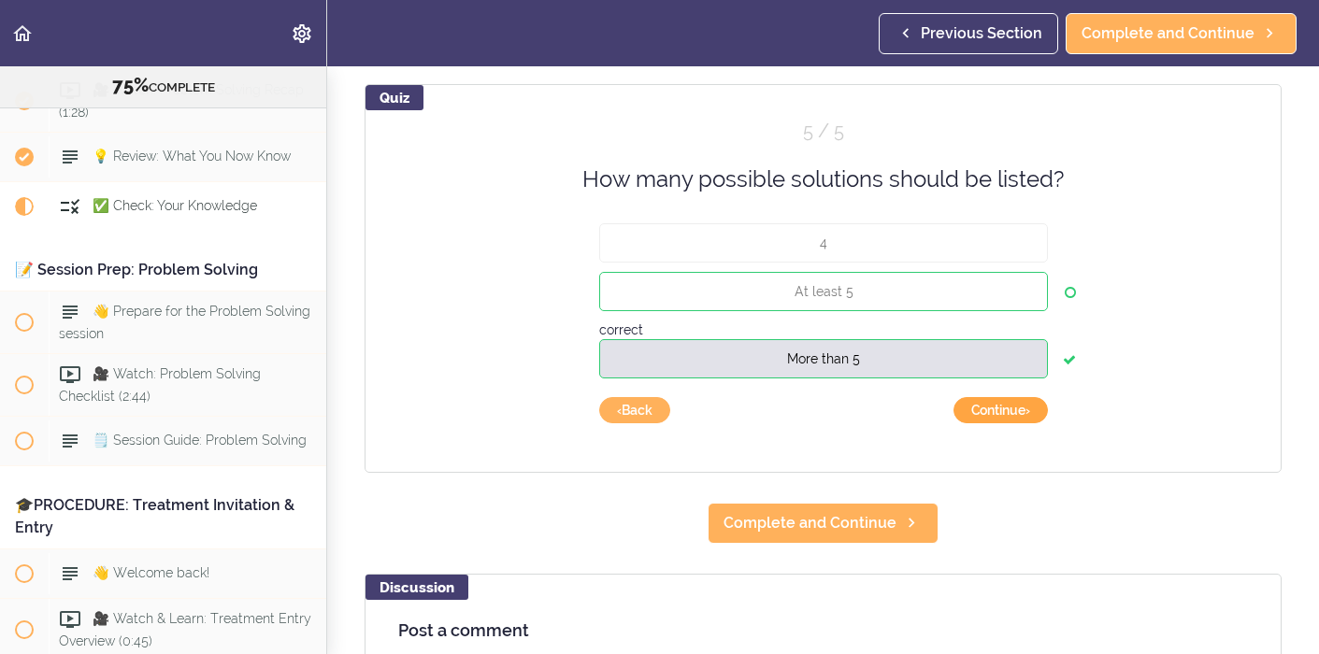
click at [1009, 412] on button "Continue ›" at bounding box center [1001, 410] width 94 height 26
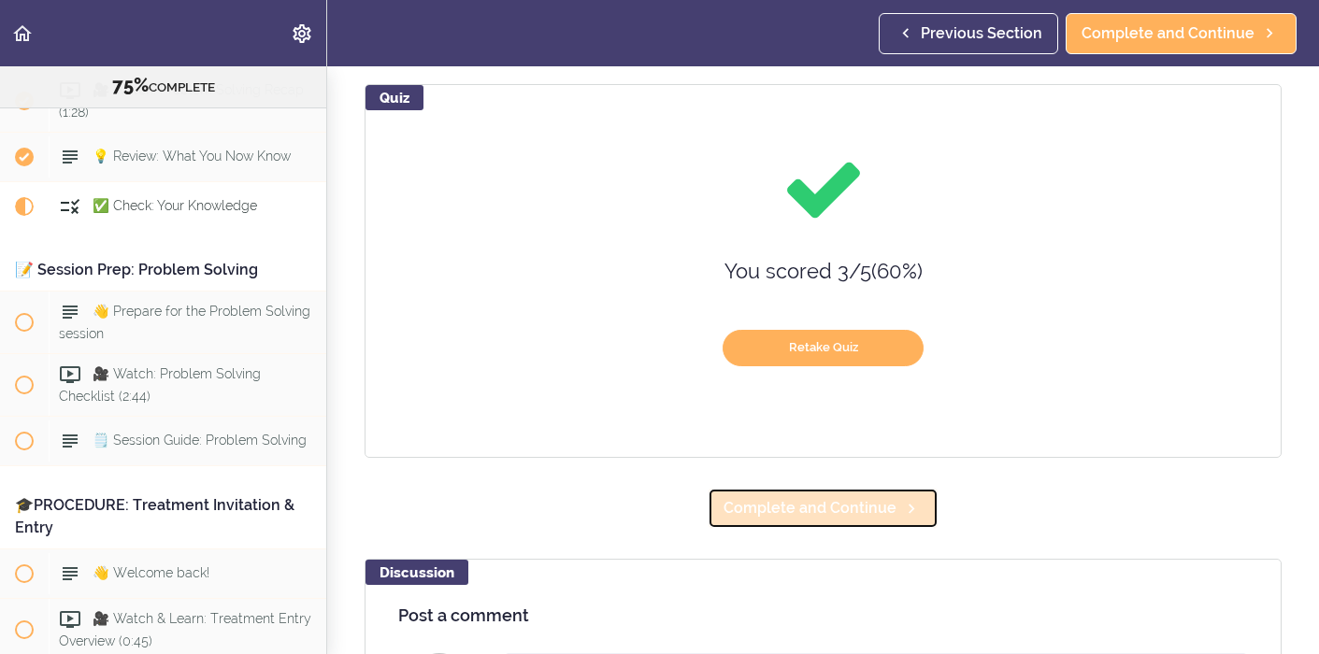
click at [863, 503] on span "Complete and Continue" at bounding box center [810, 508] width 173 height 22
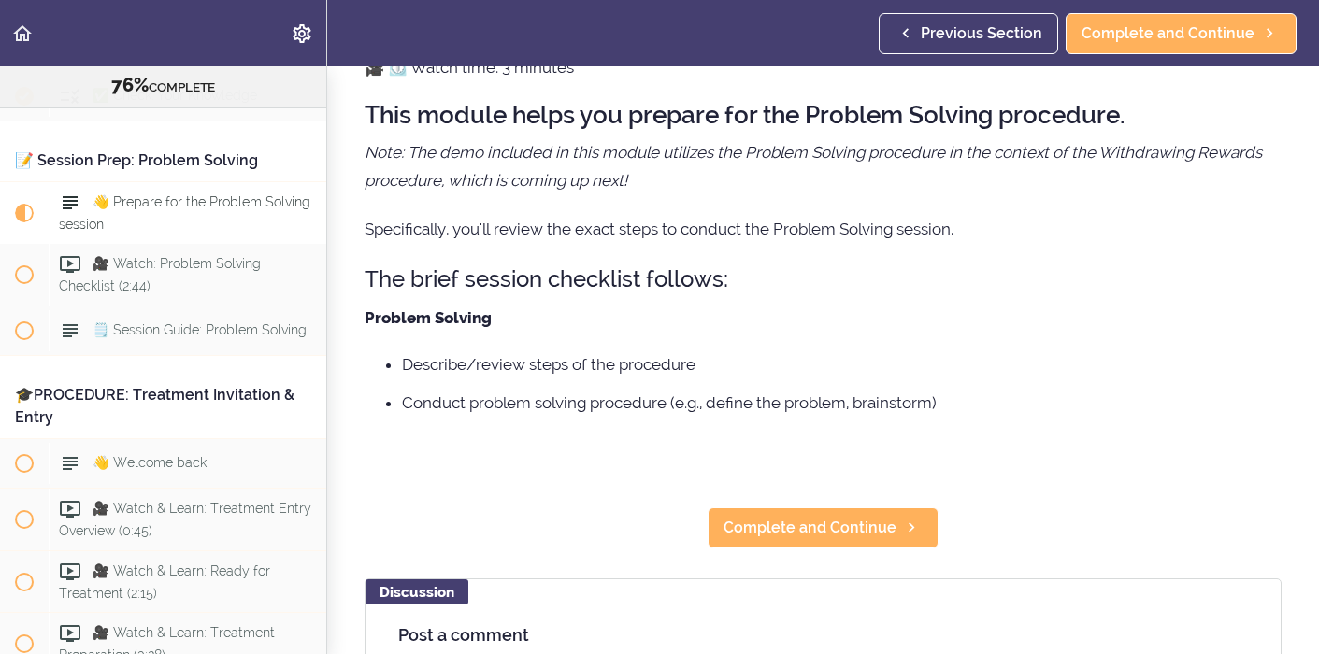
scroll to position [150, 0]
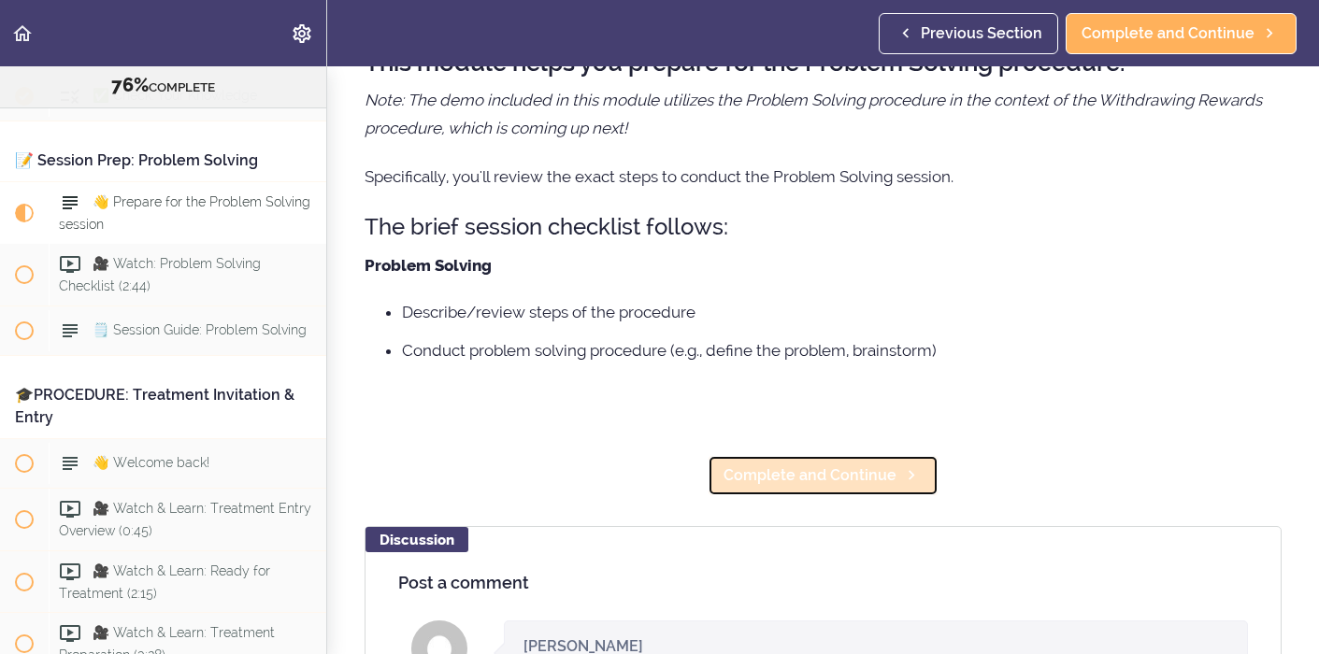
click at [853, 482] on span "Complete and Continue" at bounding box center [810, 476] width 173 height 22
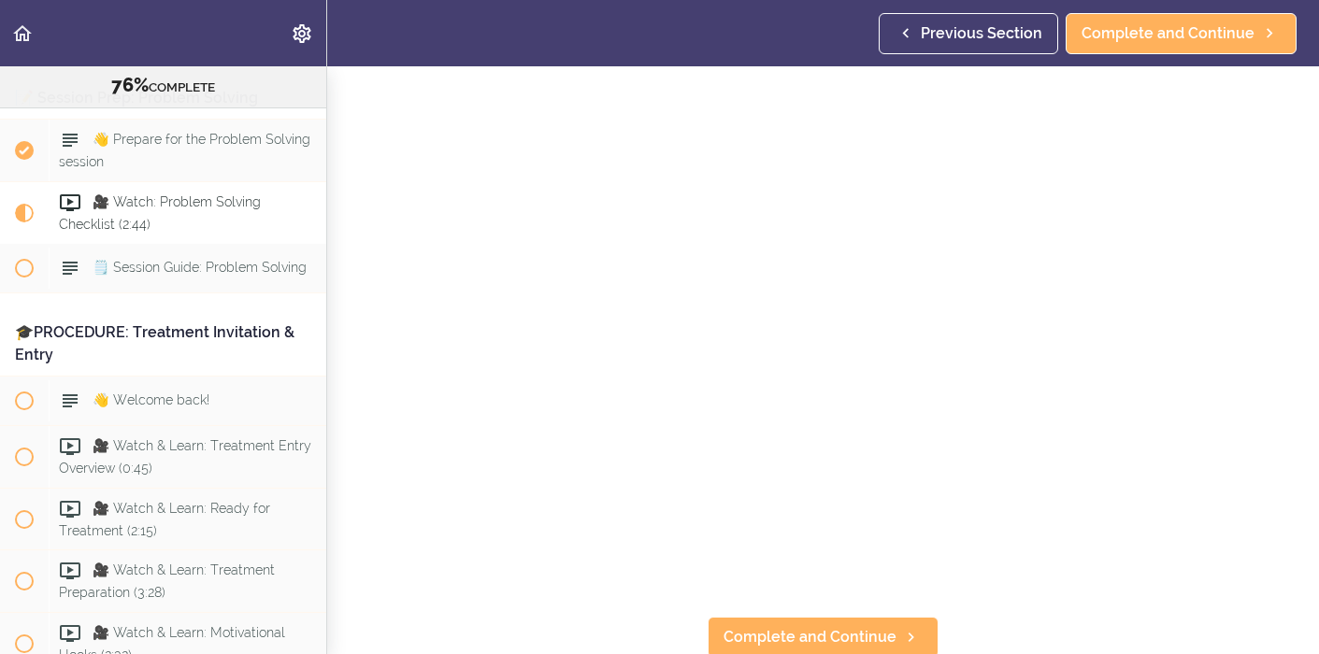
scroll to position [116, 0]
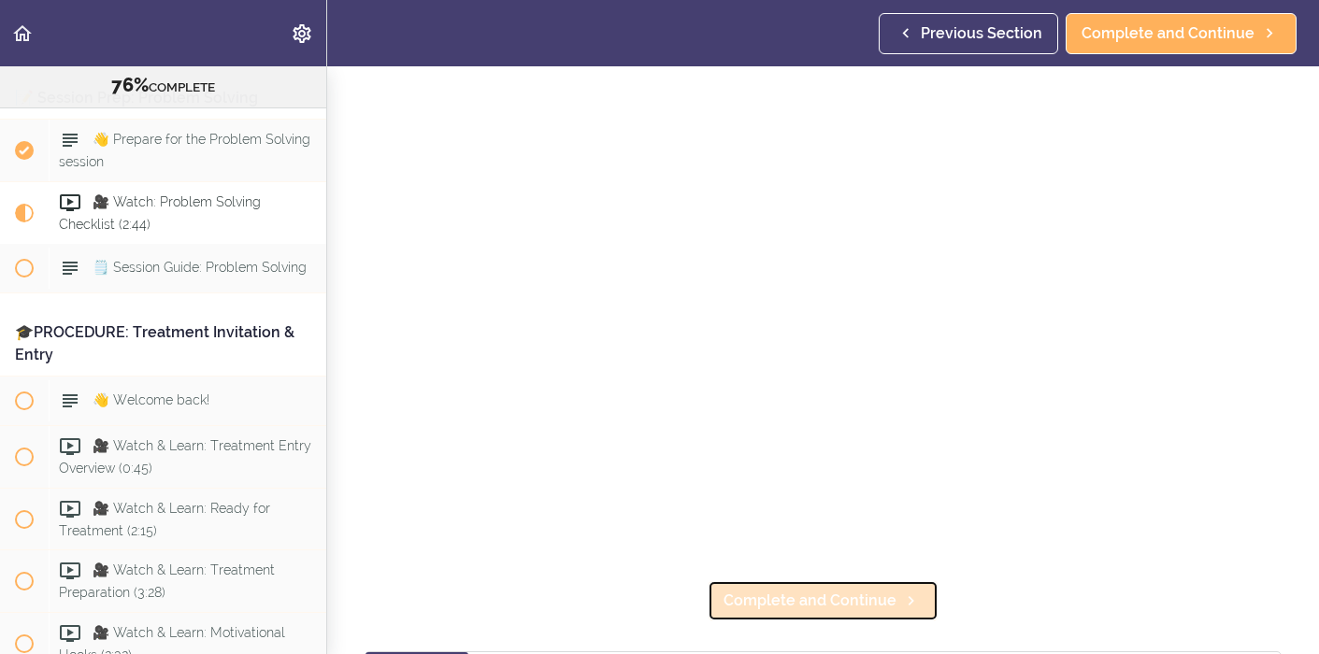
click at [841, 594] on span "Complete and Continue" at bounding box center [810, 601] width 173 height 22
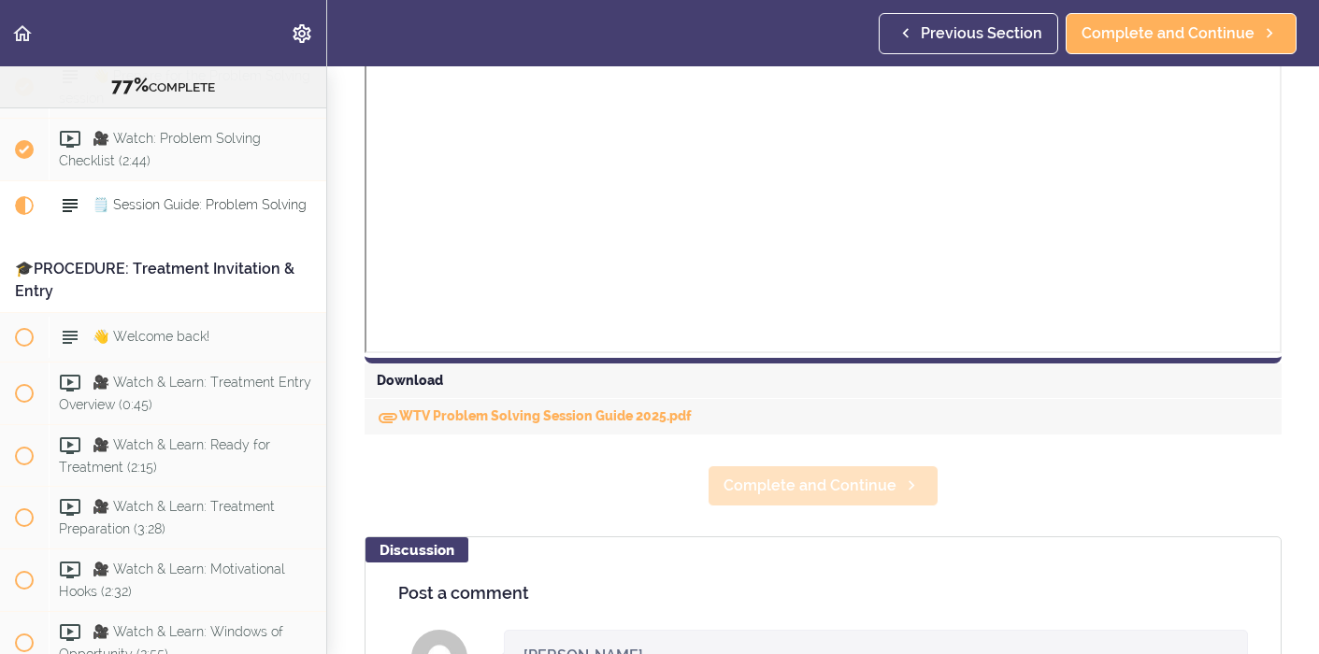
scroll to position [677, 0]
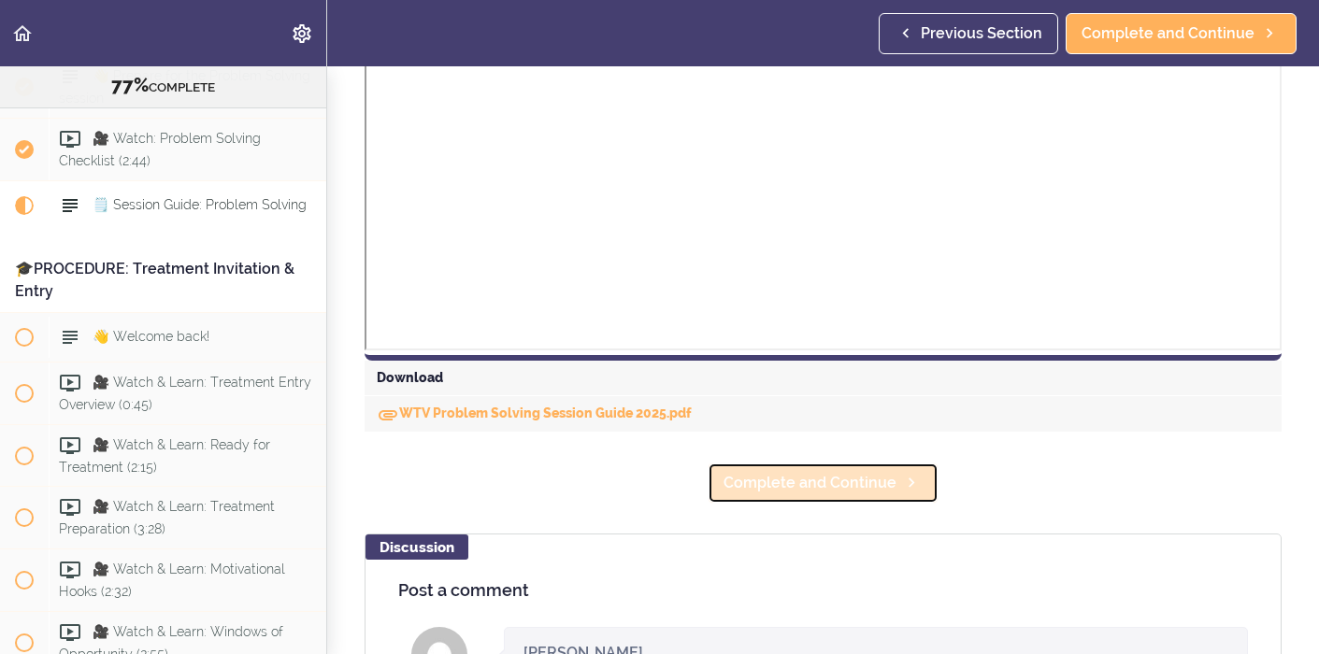
click at [828, 478] on span "Complete and Continue" at bounding box center [810, 483] width 173 height 22
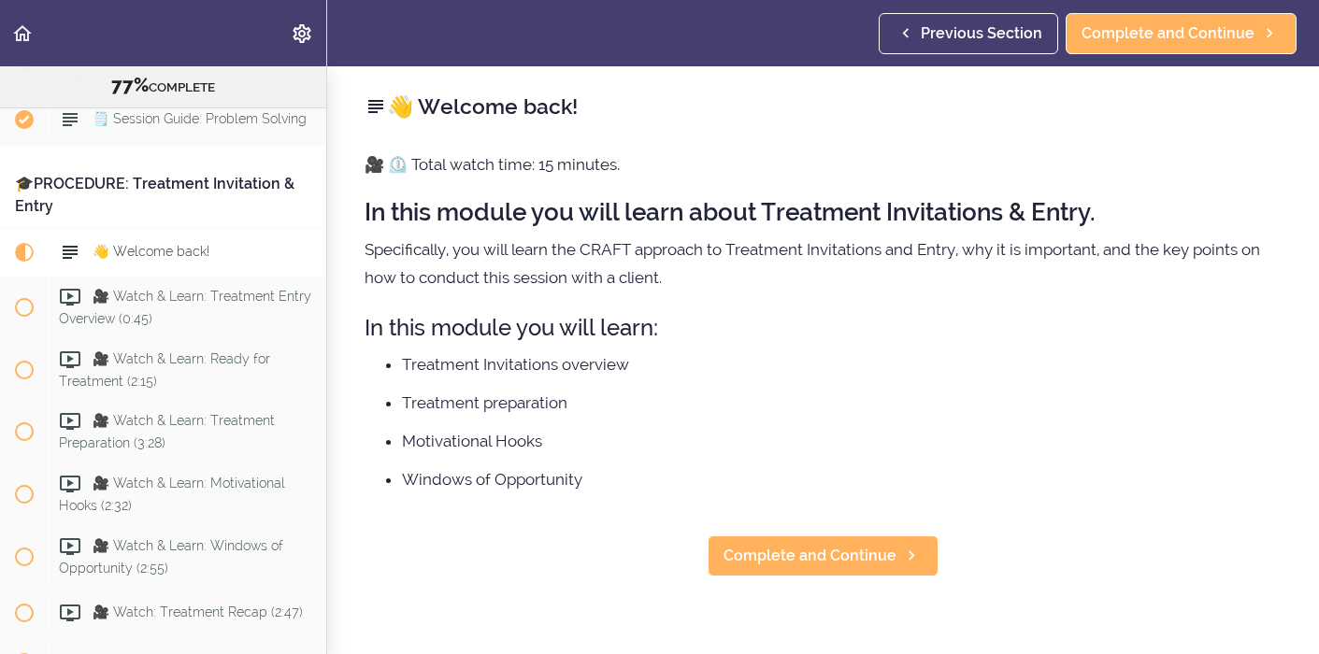
scroll to position [9810, 0]
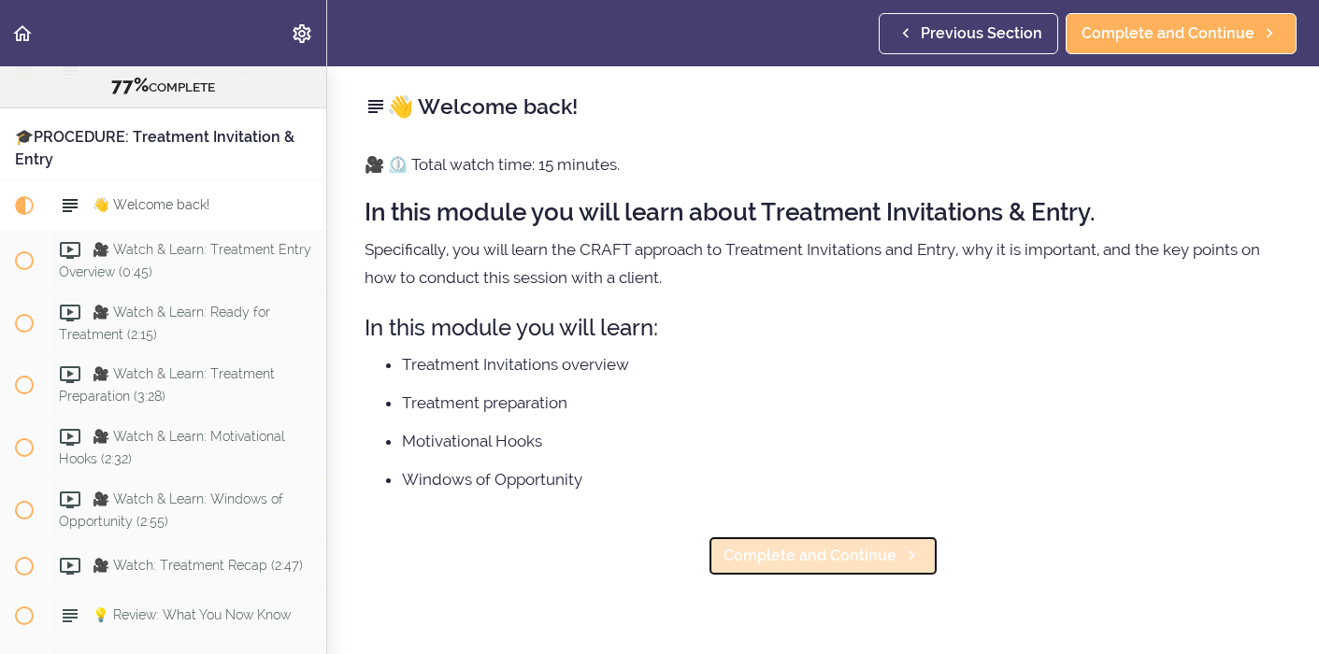
click at [842, 557] on span "Complete and Continue" at bounding box center [810, 556] width 173 height 22
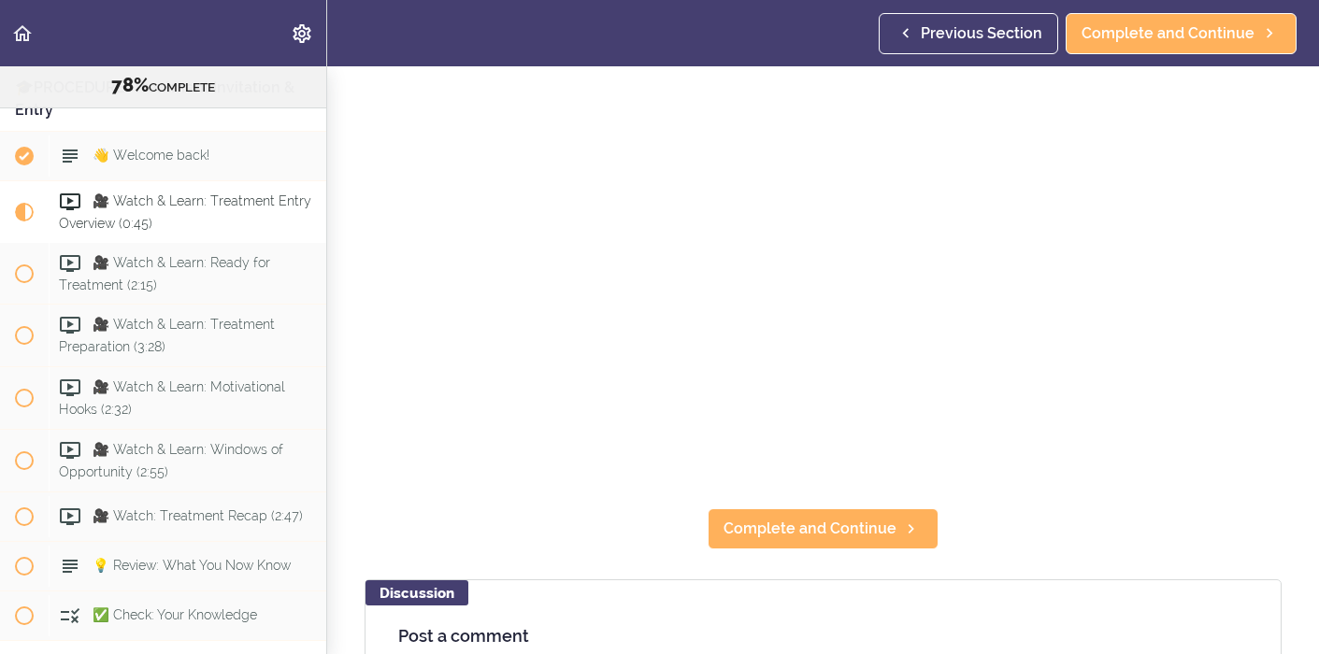
scroll to position [198, 0]
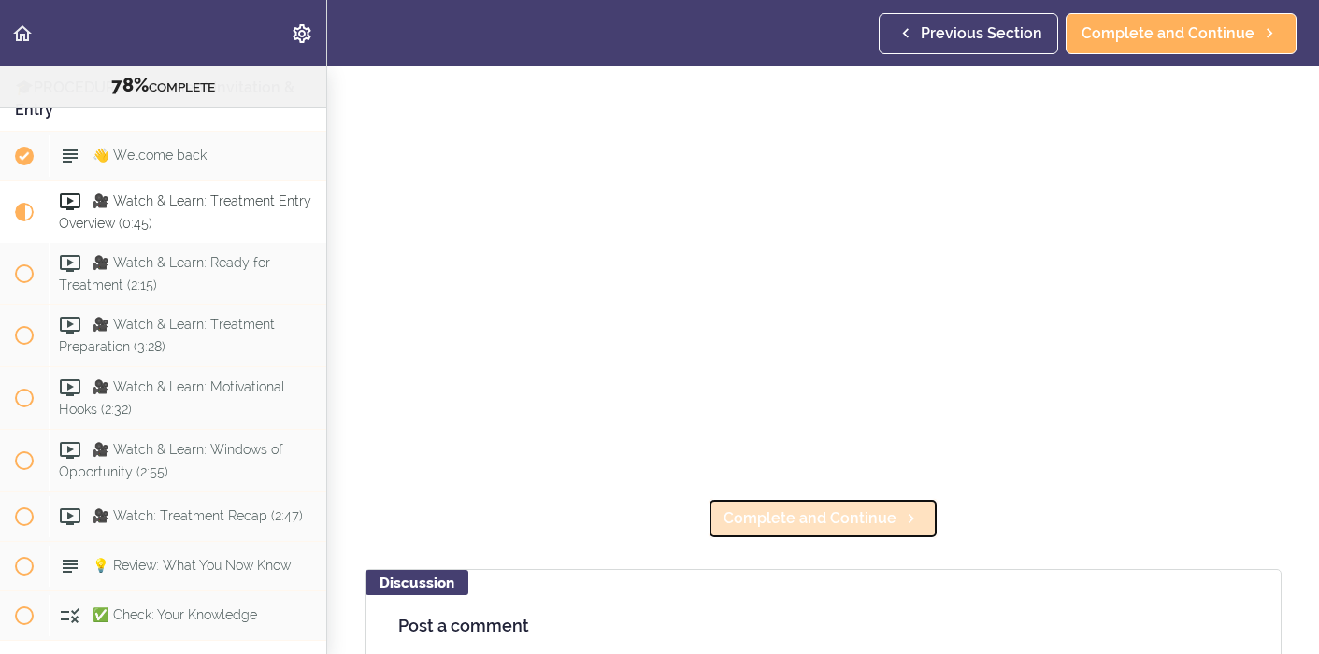
click at [866, 524] on span "Complete and Continue" at bounding box center [810, 519] width 173 height 22
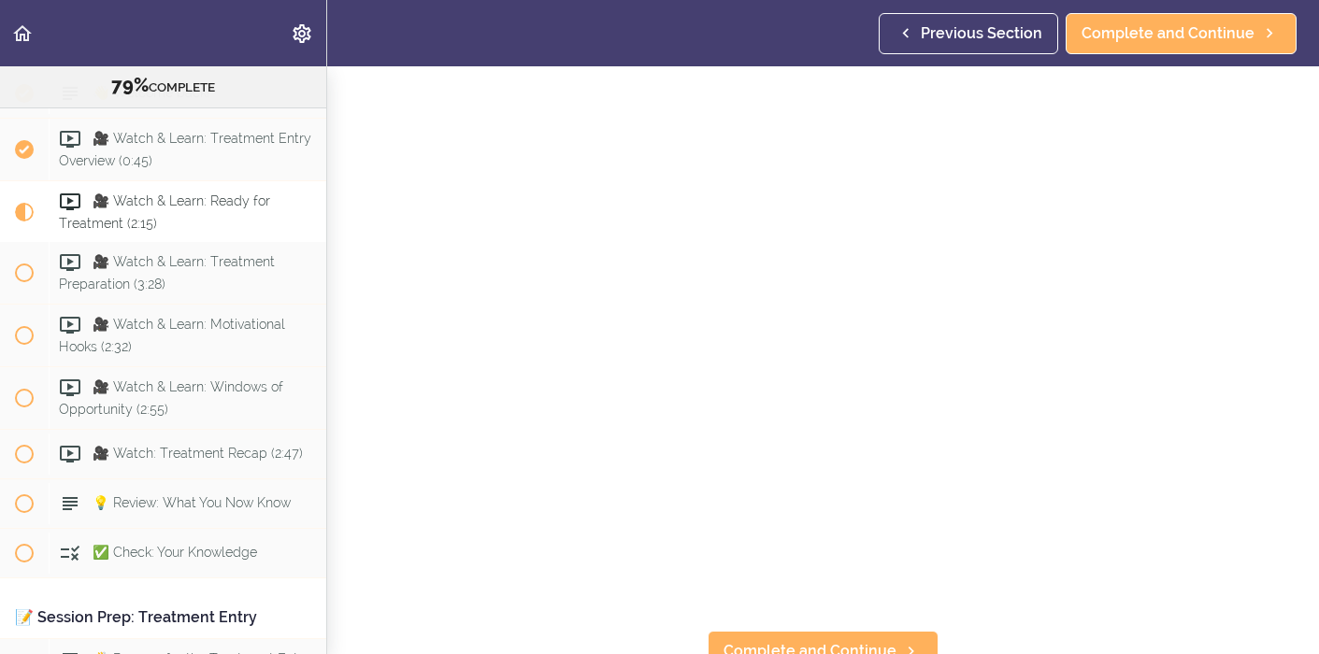
scroll to position [82, 0]
click at [893, 628] on span "Complete and Continue" at bounding box center [810, 635] width 173 height 22
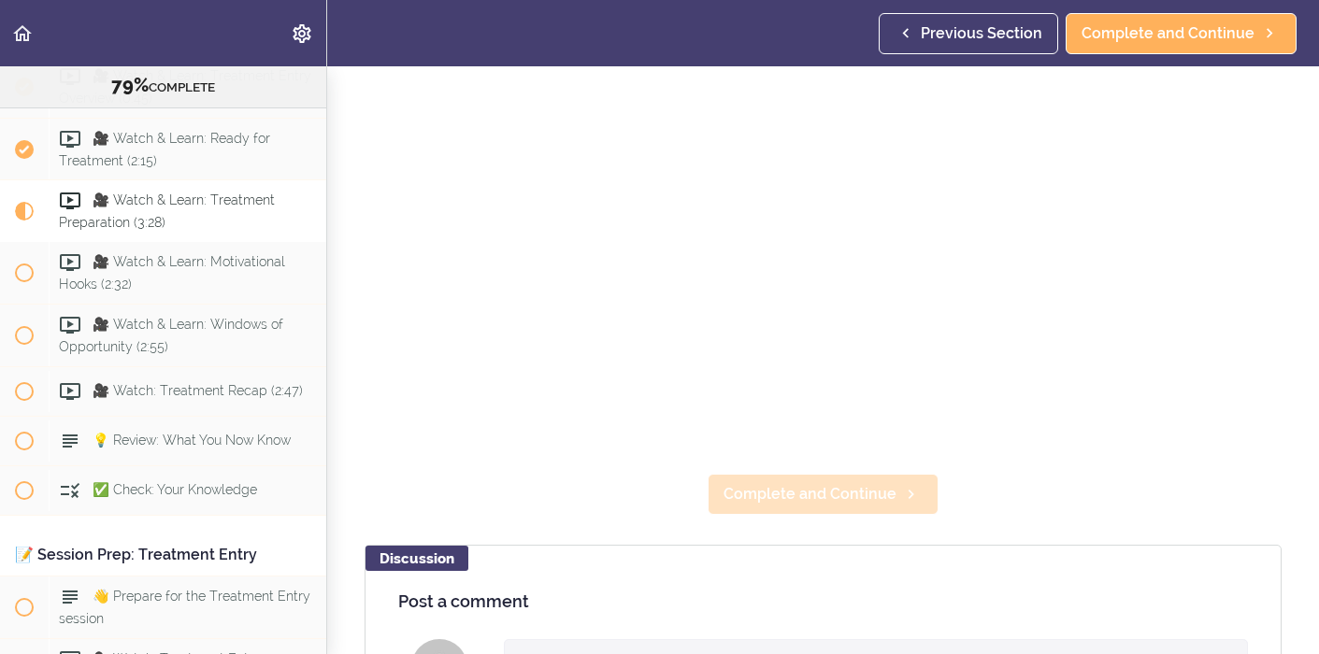
scroll to position [234, 0]
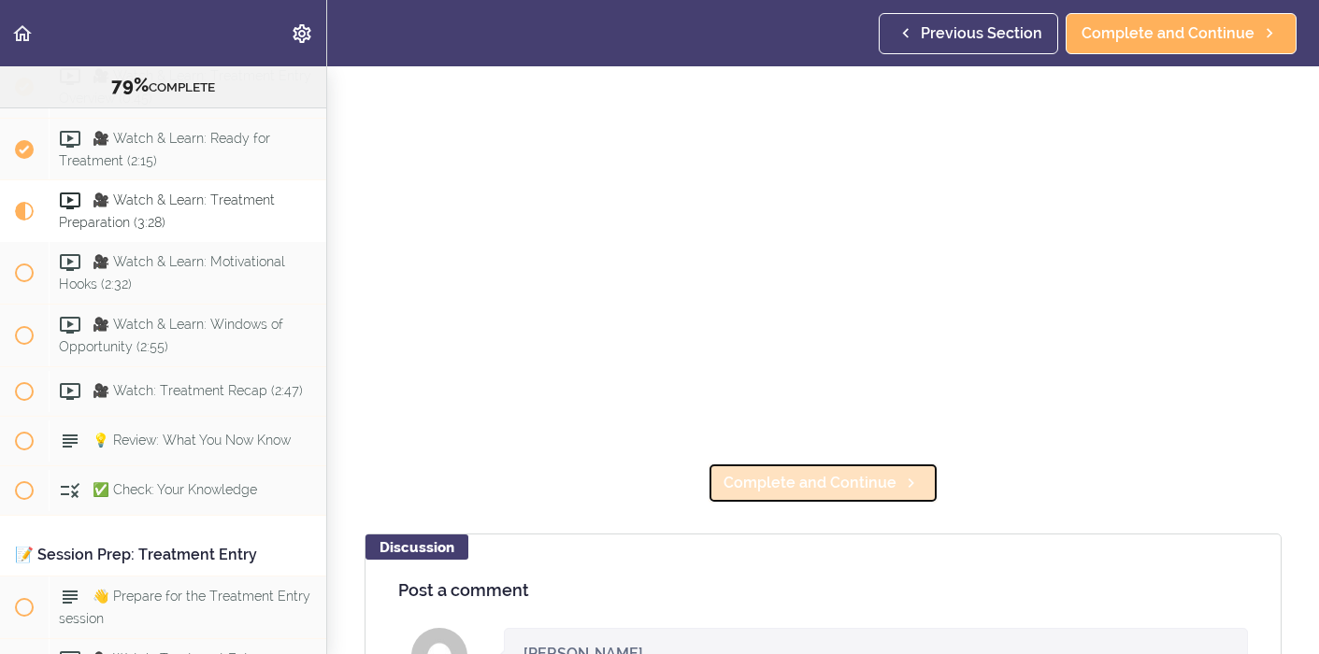
click at [855, 483] on span "Complete and Continue" at bounding box center [810, 483] width 173 height 22
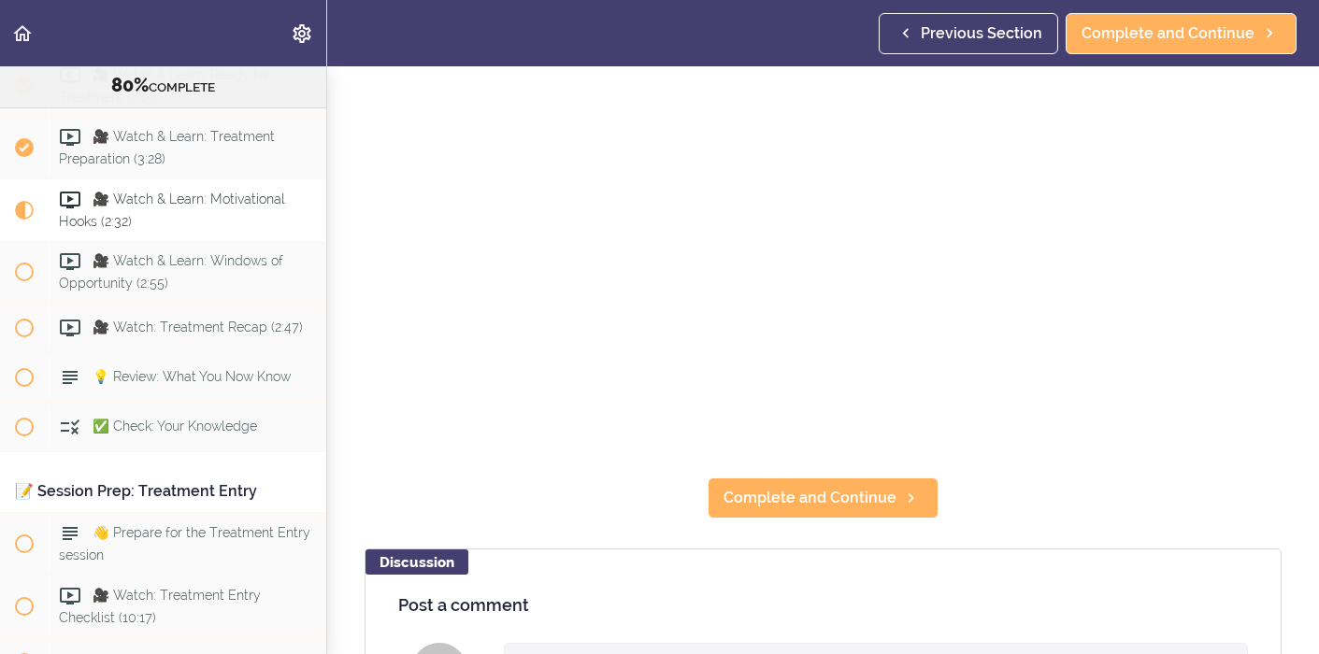
scroll to position [250, 0]
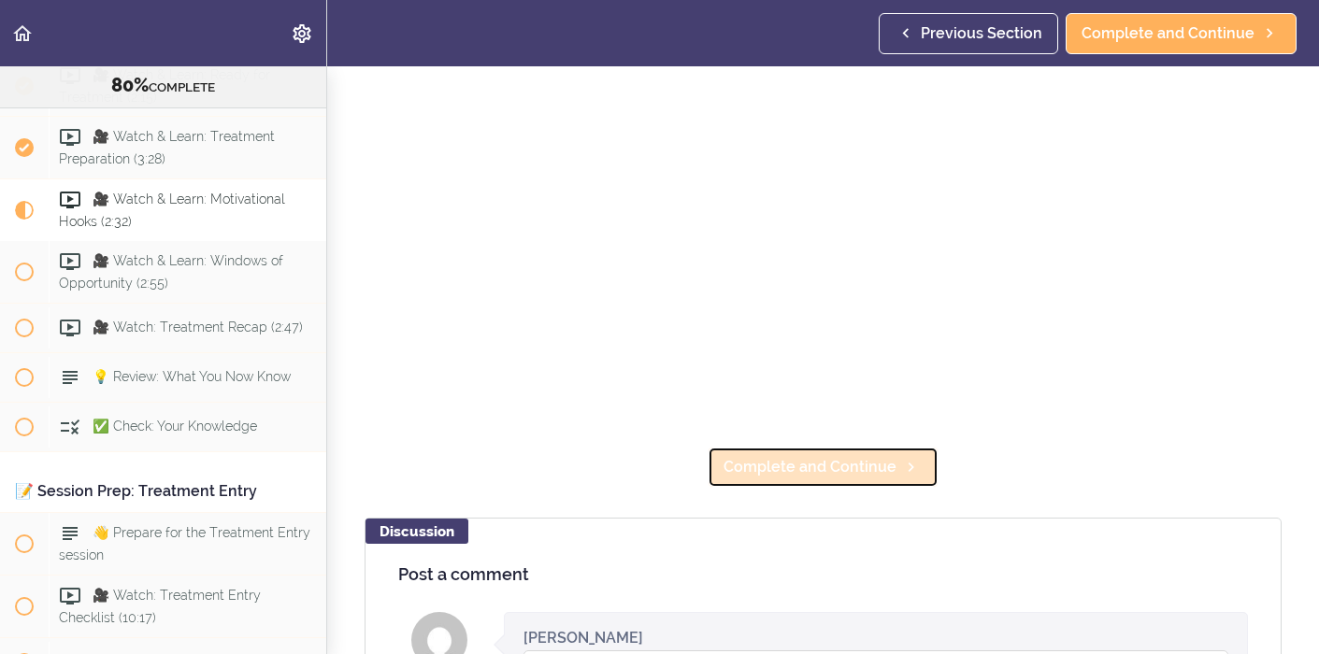
click at [847, 463] on span "Complete and Continue" at bounding box center [810, 467] width 173 height 22
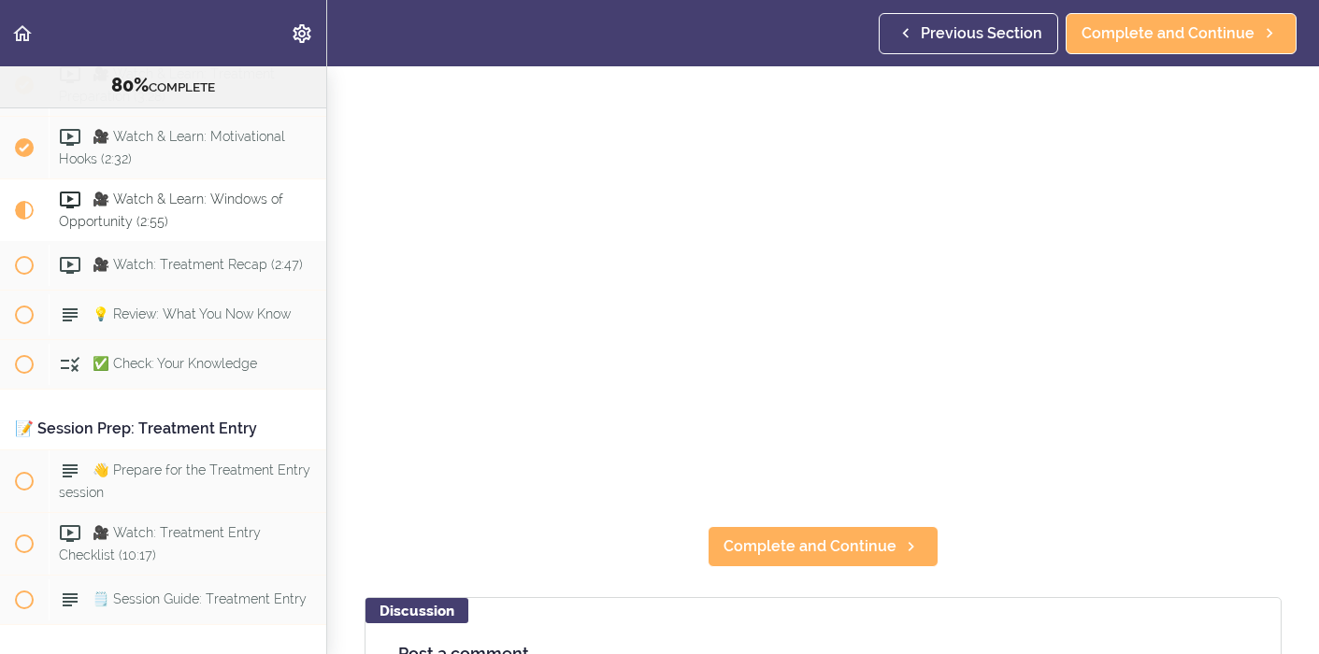
scroll to position [195, 0]
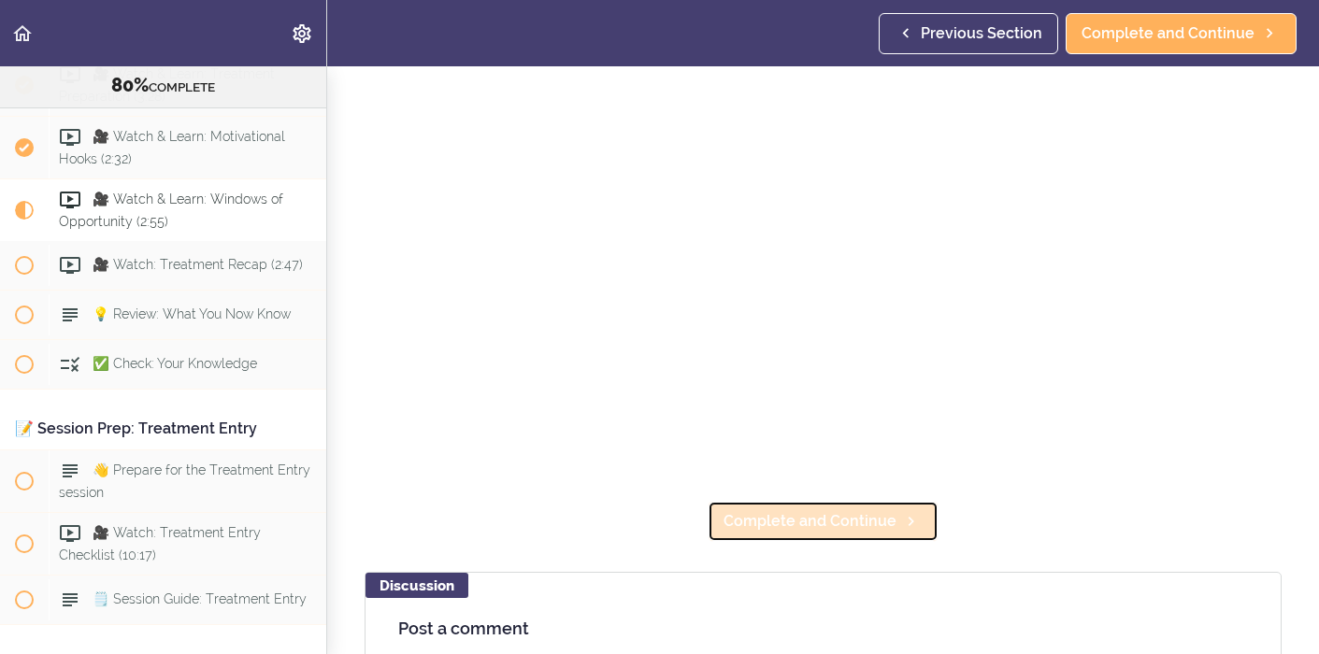
click at [849, 521] on span "Complete and Continue" at bounding box center [810, 521] width 173 height 22
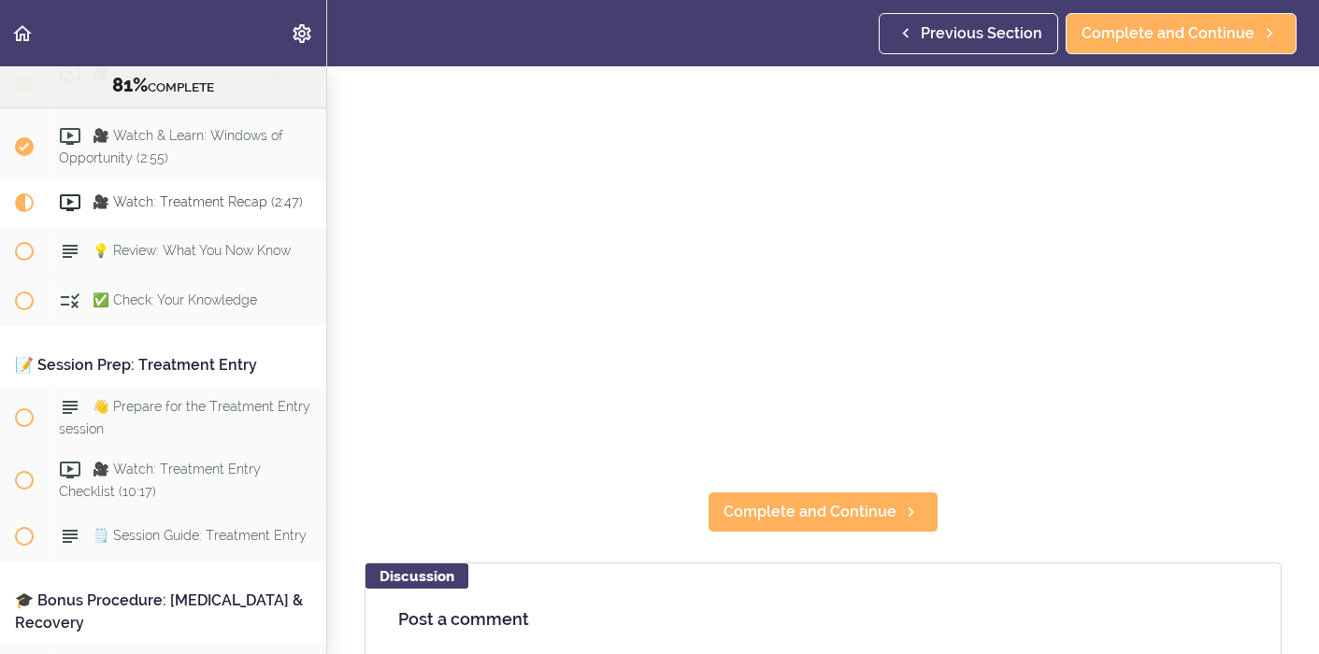
scroll to position [234, 0]
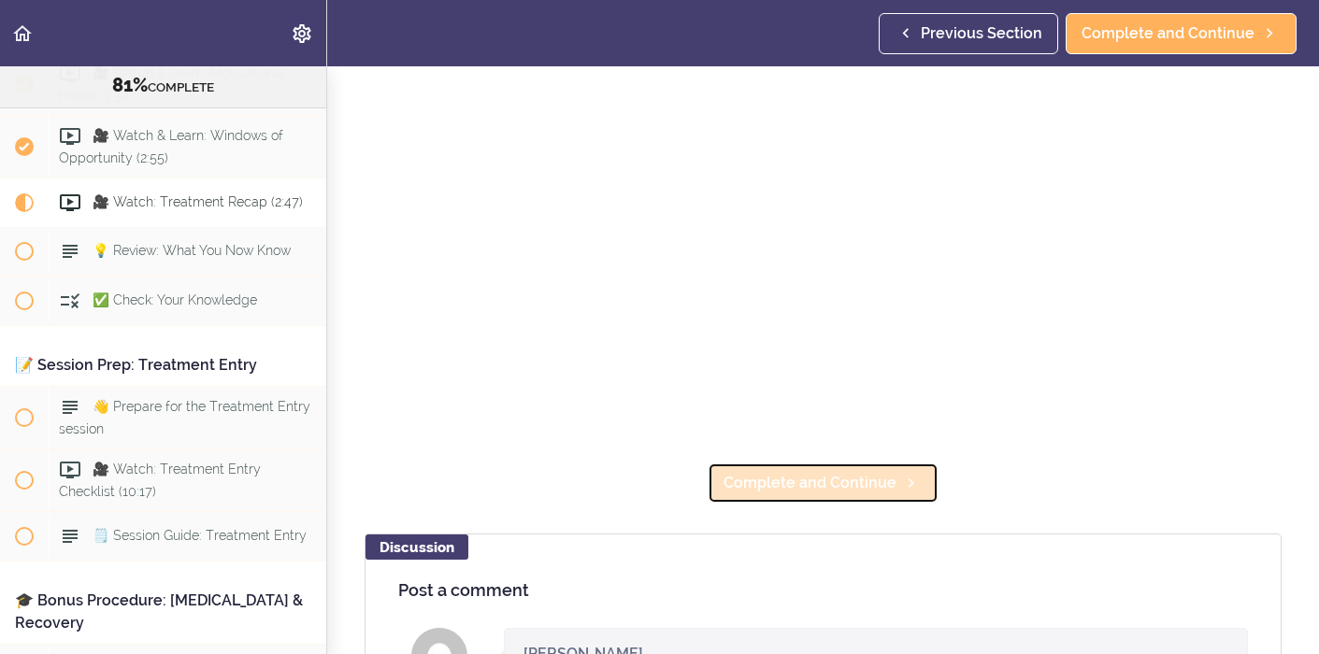
click at [840, 488] on span "Complete and Continue" at bounding box center [810, 483] width 173 height 22
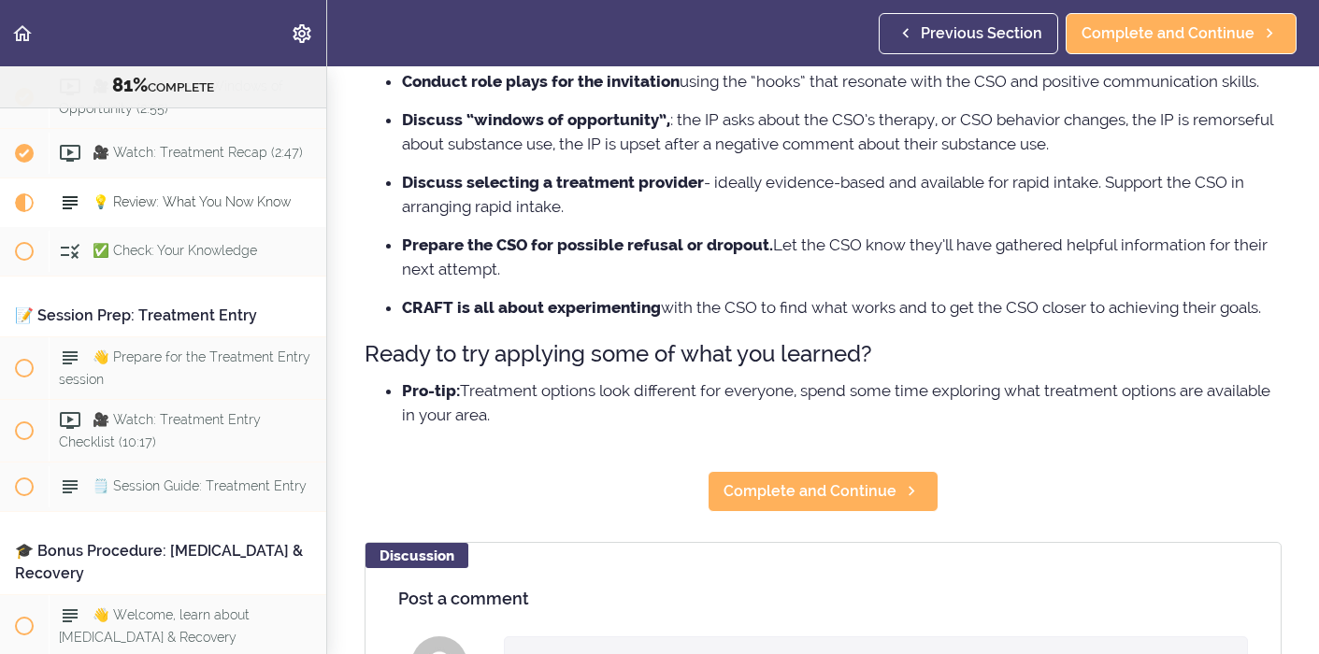
scroll to position [342, 0]
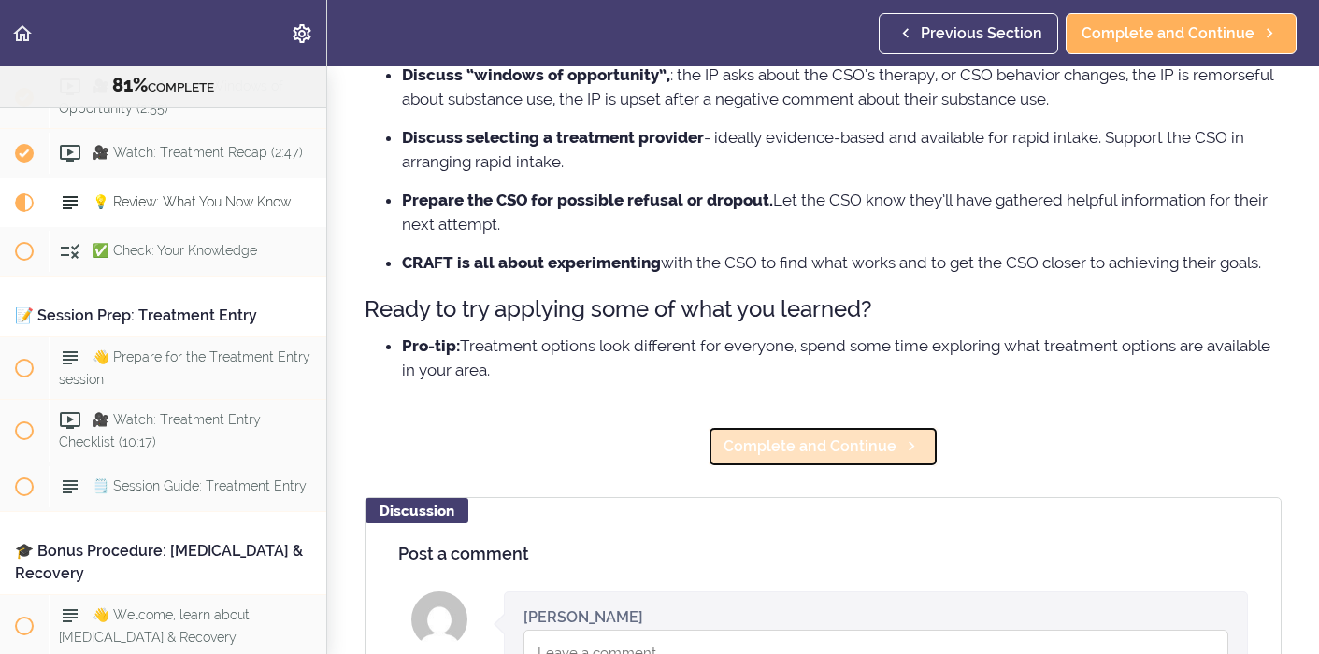
click at [836, 453] on span "Complete and Continue" at bounding box center [810, 447] width 173 height 22
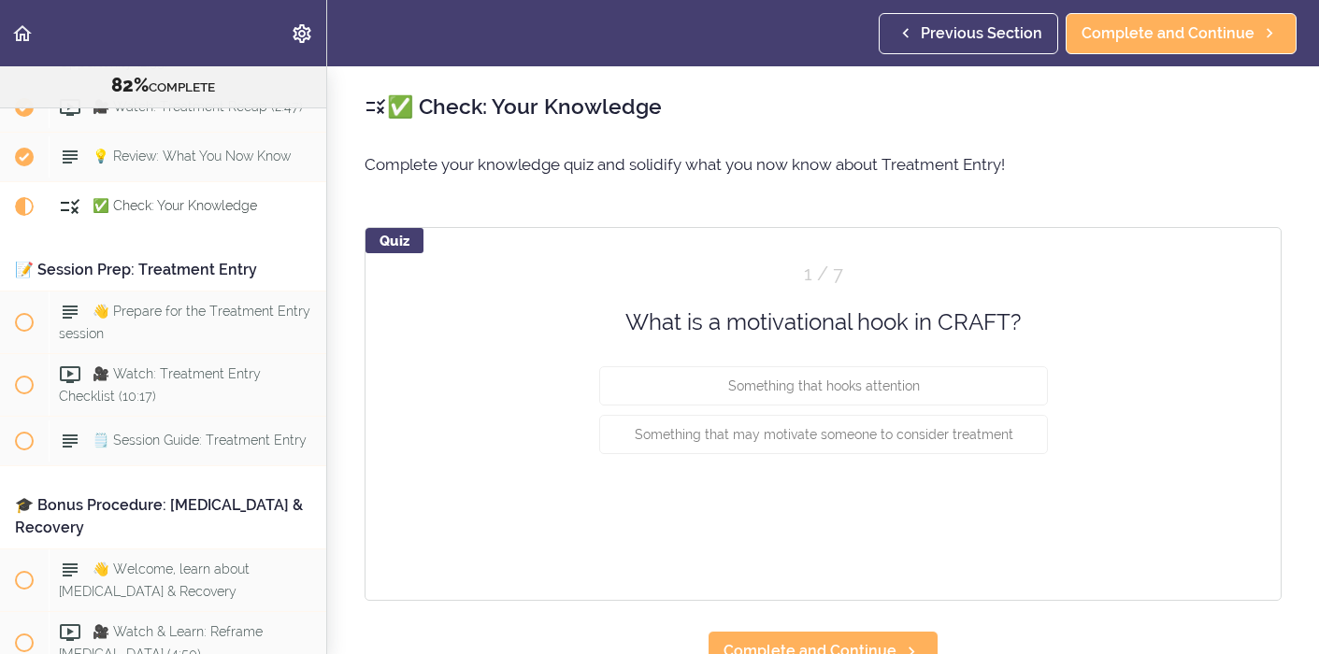
scroll to position [10274, 0]
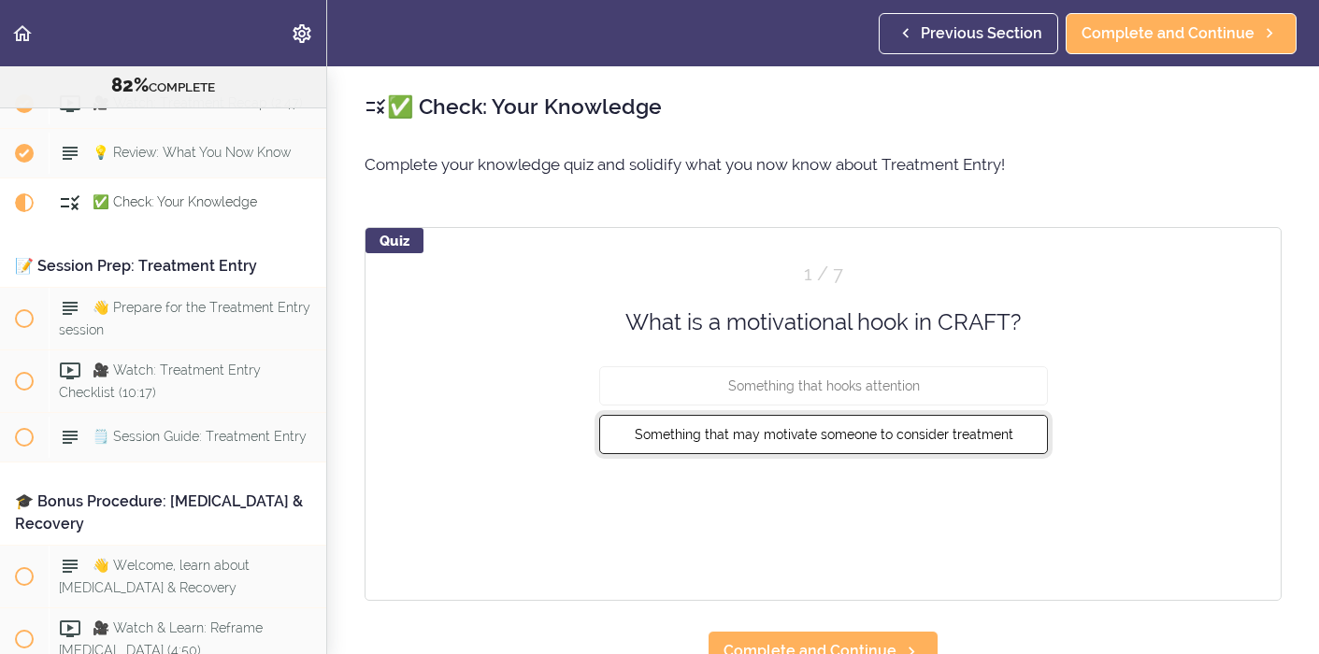
click at [941, 434] on span "Something that may motivate someone to consider treatment" at bounding box center [823, 434] width 379 height 15
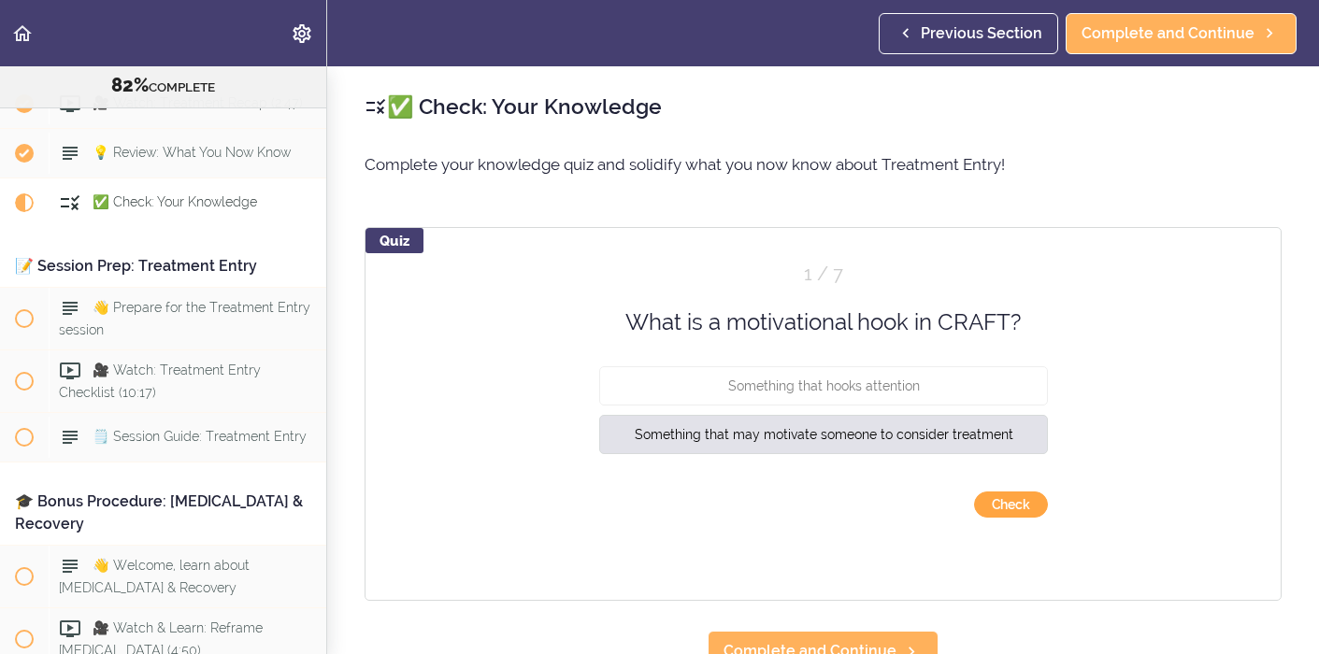
click at [1013, 506] on button "Check" at bounding box center [1011, 505] width 74 height 26
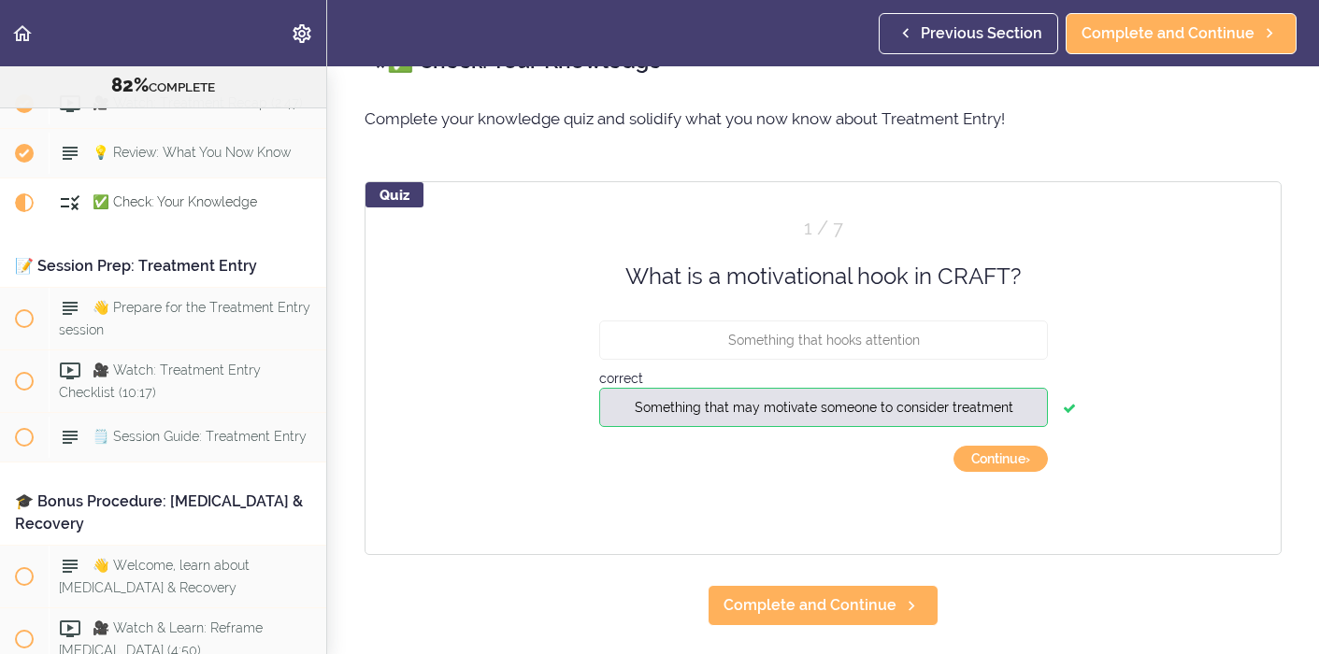
scroll to position [49, 0]
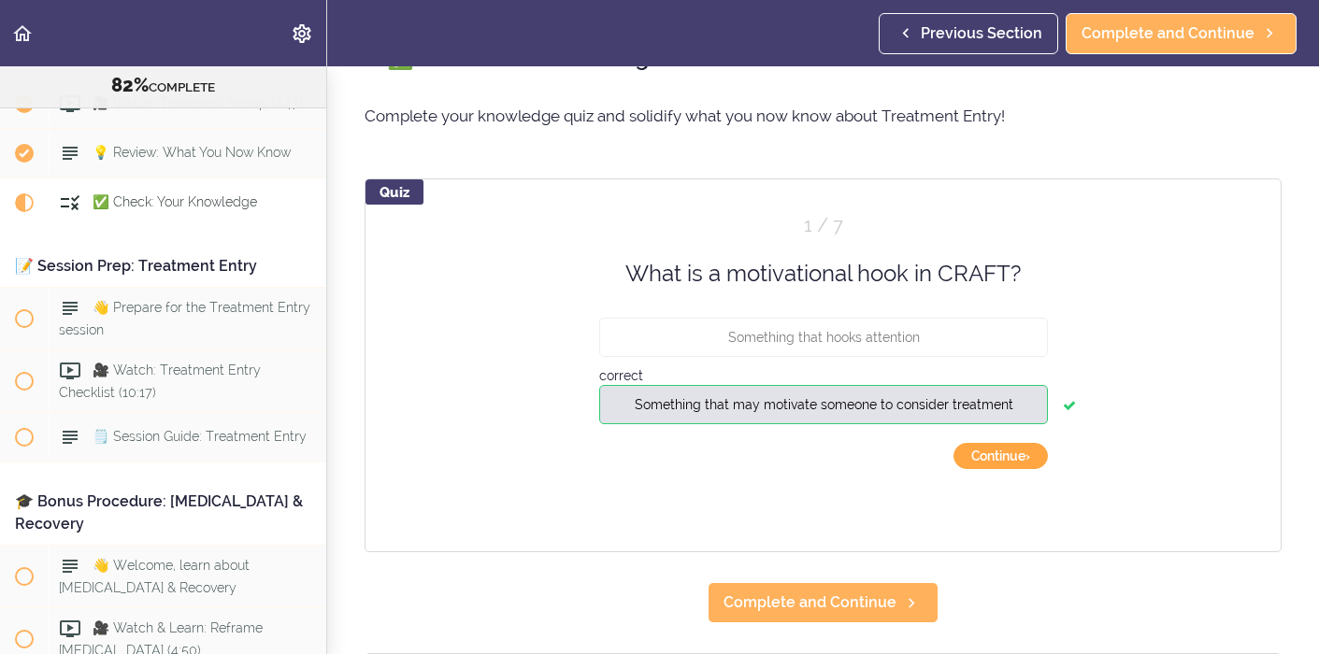
click at [1007, 455] on button "Continue ›" at bounding box center [1001, 456] width 94 height 26
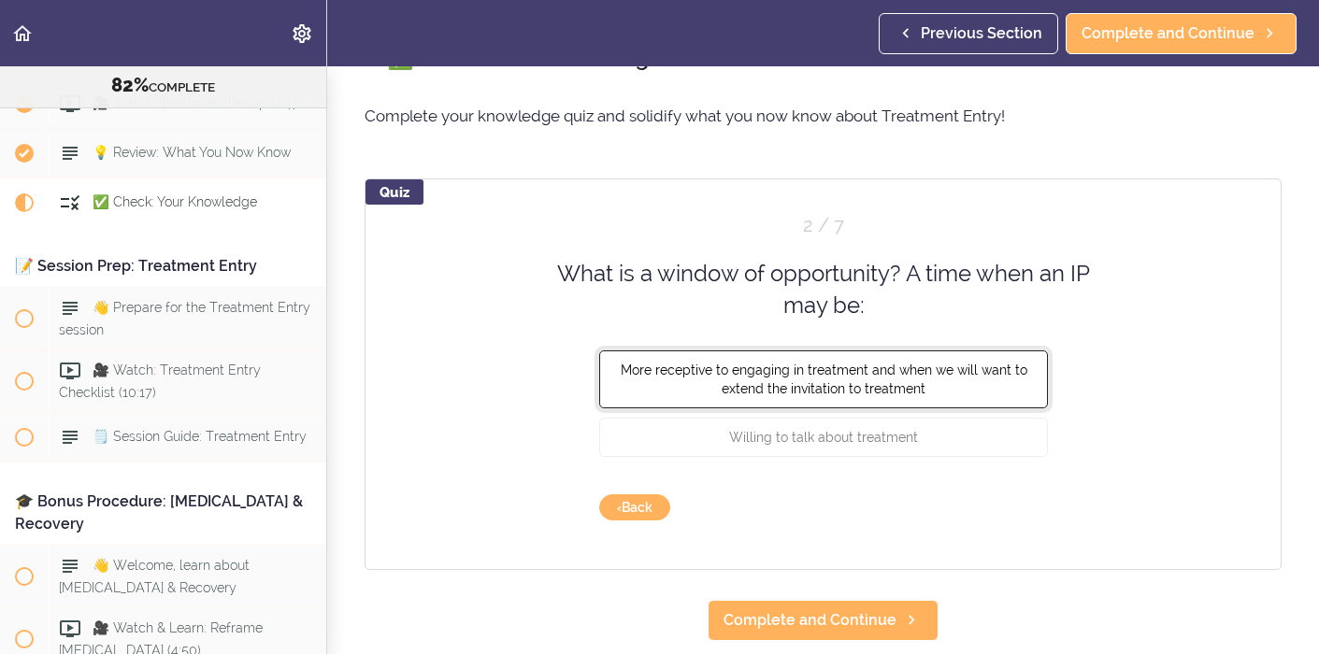
click at [979, 400] on button "More receptive to engaging in treatment and when we will want to extend the inv…" at bounding box center [823, 379] width 449 height 58
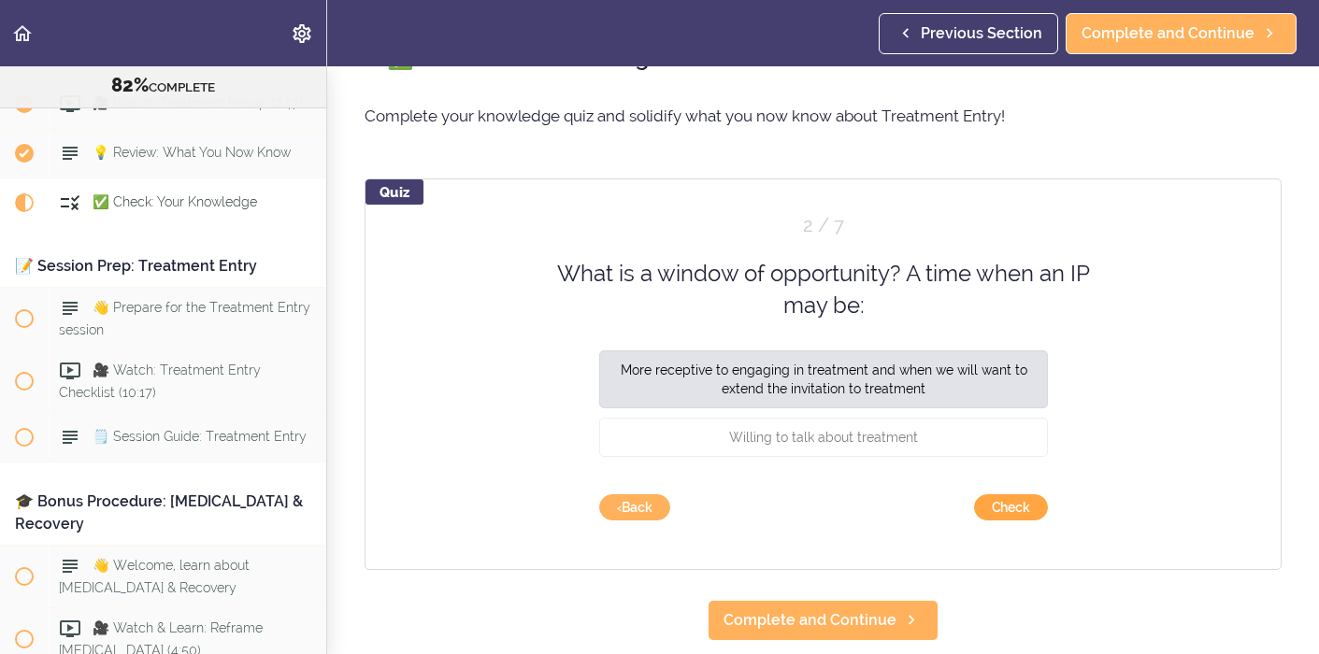
click at [996, 513] on button "Check" at bounding box center [1011, 508] width 74 height 26
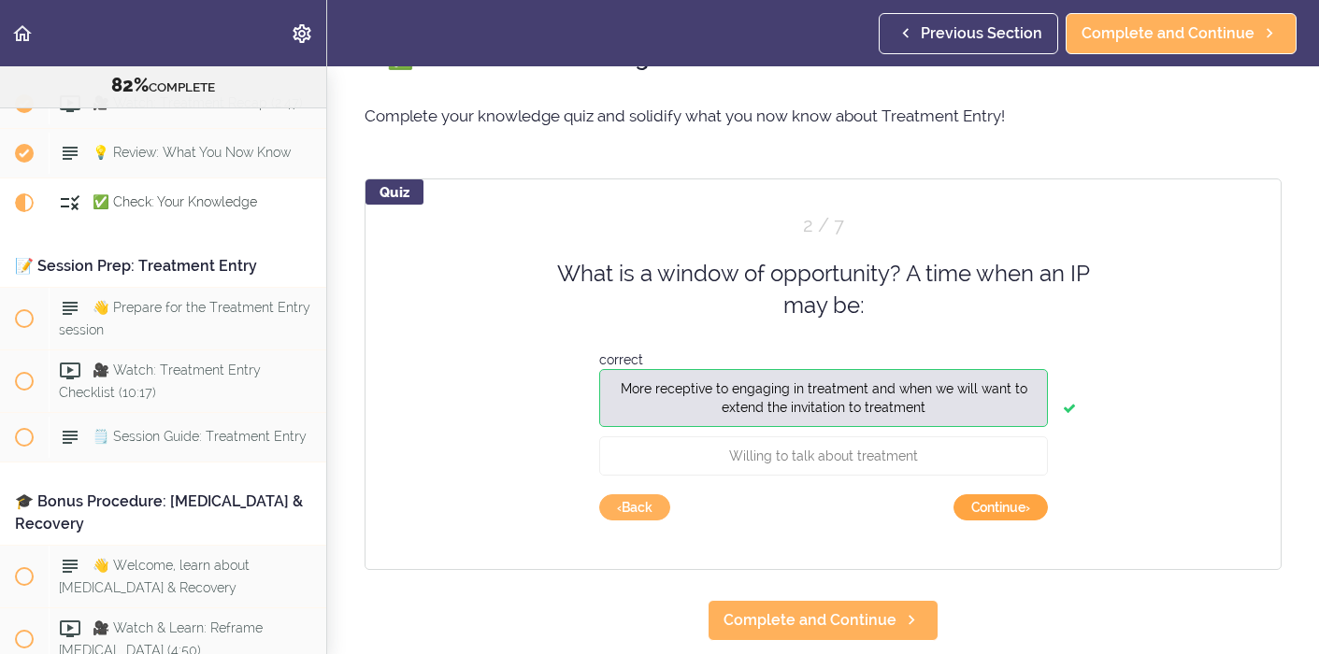
click at [996, 509] on button "Continue ›" at bounding box center [1001, 508] width 94 height 26
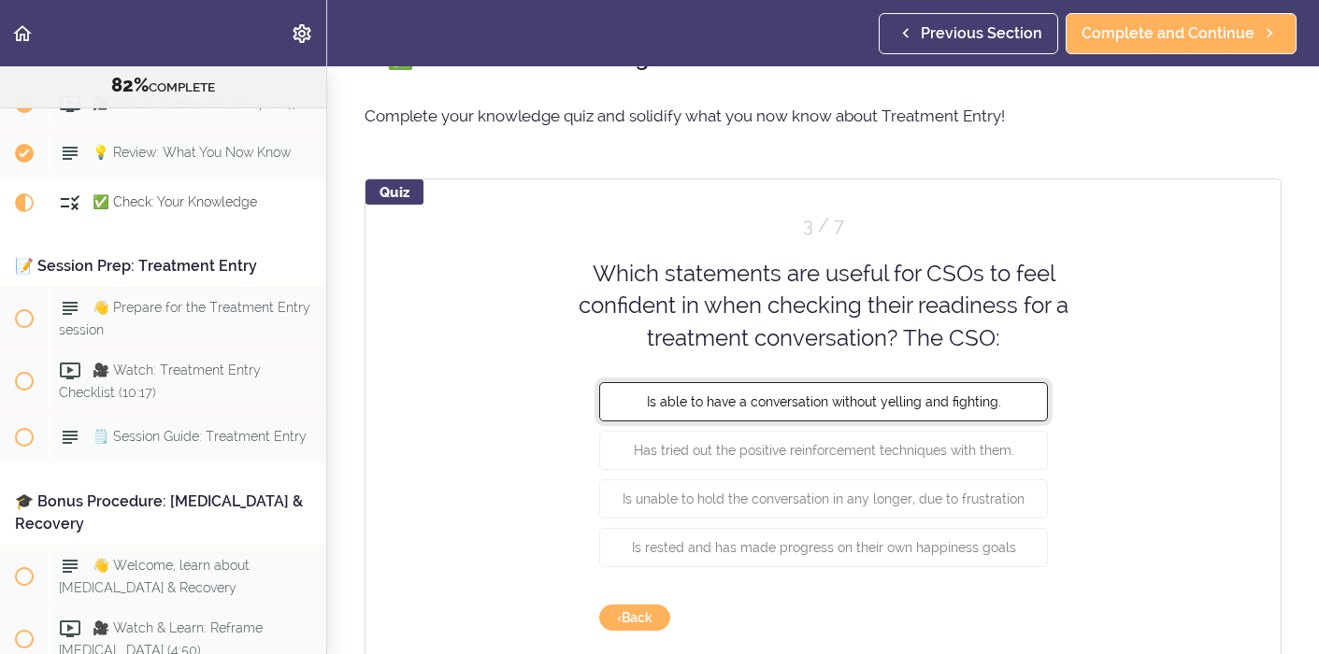
click at [997, 416] on button "Is able to have a conversation without yelling and fighting." at bounding box center [823, 401] width 449 height 39
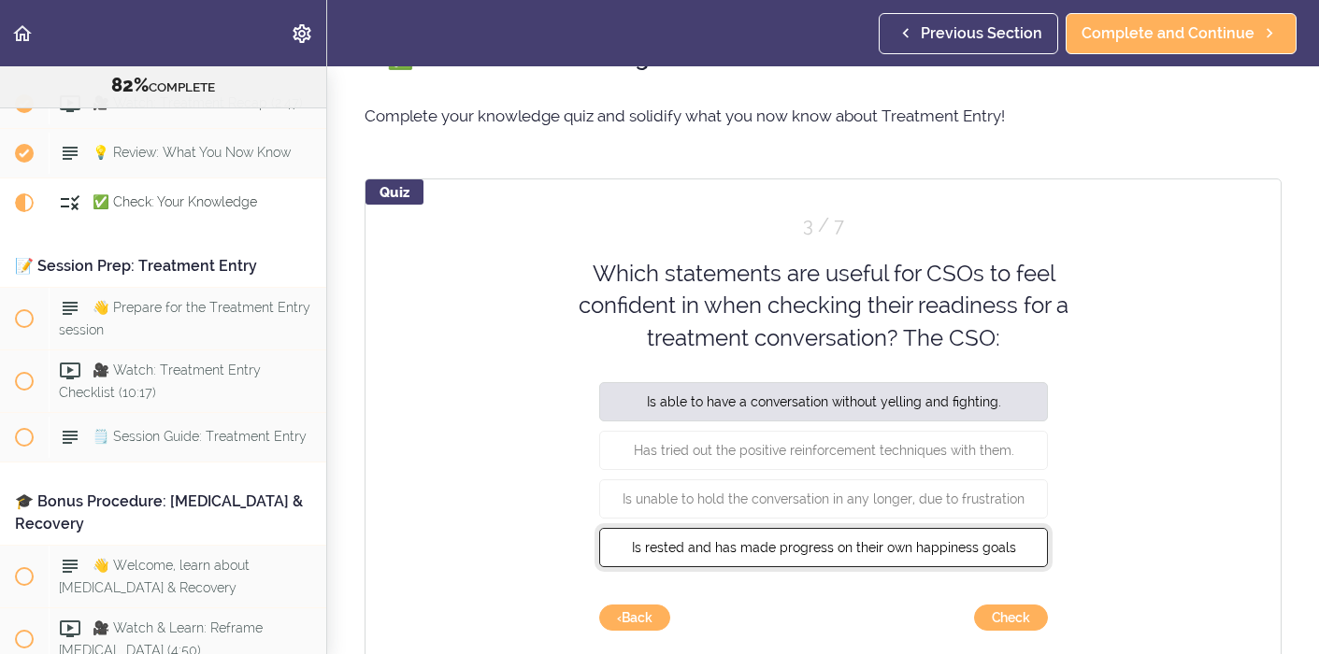
click at [984, 544] on span "Is rested and has made progress on their own happiness goals" at bounding box center [823, 547] width 384 height 15
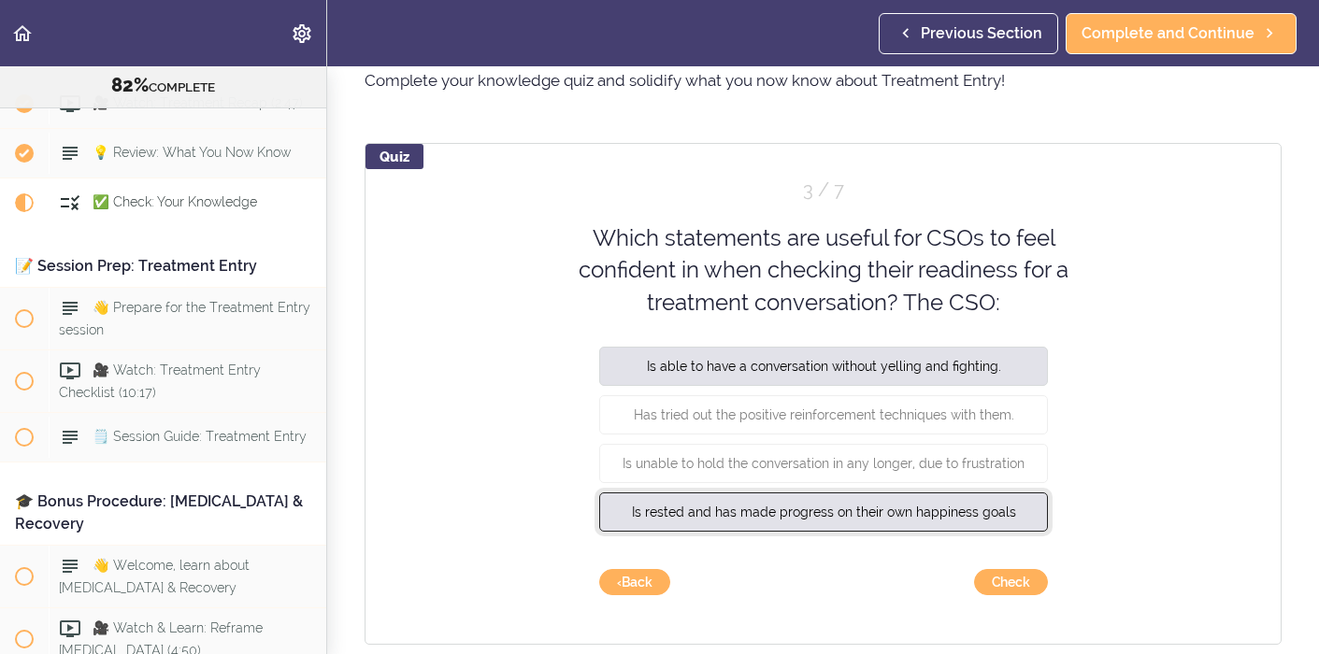
scroll to position [90, 0]
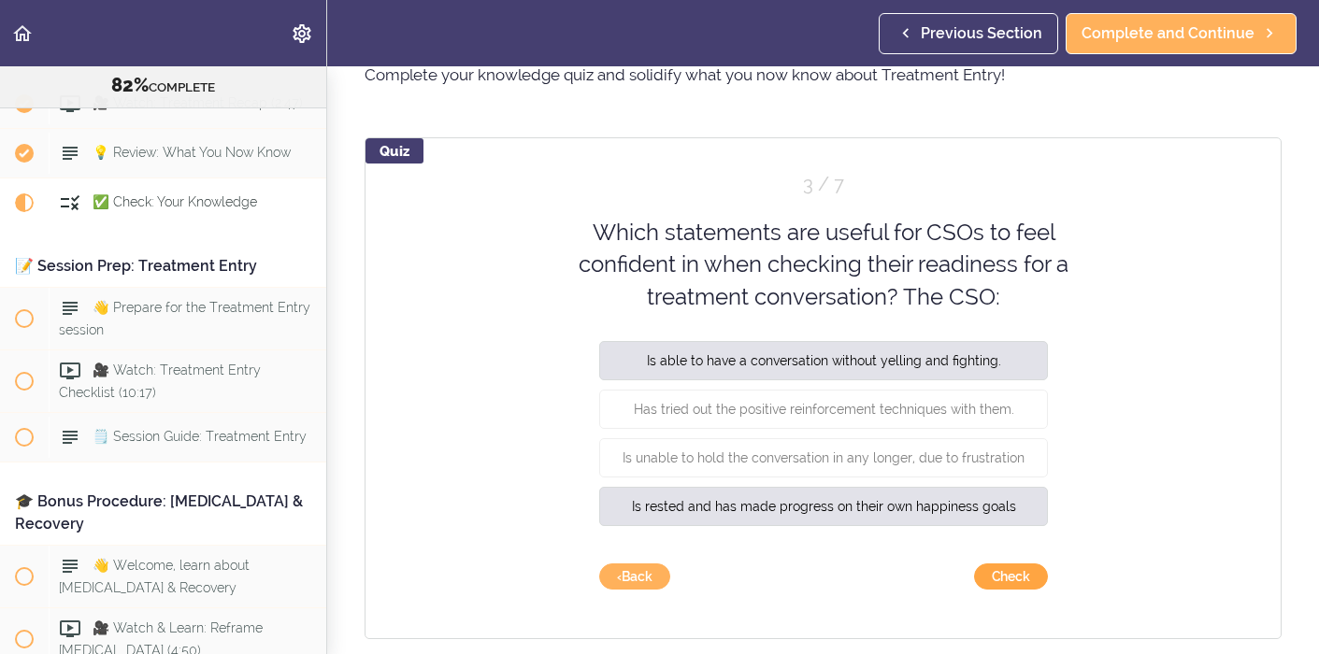
click at [1008, 577] on button "Check" at bounding box center [1011, 577] width 74 height 26
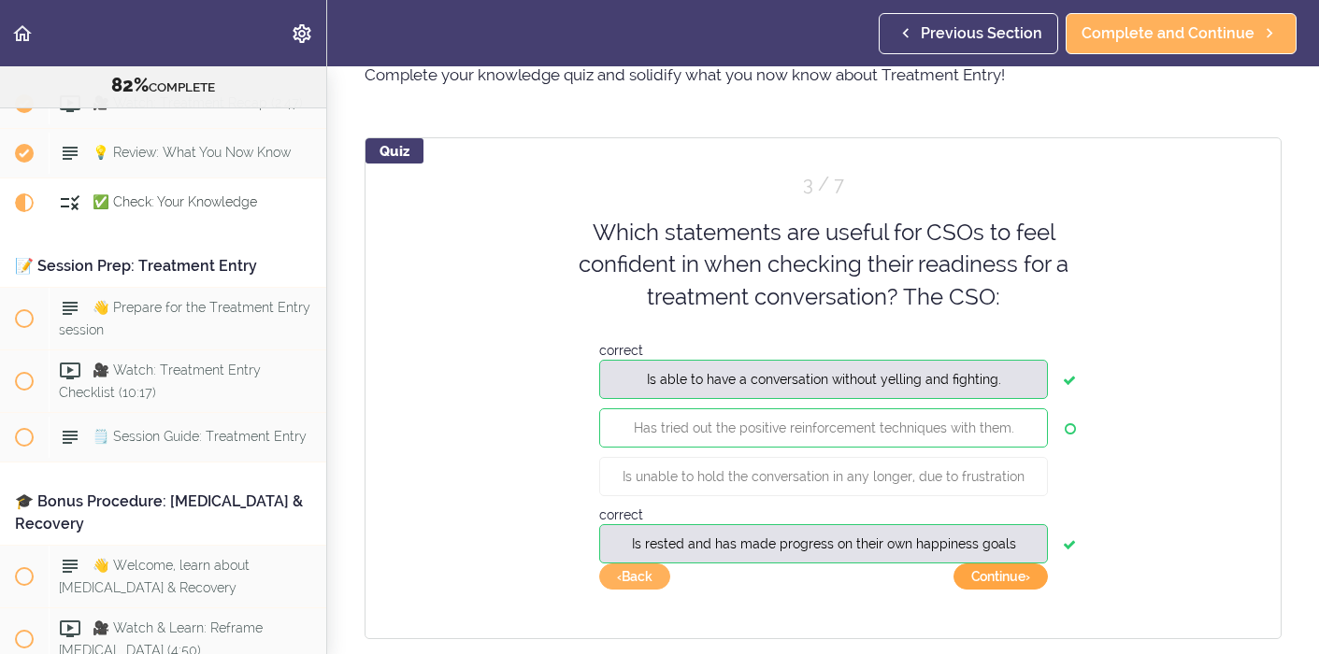
click at [1008, 574] on button "Continue ›" at bounding box center [1001, 577] width 94 height 26
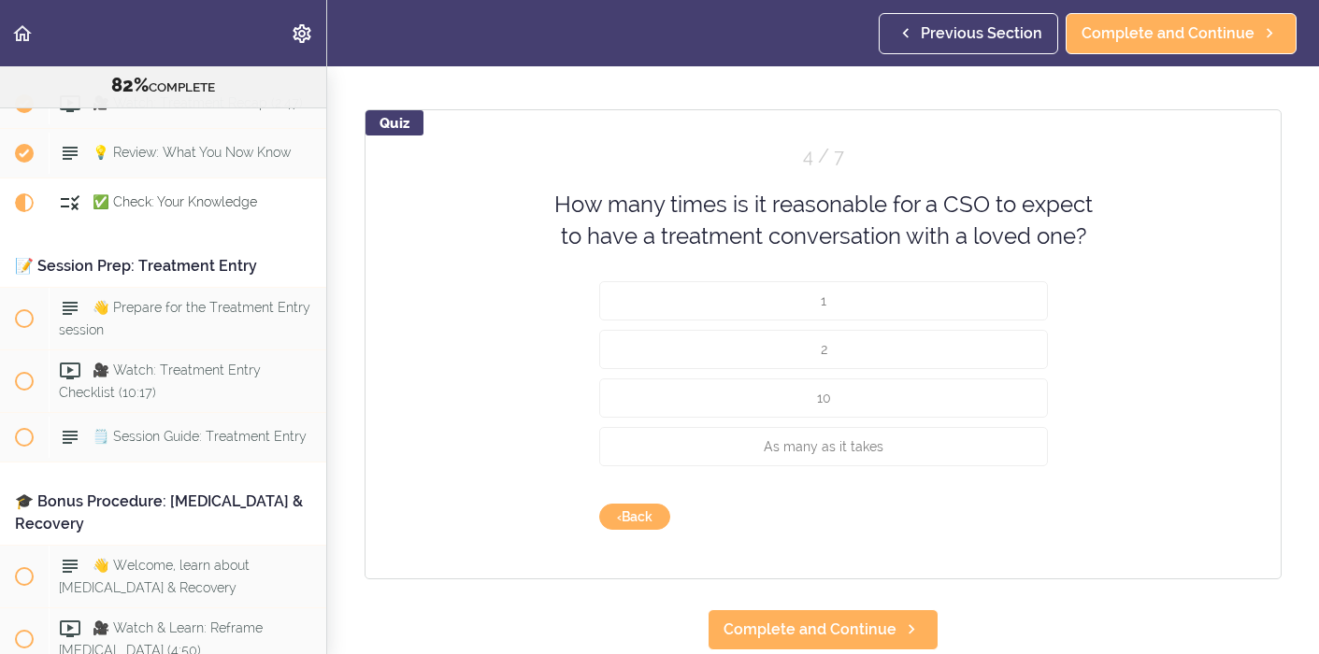
scroll to position [119, 0]
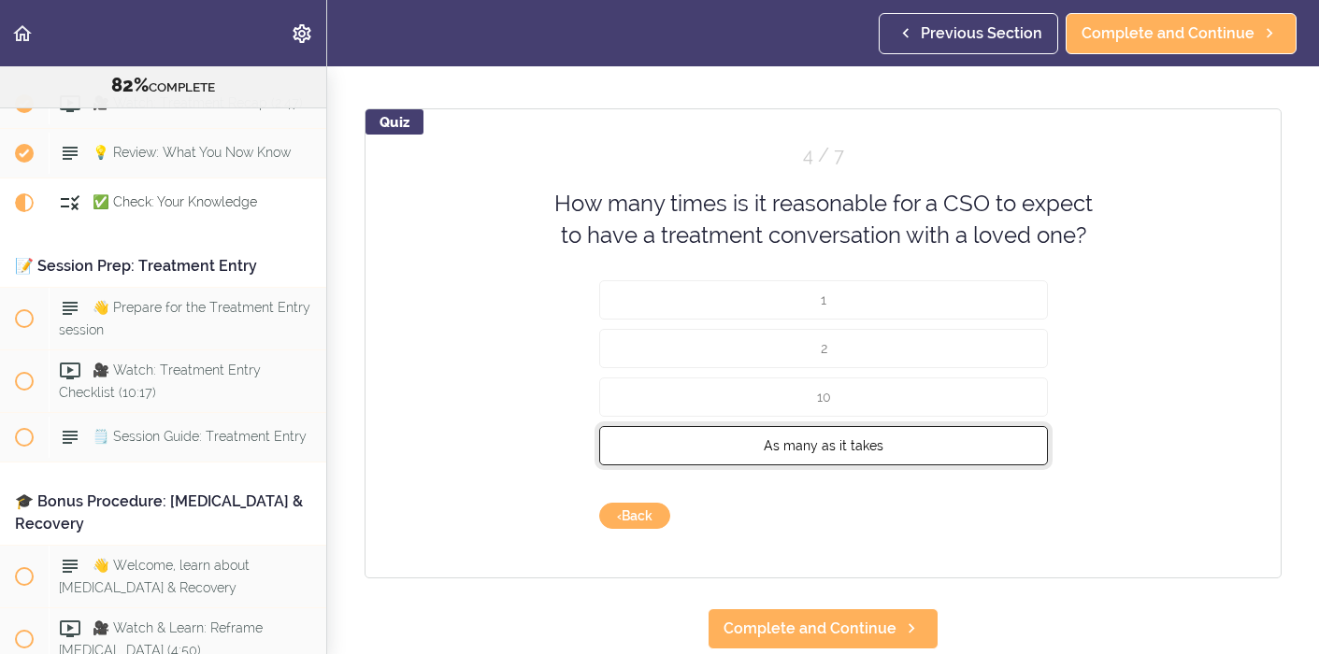
click at [855, 452] on span "As many as it takes" at bounding box center [824, 445] width 120 height 15
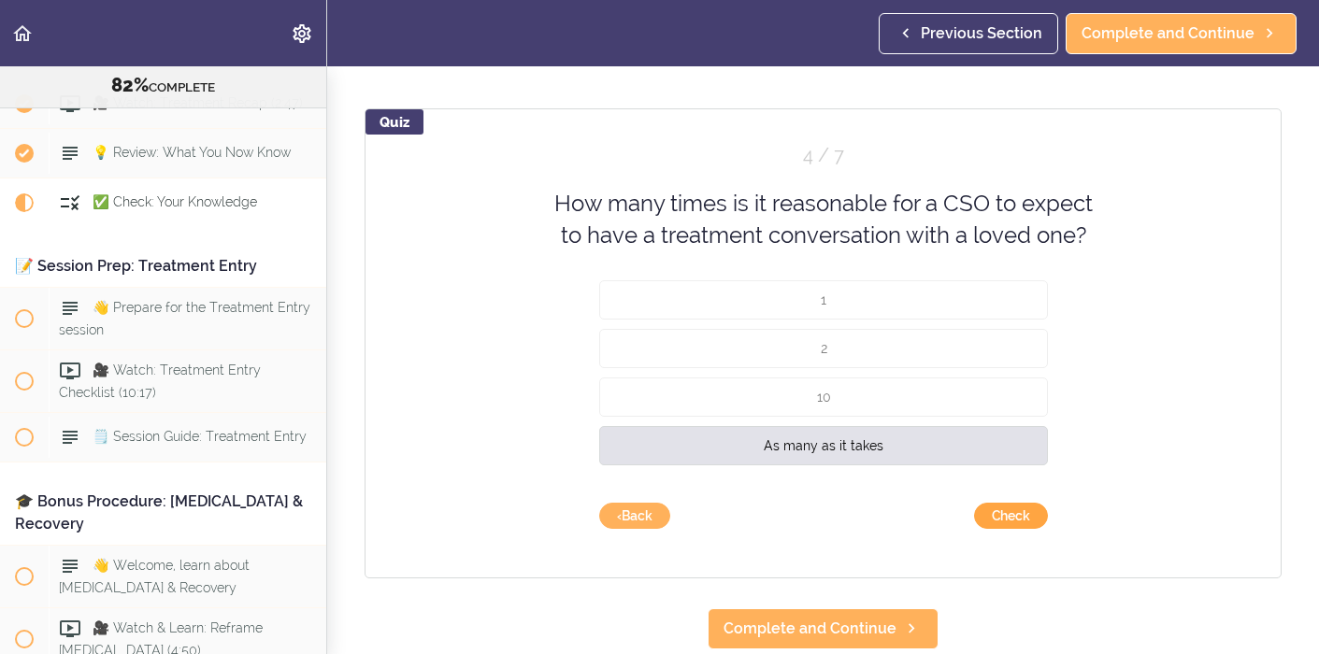
click at [998, 517] on button "Check" at bounding box center [1011, 516] width 74 height 26
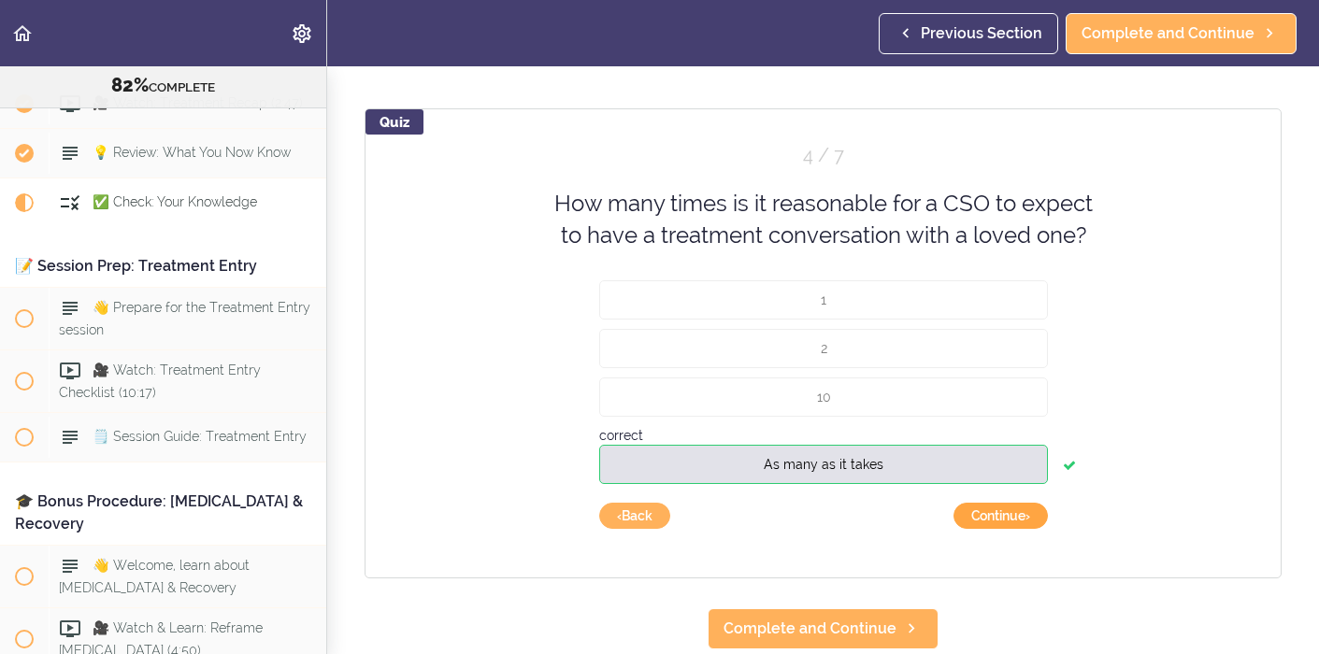
click at [998, 517] on button "Continue ›" at bounding box center [1001, 516] width 94 height 26
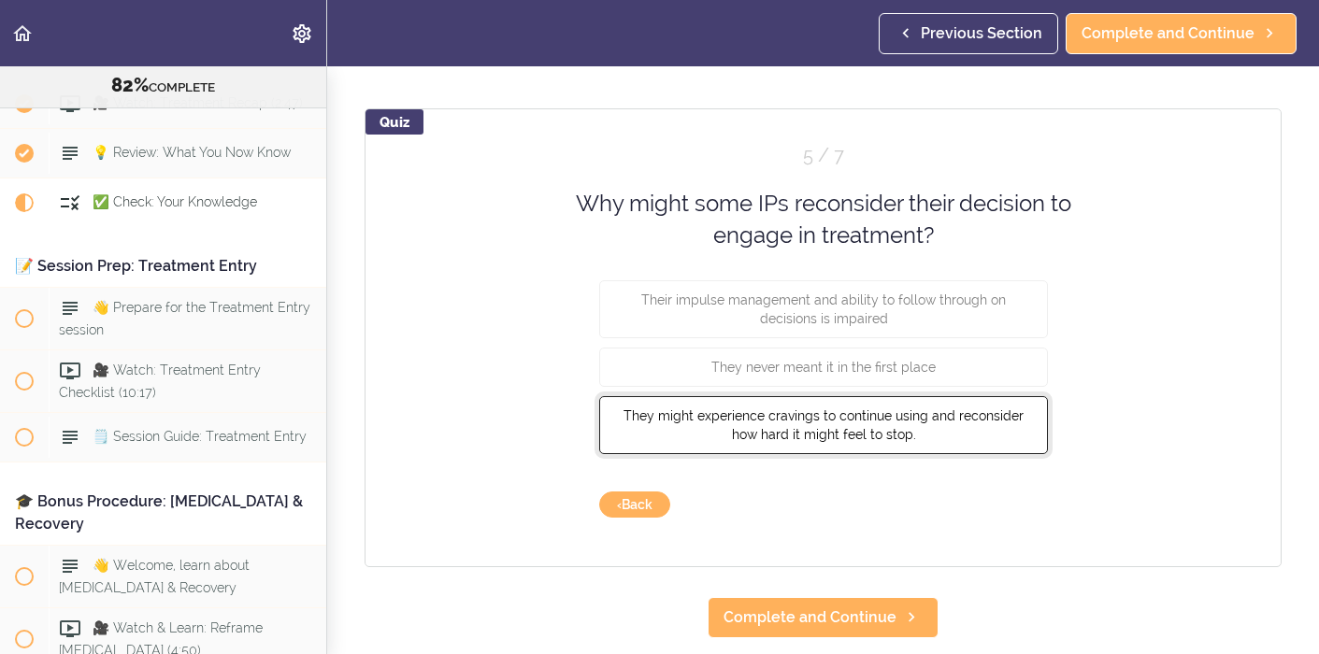
click at [972, 438] on button "They might experience cravings to continue using and reconsider how hard it mig…" at bounding box center [823, 424] width 449 height 58
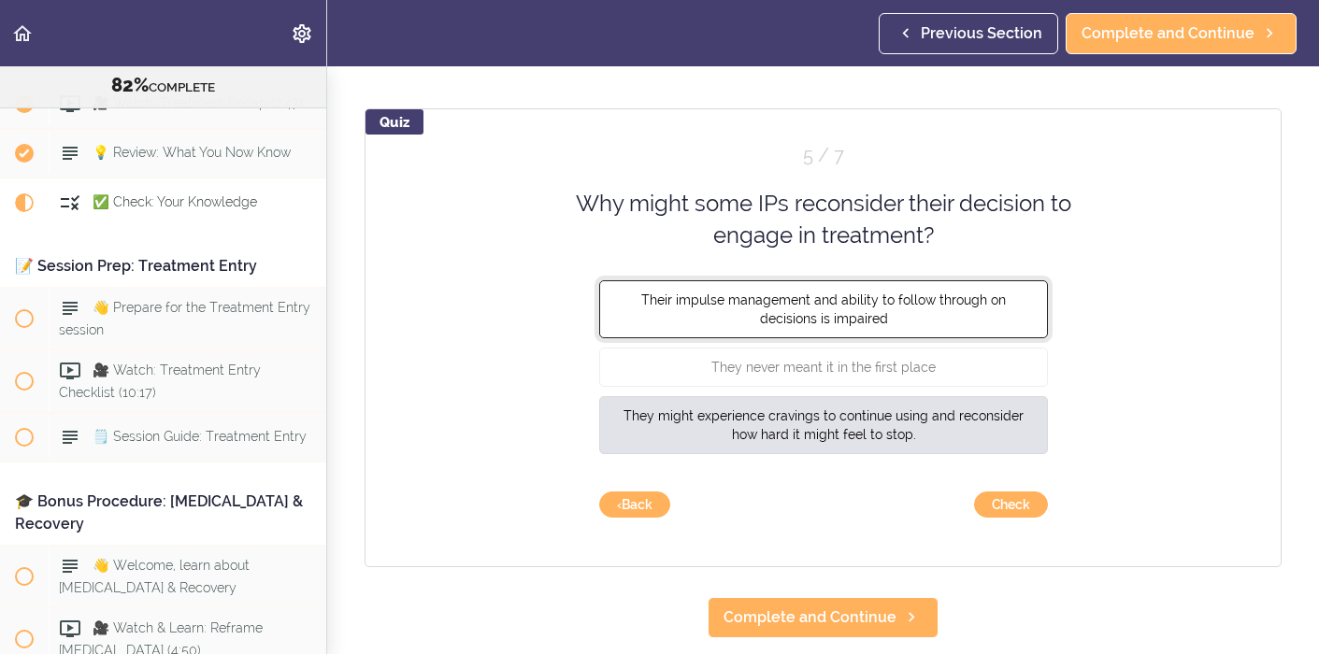
click at [989, 333] on button "Their impulse management and ability to follow through on decisions is impaired" at bounding box center [823, 309] width 449 height 58
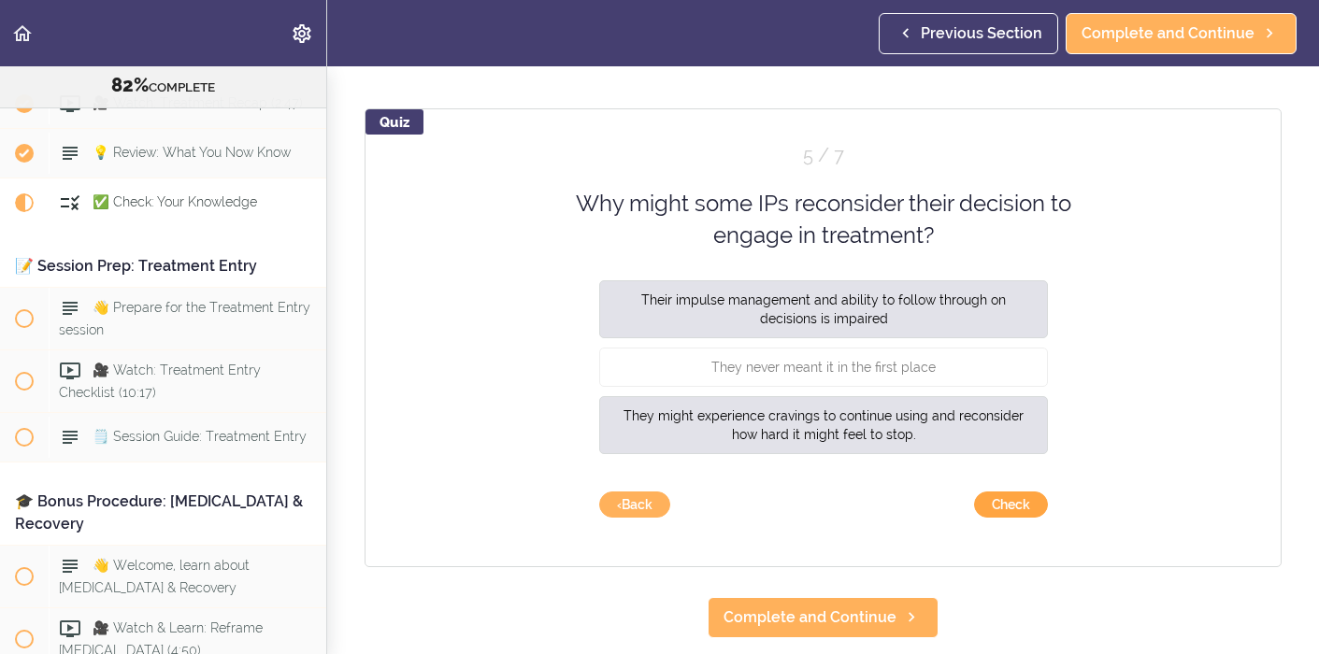
click at [1009, 503] on button "Check" at bounding box center [1011, 505] width 74 height 26
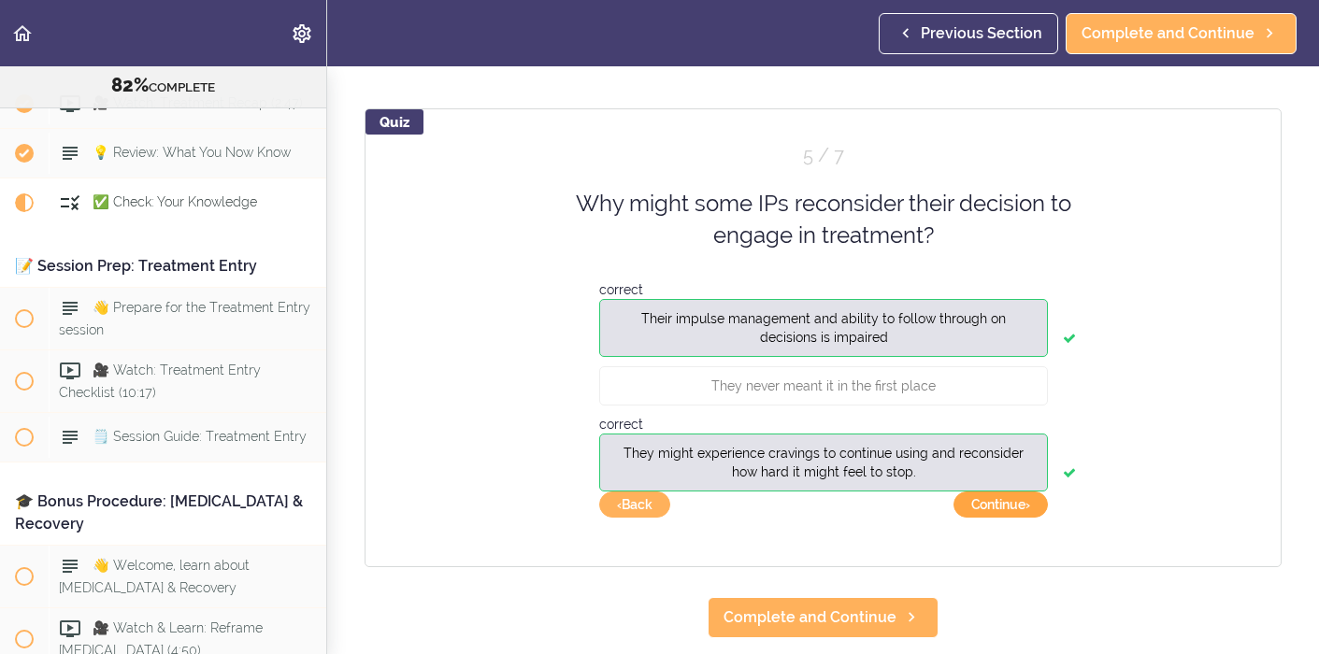
click at [1009, 503] on button "Continue ›" at bounding box center [1001, 505] width 94 height 26
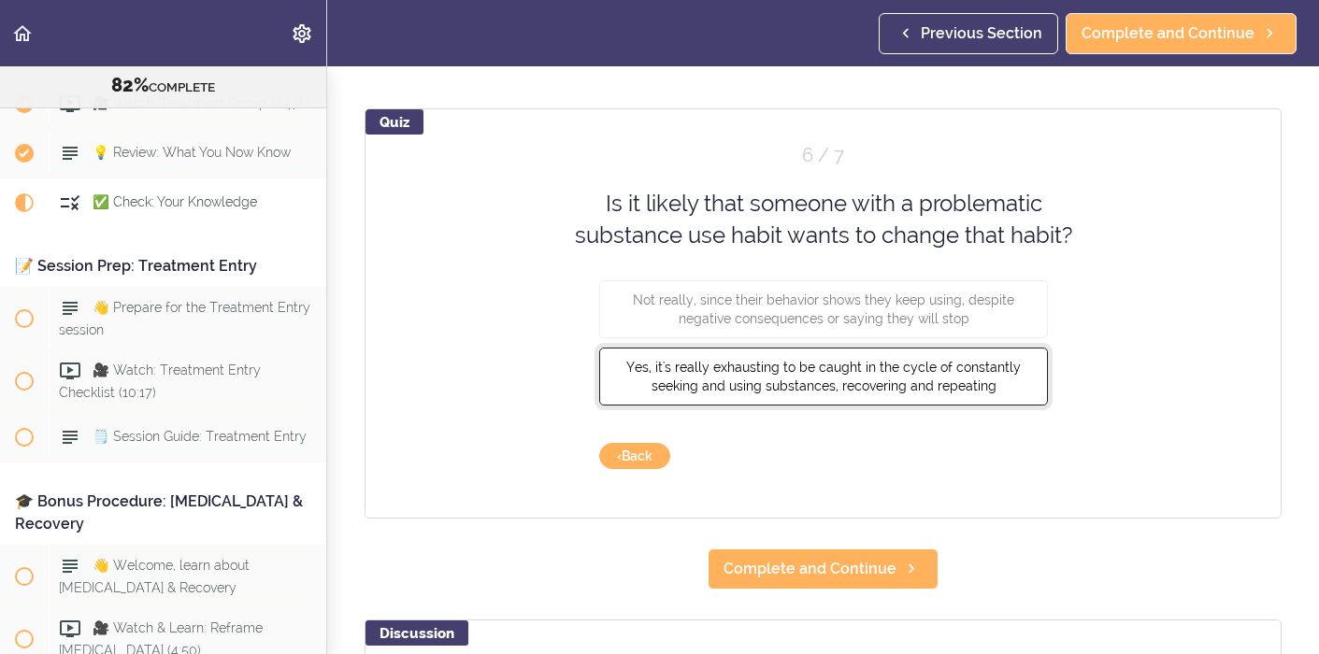
click at [938, 385] on span "Yes, it's really exhausting to be caught in the cycle of constantly seeking and…" at bounding box center [823, 376] width 395 height 34
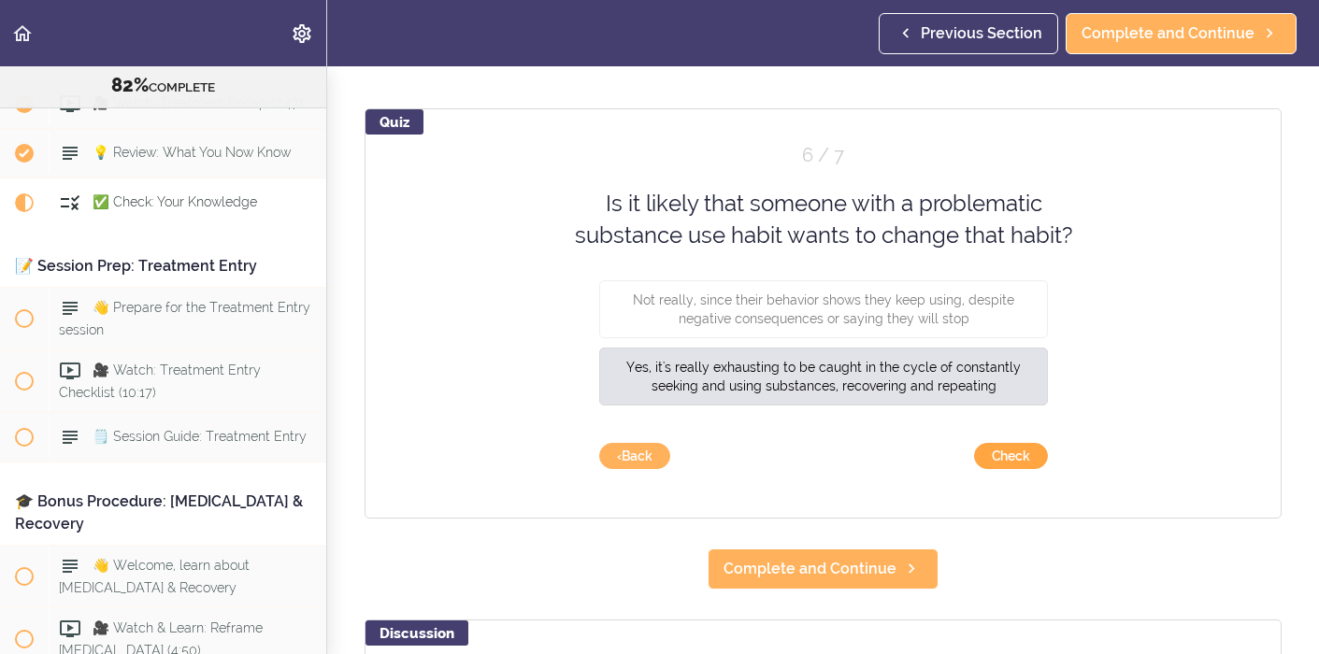
click at [1020, 457] on button "Check" at bounding box center [1011, 456] width 74 height 26
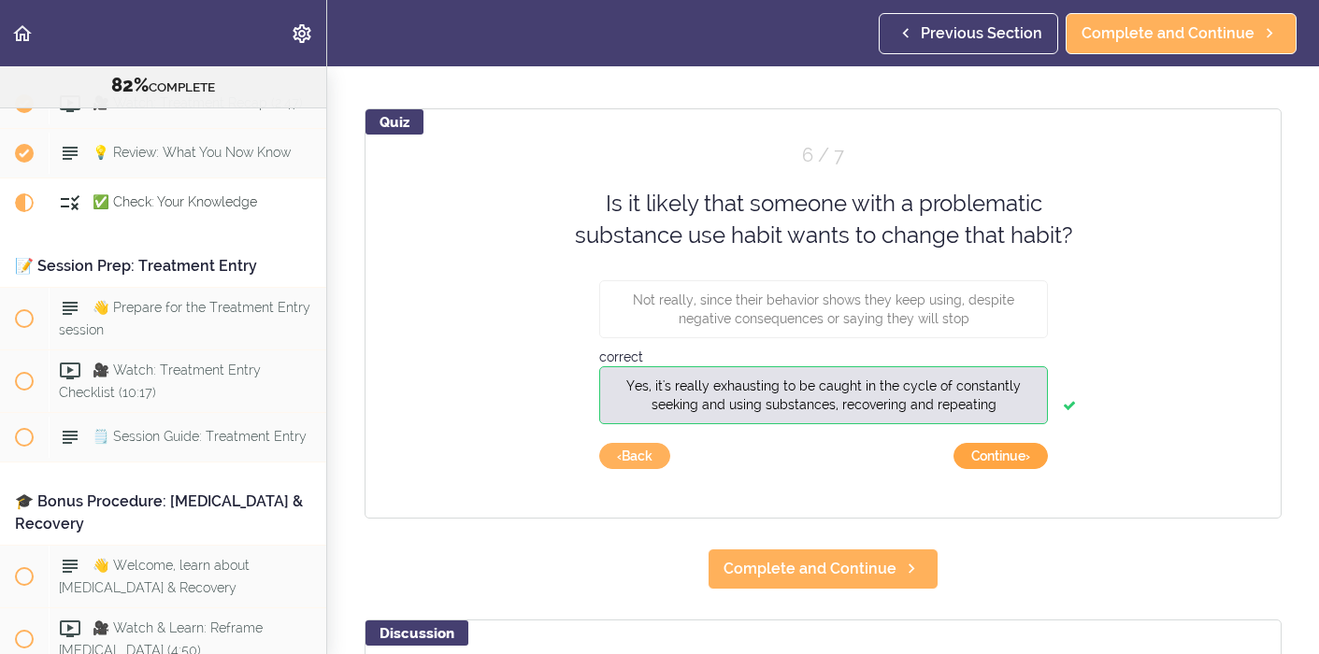
click at [1020, 457] on button "Continue ›" at bounding box center [1001, 456] width 94 height 26
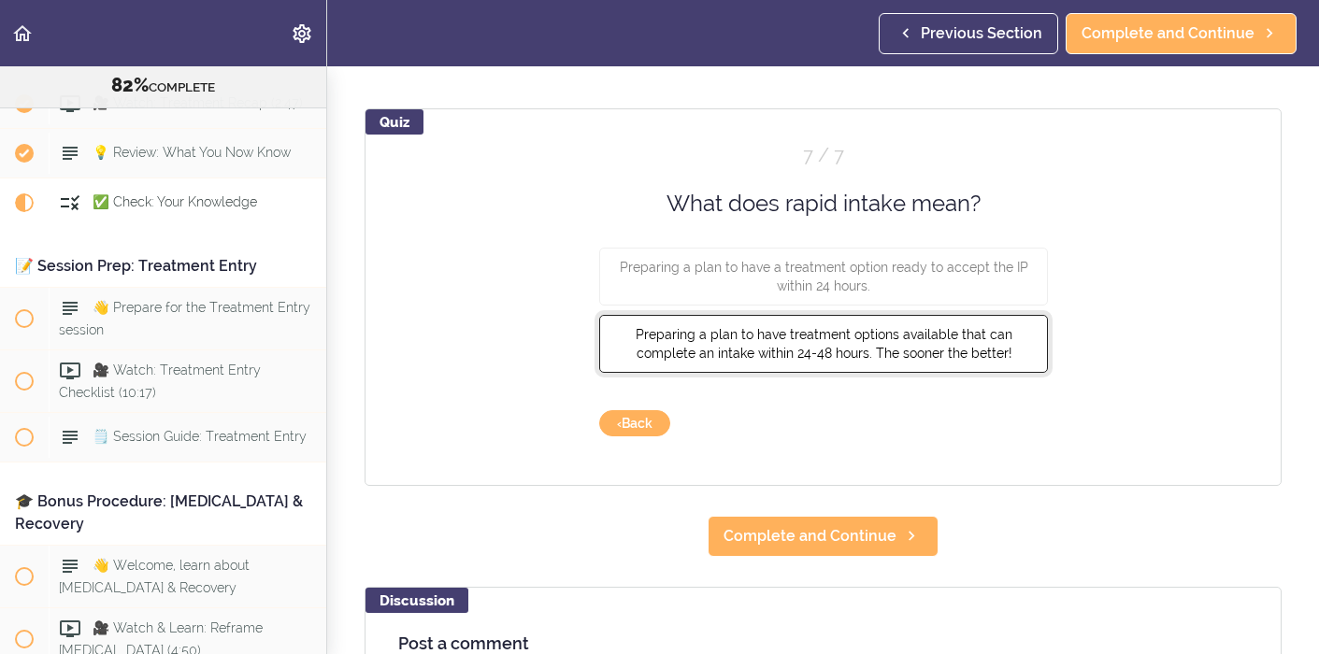
click at [953, 362] on button "Preparing a plan to have treatment options available that can complete an intak…" at bounding box center [823, 344] width 449 height 58
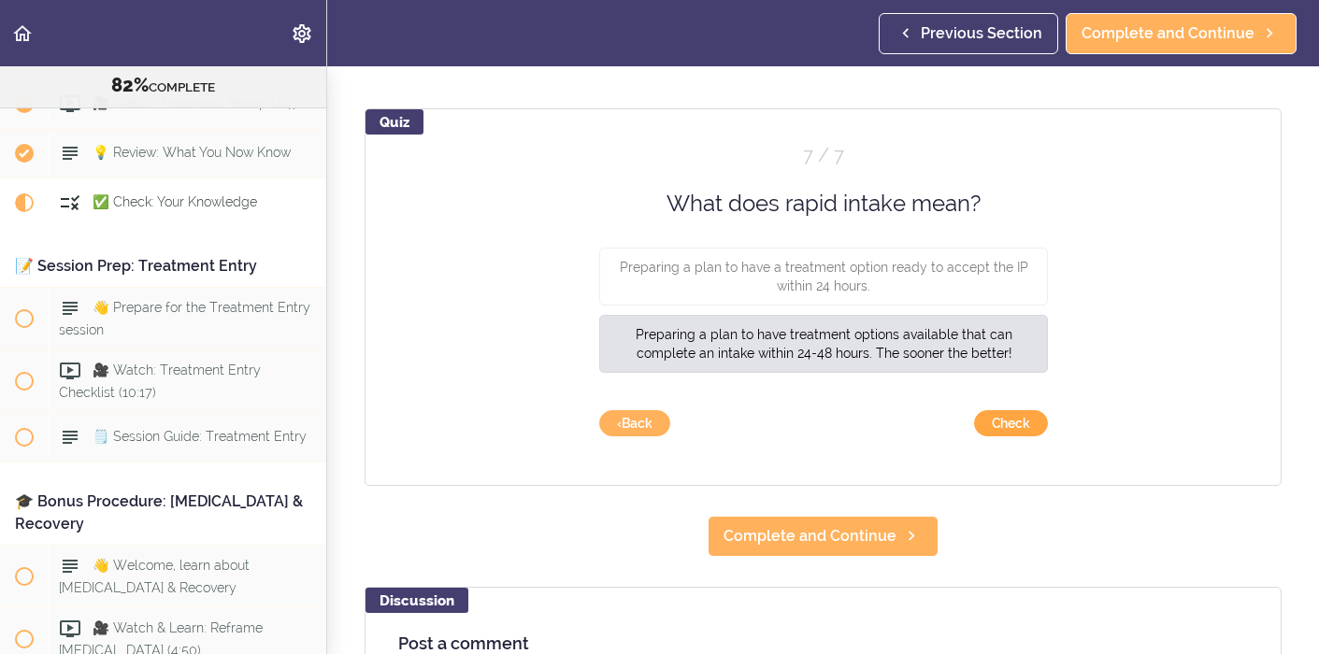
click at [1006, 419] on button "Check" at bounding box center [1011, 423] width 74 height 26
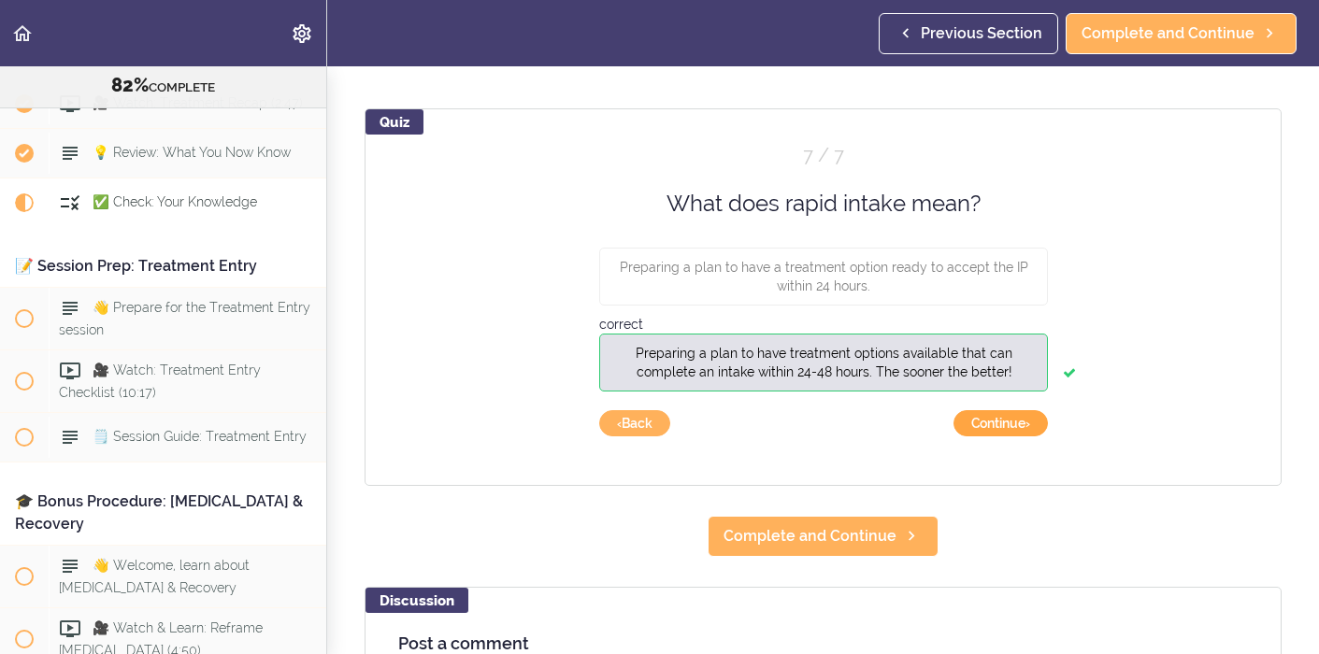
click at [1008, 422] on button "Continue ›" at bounding box center [1001, 423] width 94 height 26
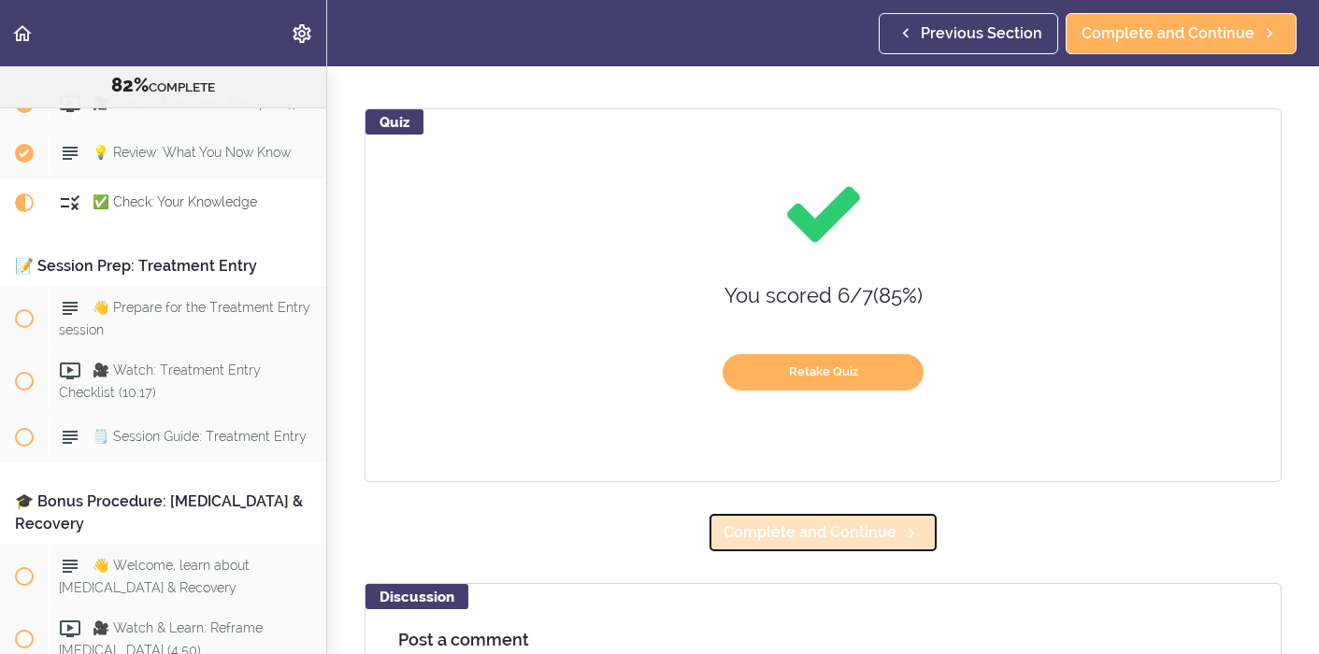
click at [844, 524] on span "Complete and Continue" at bounding box center [810, 533] width 173 height 22
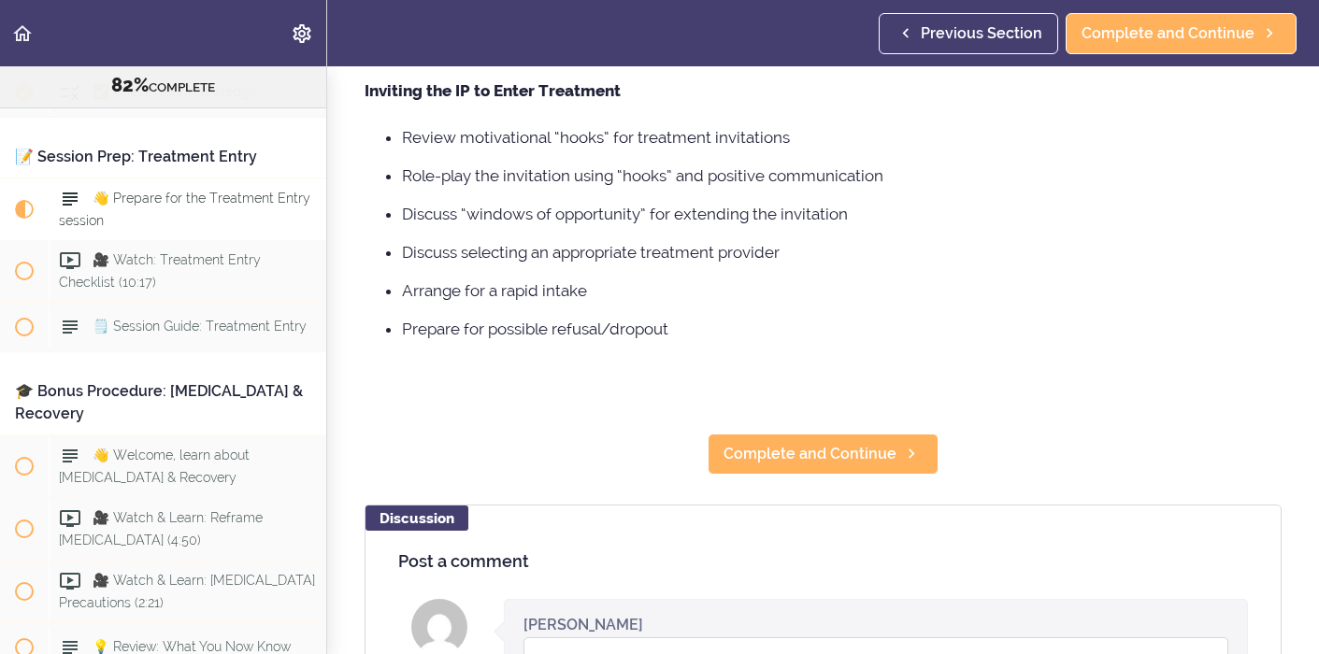
scroll to position [367, 0]
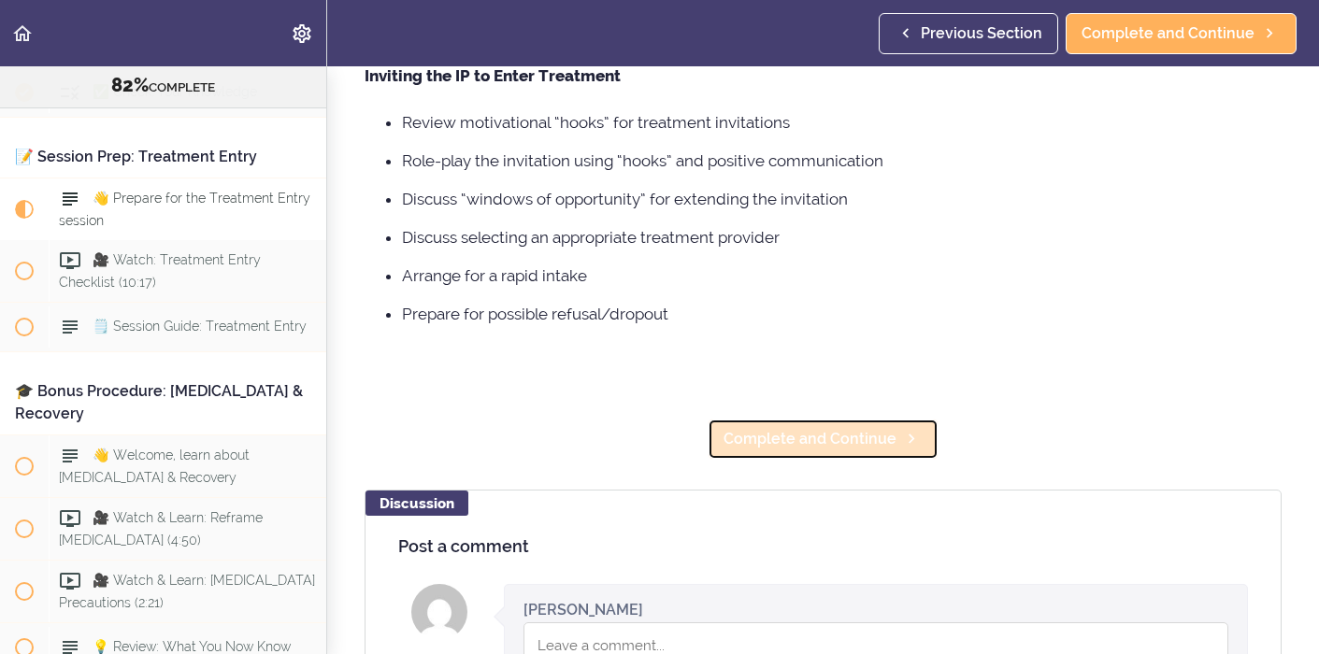
click at [826, 441] on span "Complete and Continue" at bounding box center [810, 439] width 173 height 22
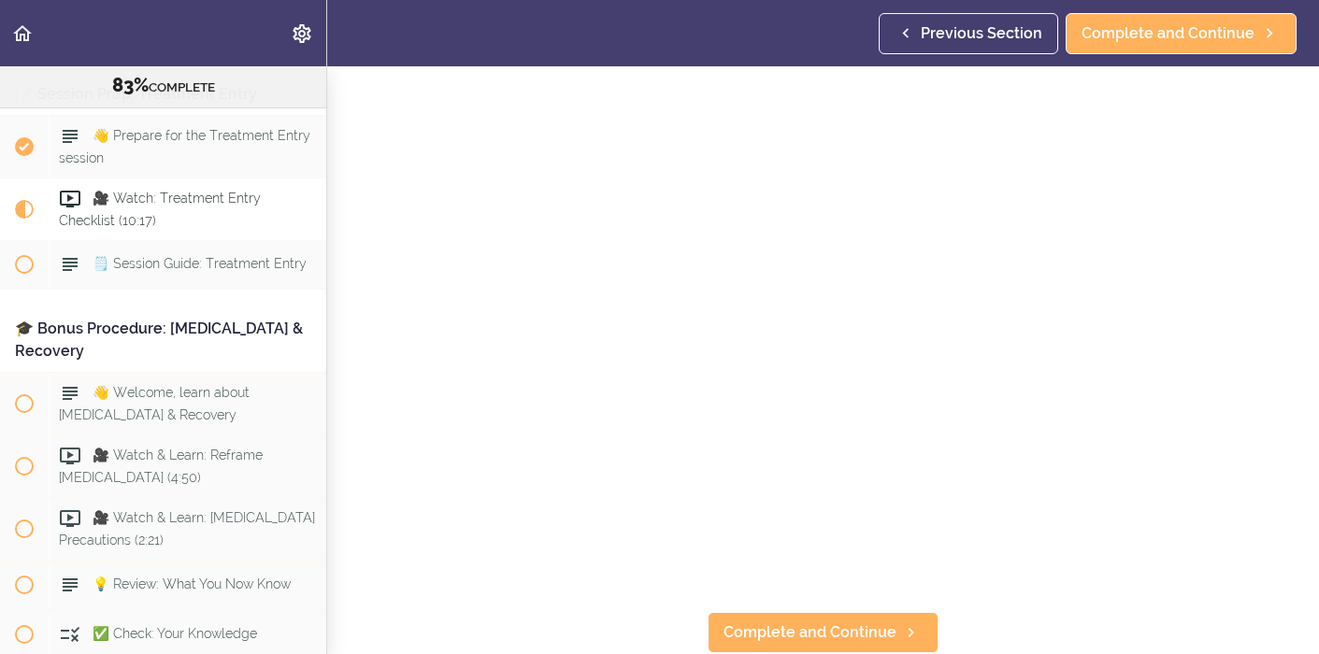
scroll to position [118, 0]
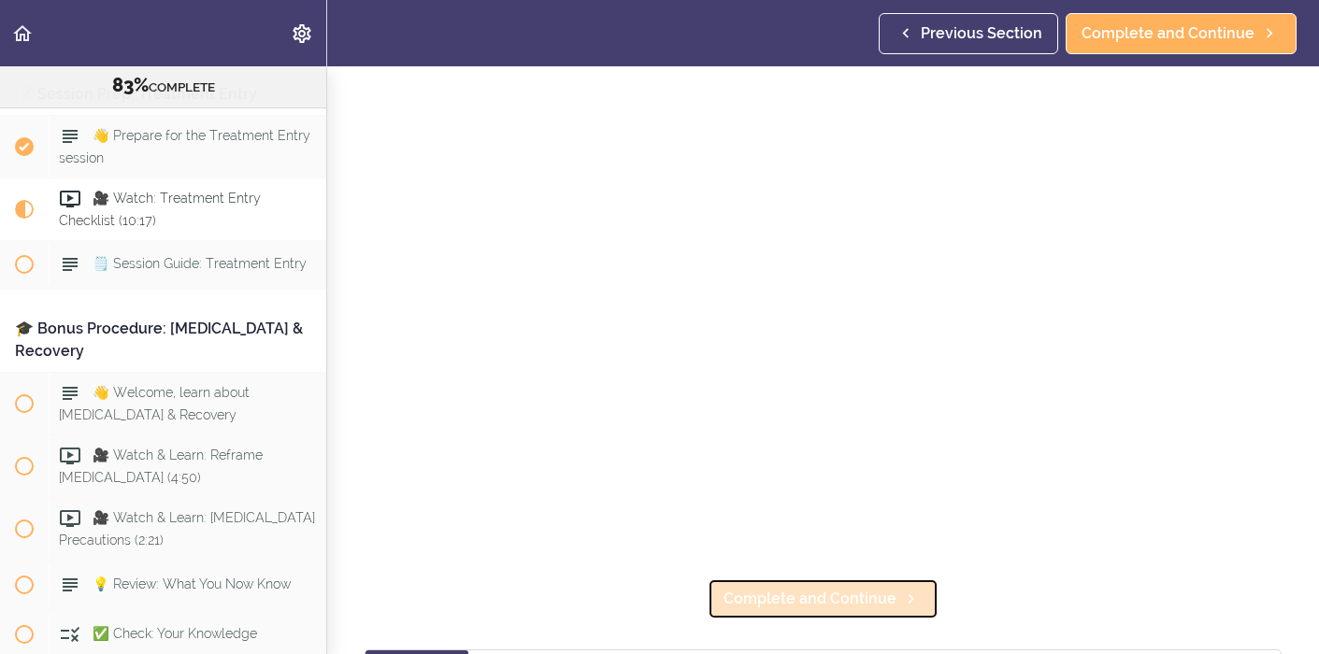
click at [846, 596] on span "Complete and Continue" at bounding box center [810, 599] width 173 height 22
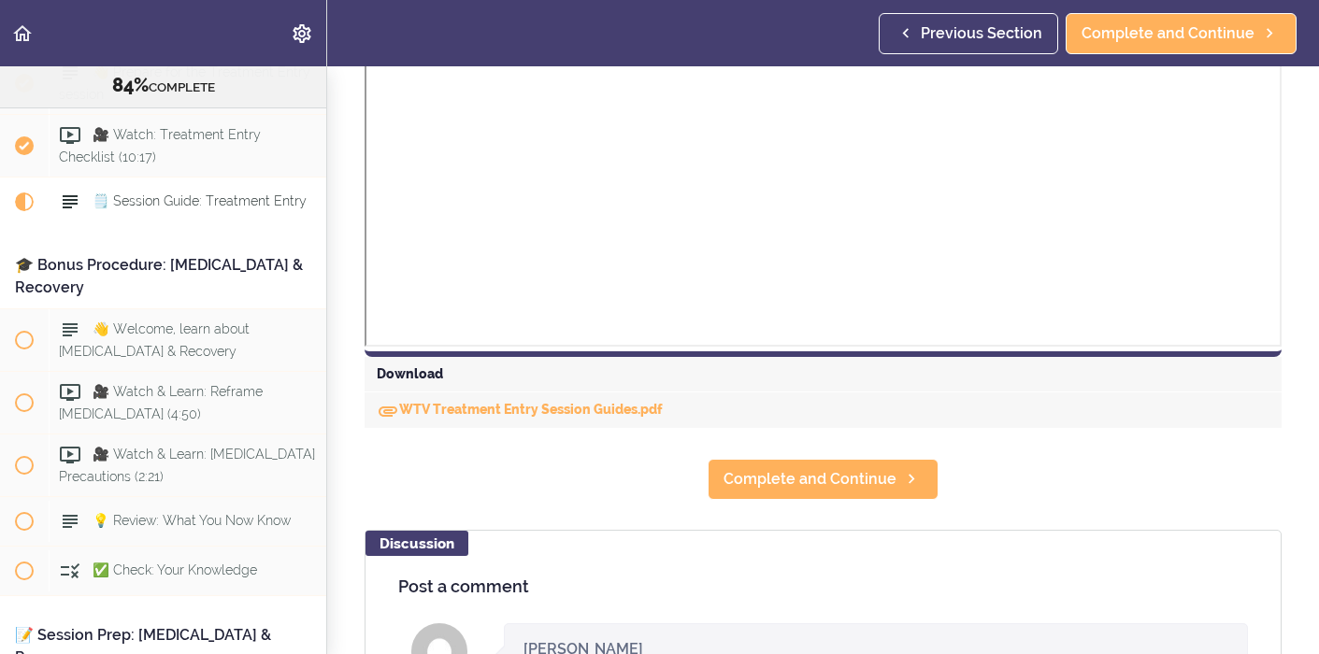
scroll to position [700, 0]
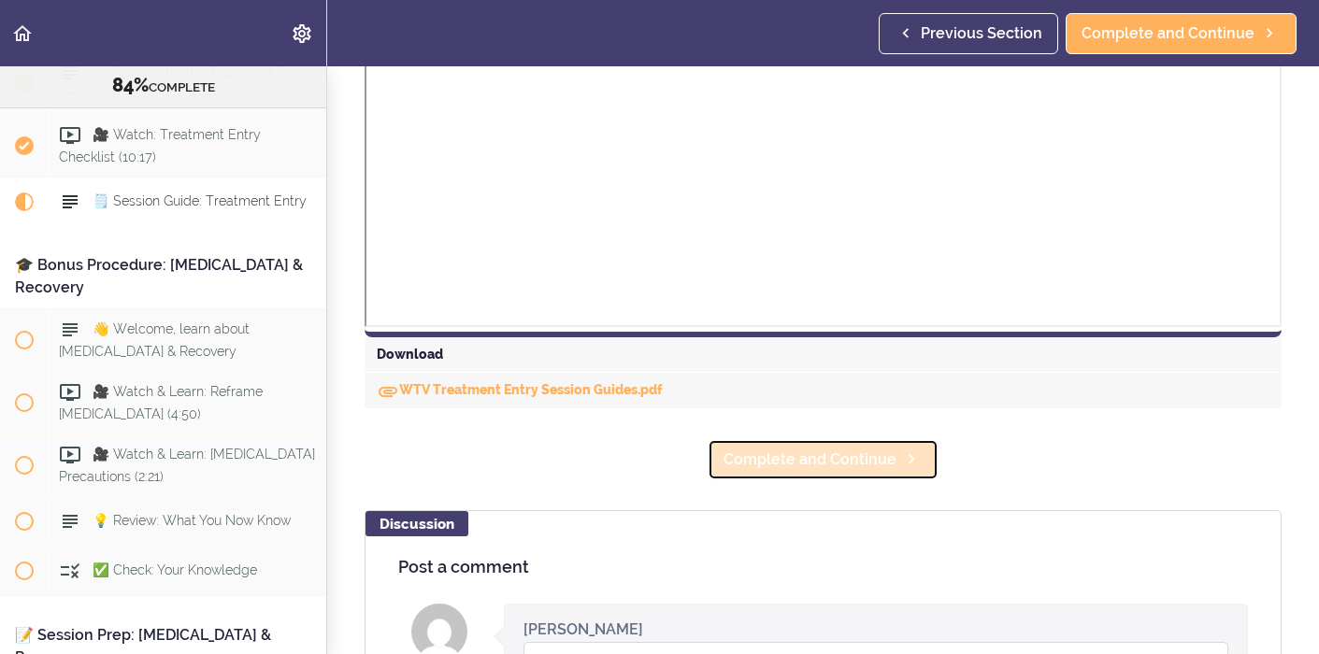
click at [833, 461] on span "Complete and Continue" at bounding box center [810, 460] width 173 height 22
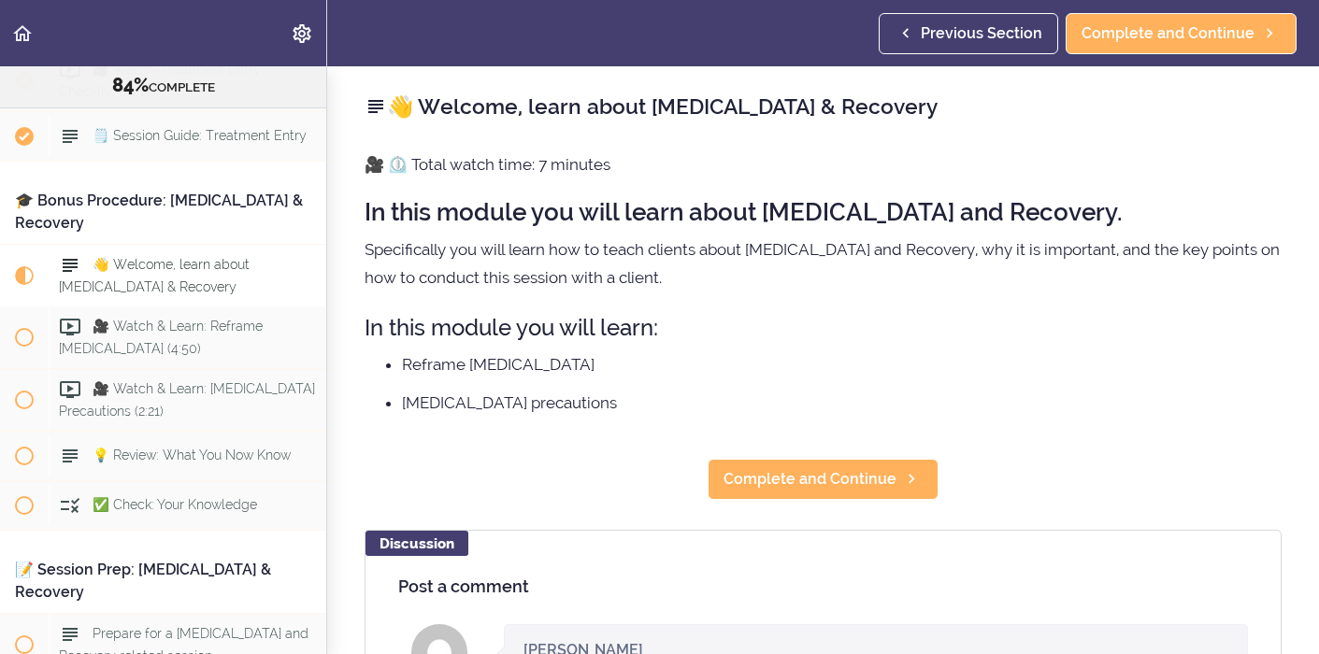
scroll to position [10621, 0]
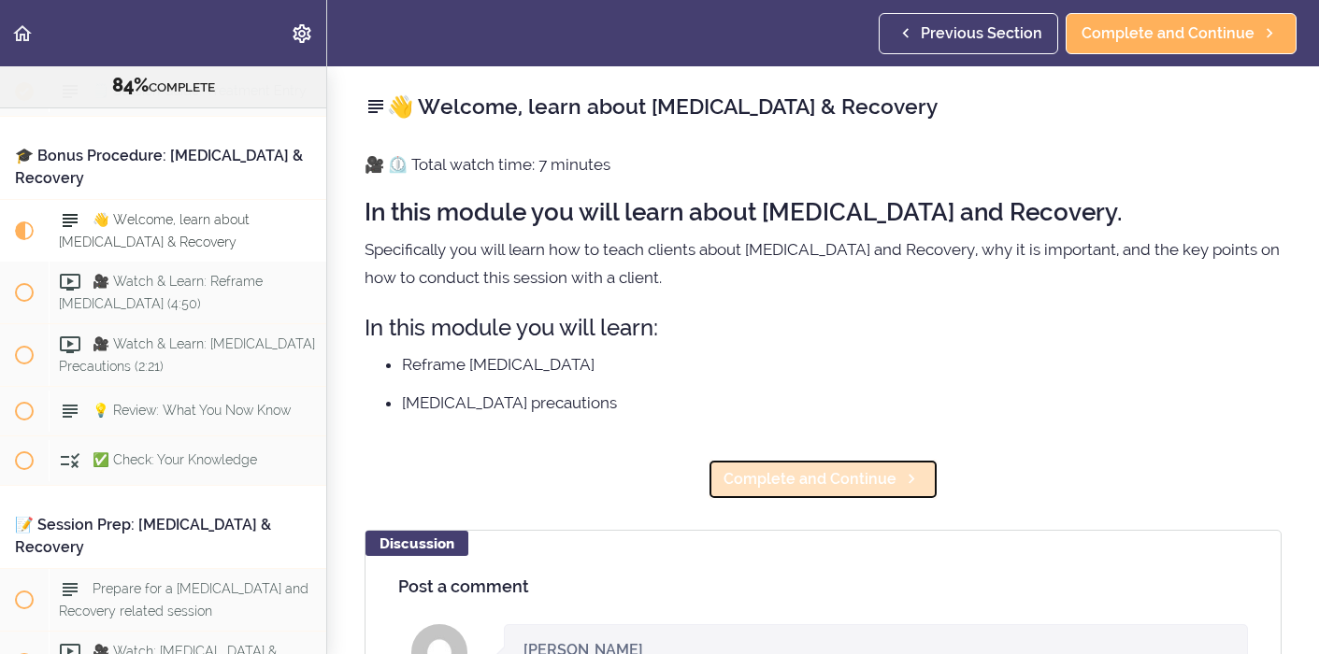
click at [800, 481] on span "Complete and Continue" at bounding box center [810, 479] width 173 height 22
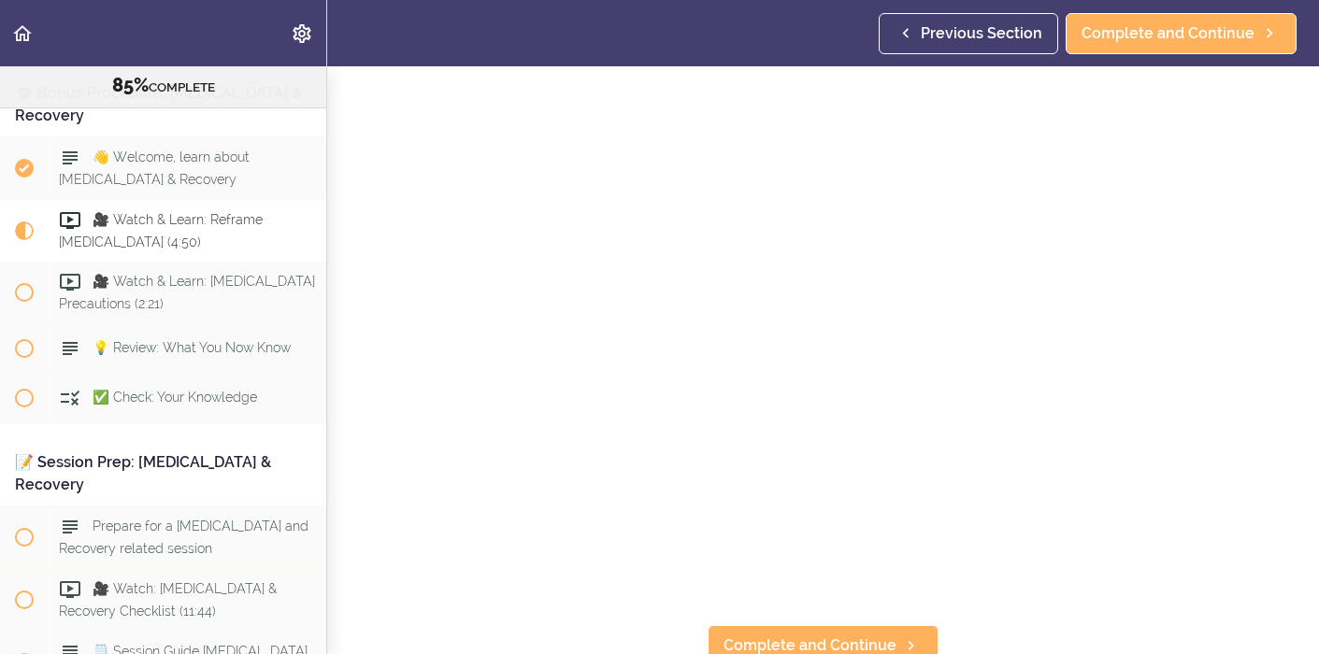
scroll to position [82, 0]
click at [884, 636] on span "Complete and Continue" at bounding box center [810, 635] width 173 height 22
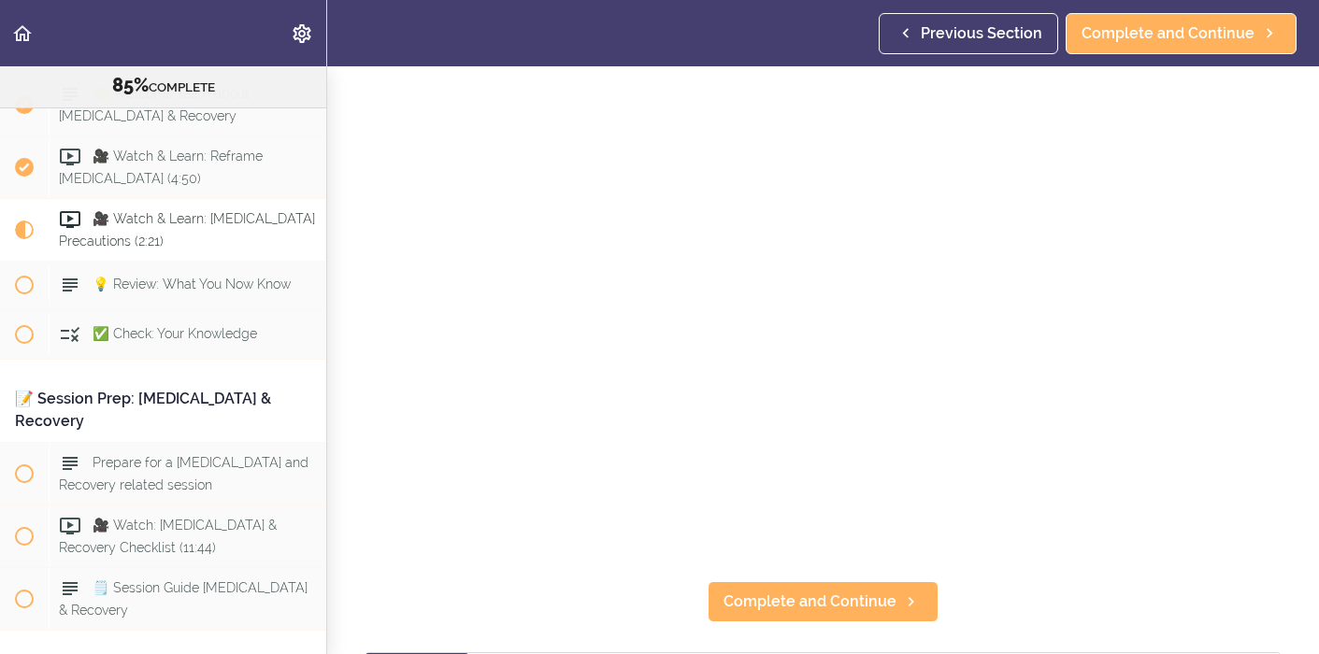
scroll to position [289, 0]
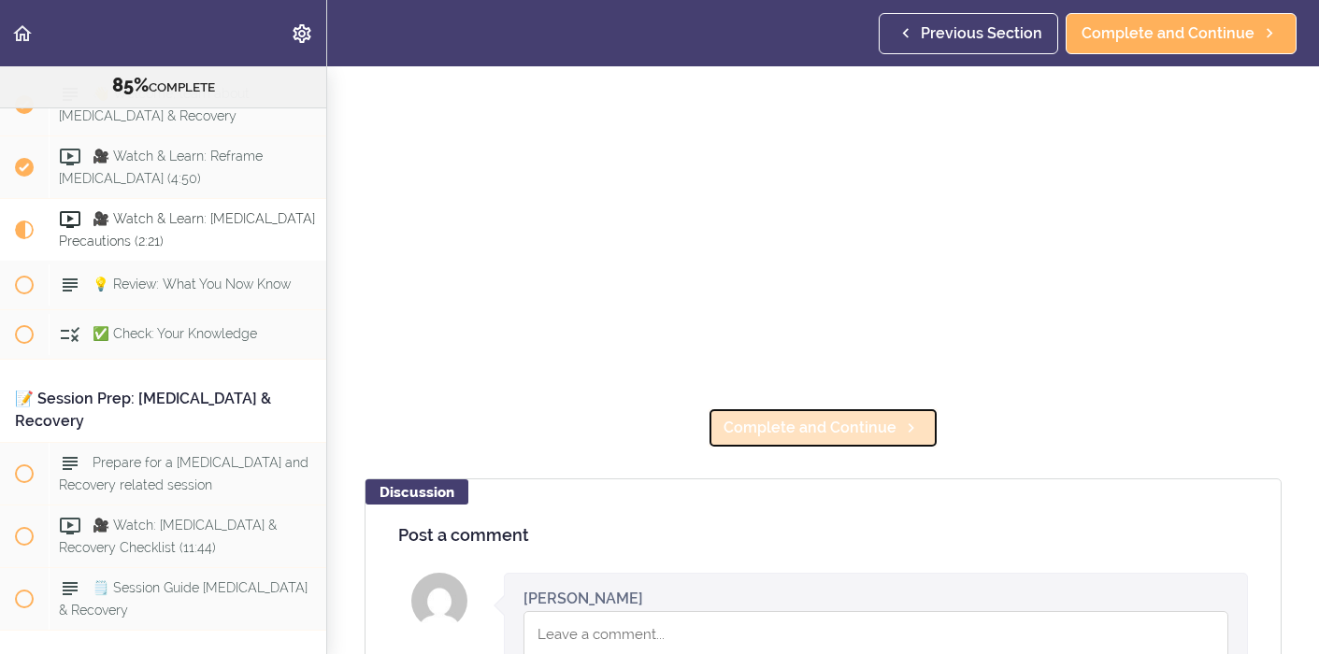
click at [855, 434] on span "Complete and Continue" at bounding box center [810, 428] width 173 height 22
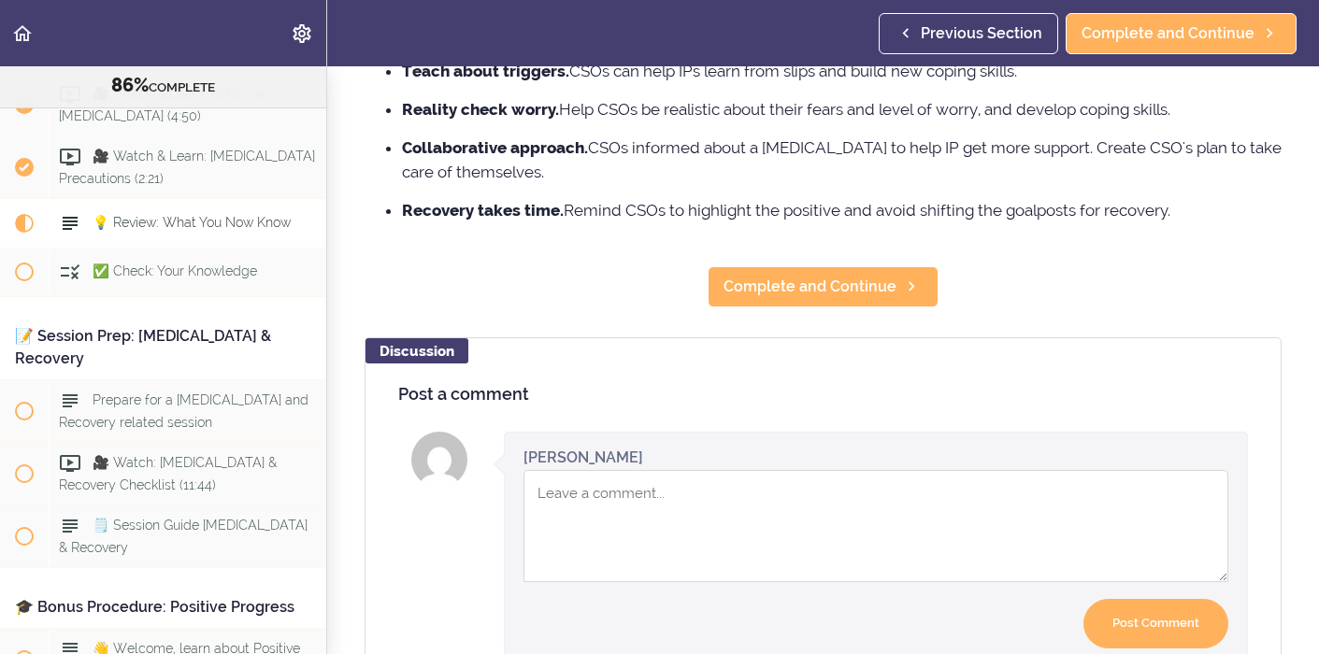
scroll to position [489, 0]
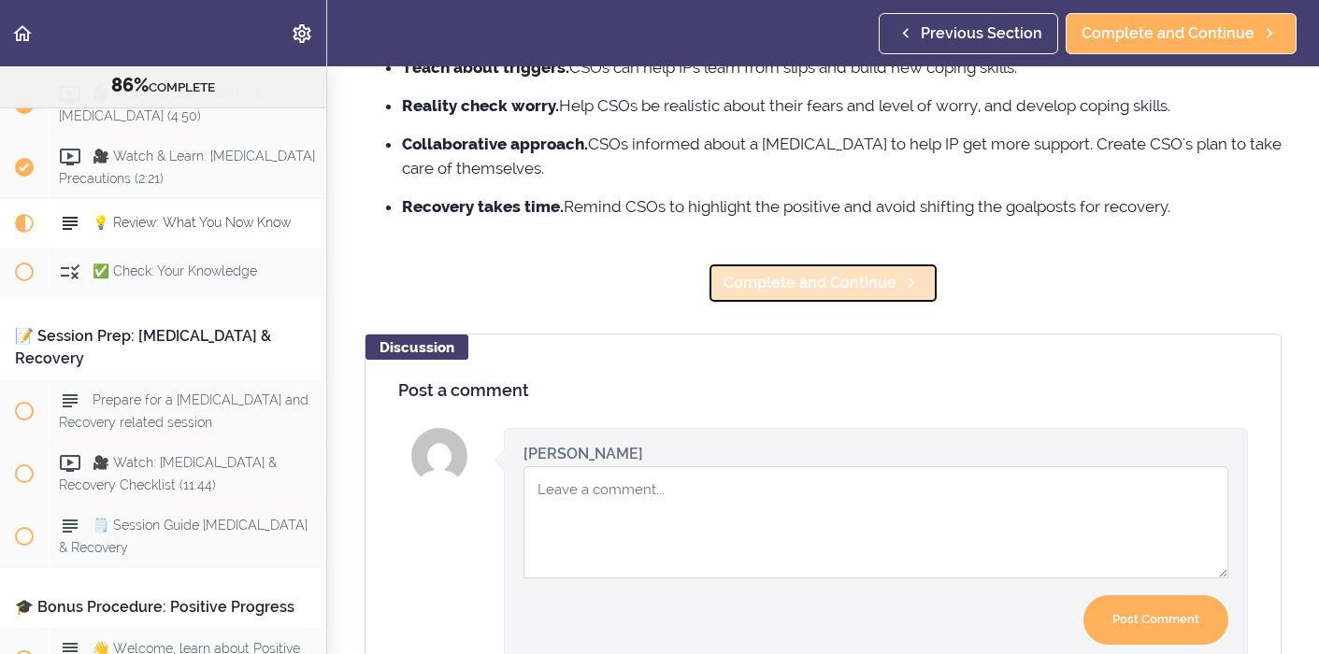
click at [833, 287] on span "Complete and Continue" at bounding box center [810, 283] width 173 height 22
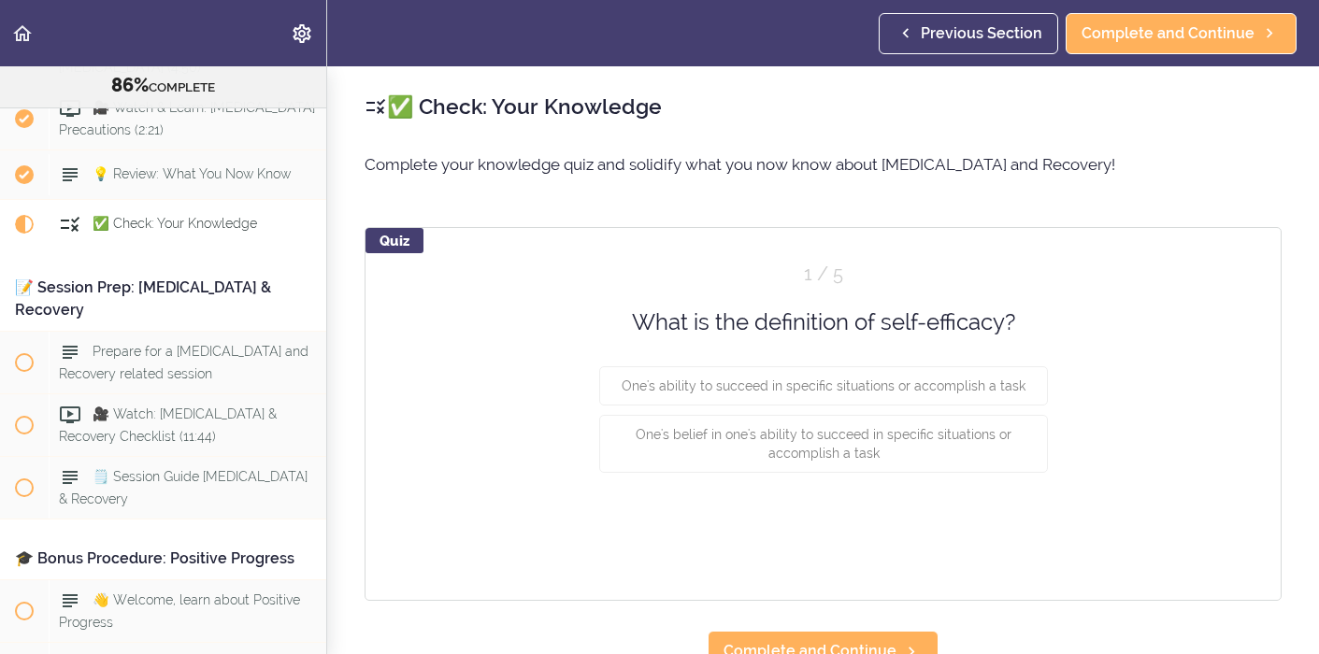
scroll to position [10859, 0]
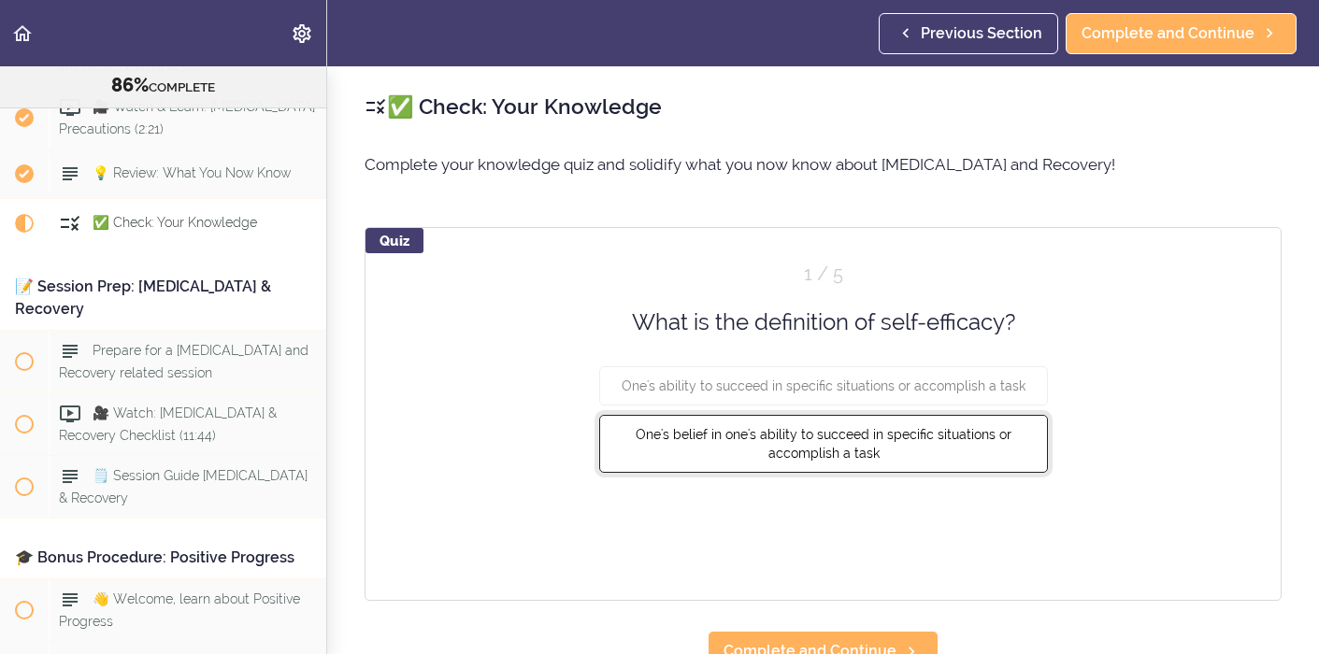
click at [939, 447] on button "One's belief in one's ability to succeed in specific situations or accomplish a…" at bounding box center [823, 444] width 449 height 58
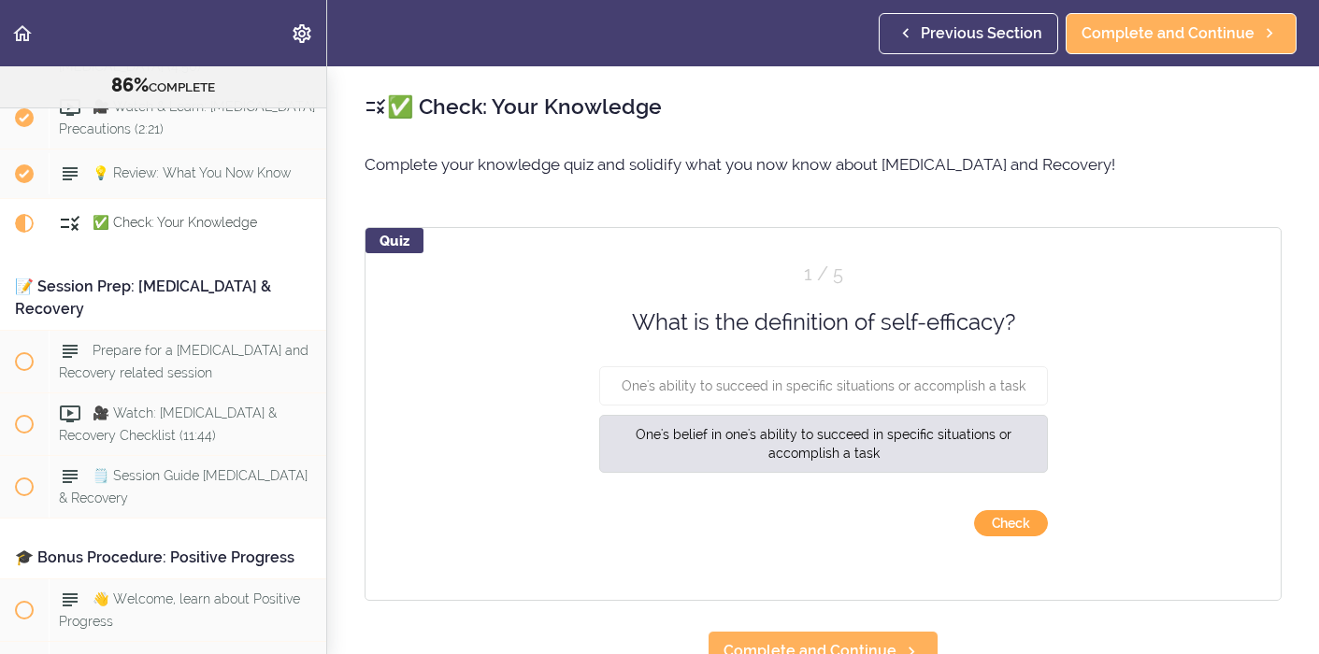
click at [1021, 524] on button "Check" at bounding box center [1011, 523] width 74 height 26
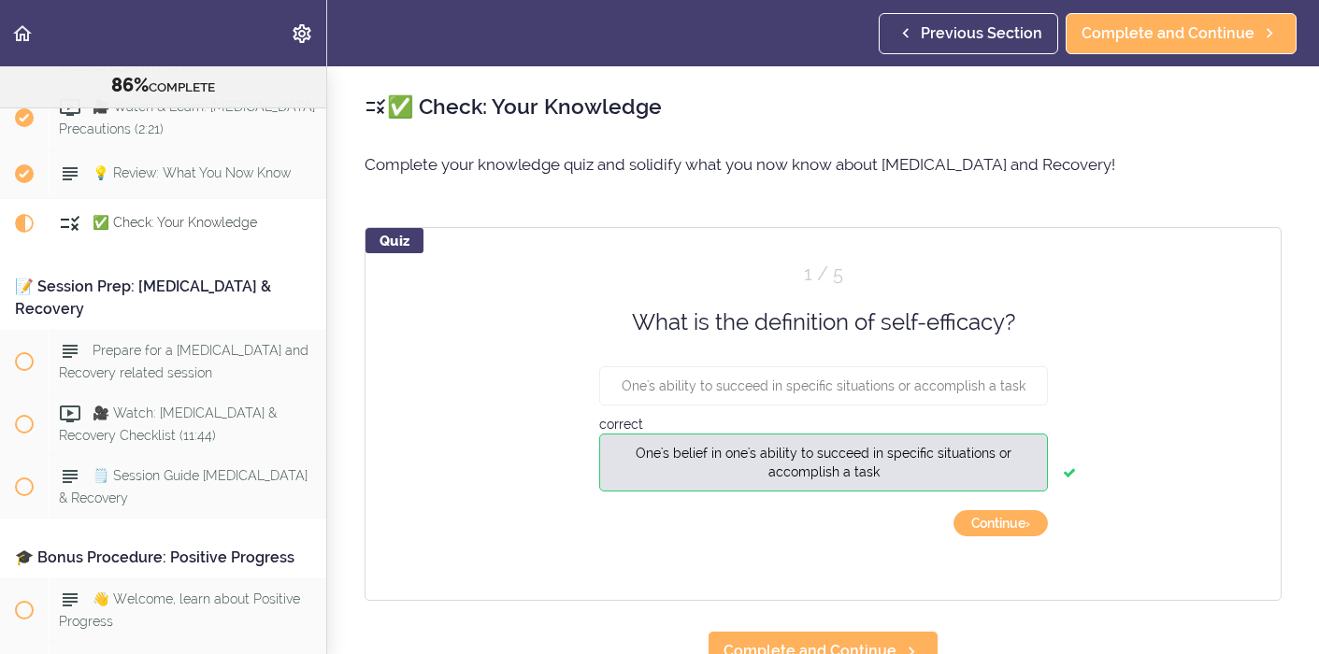
scroll to position [44, 0]
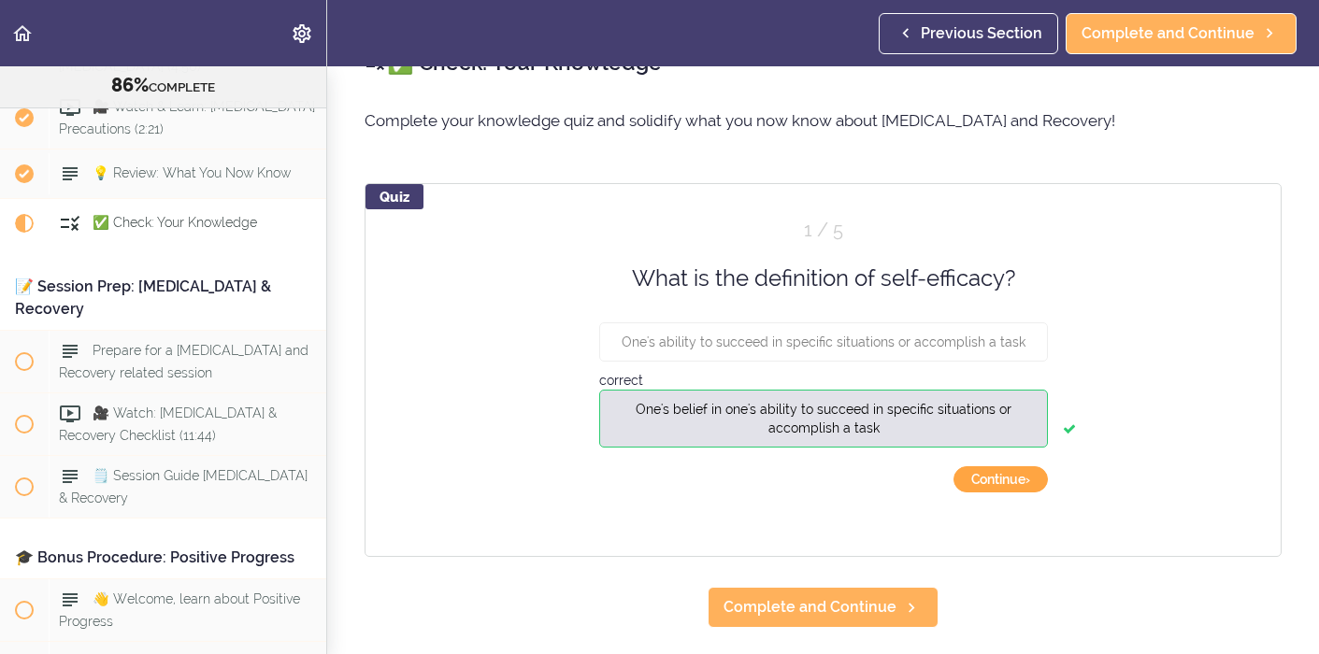
click at [1008, 481] on button "Continue ›" at bounding box center [1001, 480] width 94 height 26
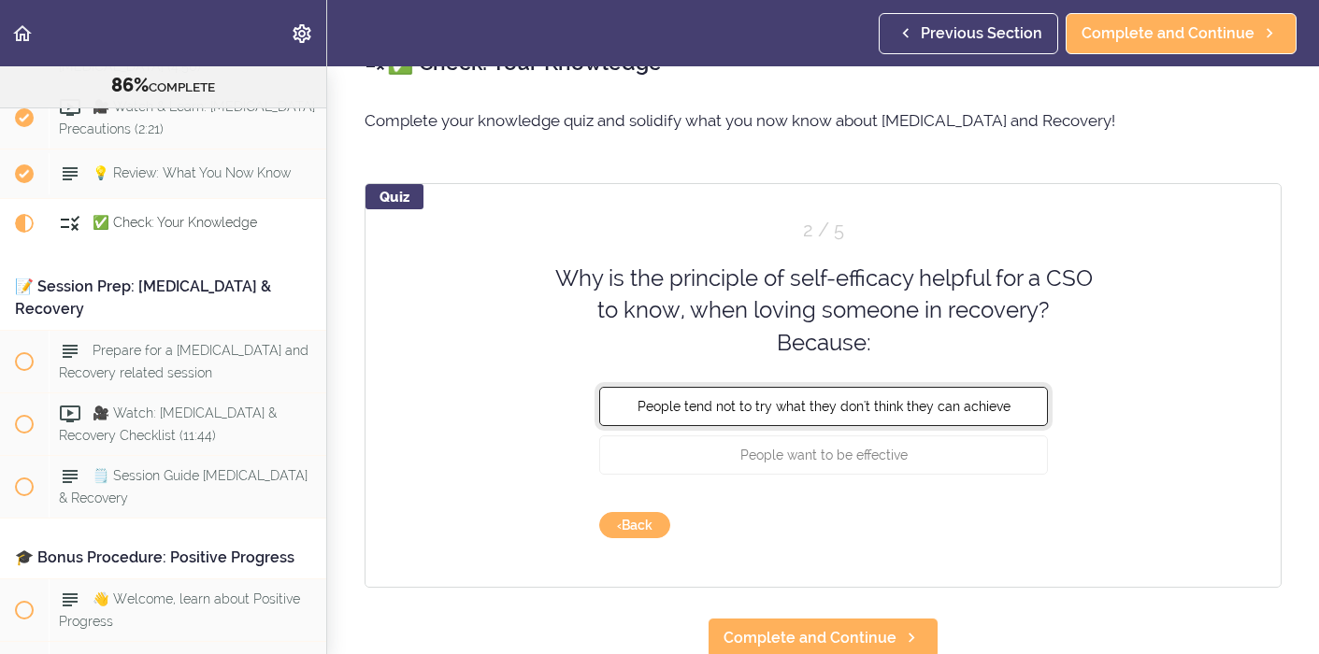
click at [982, 409] on span "People tend not to try what they don't think they can achieve" at bounding box center [823, 406] width 373 height 15
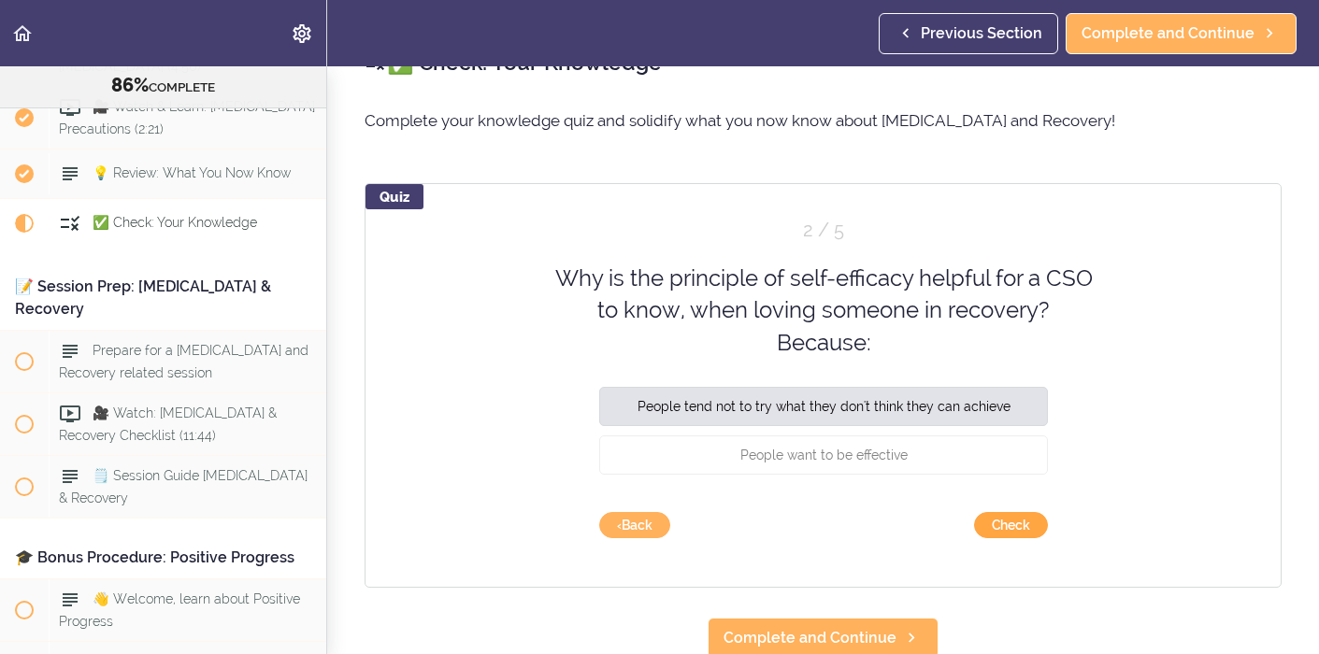
click at [1009, 524] on button "Check" at bounding box center [1011, 525] width 74 height 26
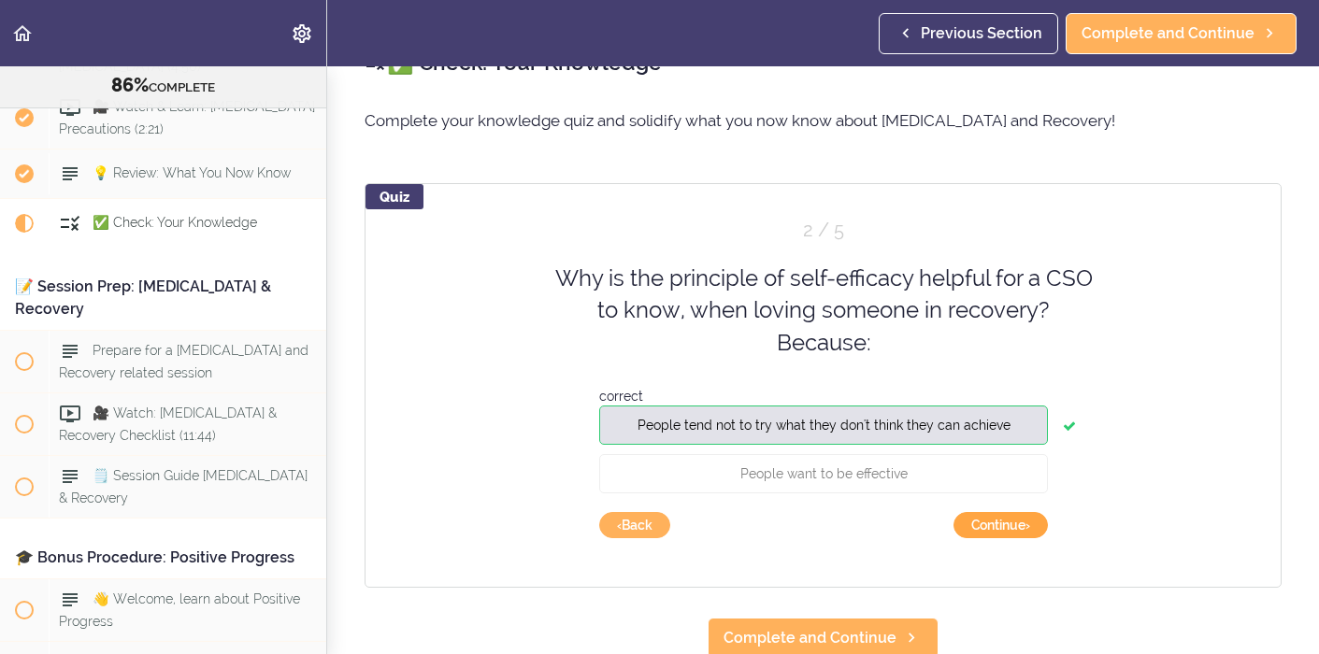
click at [1020, 528] on button "Continue ›" at bounding box center [1001, 525] width 94 height 26
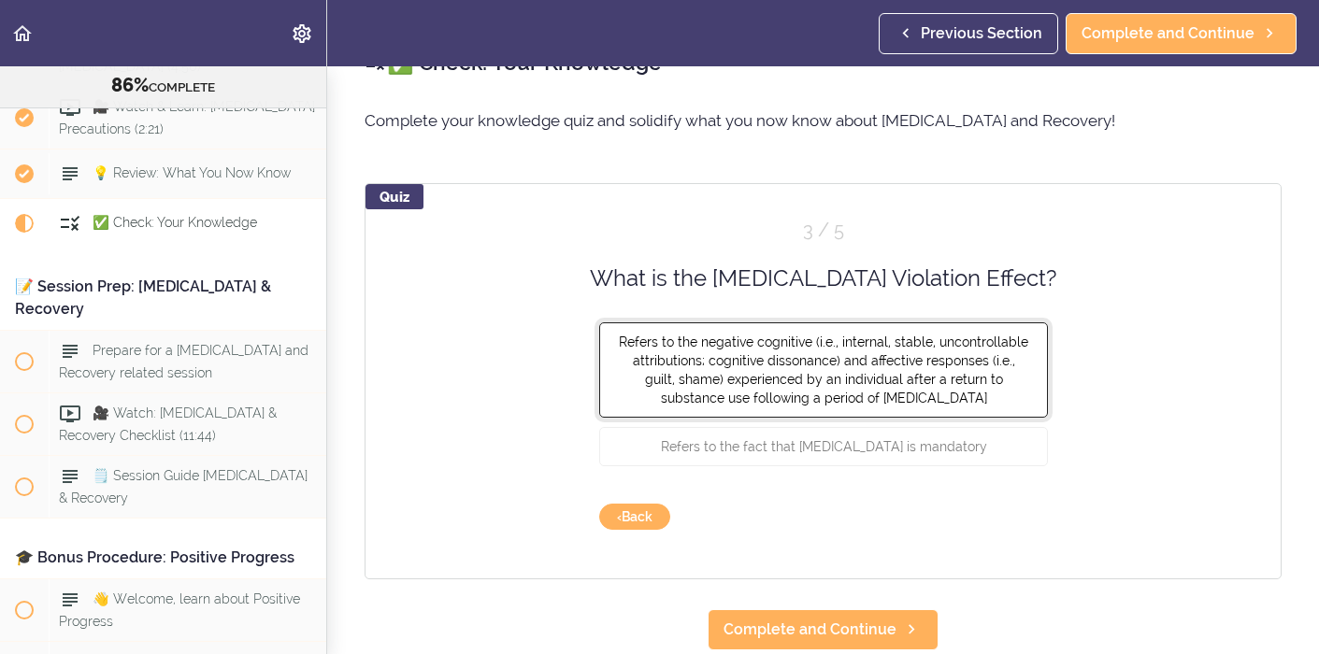
click at [1008, 389] on button "Refers to the negative cognitive (i.e., internal, stable, uncontrollable attrib…" at bounding box center [823, 370] width 449 height 95
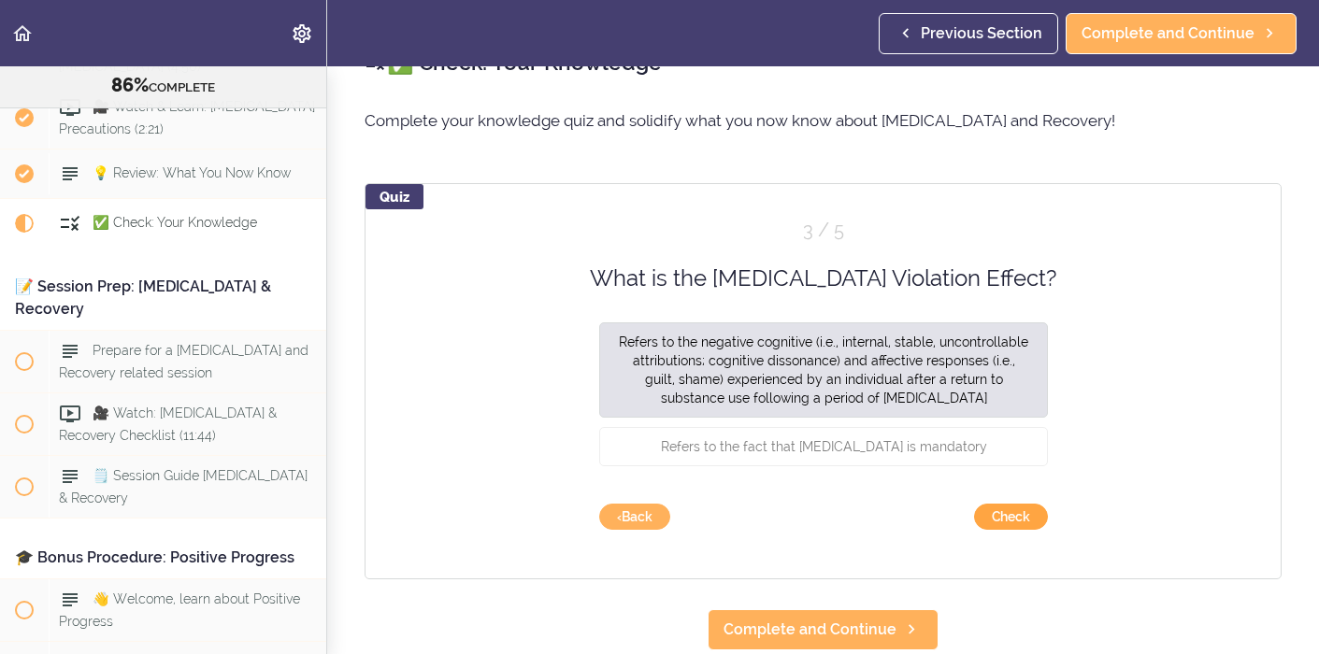
click at [1021, 517] on button "Check" at bounding box center [1011, 517] width 74 height 26
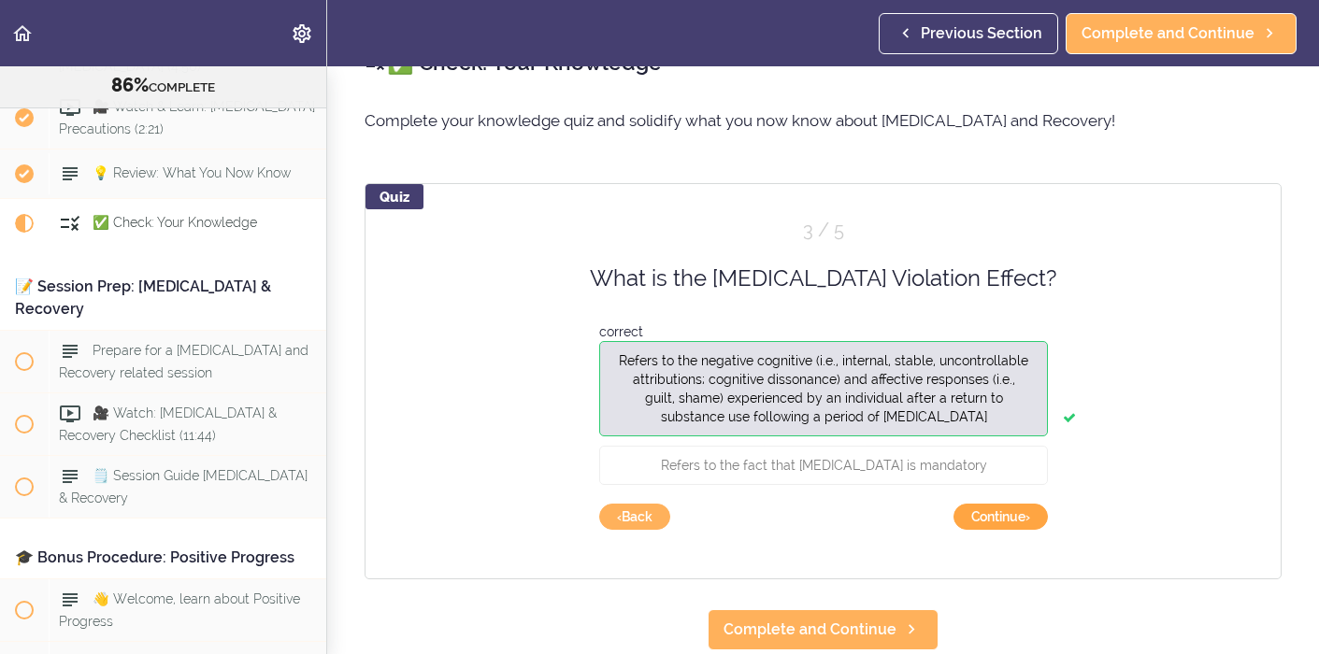
click at [1021, 516] on button "Continue ›" at bounding box center [1001, 517] width 94 height 26
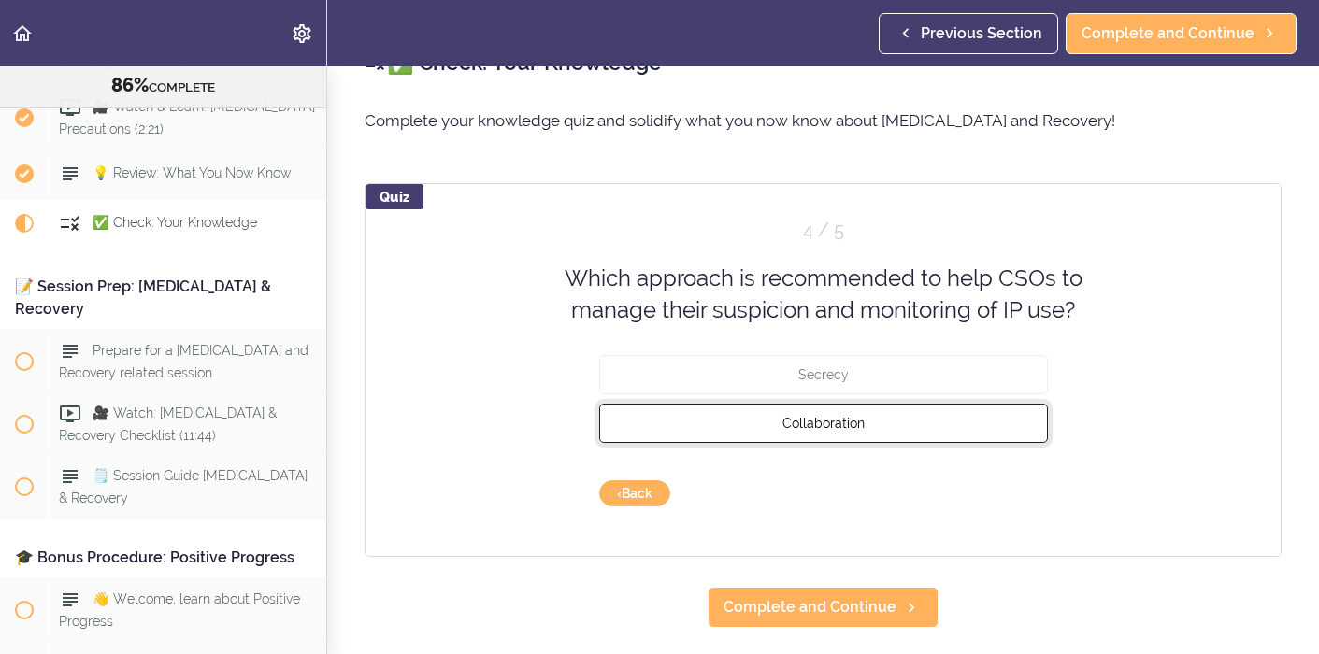
click at [977, 422] on button "Collaboration" at bounding box center [823, 422] width 449 height 39
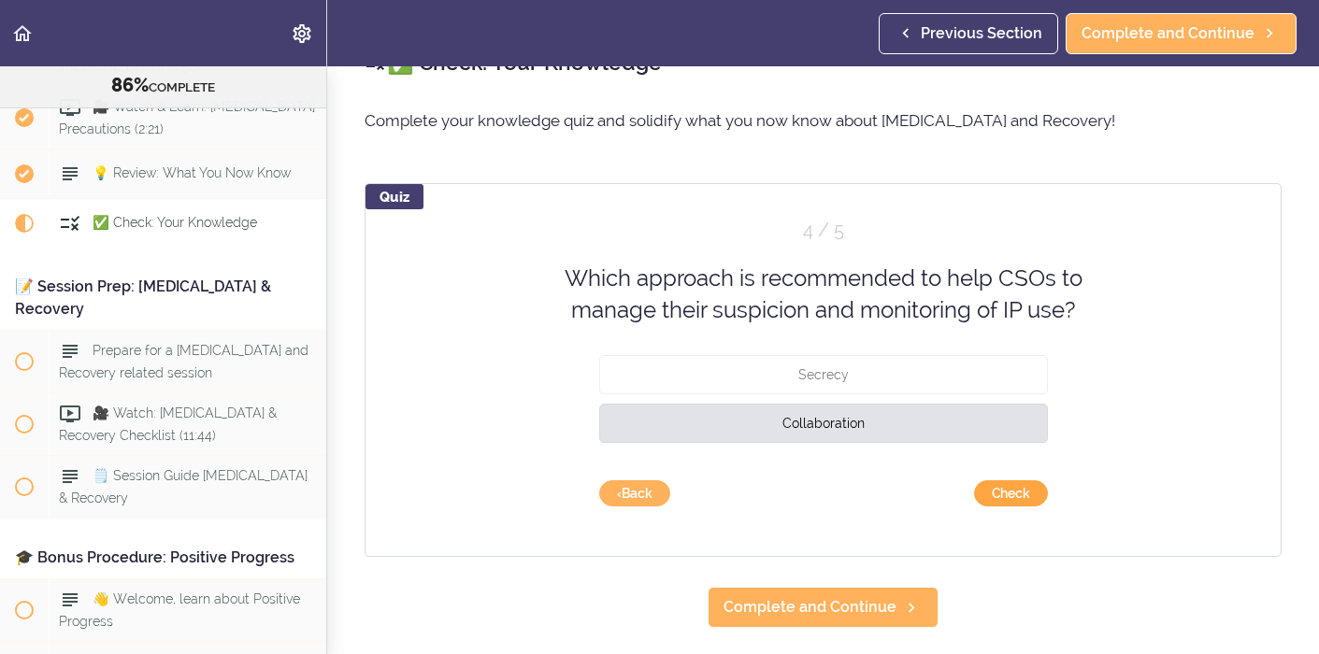
click at [1018, 489] on button "Check" at bounding box center [1011, 494] width 74 height 26
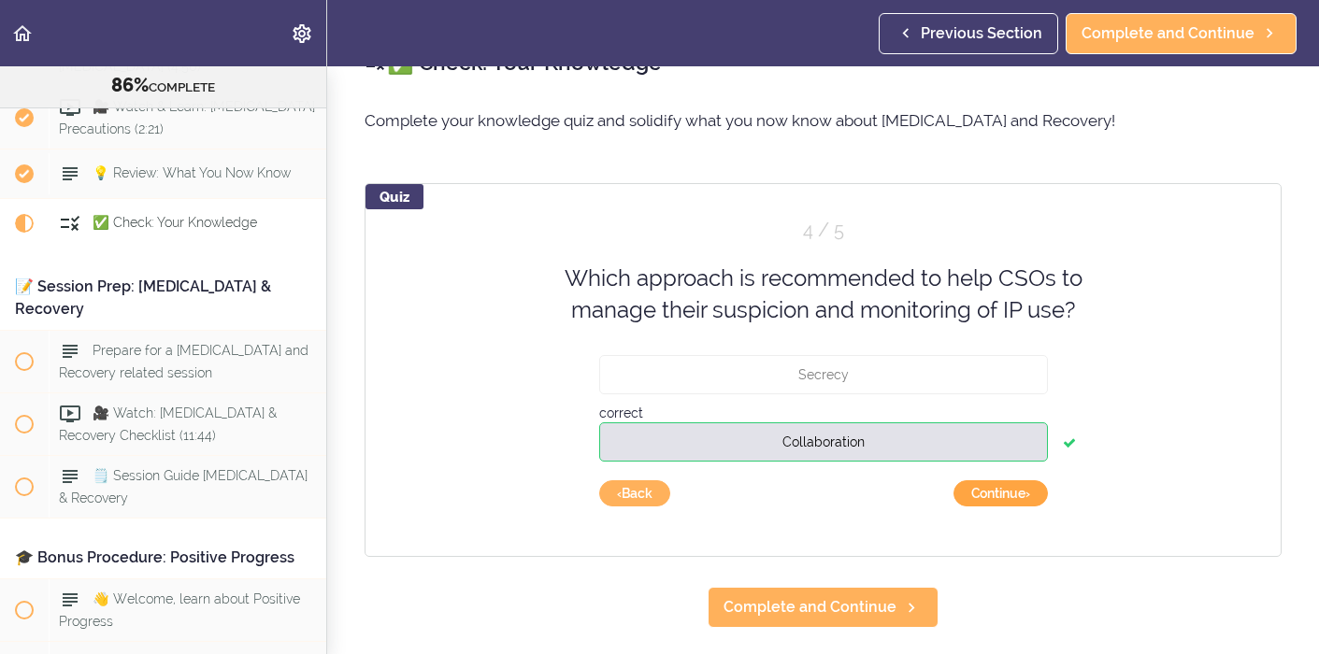
click at [1020, 495] on button "Continue ›" at bounding box center [1001, 494] width 94 height 26
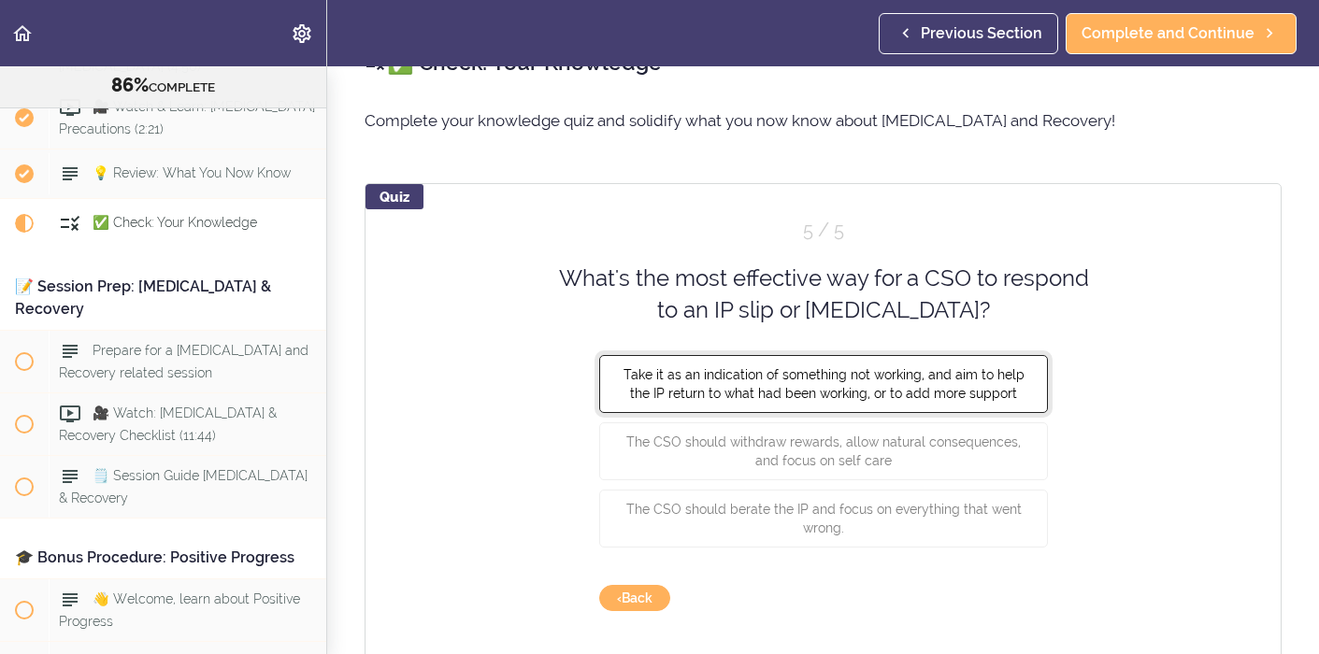
click at [997, 390] on span "Take it as an indication of something not working, and aim to help the IP retur…" at bounding box center [823, 383] width 401 height 34
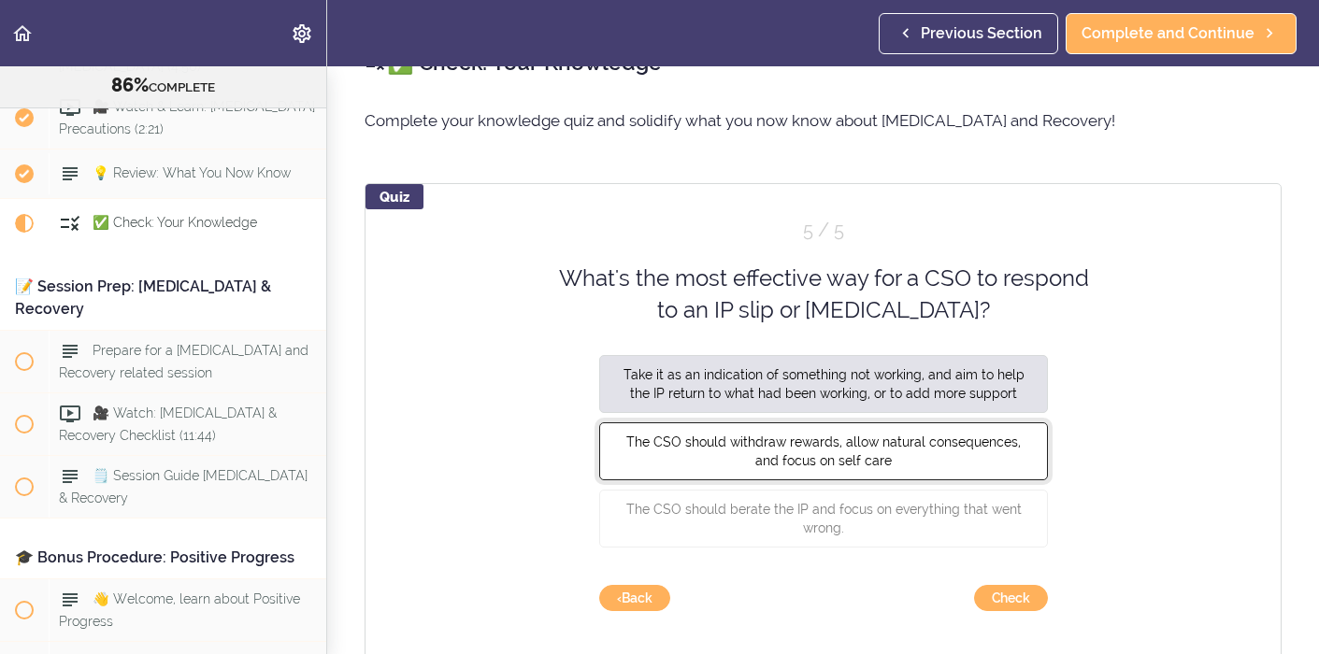
click at [1023, 447] on button "The CSO should withdraw rewards, allow natural consequences, and focus on self …" at bounding box center [823, 451] width 449 height 58
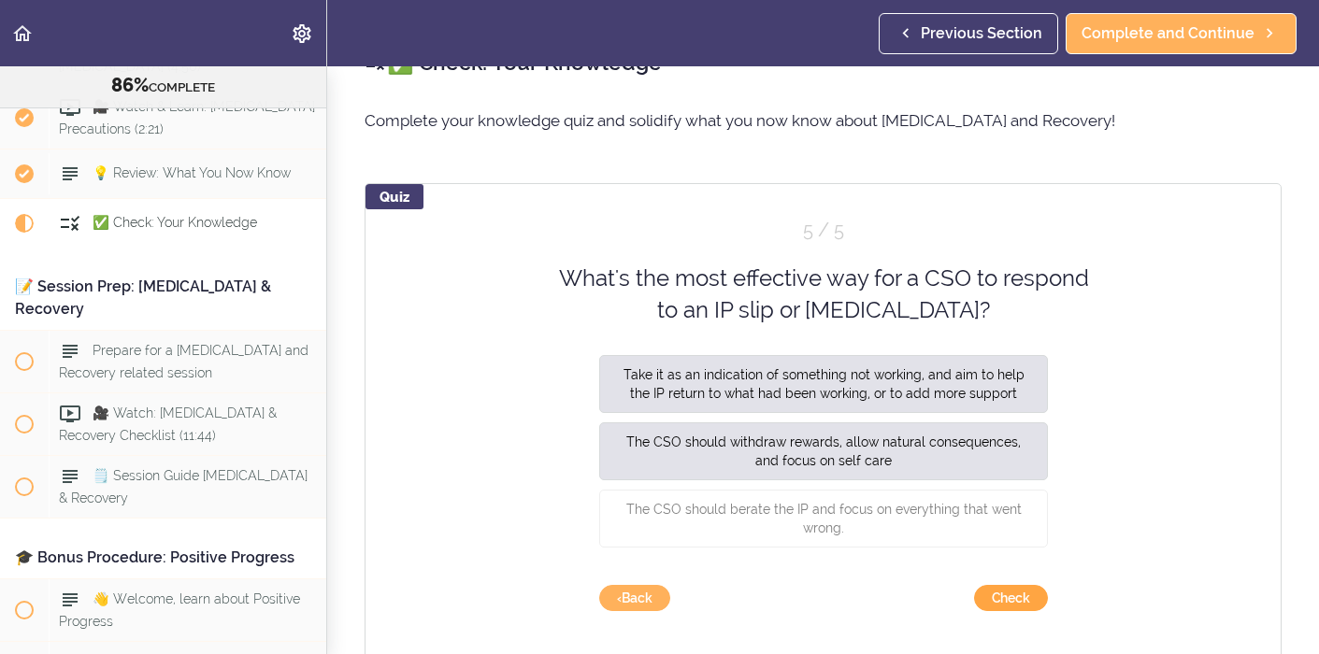
click at [1031, 591] on button "Check" at bounding box center [1011, 598] width 74 height 26
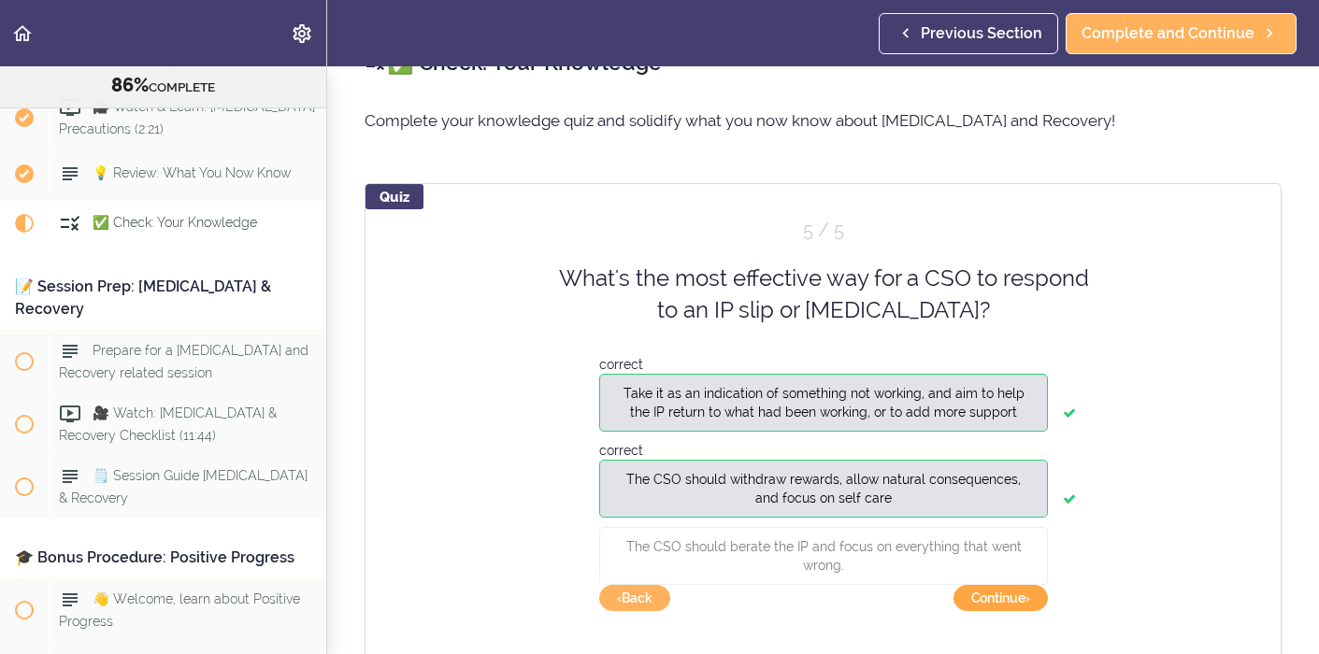
click at [1031, 591] on button "Continue ›" at bounding box center [1001, 598] width 94 height 26
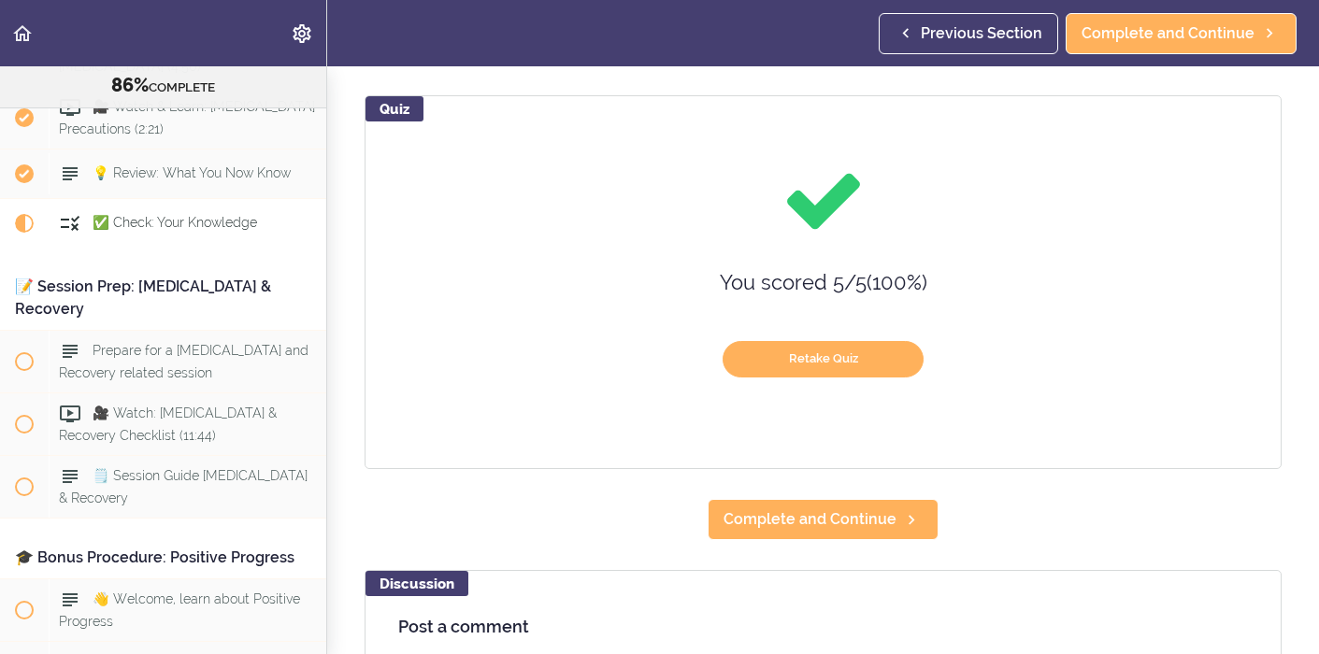
scroll to position [242, 0]
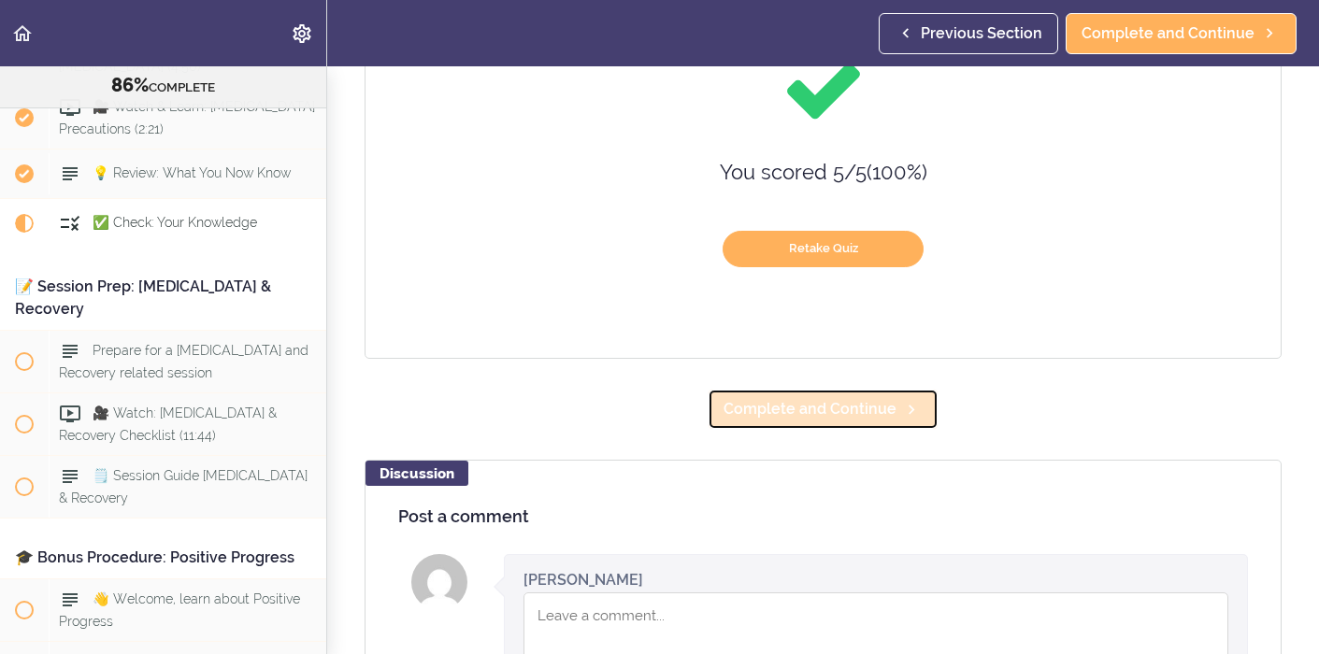
click at [847, 408] on span "Complete and Continue" at bounding box center [810, 409] width 173 height 22
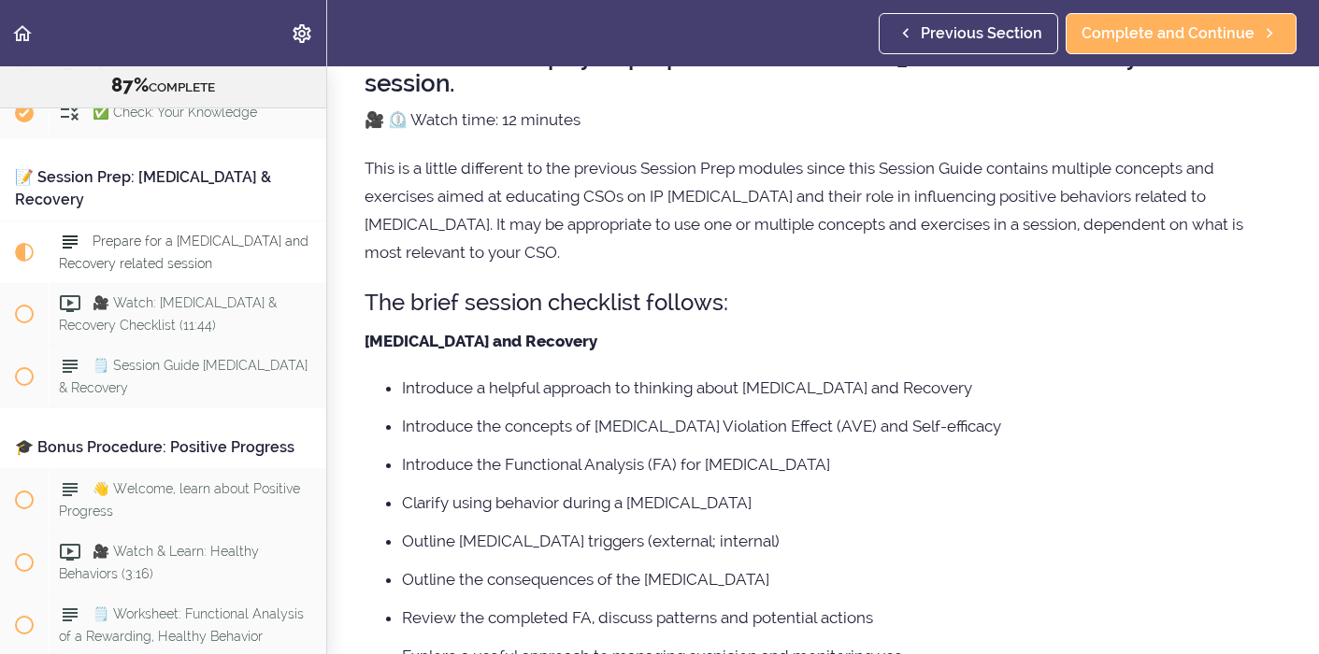
scroll to position [244, 0]
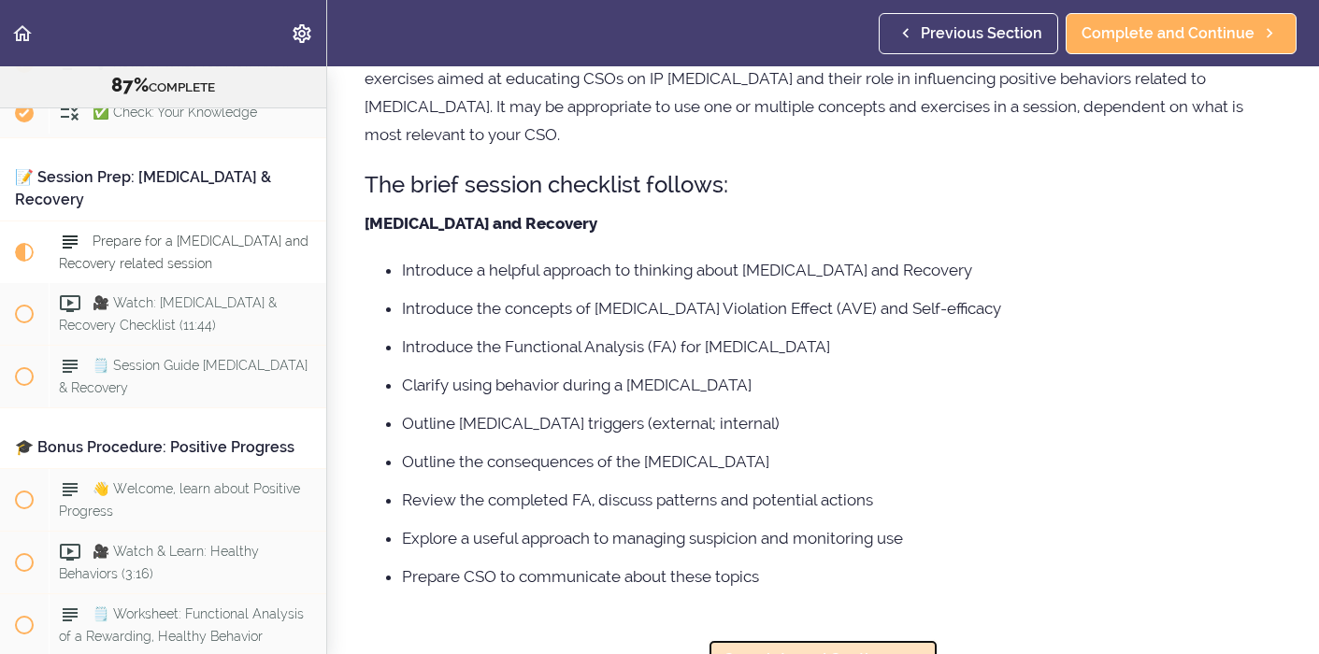
click at [817, 649] on span "Complete and Continue" at bounding box center [810, 660] width 173 height 22
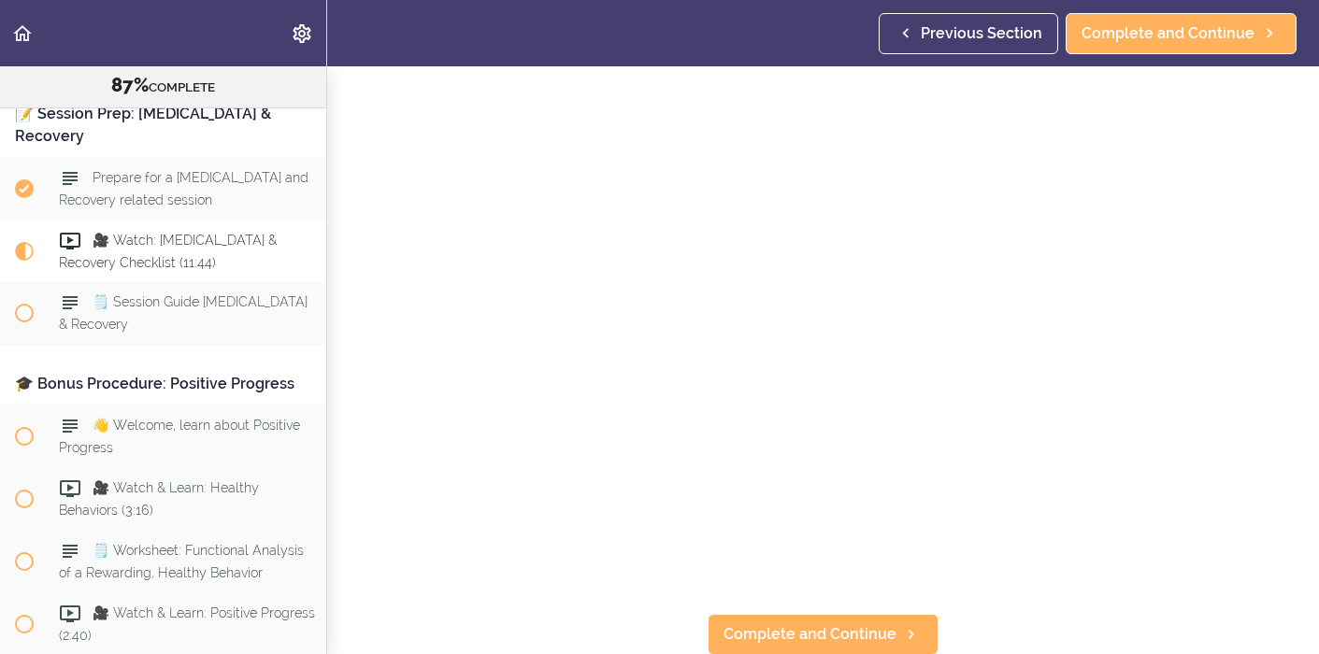
scroll to position [83, 0]
click at [848, 635] on span "Complete and Continue" at bounding box center [810, 634] width 173 height 22
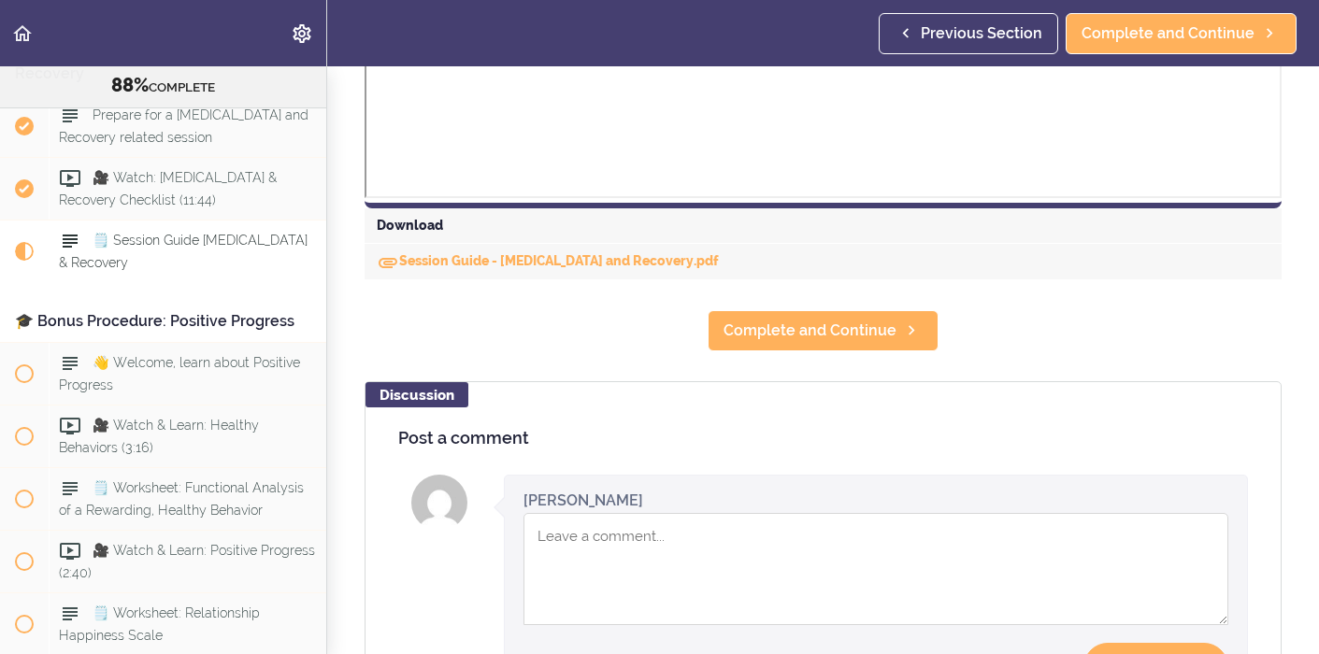
scroll to position [876, 0]
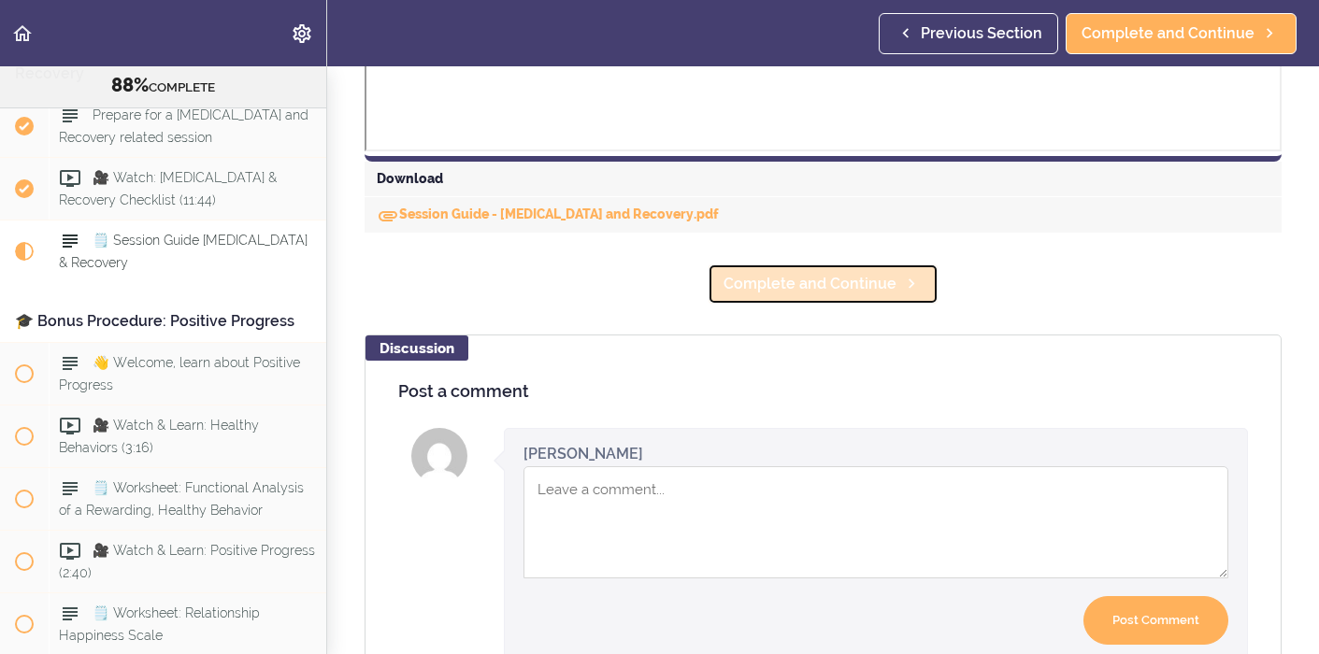
click at [813, 280] on span "Complete and Continue" at bounding box center [810, 284] width 173 height 22
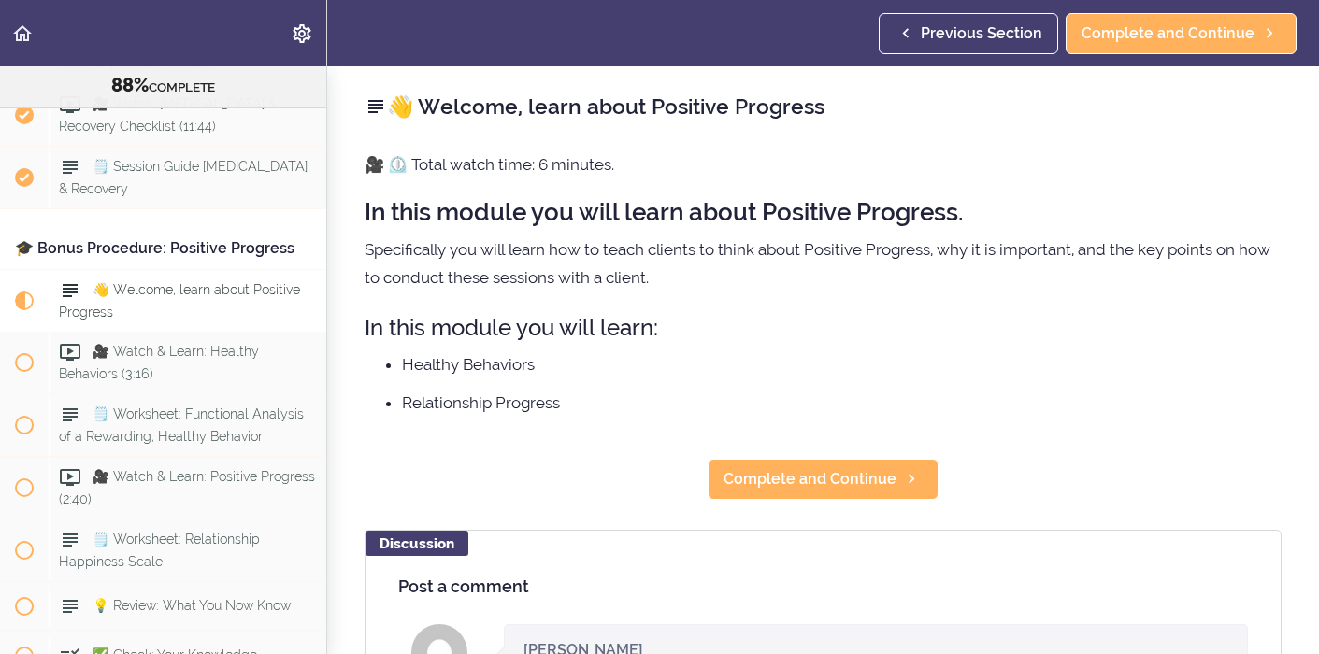
scroll to position [11219, 0]
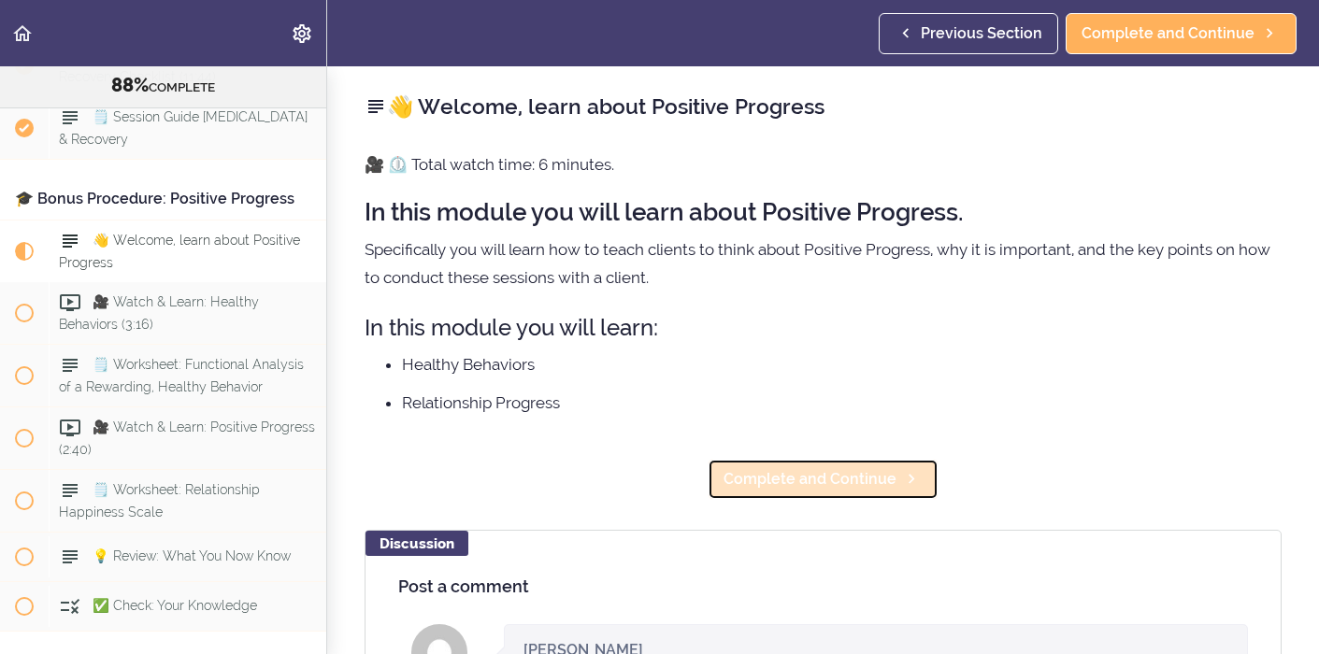
click at [794, 487] on span "Complete and Continue" at bounding box center [810, 479] width 173 height 22
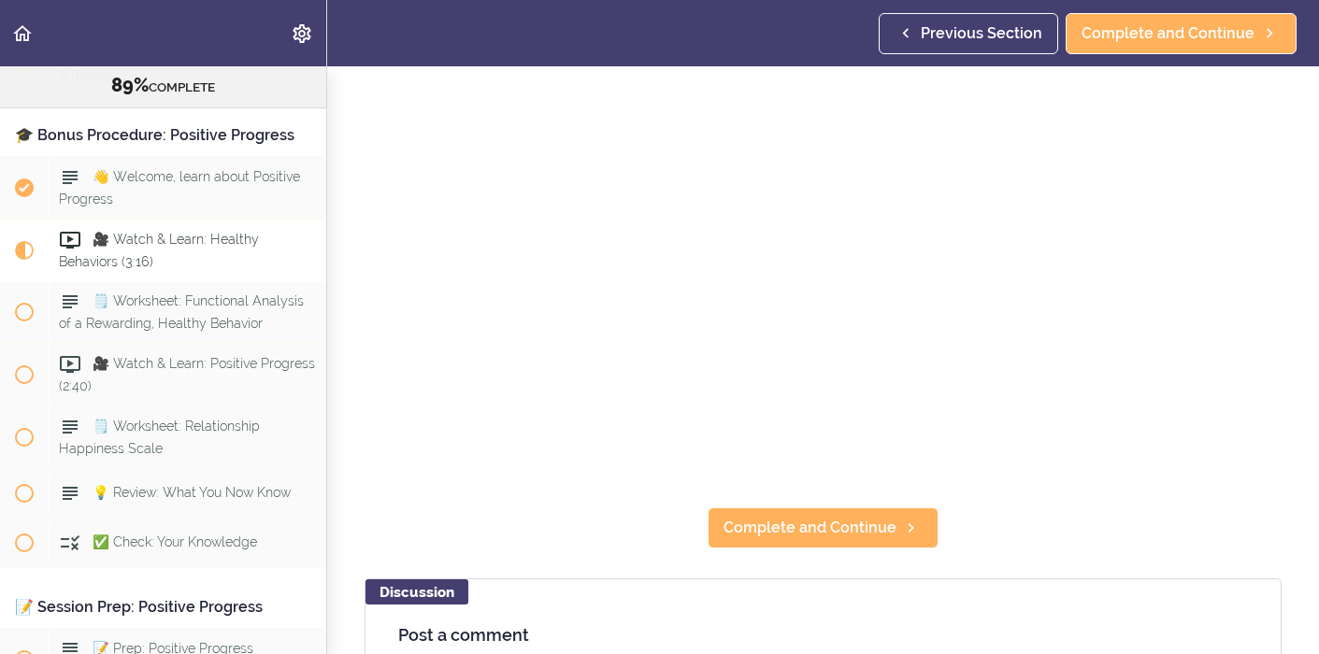
scroll to position [228, 0]
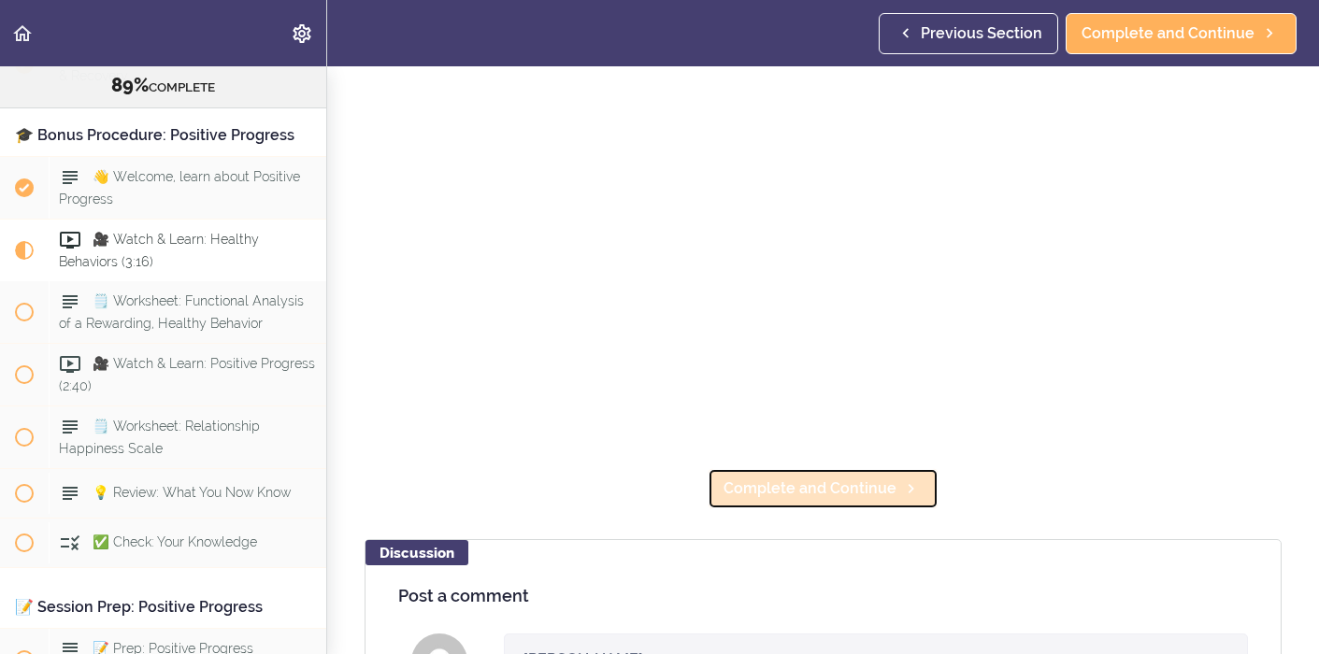
click at [853, 496] on span "Complete and Continue" at bounding box center [810, 489] width 173 height 22
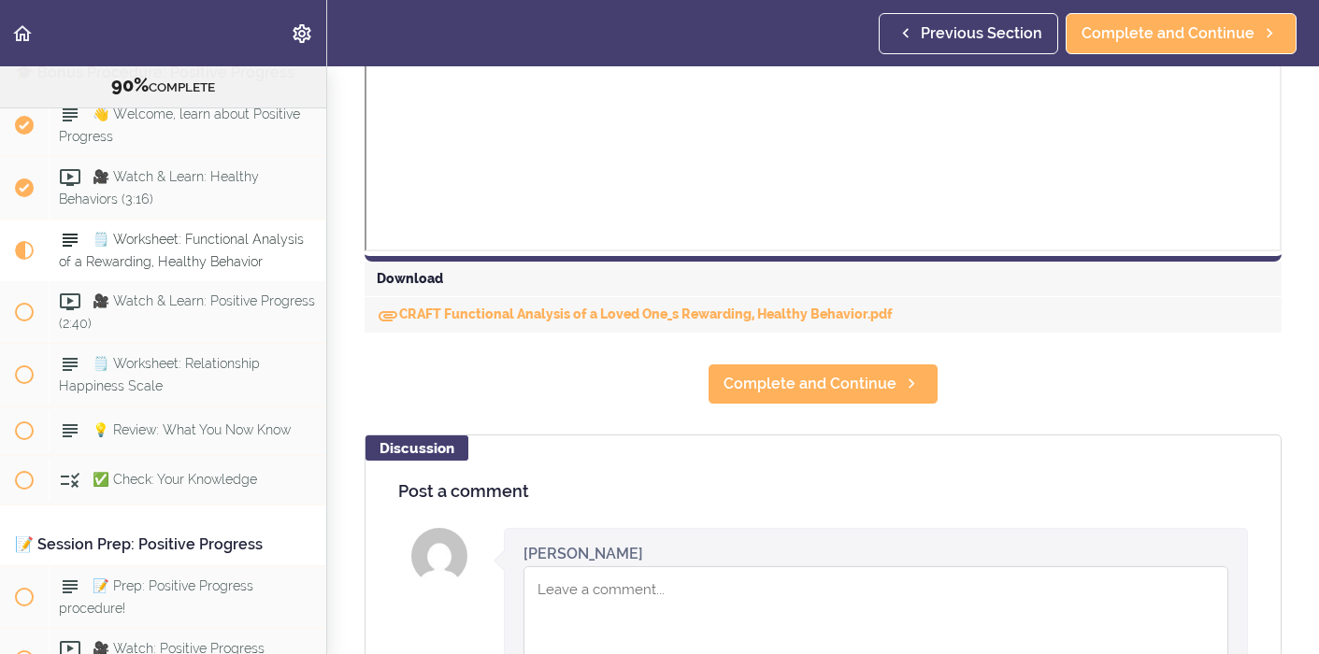
scroll to position [744, 0]
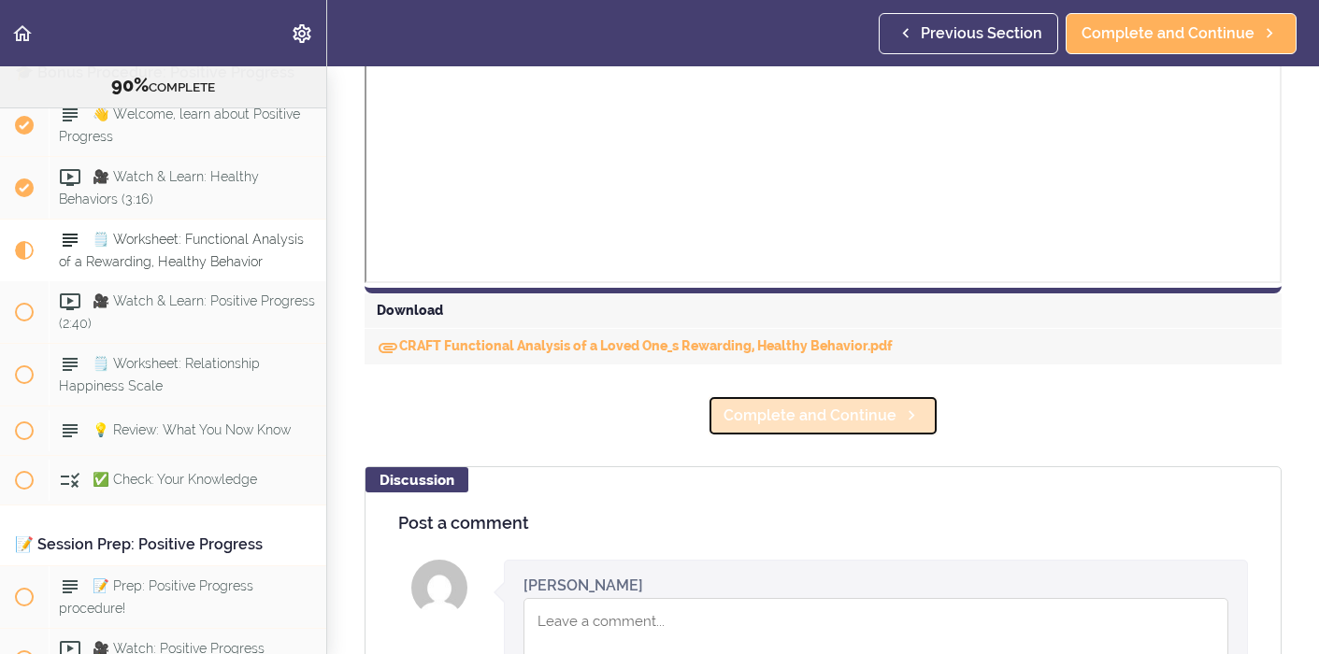
click at [821, 419] on span "Complete and Continue" at bounding box center [810, 416] width 173 height 22
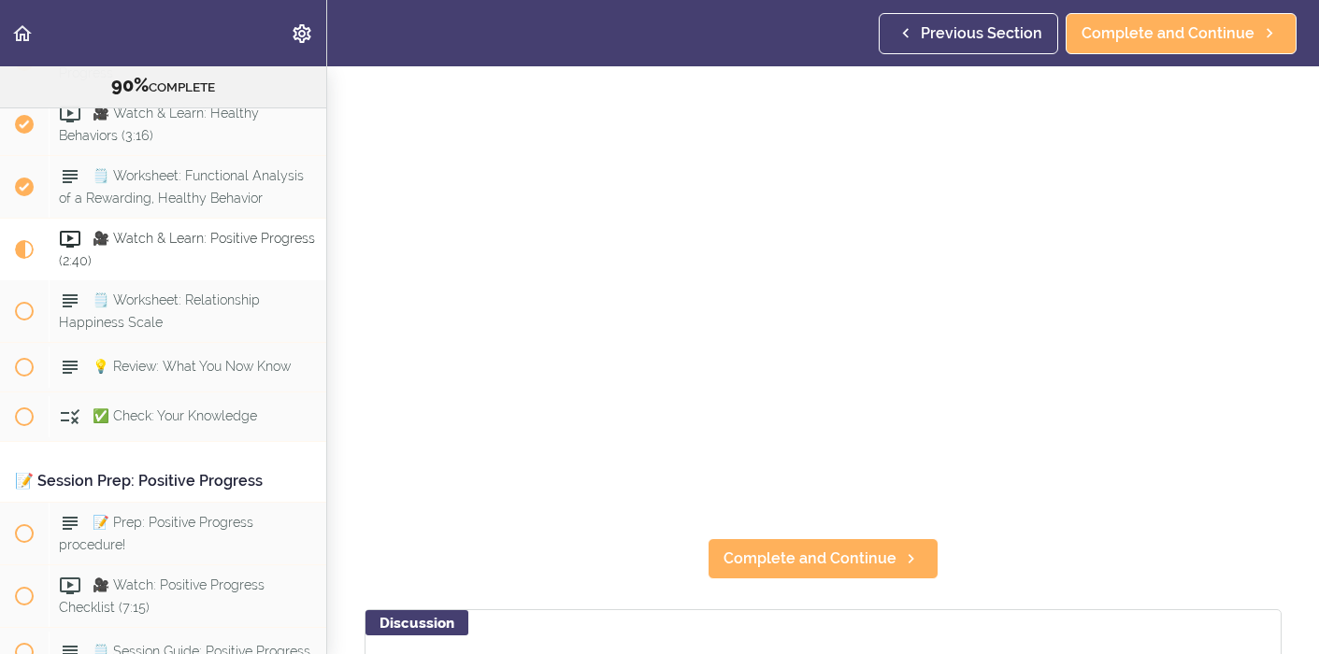
scroll to position [171, 0]
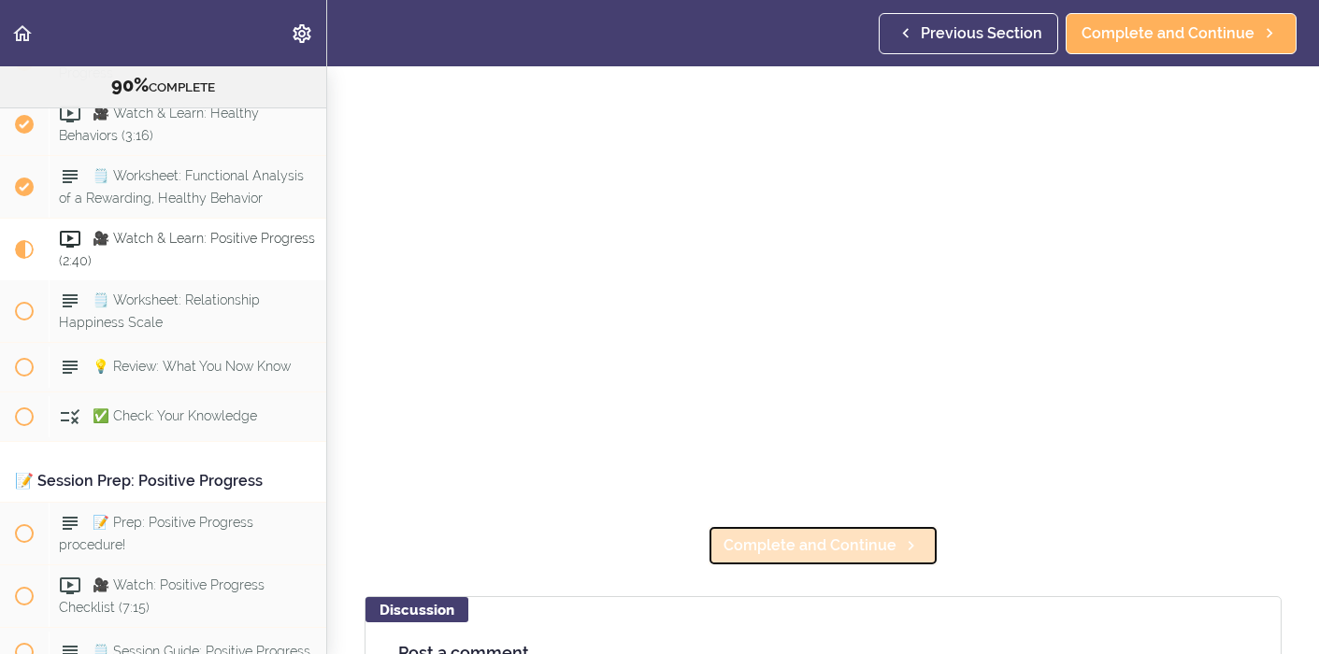
click at [841, 553] on span "Complete and Continue" at bounding box center [810, 546] width 173 height 22
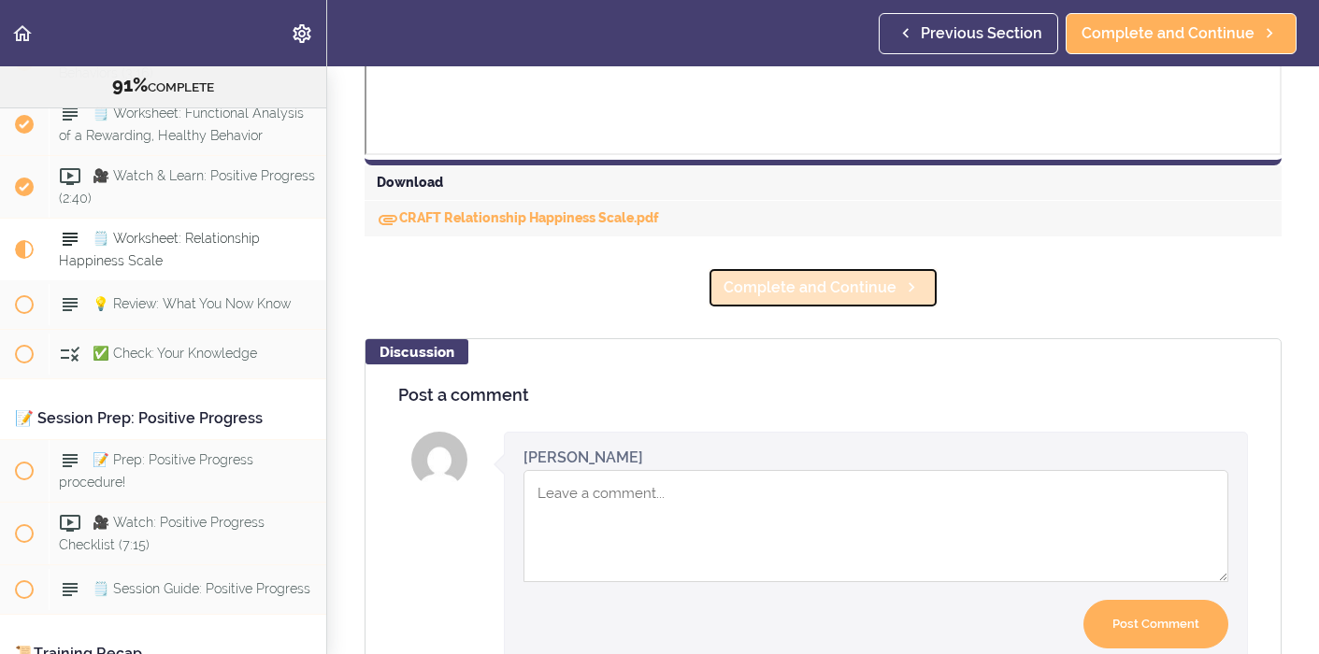
click at [856, 295] on span "Complete and Continue" at bounding box center [810, 288] width 173 height 22
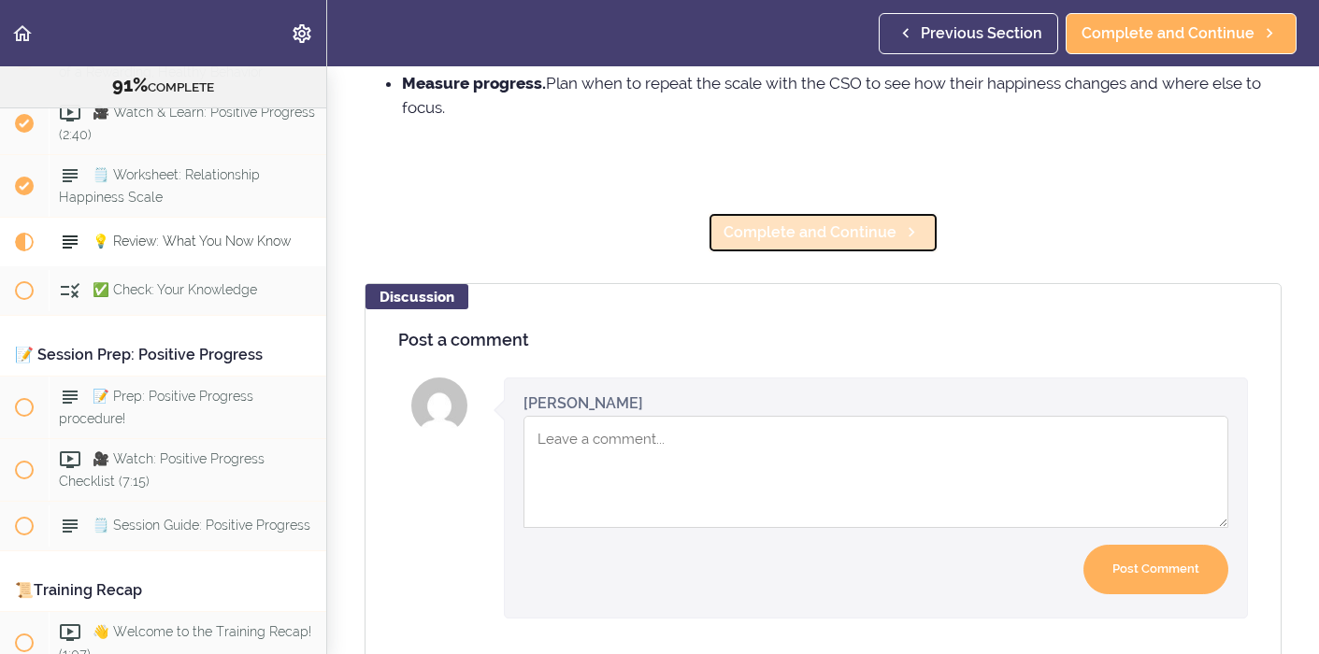
click at [812, 233] on span "Complete and Continue" at bounding box center [810, 233] width 173 height 22
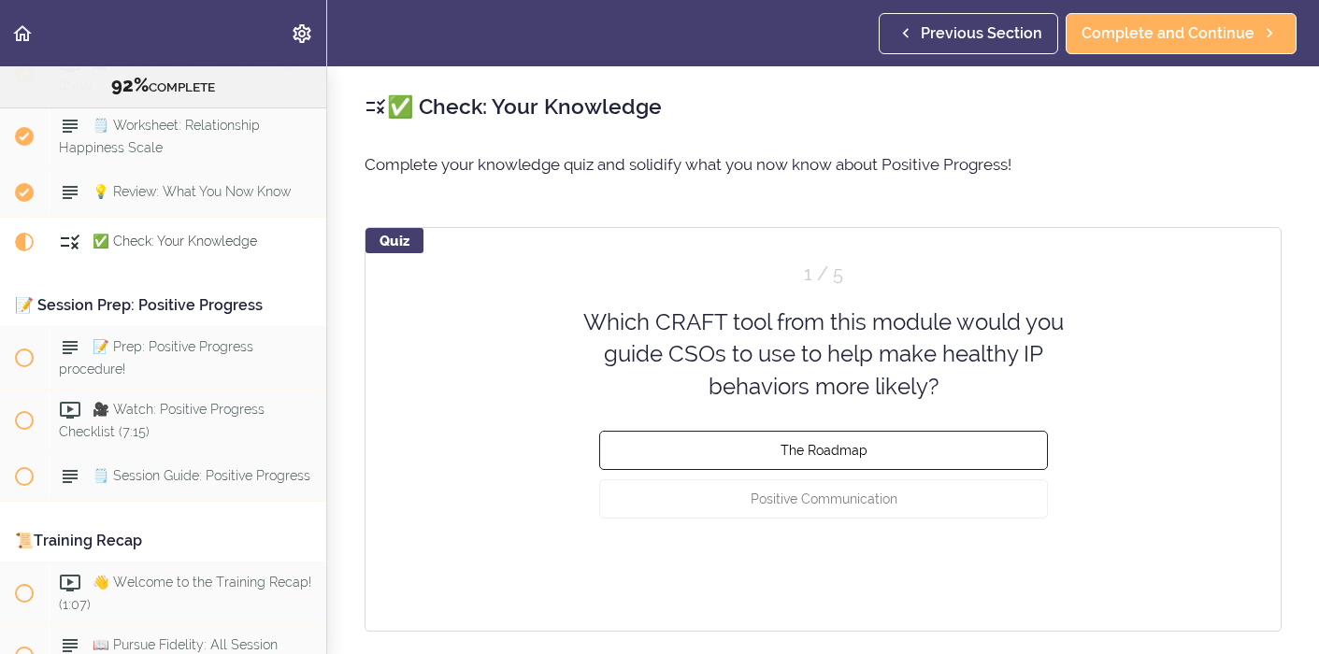
scroll to position [34, 0]
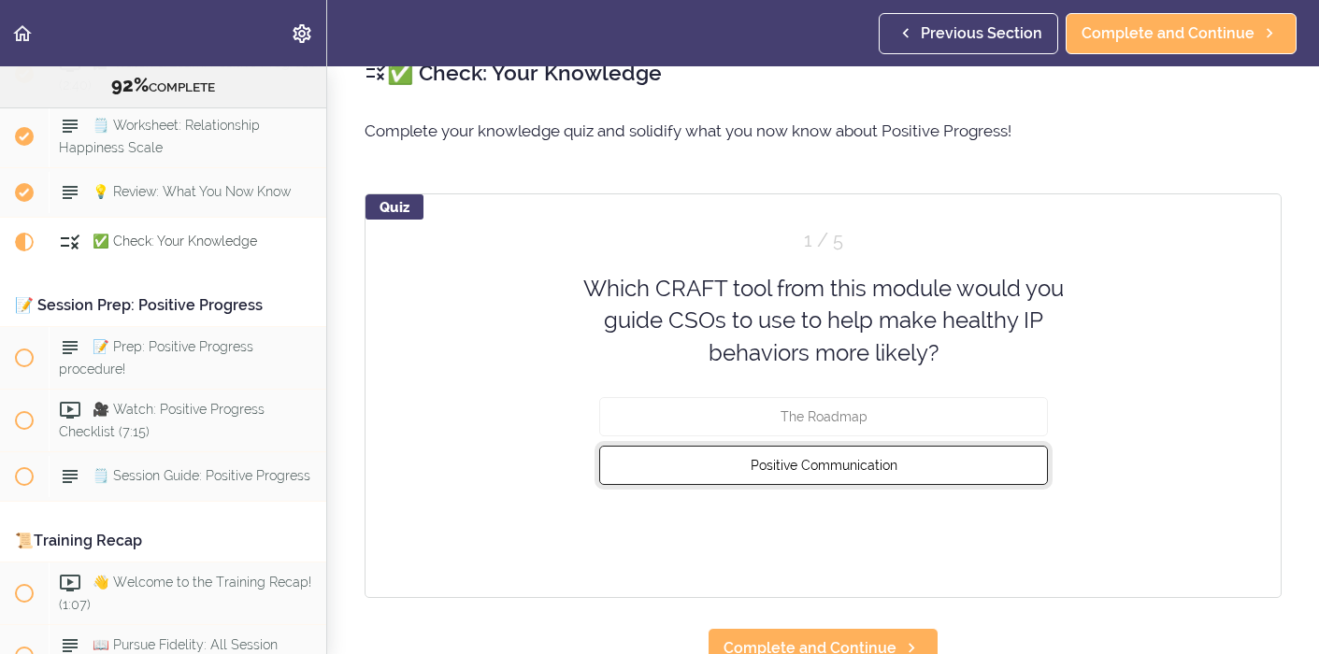
click at [944, 453] on button "Positive Communication" at bounding box center [823, 465] width 449 height 39
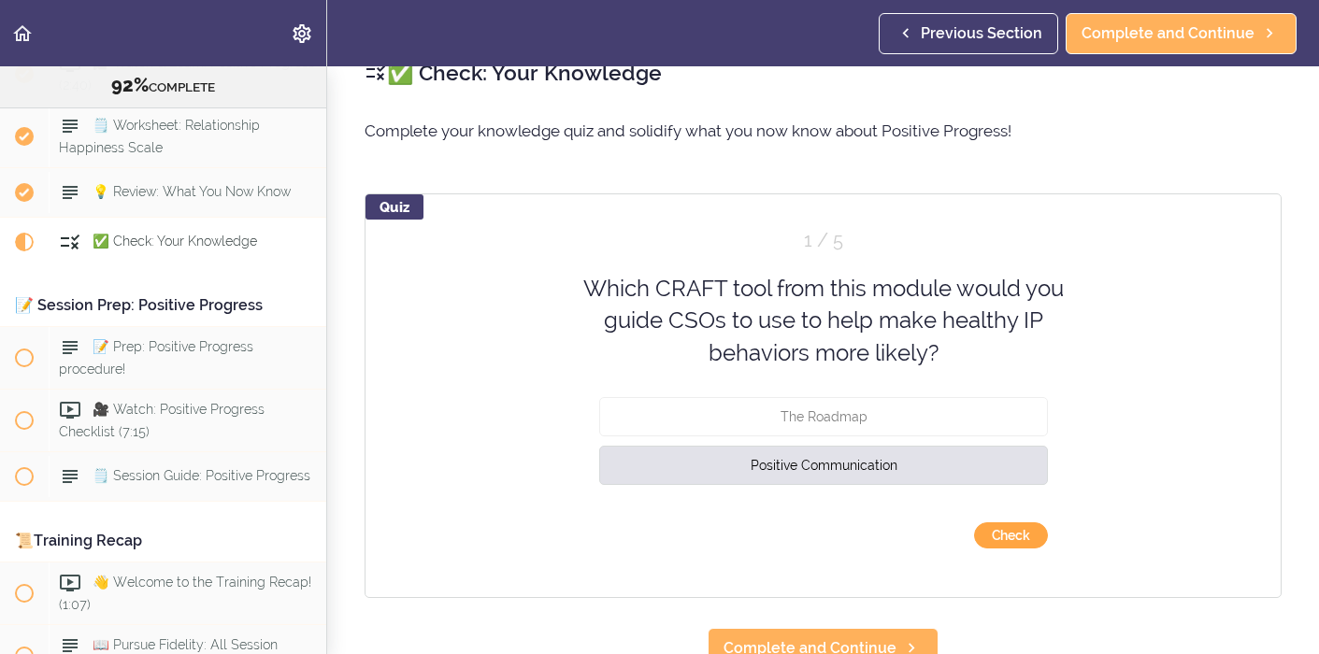
click at [1015, 536] on button "Check" at bounding box center [1011, 536] width 74 height 26
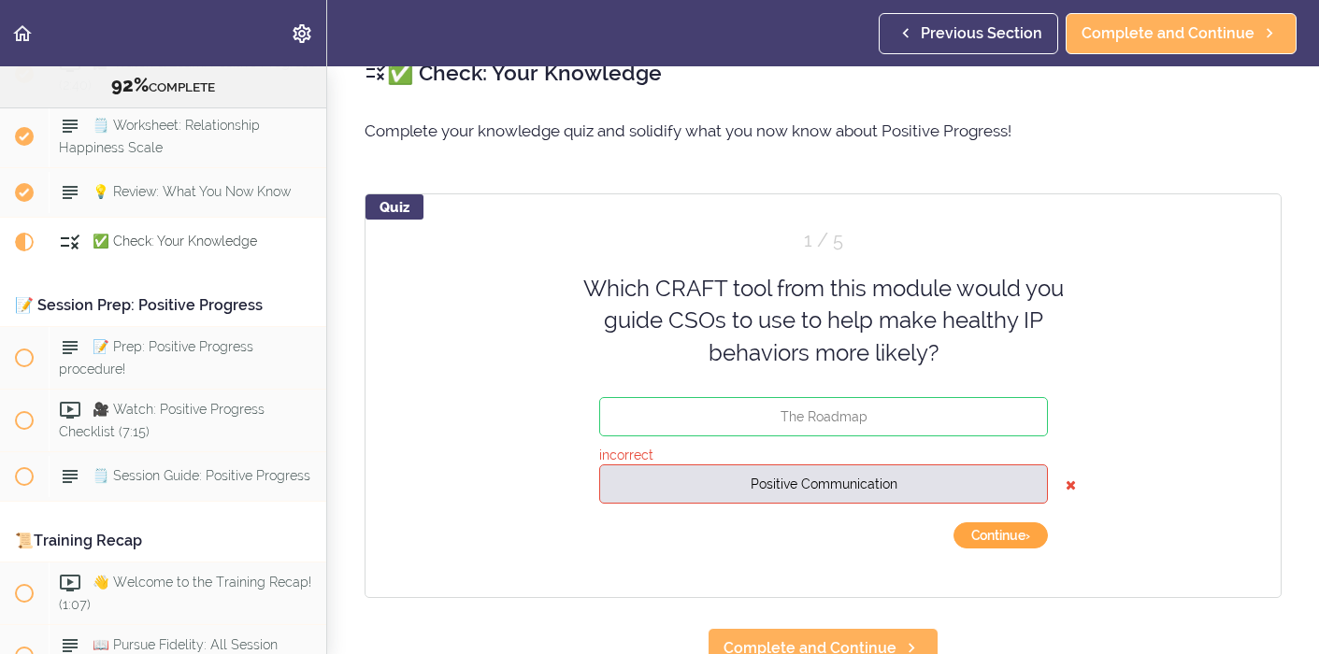
click at [1025, 538] on button "Continue ›" at bounding box center [1001, 536] width 94 height 26
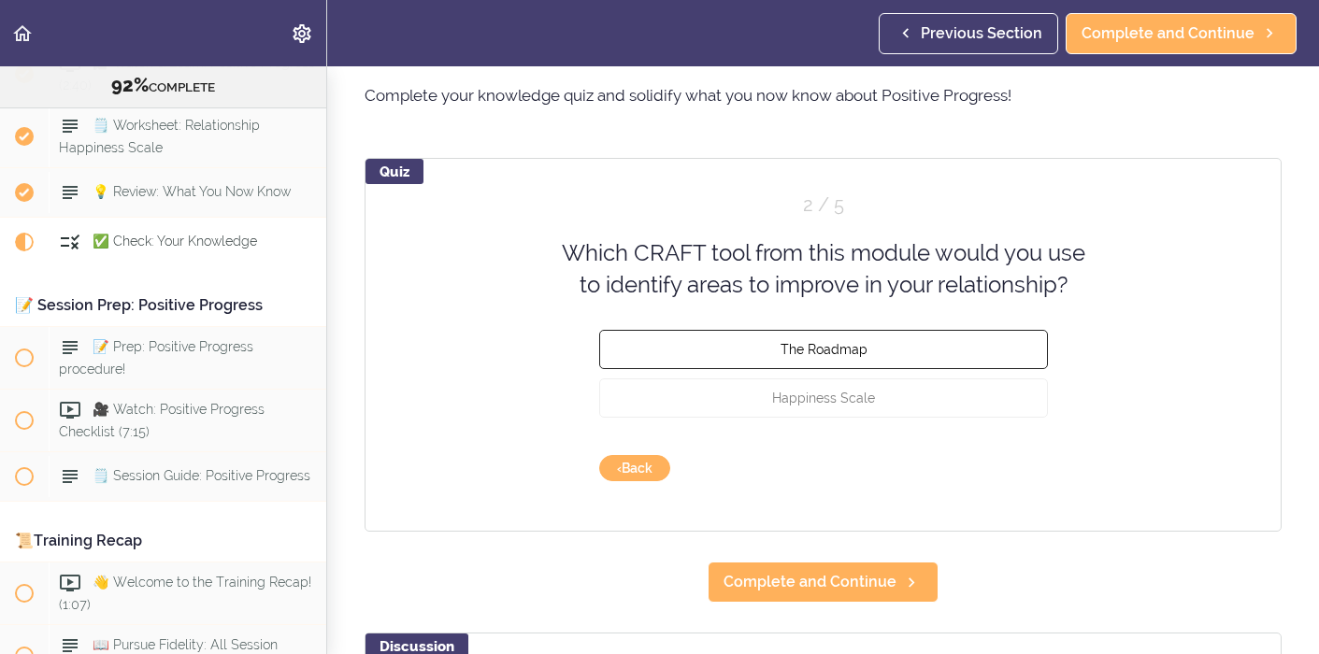
scroll to position [95, 0]
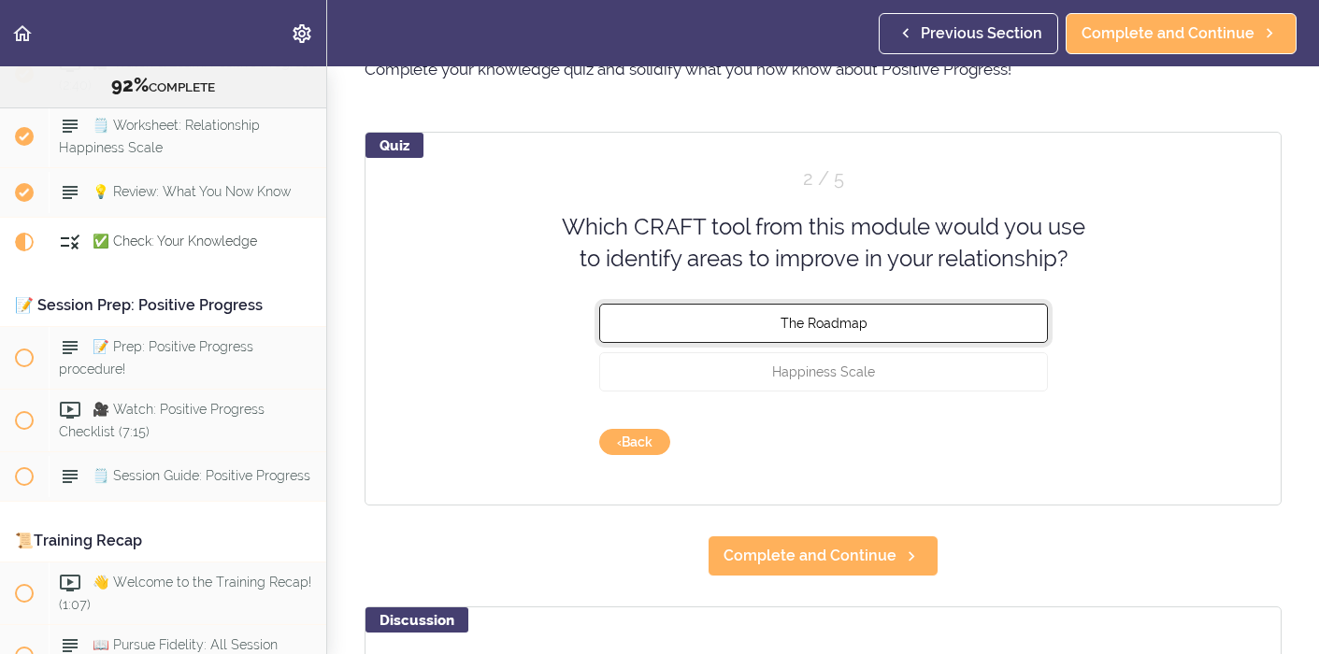
click at [988, 333] on button "The Roadmap" at bounding box center [823, 322] width 449 height 39
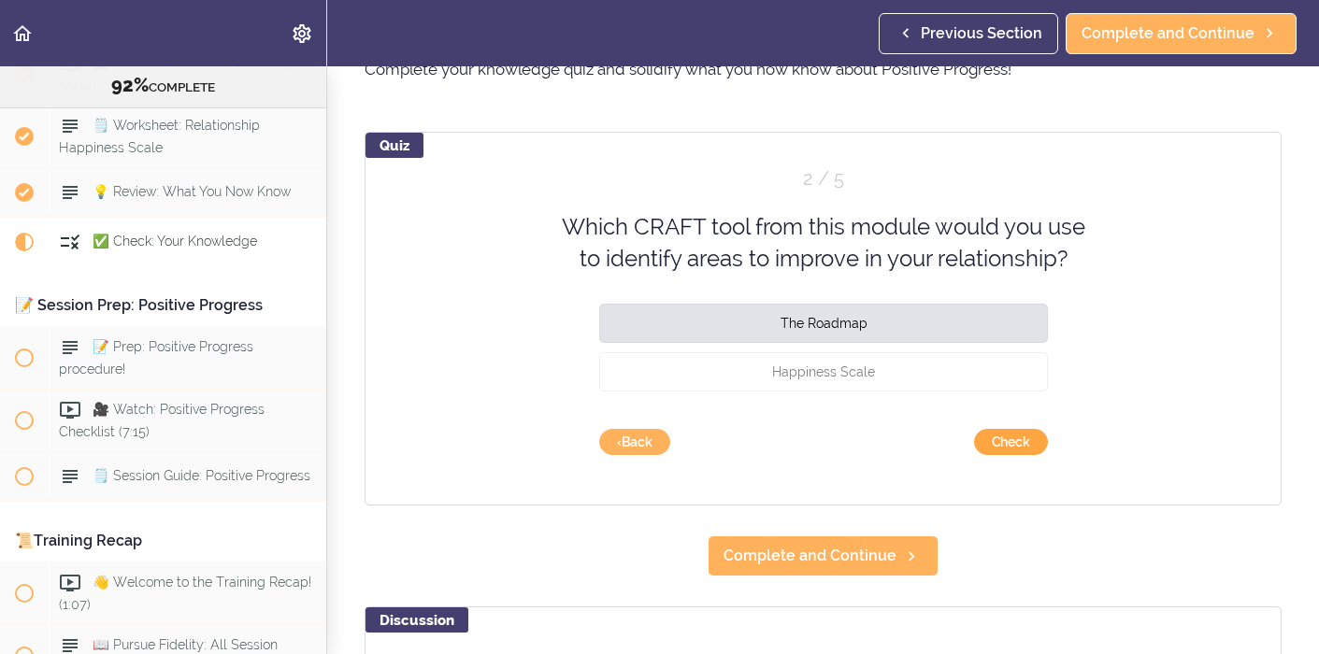
click at [1023, 438] on button "Check" at bounding box center [1011, 442] width 74 height 26
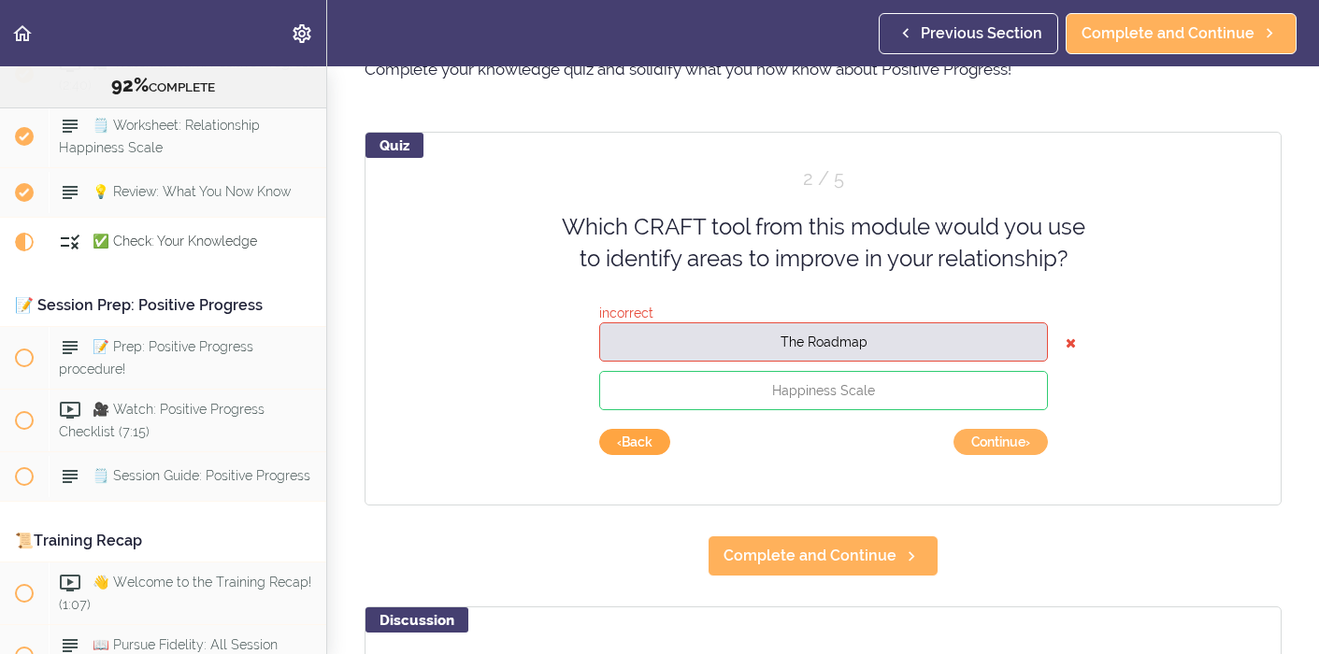
click at [639, 441] on button "‹ Back" at bounding box center [634, 442] width 71 height 26
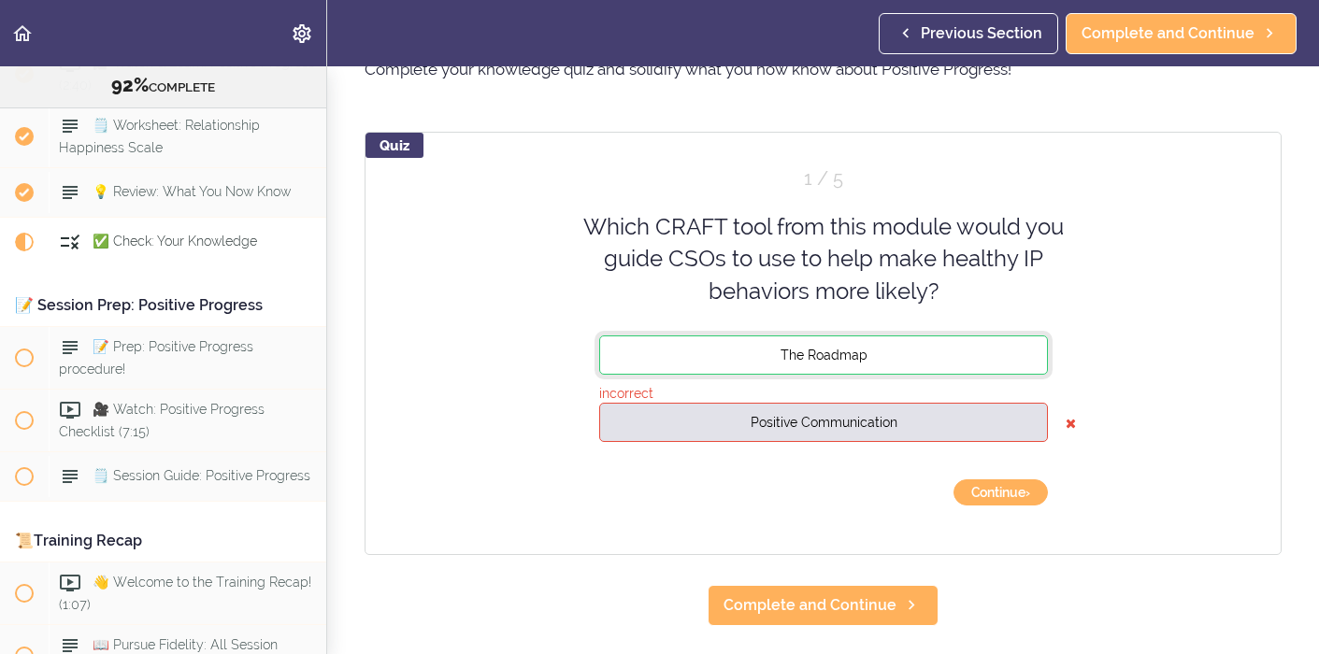
click at [775, 355] on button "The Roadmap" at bounding box center [823, 355] width 449 height 39
click at [1068, 422] on icon at bounding box center [1071, 423] width 10 height 37
click at [941, 366] on button "The Roadmap" at bounding box center [823, 355] width 449 height 39
click at [836, 436] on button "Positive Communication" at bounding box center [823, 422] width 449 height 39
click at [992, 488] on button "Continue ›" at bounding box center [1001, 493] width 94 height 26
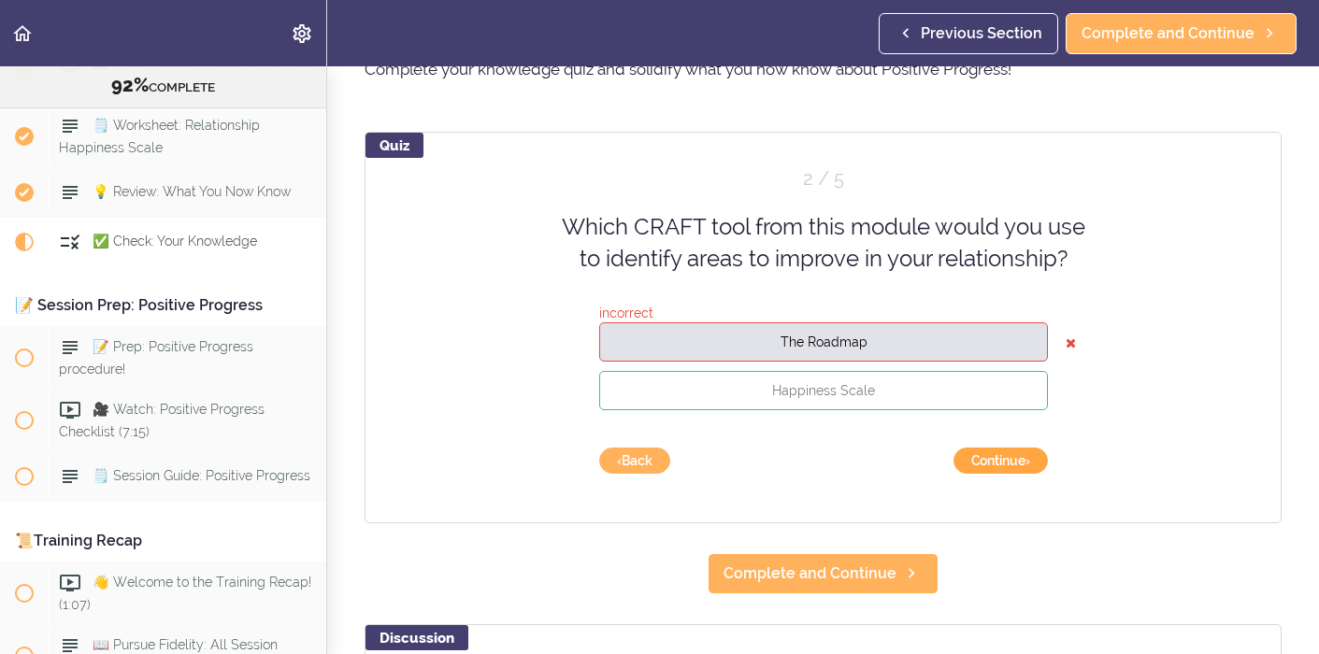
click at [991, 456] on button "Continue ›" at bounding box center [1001, 461] width 94 height 26
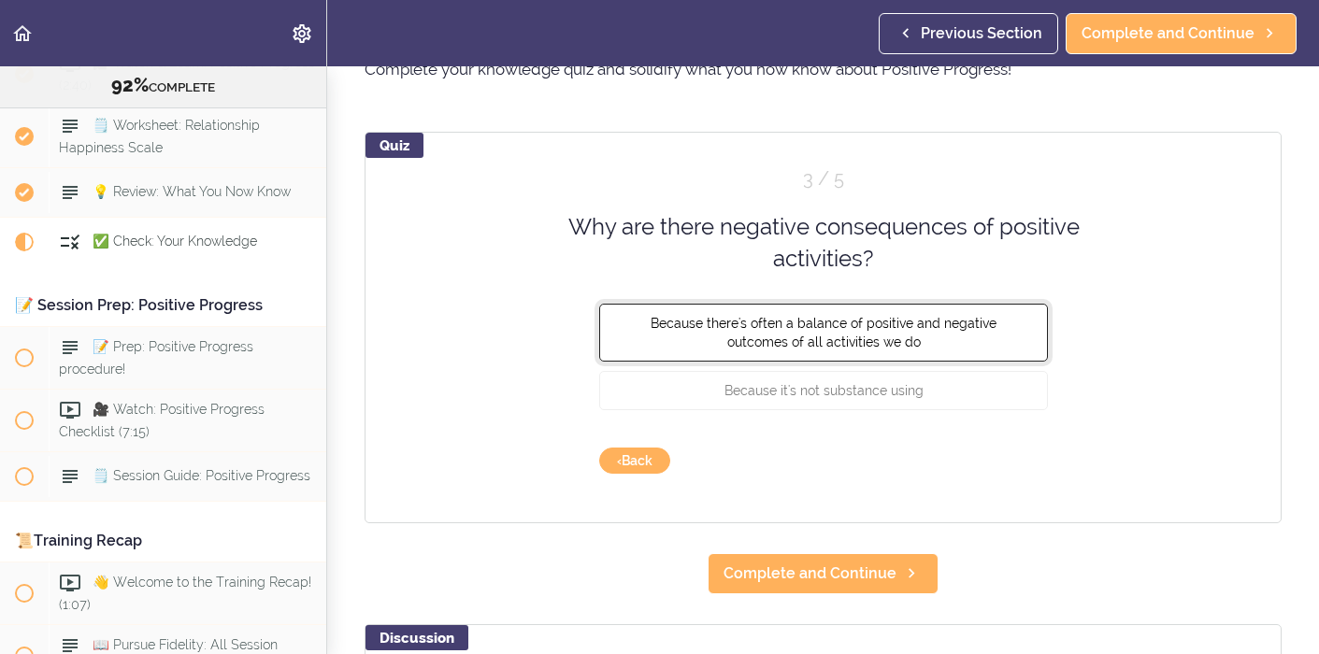
click at [1012, 336] on button "Because there's often a balance of positive and negative outcomes of all activi…" at bounding box center [823, 332] width 449 height 58
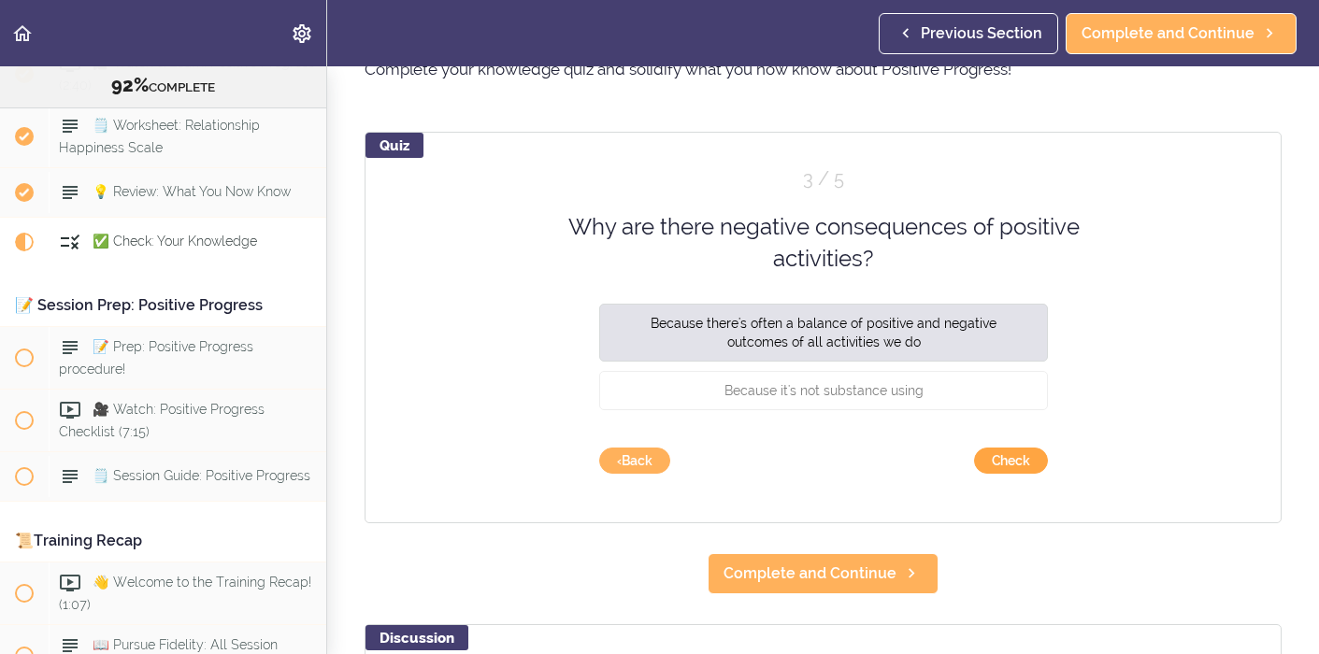
click at [1021, 464] on button "Check" at bounding box center [1011, 461] width 74 height 26
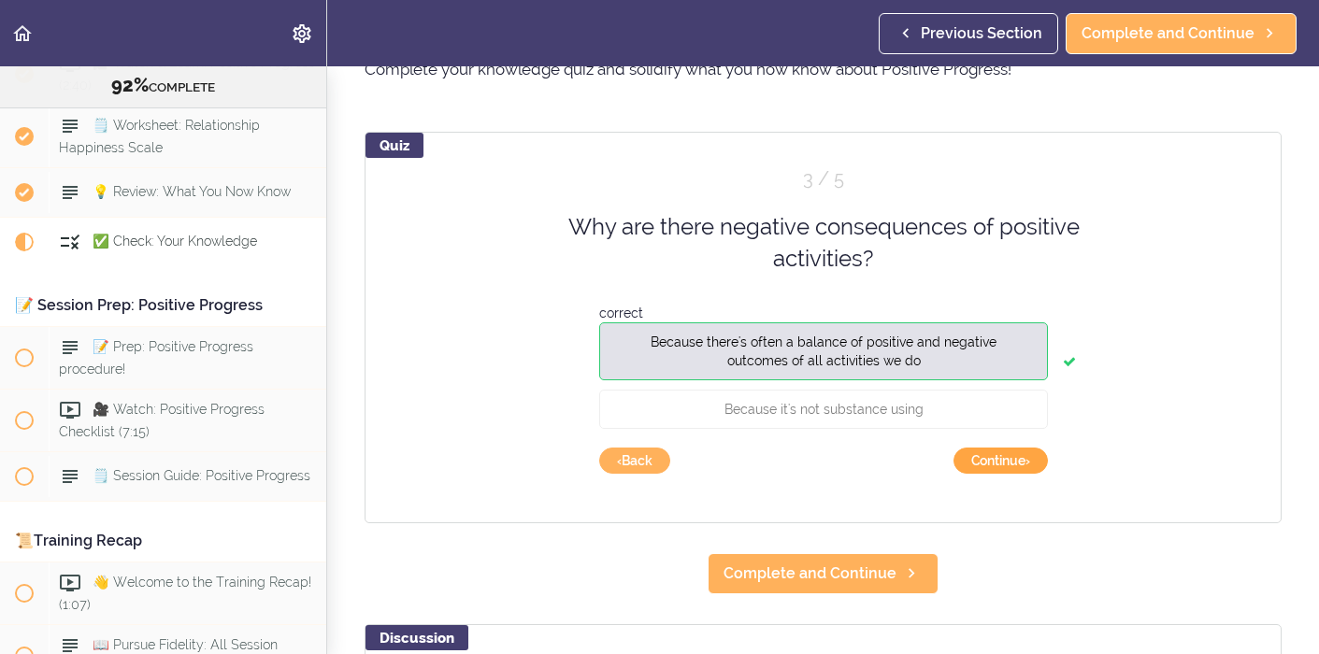
click at [1021, 464] on button "Continue ›" at bounding box center [1001, 461] width 94 height 26
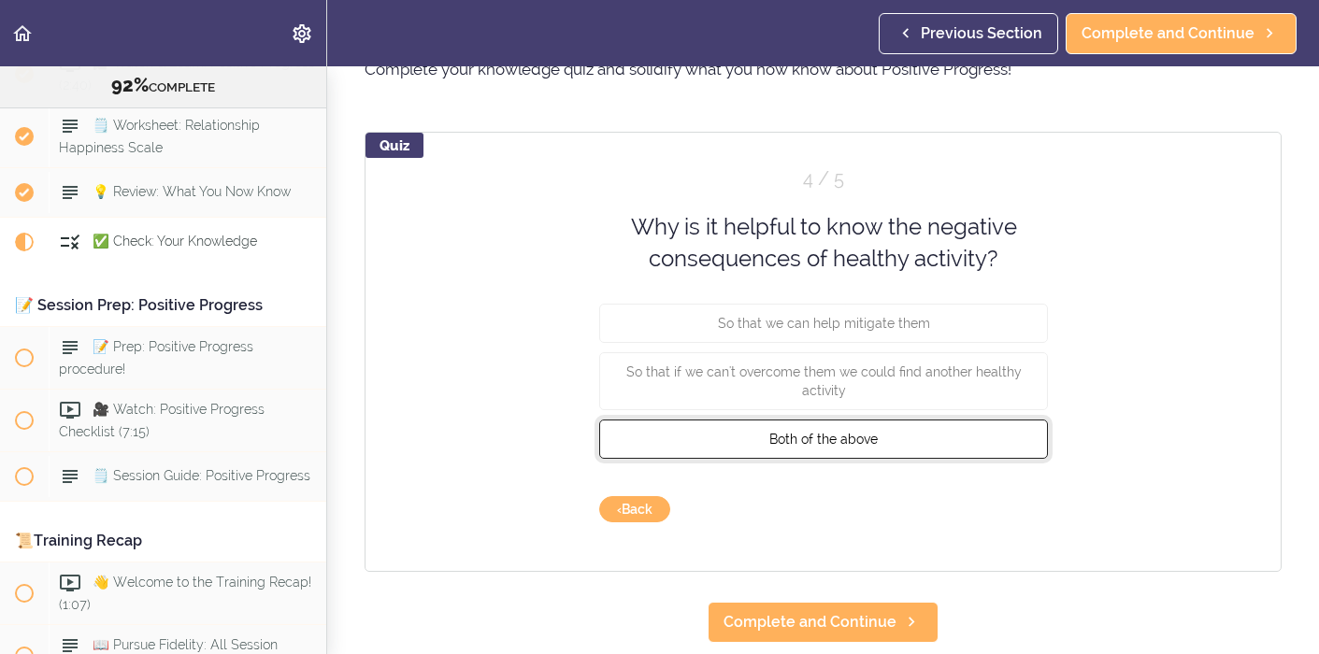
click at [951, 443] on button "Both of the above" at bounding box center [823, 438] width 449 height 39
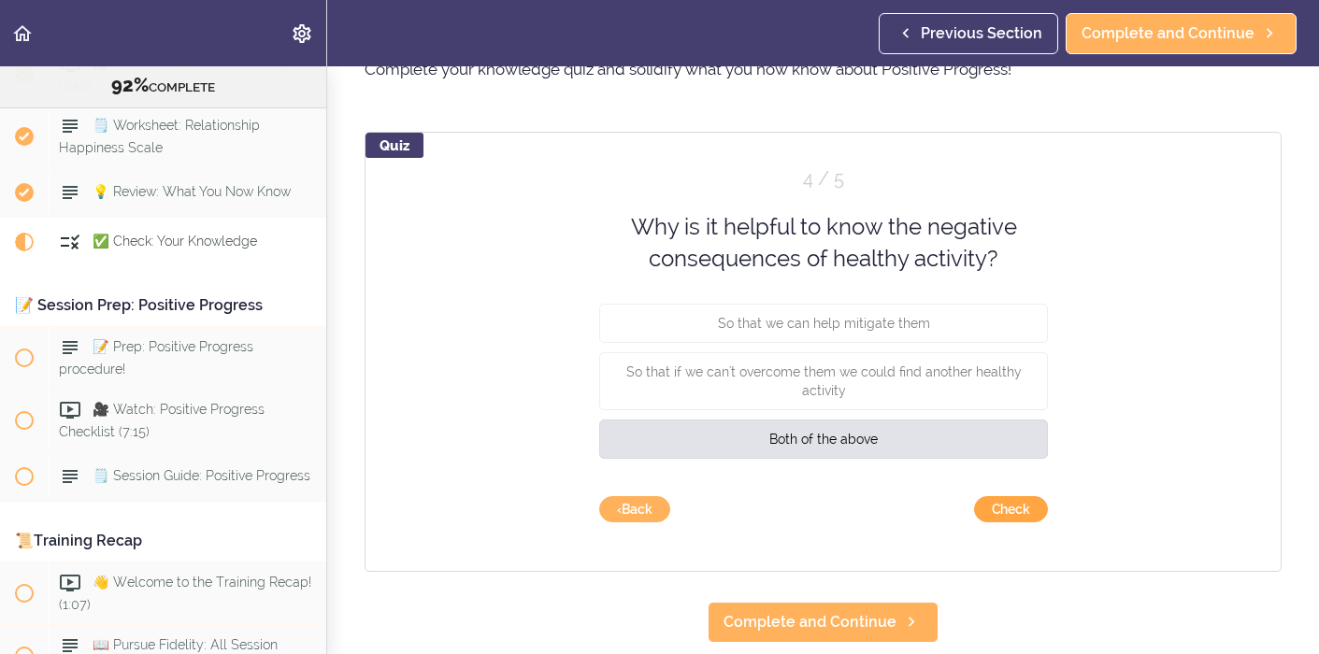
click at [1027, 510] on button "Check" at bounding box center [1011, 509] width 74 height 26
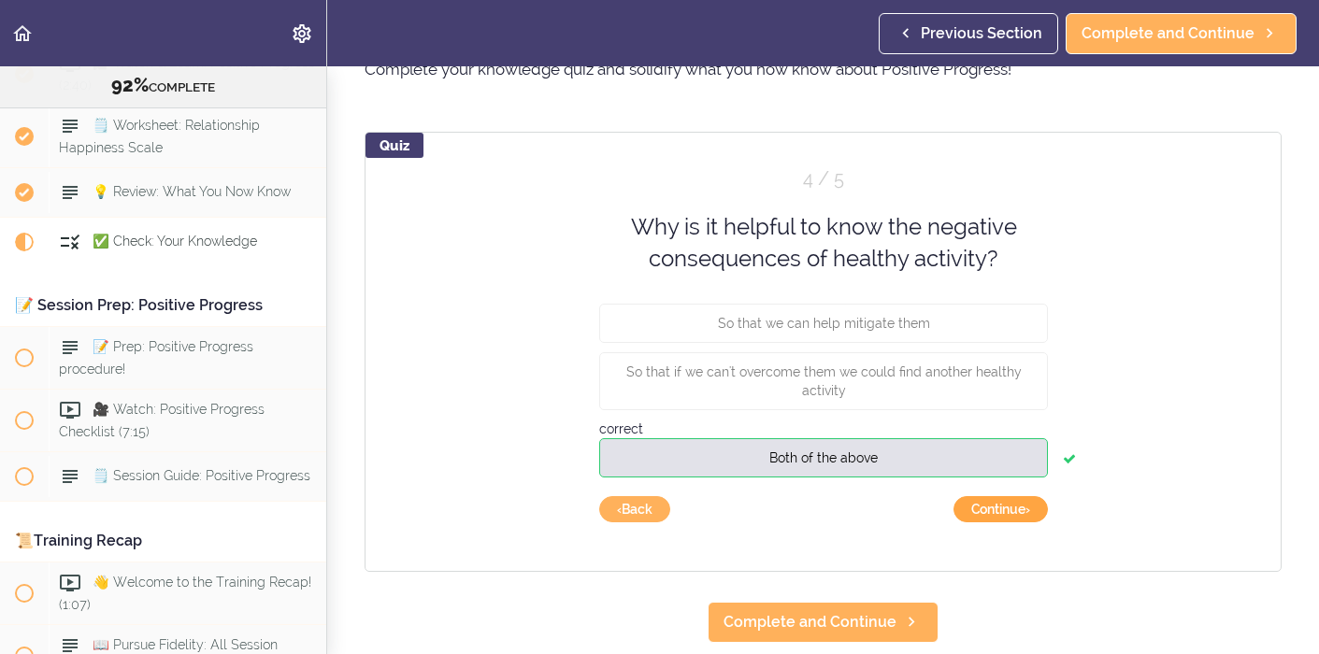
click at [1025, 510] on button "Continue ›" at bounding box center [1001, 509] width 94 height 26
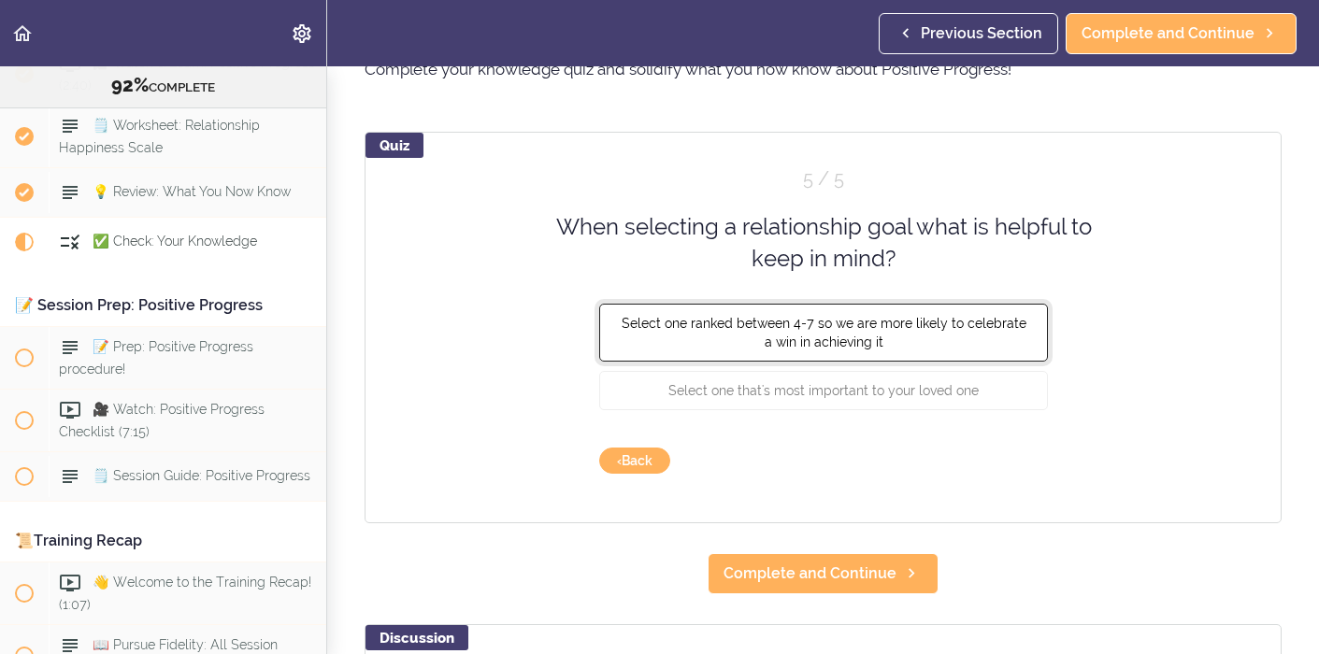
click at [1023, 341] on button "Select one ranked between 4-7 so we are more likely to celebrate a win in achie…" at bounding box center [823, 332] width 449 height 58
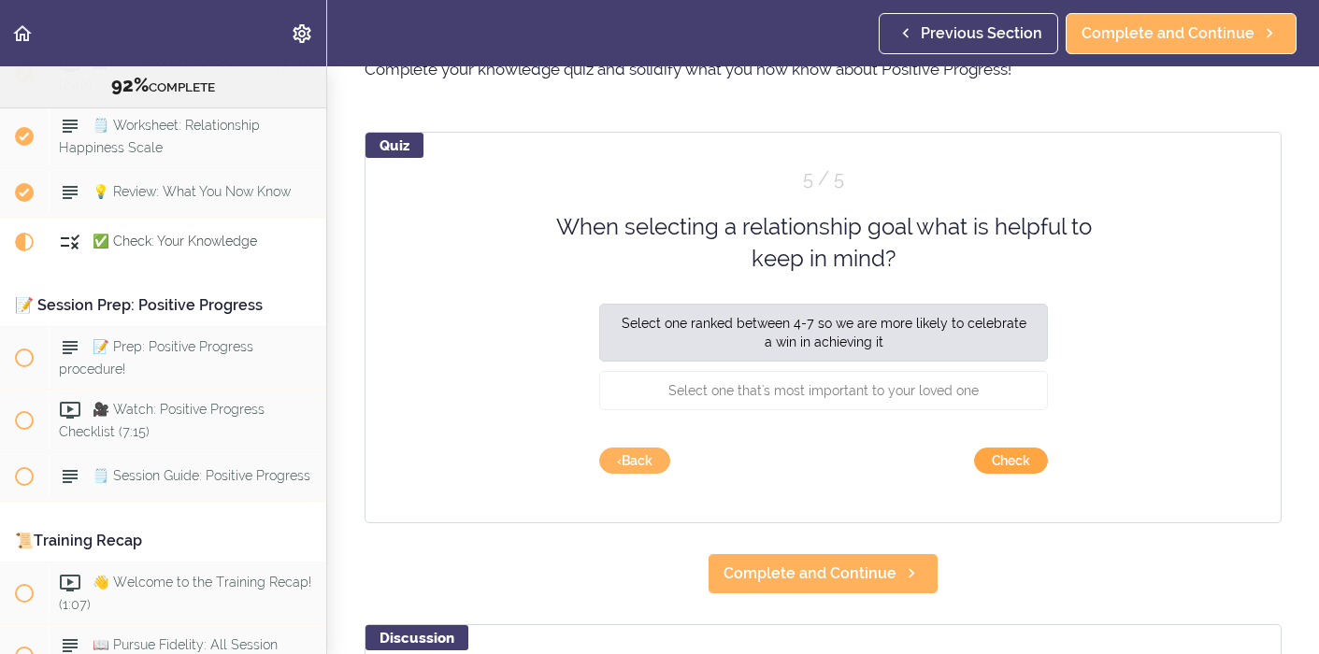
click at [1016, 457] on button "Check" at bounding box center [1011, 461] width 74 height 26
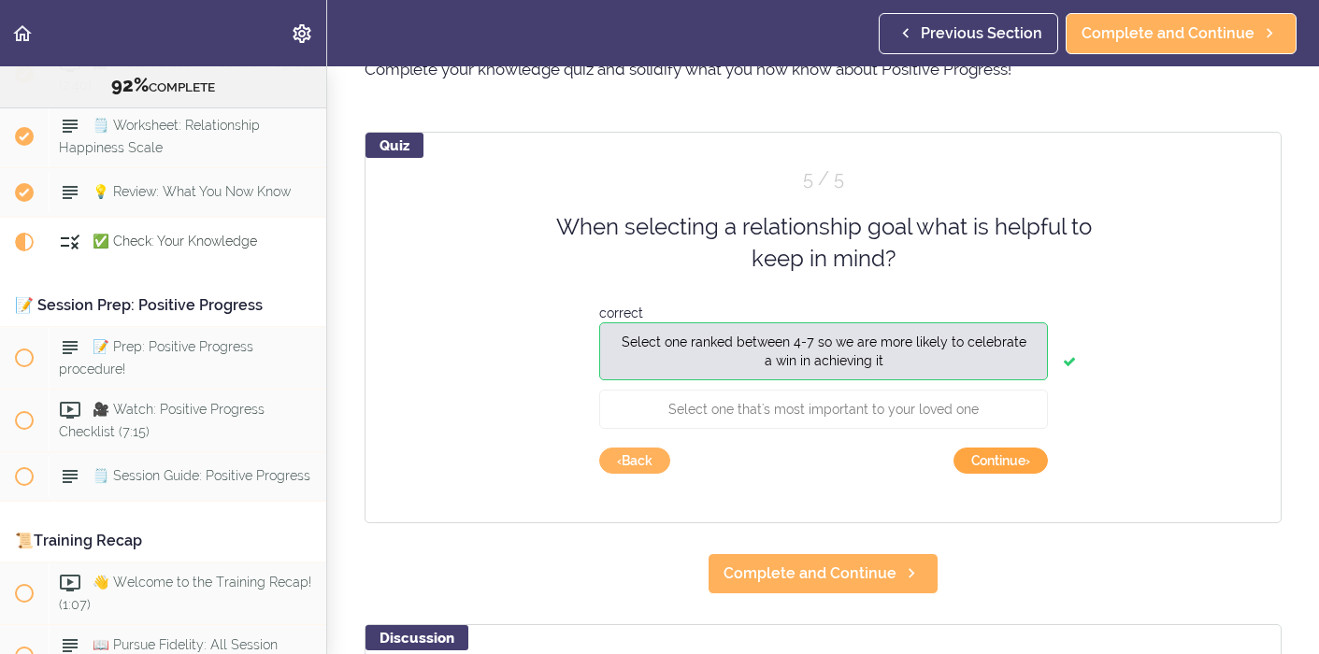
click at [1016, 457] on button "Continue ›" at bounding box center [1001, 461] width 94 height 26
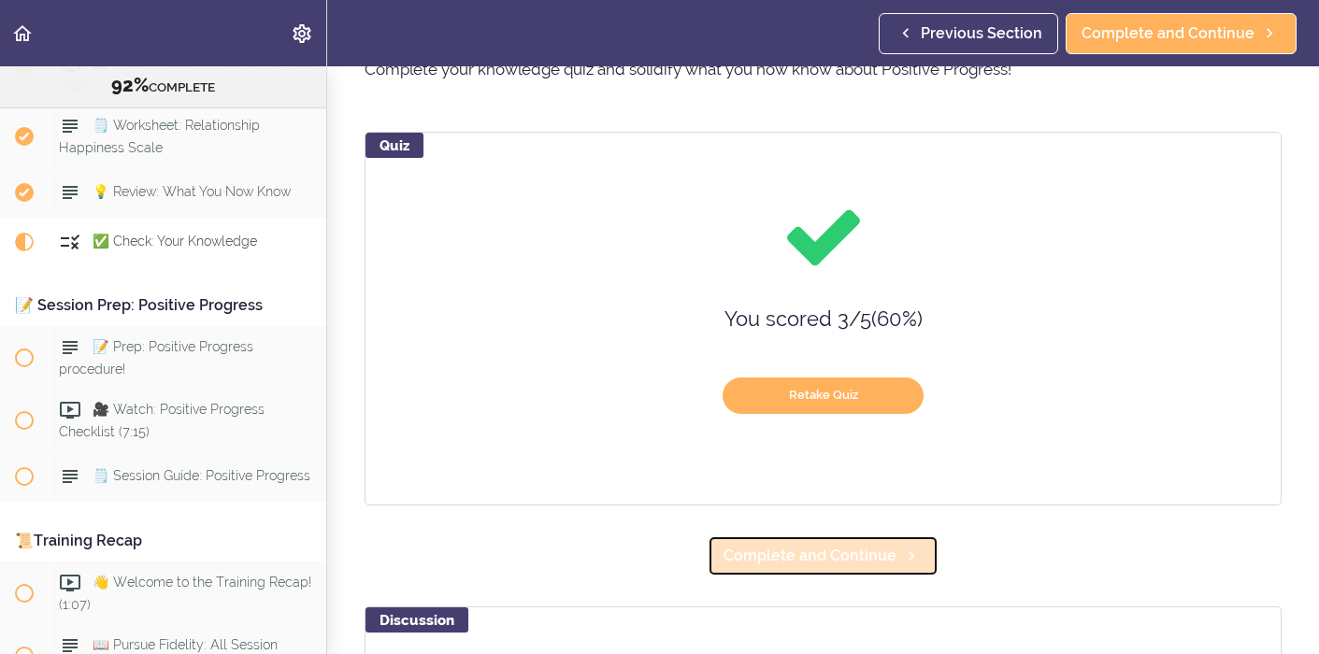
click at [882, 553] on span "Complete and Continue" at bounding box center [810, 556] width 173 height 22
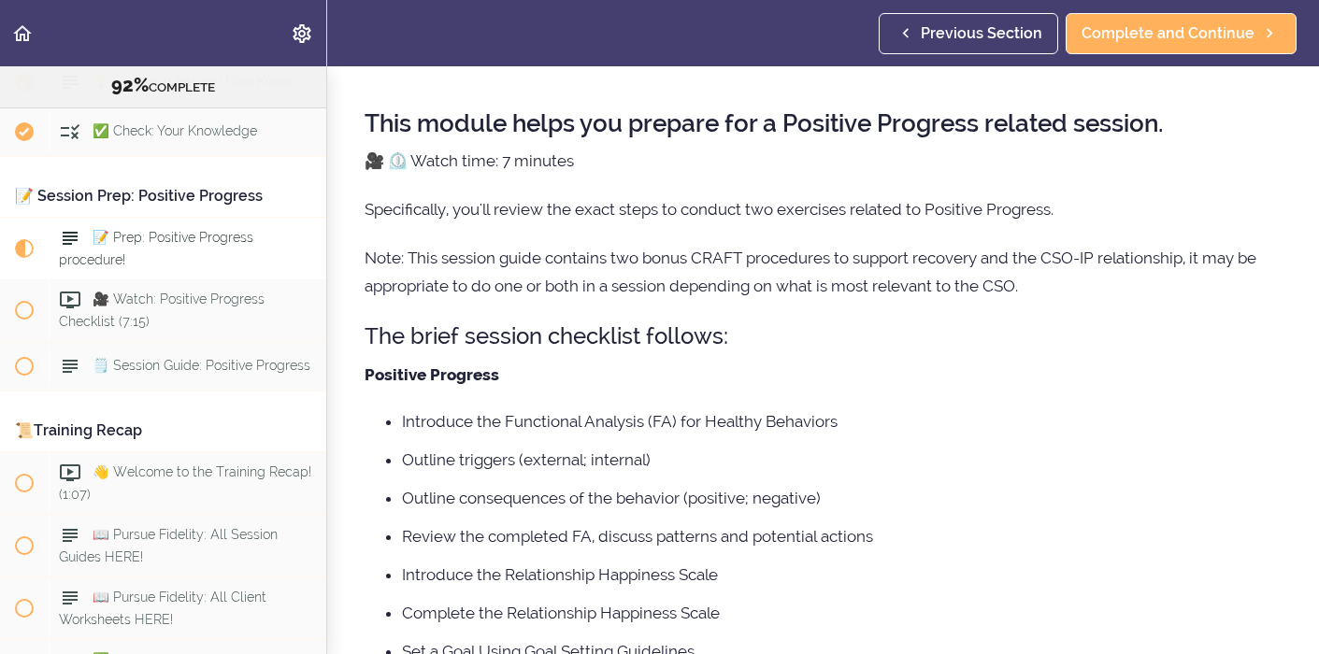
scroll to position [160, 0]
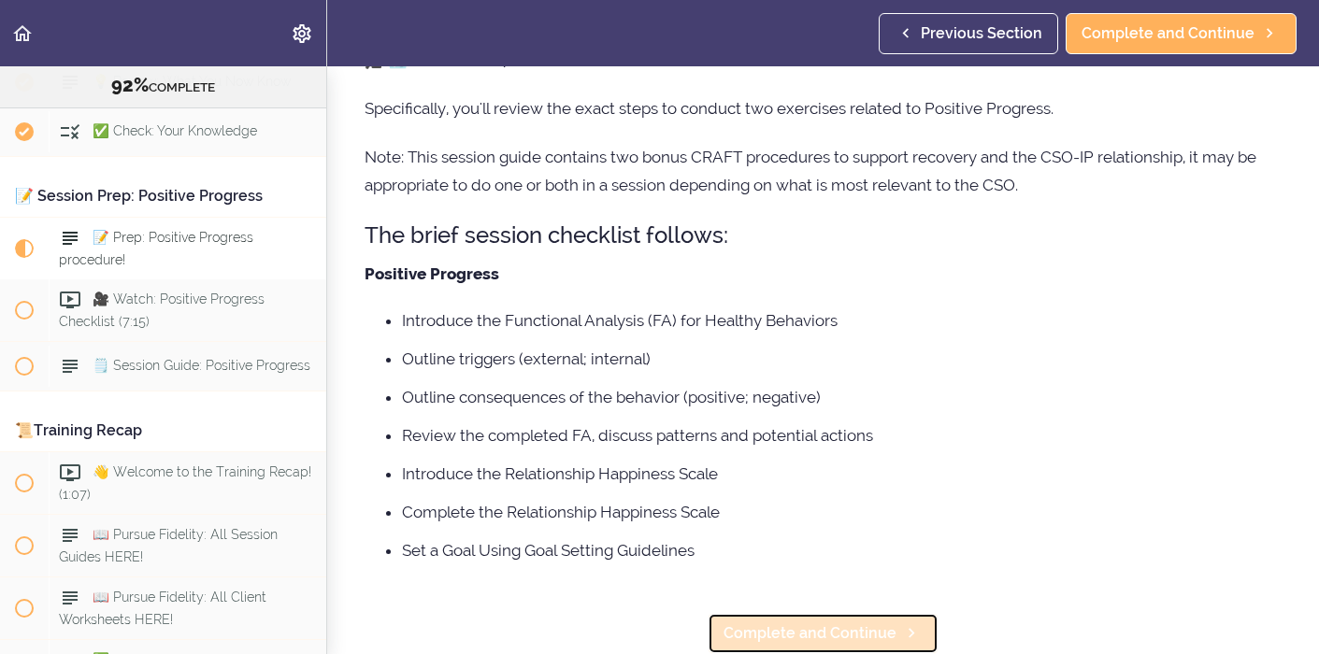
click at [826, 625] on span "Complete and Continue" at bounding box center [810, 634] width 173 height 22
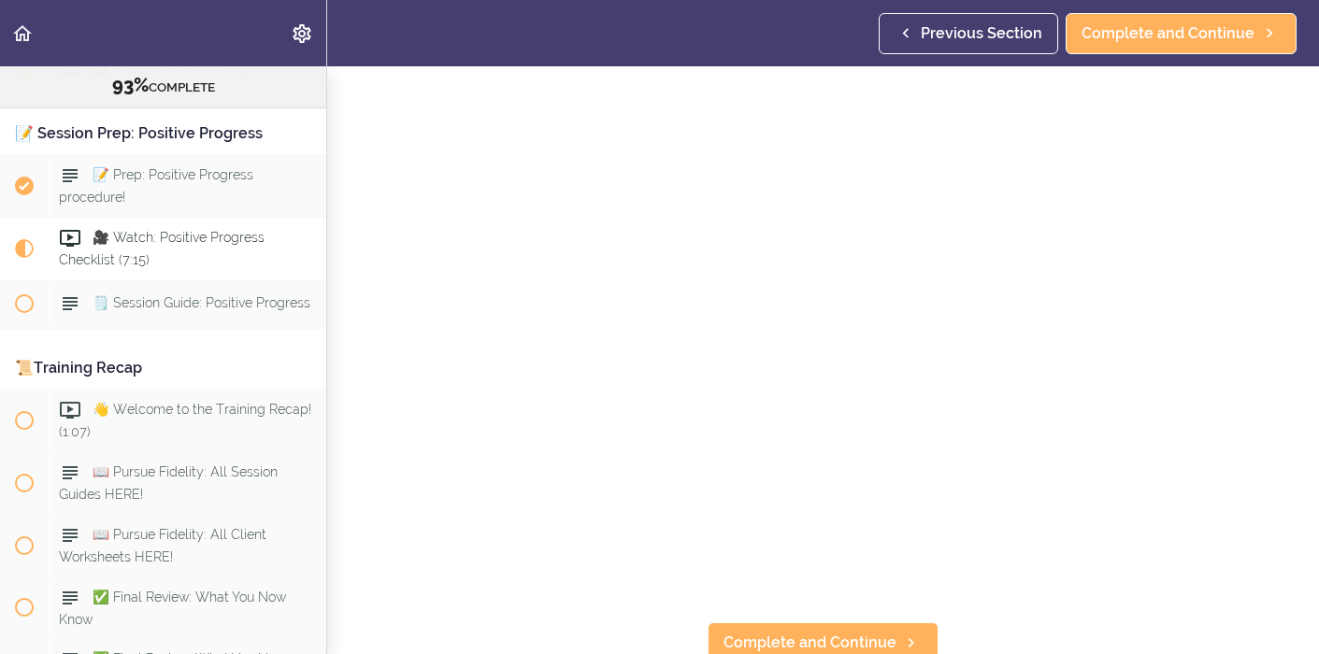
scroll to position [83, 0]
click at [815, 638] on span "Complete and Continue" at bounding box center [810, 634] width 173 height 22
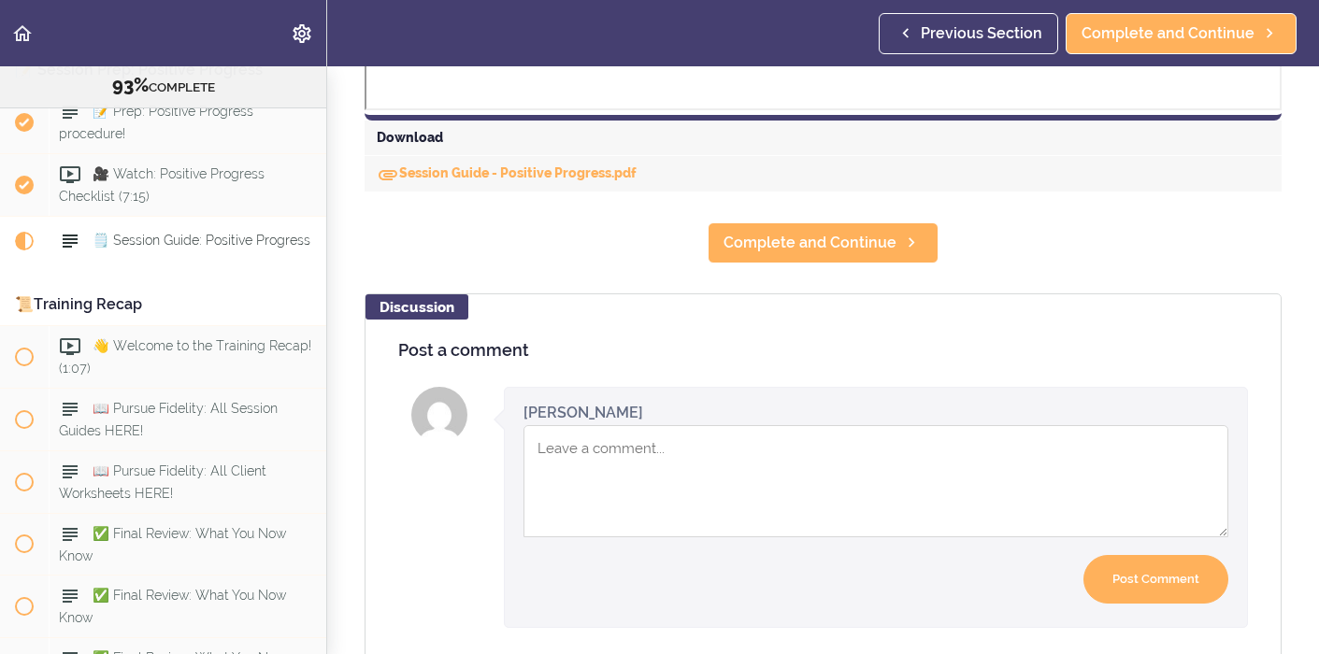
scroll to position [922, 0]
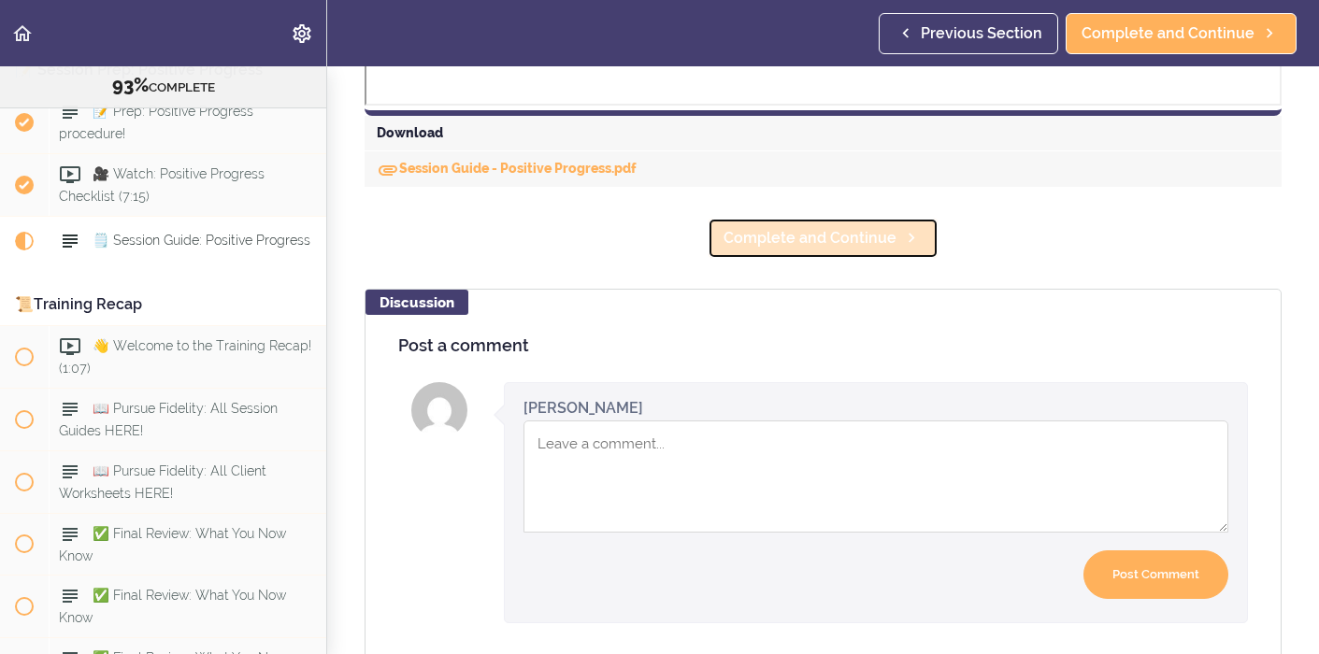
click at [811, 242] on span "Complete and Continue" at bounding box center [810, 238] width 173 height 22
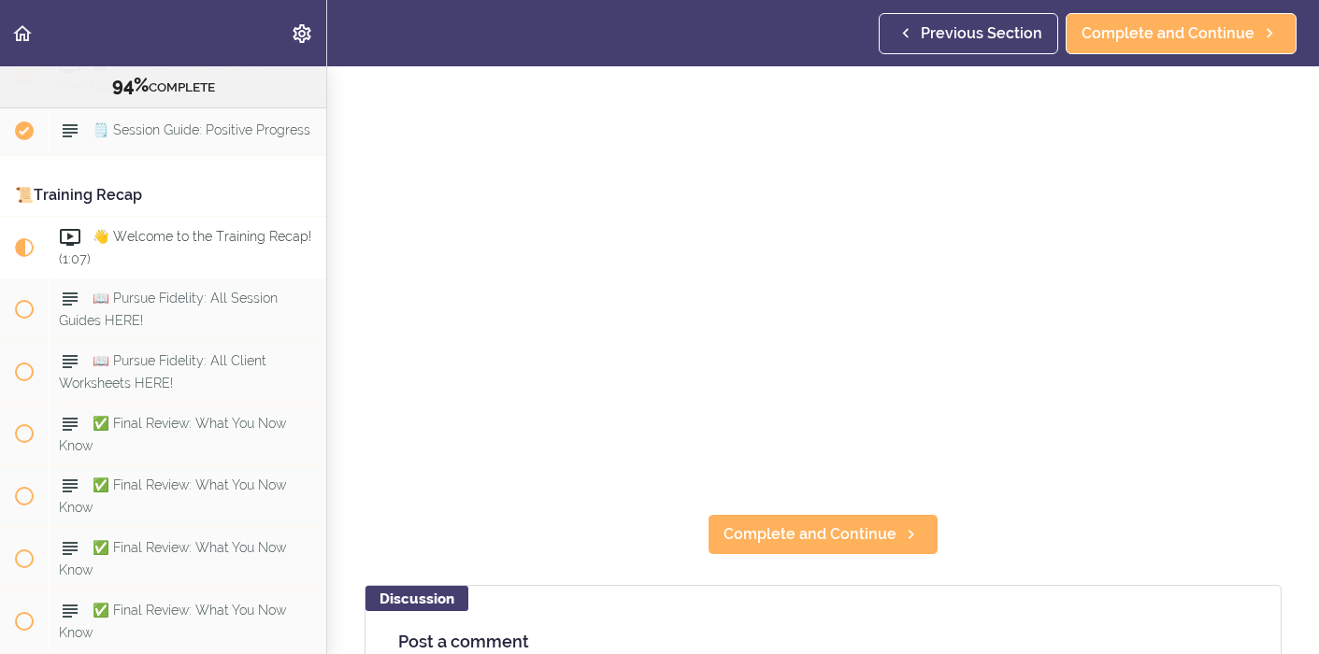
scroll to position [540, 0]
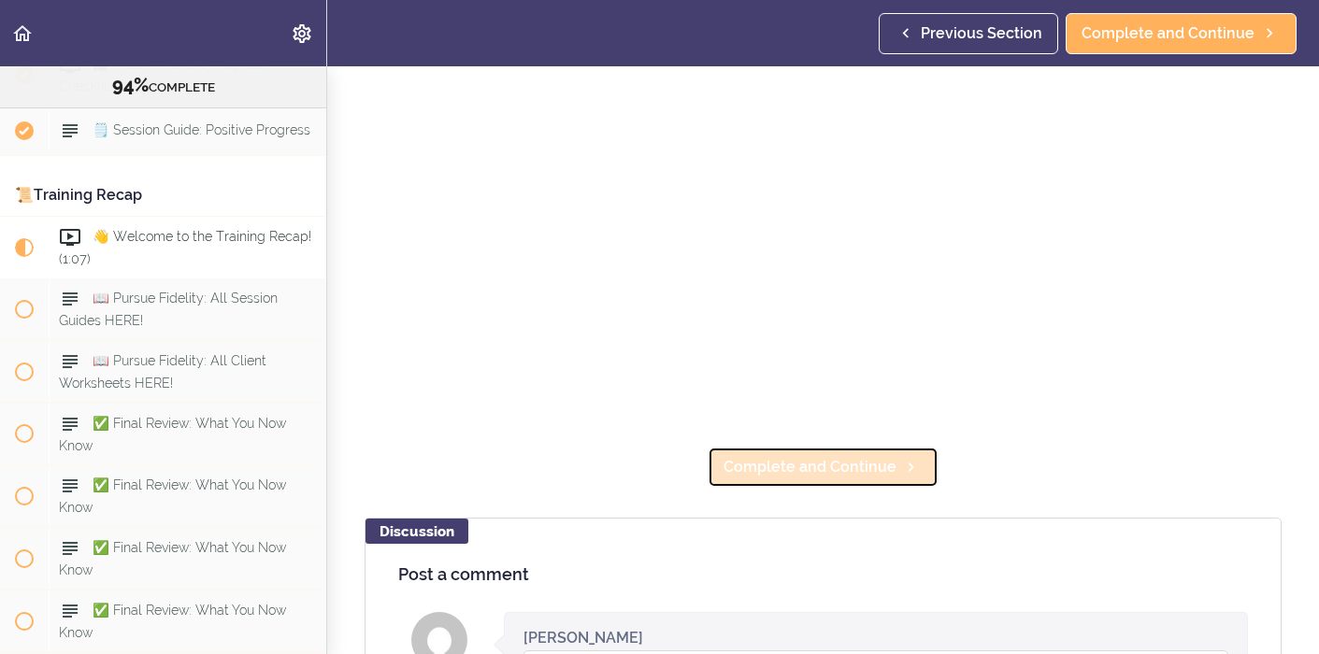
click at [855, 473] on span "Complete and Continue" at bounding box center [810, 467] width 173 height 22
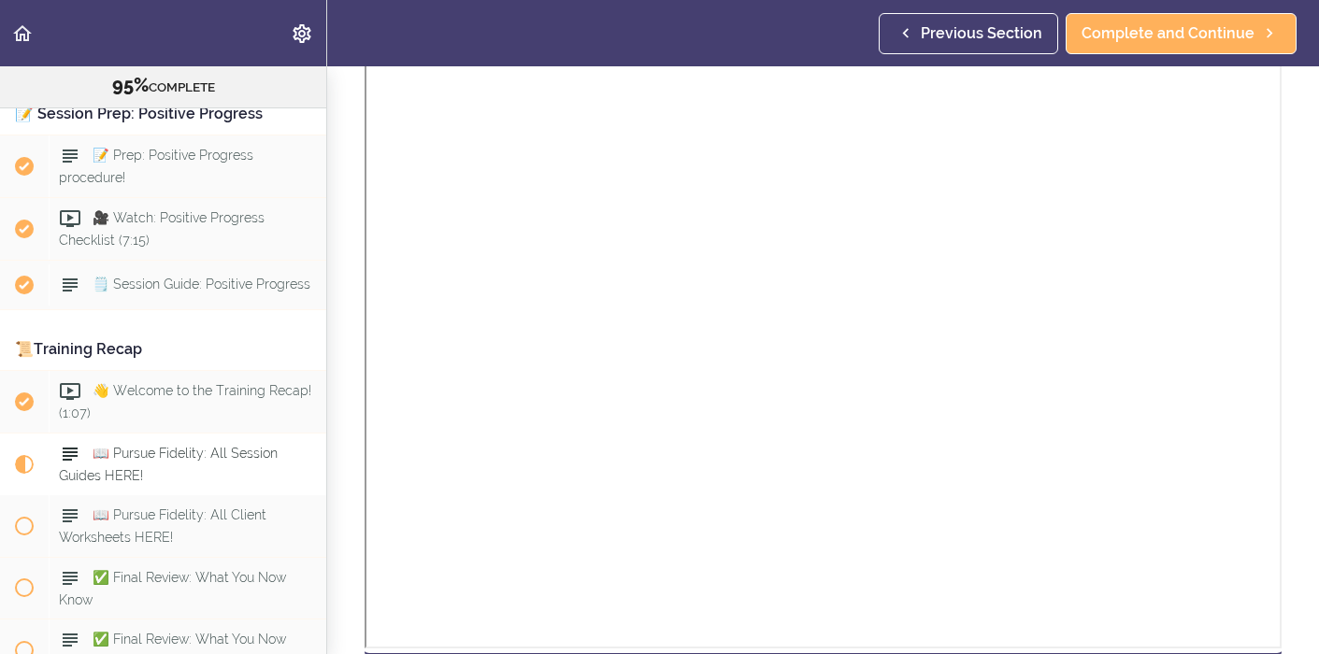
scroll to position [1845, 0]
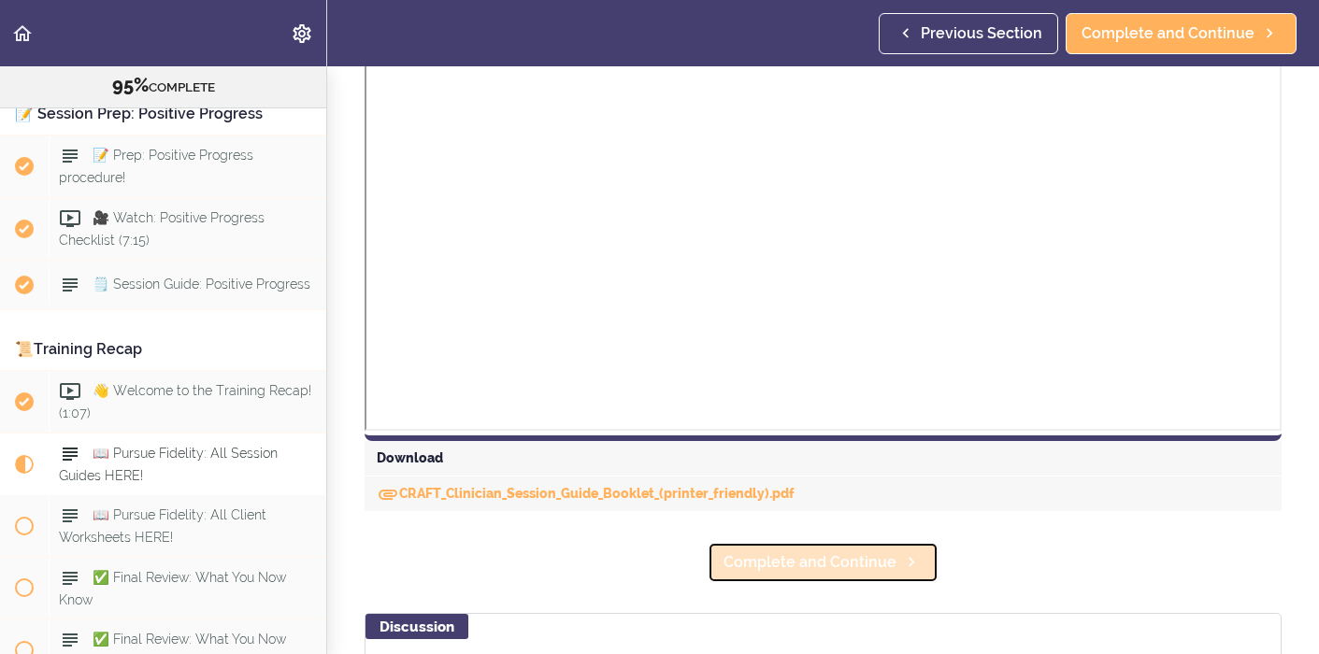
click at [824, 560] on span "Complete and Continue" at bounding box center [810, 563] width 173 height 22
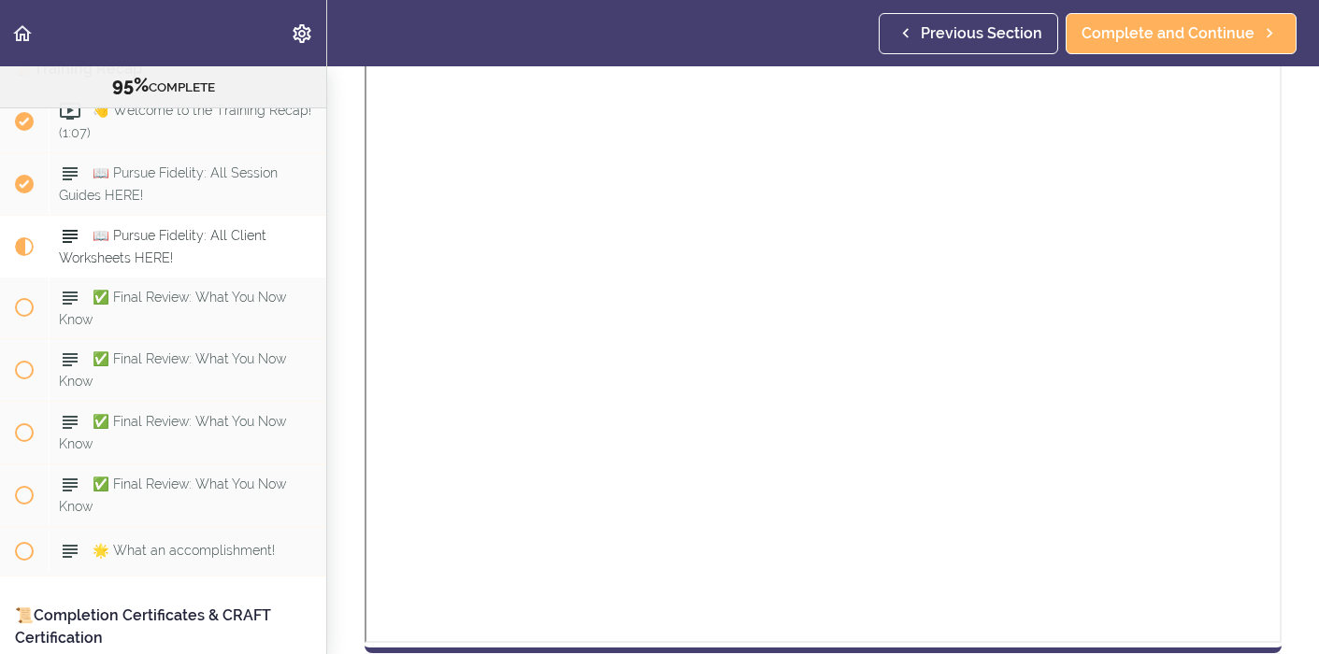
scroll to position [1677, 0]
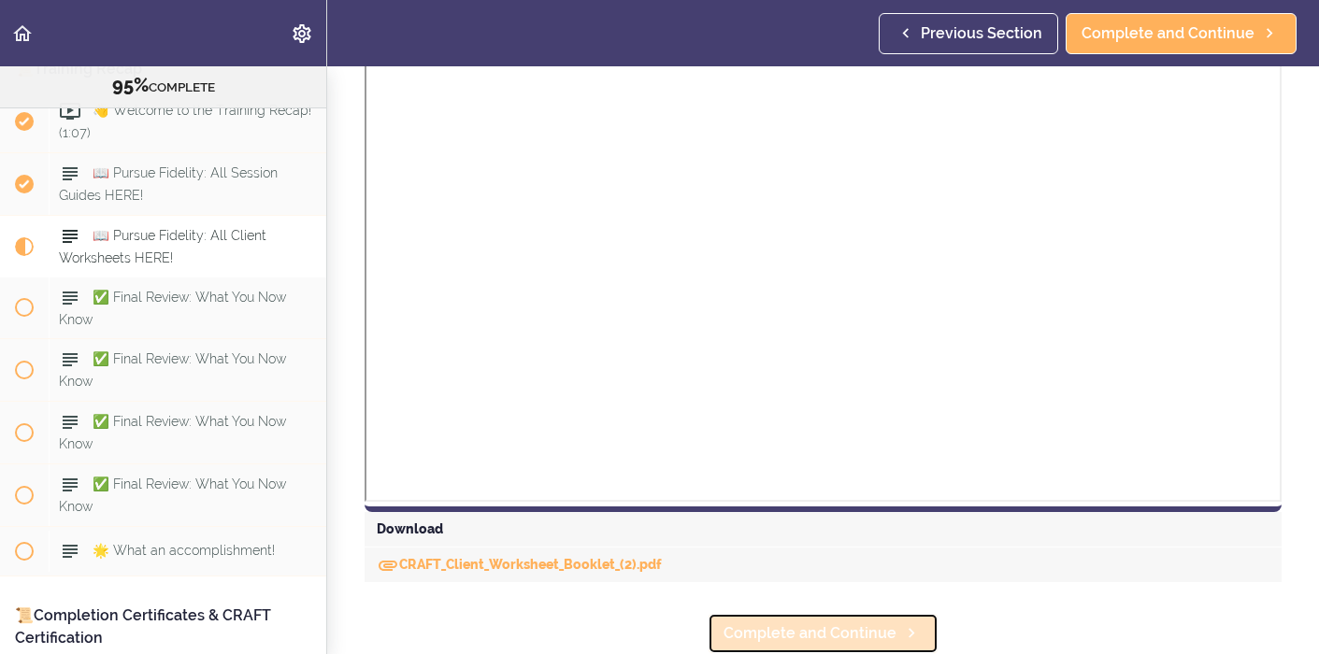
click at [848, 628] on span "Complete and Continue" at bounding box center [810, 634] width 173 height 22
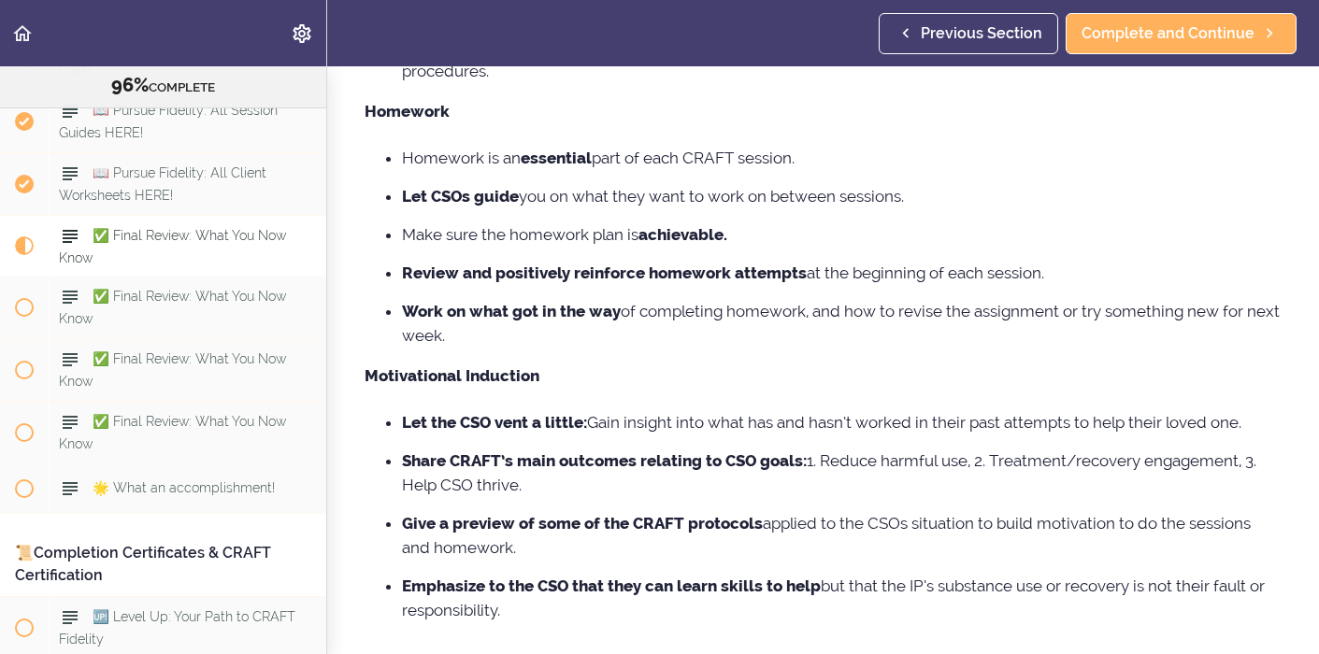
scroll to position [524, 0]
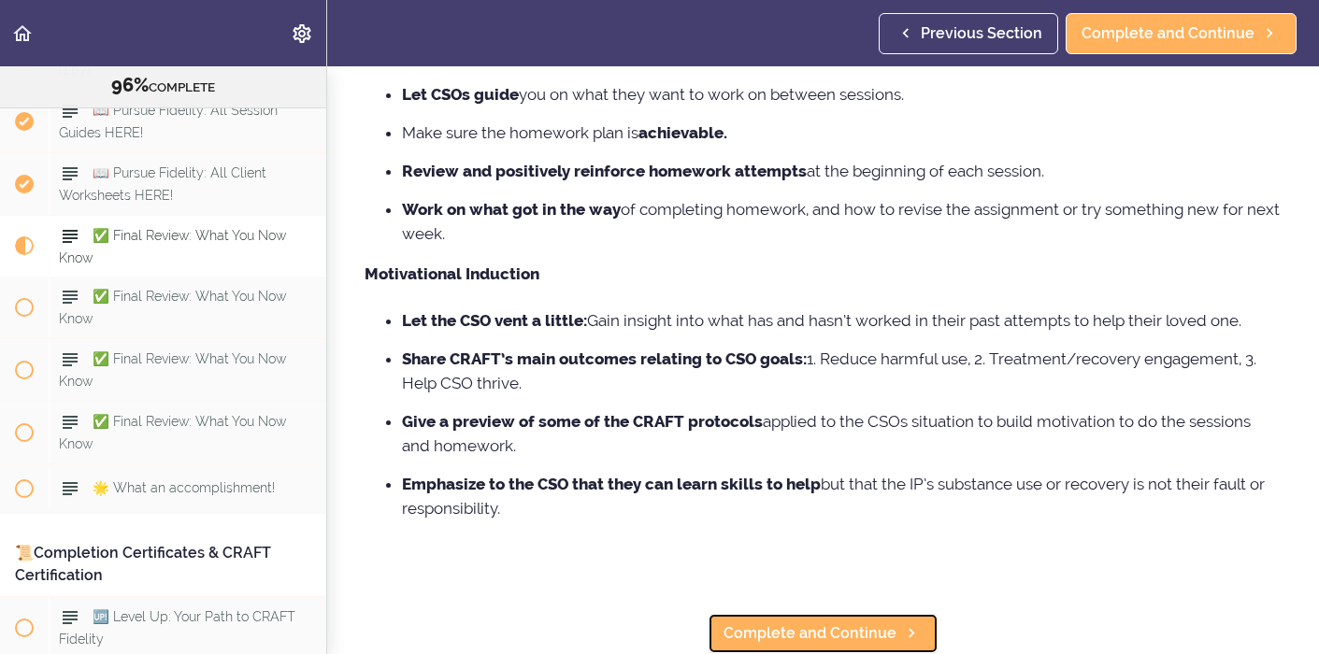
click at [848, 628] on span "Complete and Continue" at bounding box center [810, 634] width 173 height 22
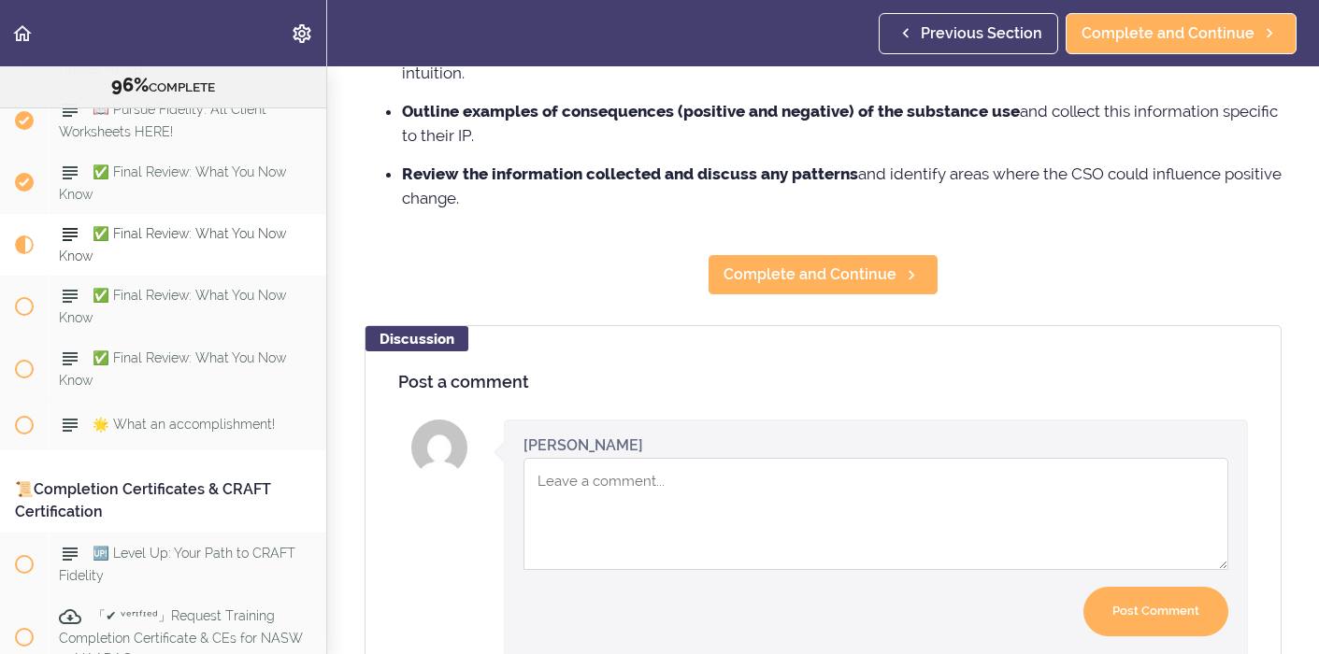
scroll to position [1379, 0]
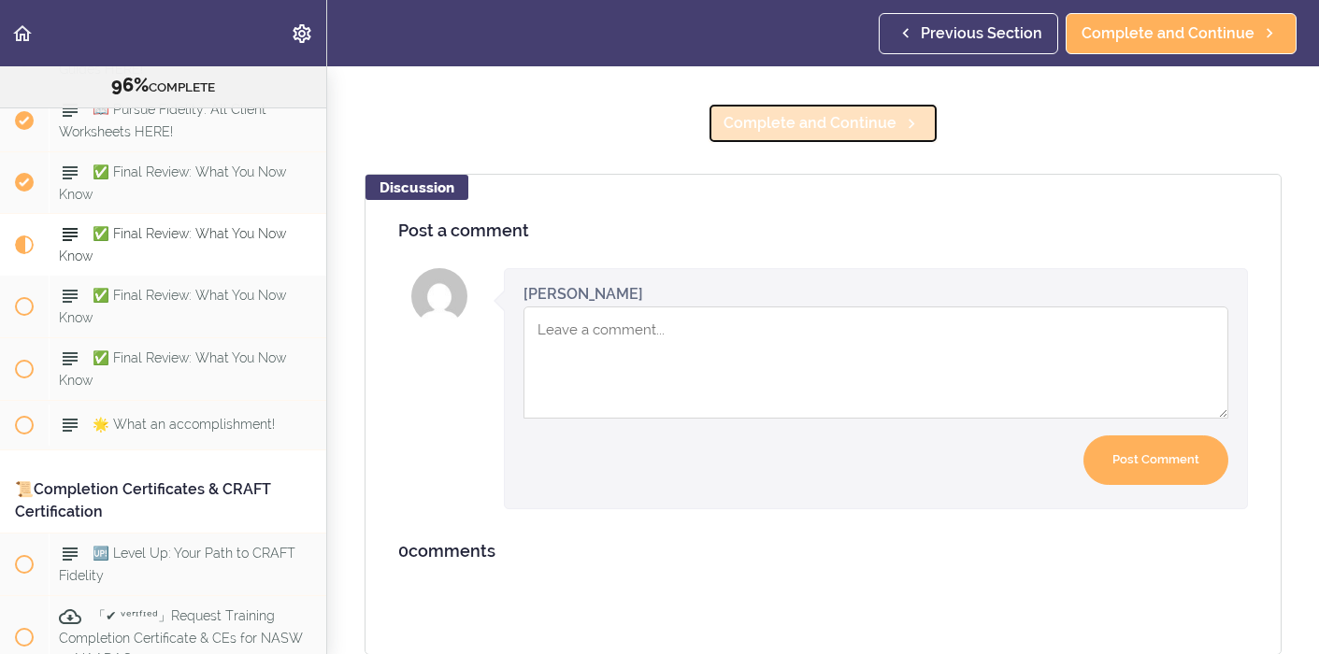
click at [818, 122] on span "Complete and Continue" at bounding box center [810, 123] width 173 height 22
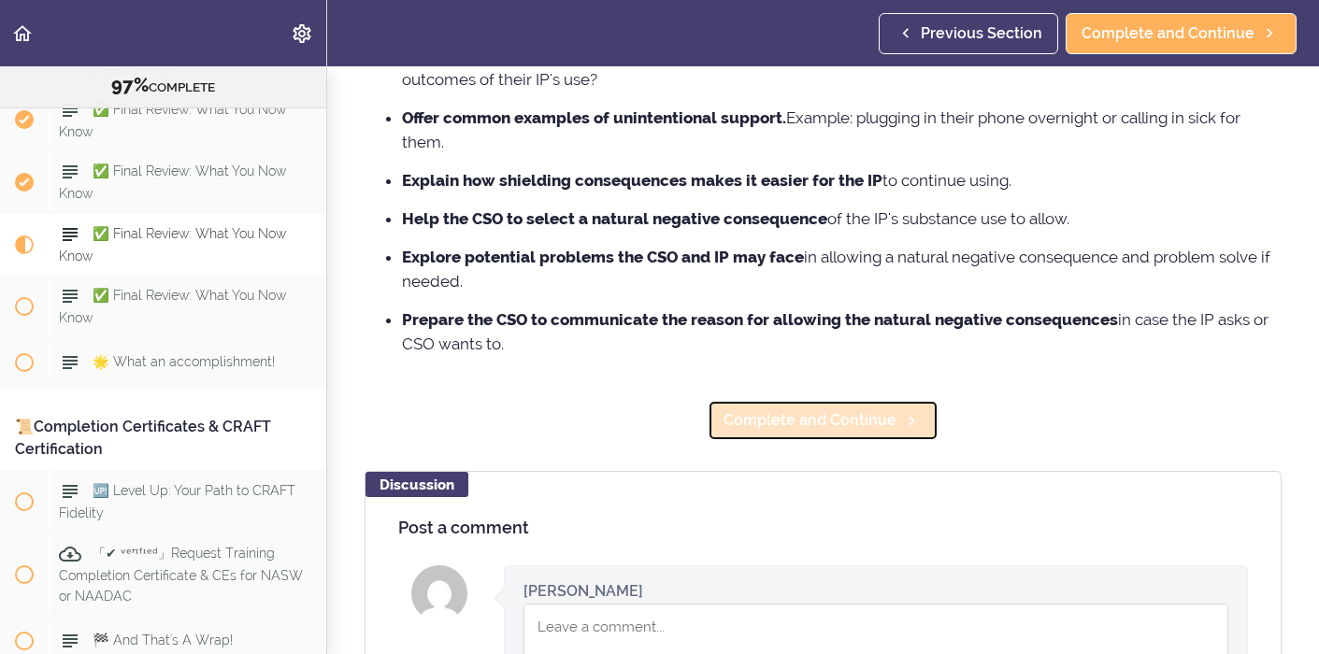
click at [767, 423] on span "Complete and Continue" at bounding box center [810, 420] width 173 height 22
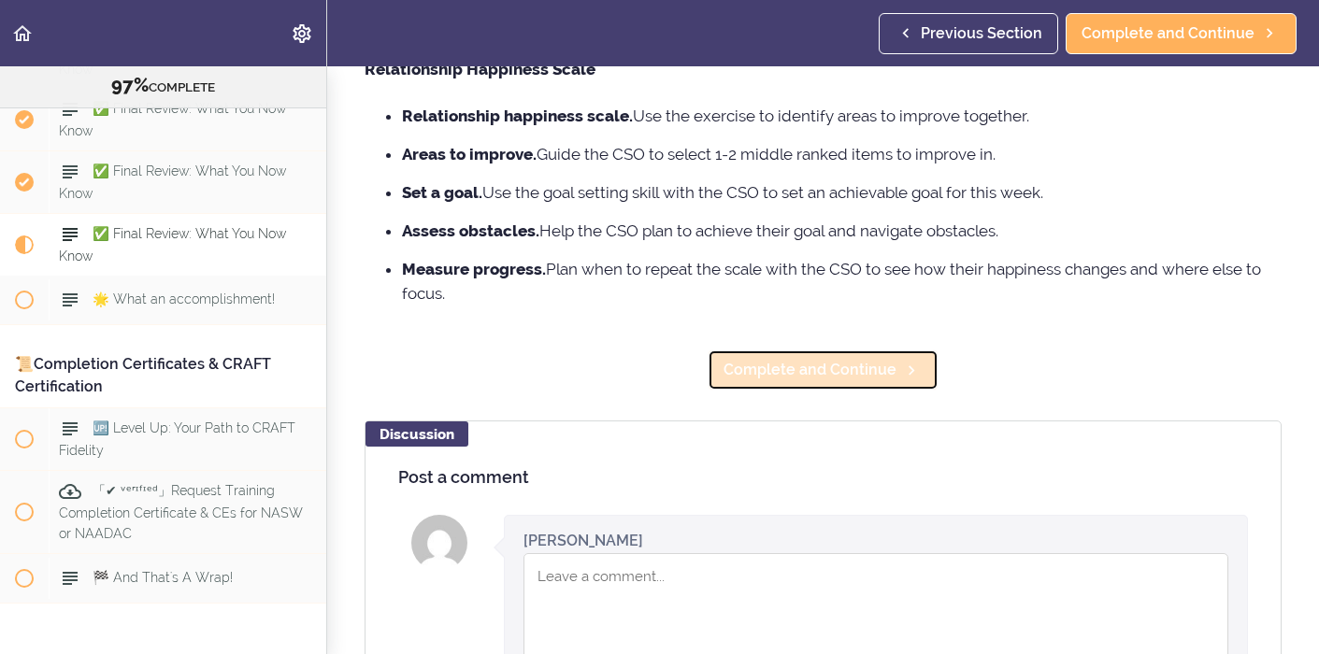
click at [777, 380] on span "Complete and Continue" at bounding box center [810, 370] width 173 height 22
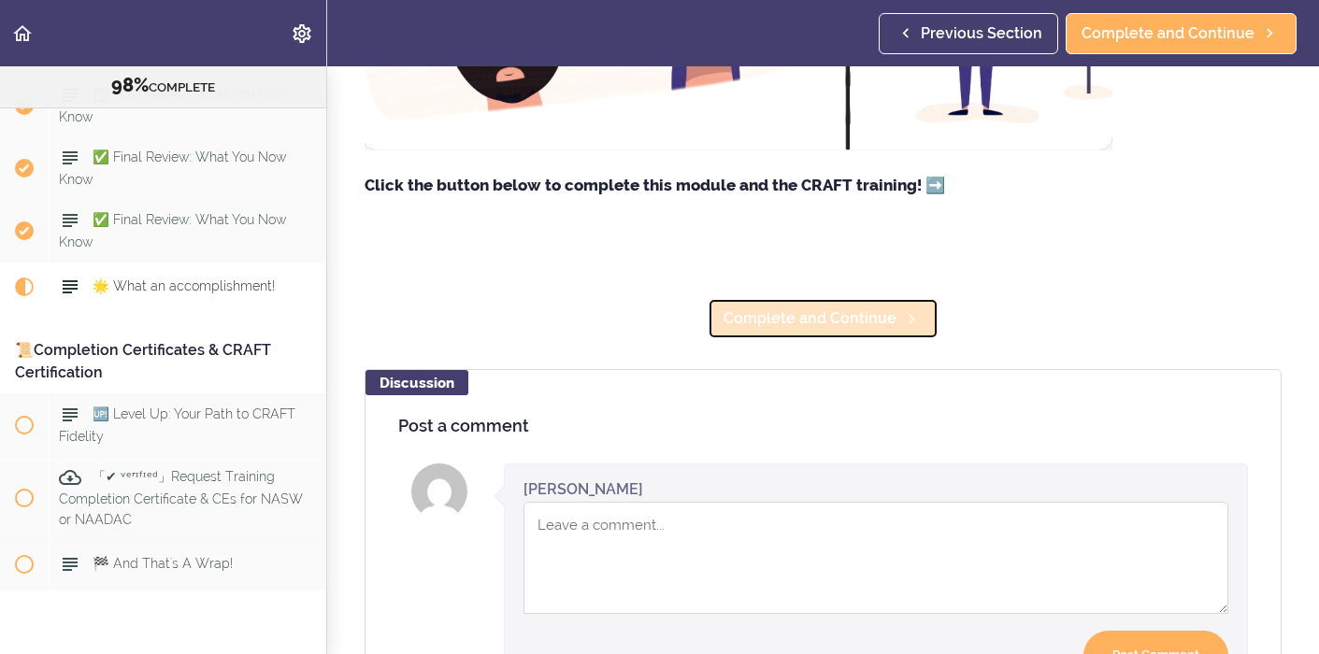
click at [793, 327] on span "Complete and Continue" at bounding box center [810, 319] width 173 height 22
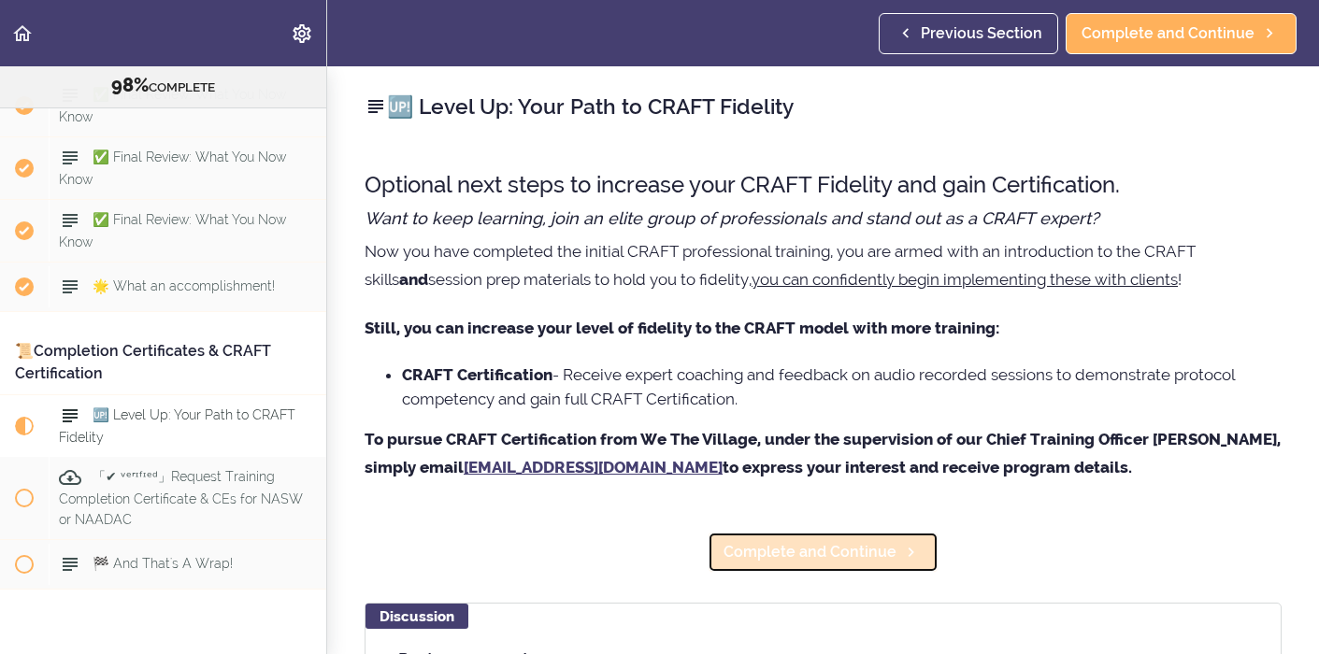
click at [832, 545] on span "Complete and Continue" at bounding box center [810, 552] width 173 height 22
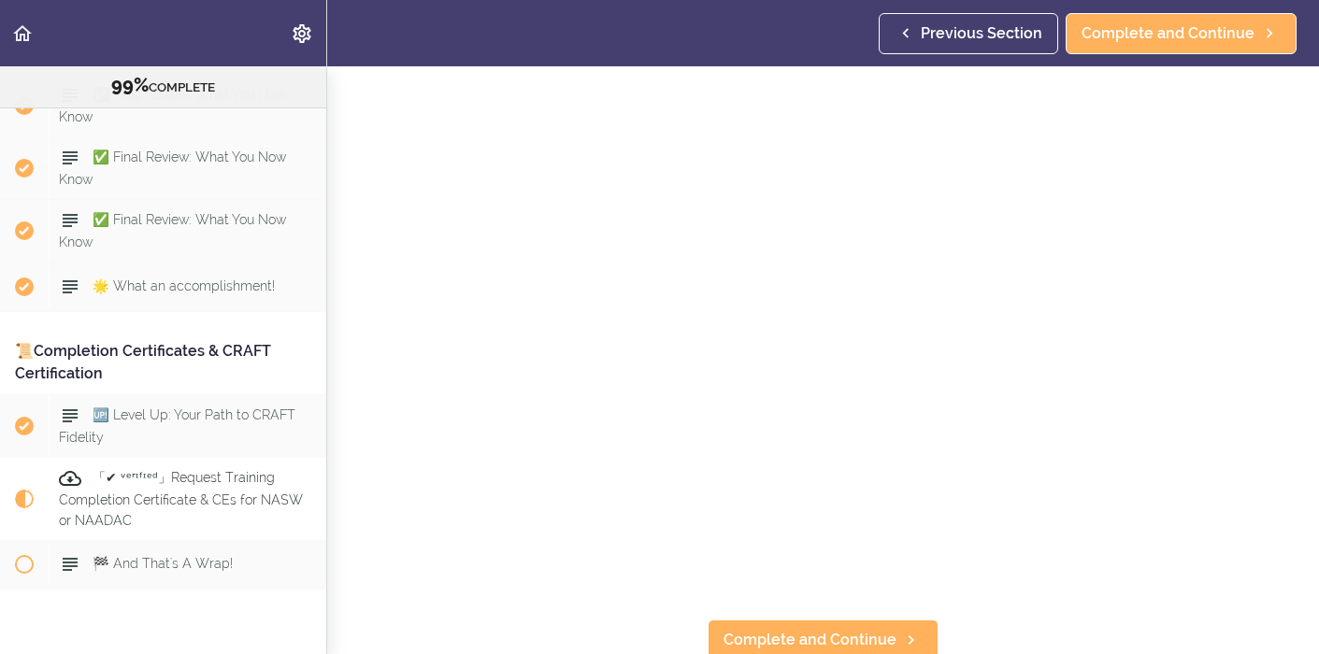
scroll to position [260, 0]
click at [822, 632] on span "Complete and Continue" at bounding box center [810, 634] width 173 height 22
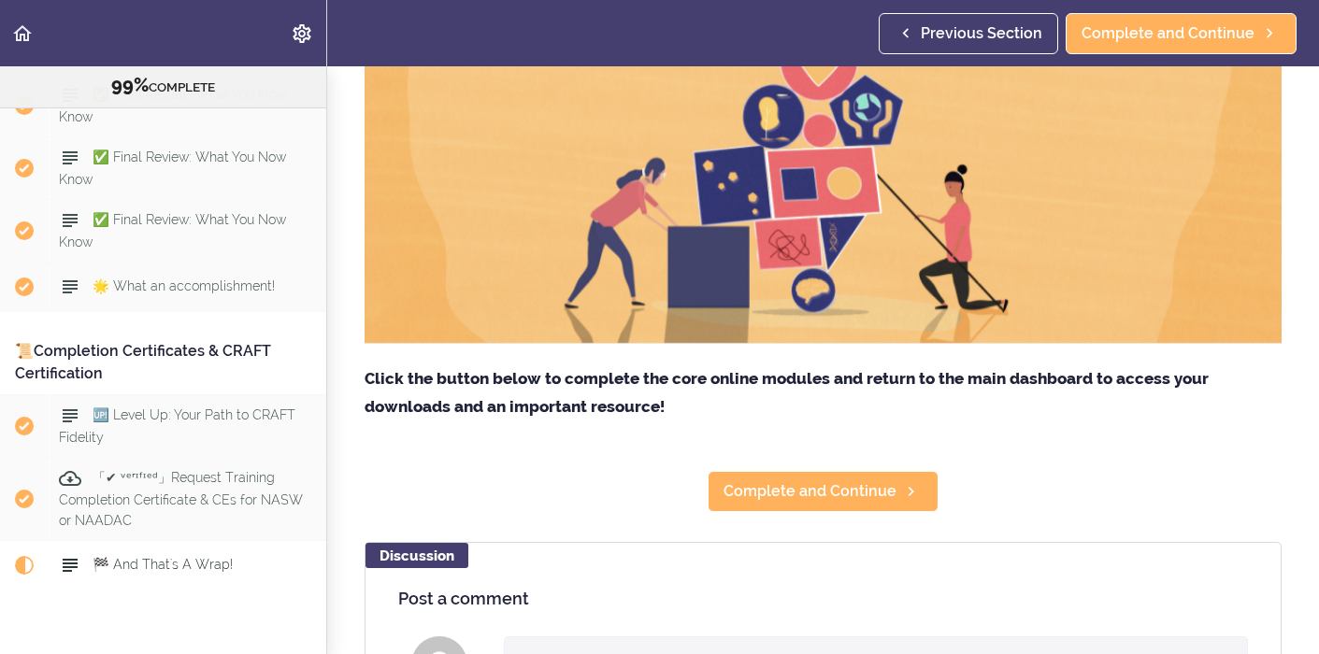
scroll to position [405, 0]
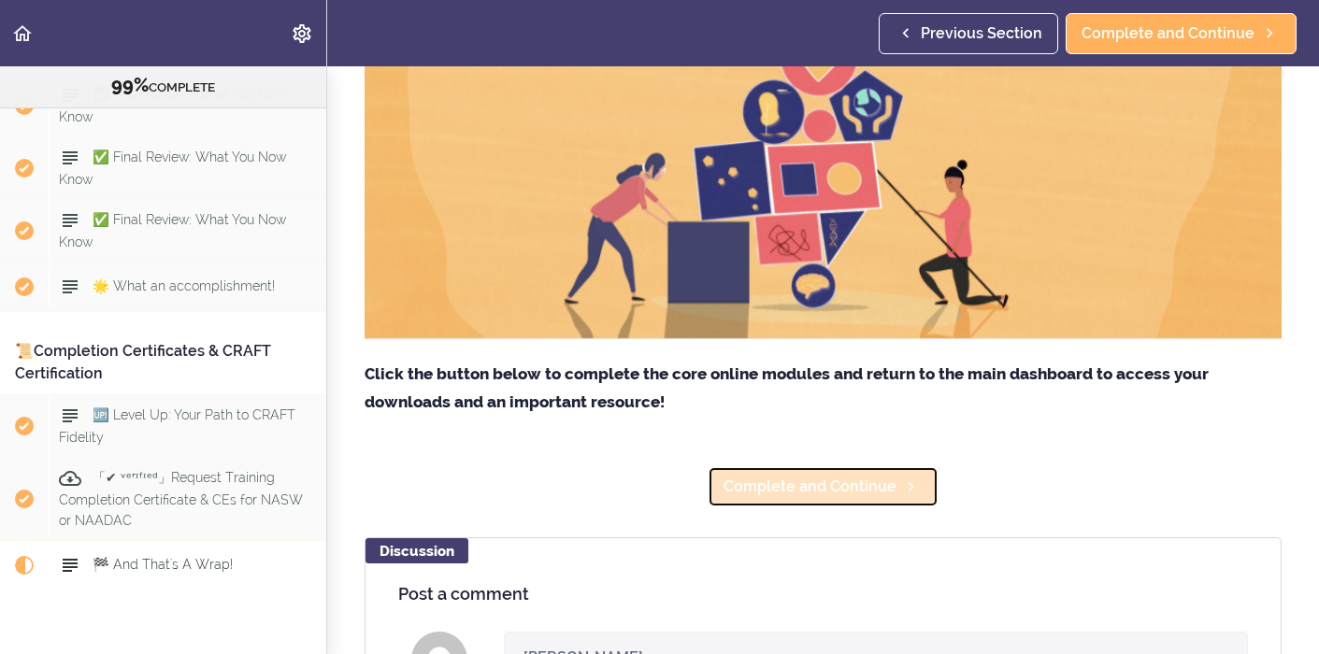
click at [808, 488] on span "Complete and Continue" at bounding box center [810, 487] width 173 height 22
